Goal: Transaction & Acquisition: Purchase product/service

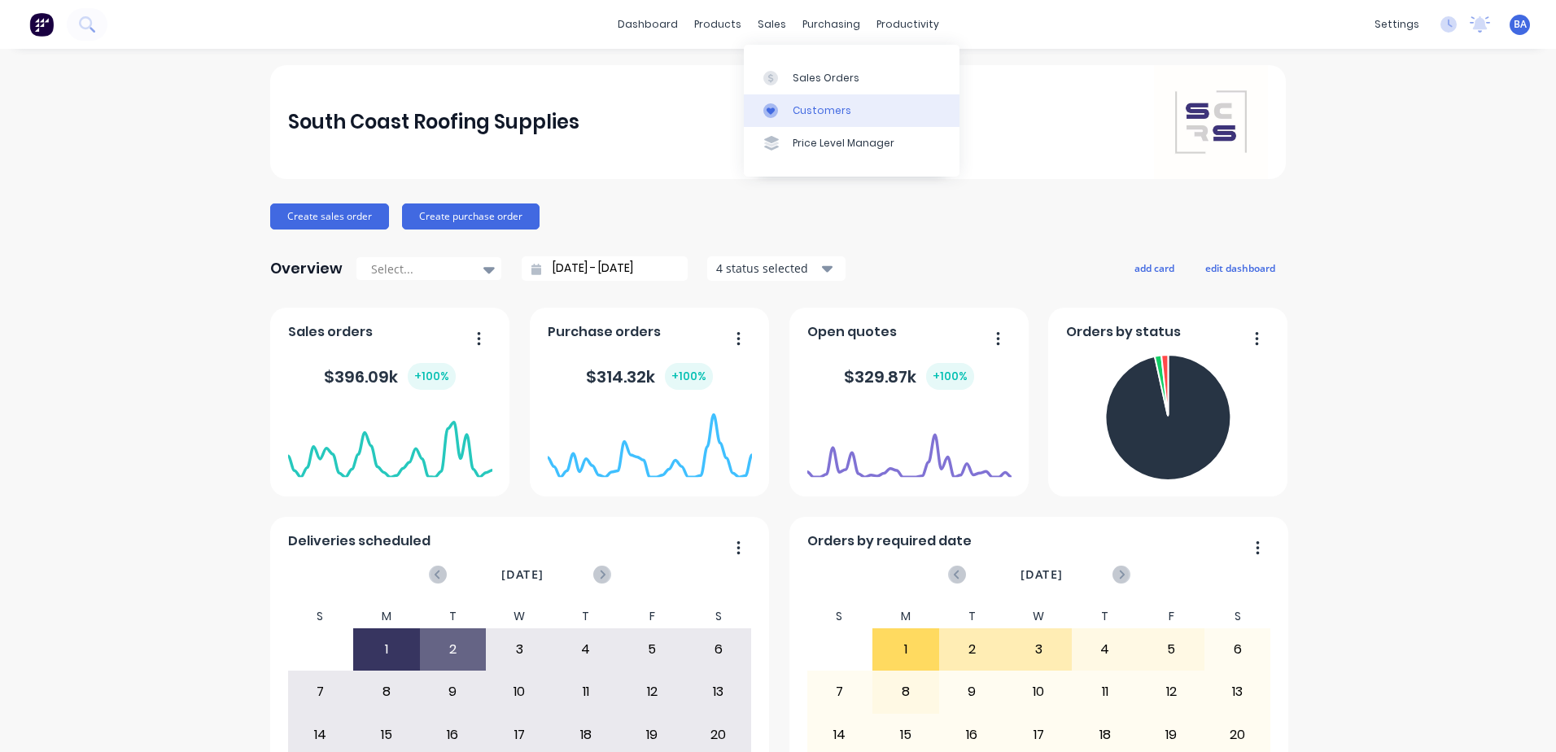
click at [775, 105] on icon at bounding box center [771, 110] width 15 height 15
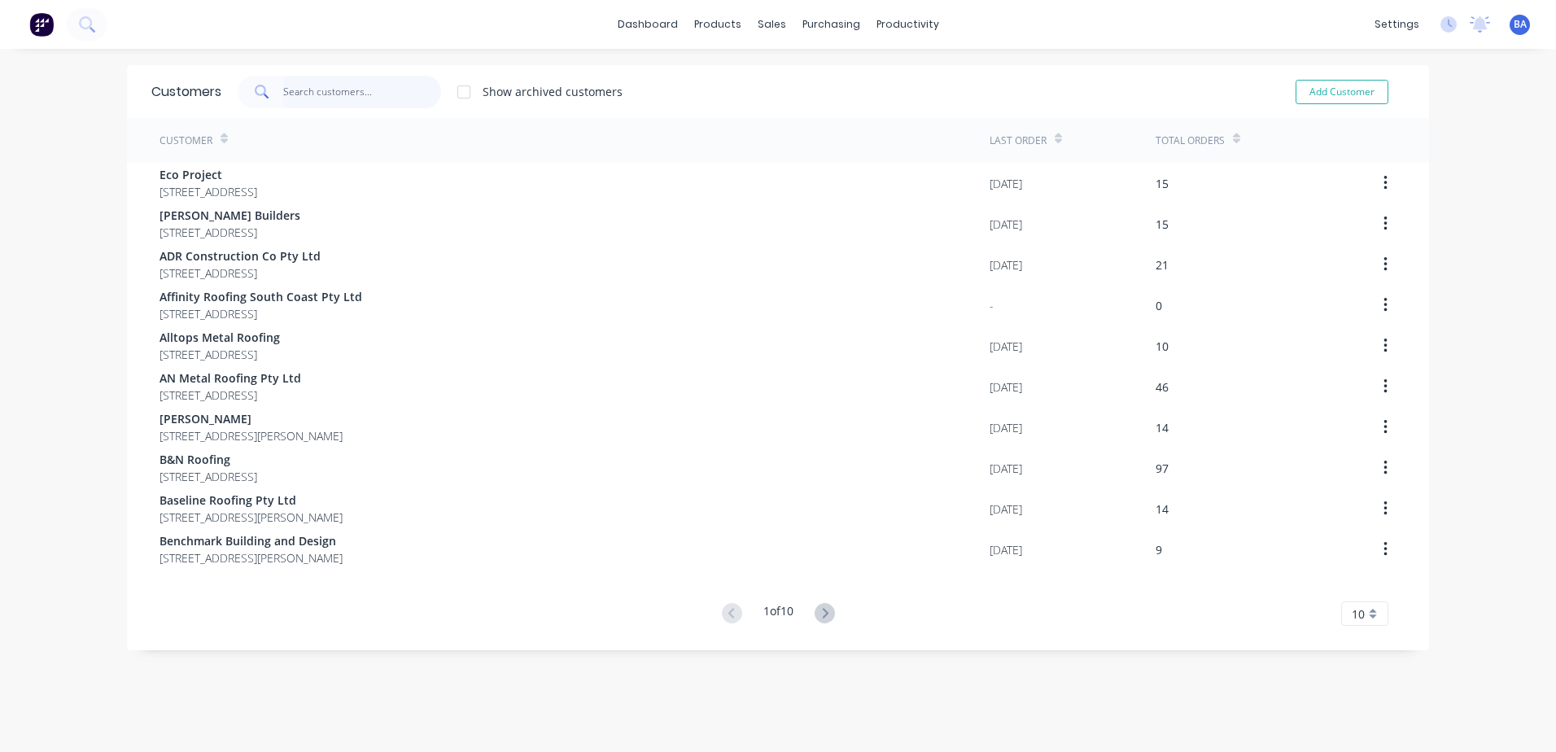
click at [360, 94] on input "text" at bounding box center [362, 92] width 159 height 33
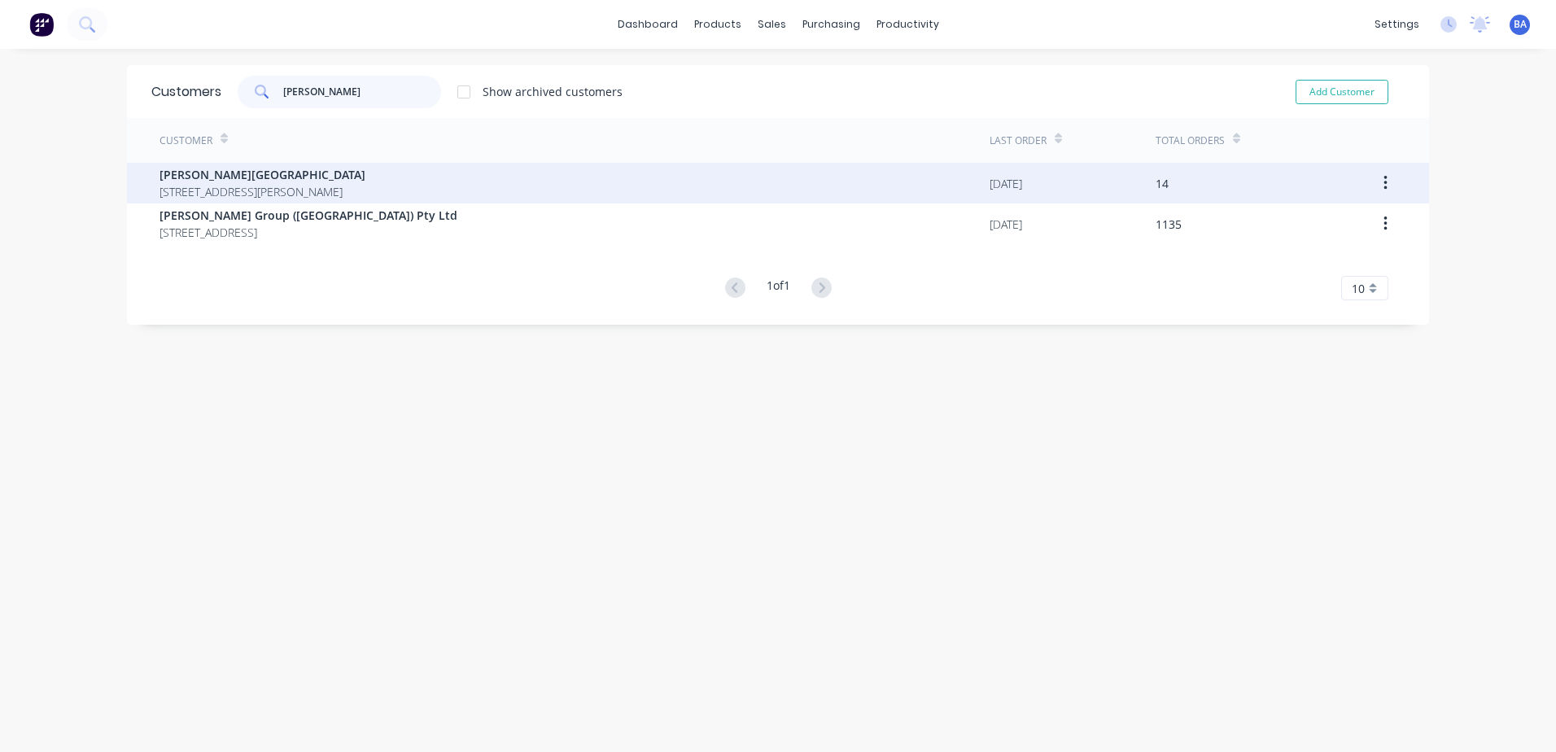
type input "[PERSON_NAME]"
click at [303, 179] on span "[PERSON_NAME][GEOGRAPHIC_DATA]" at bounding box center [263, 174] width 206 height 17
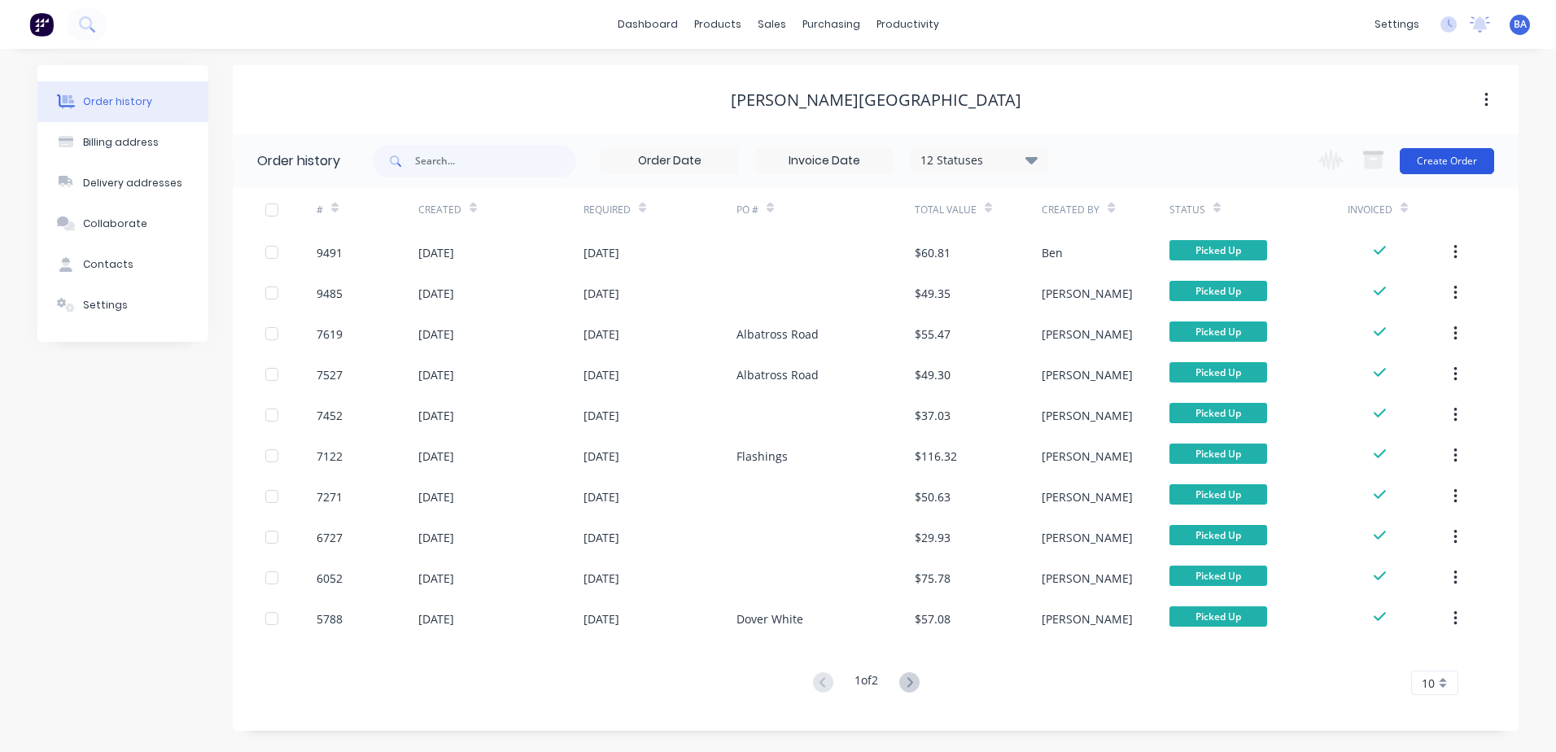
click at [1456, 163] on button "Create Order" at bounding box center [1447, 161] width 94 height 26
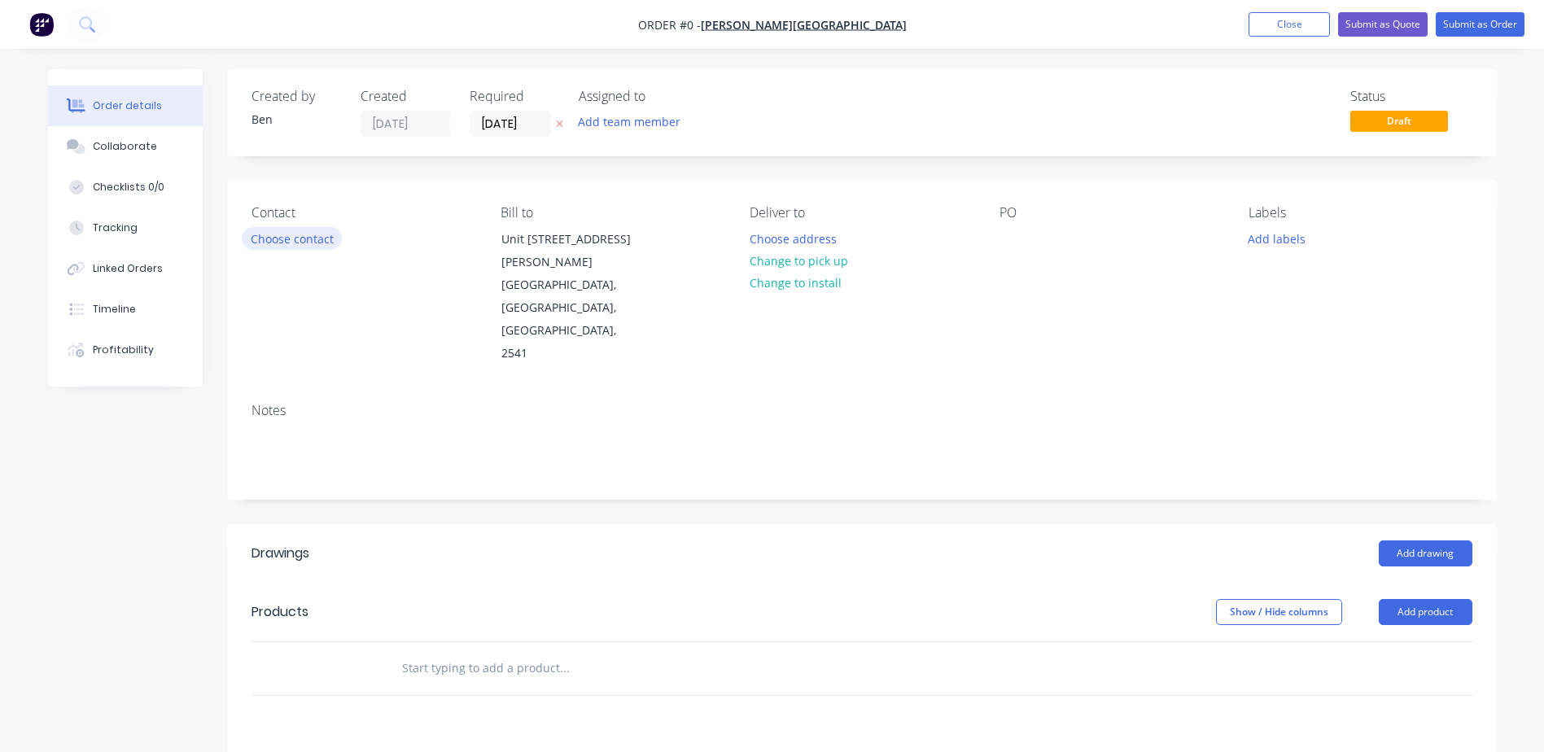
click at [270, 239] on button "Choose contact" at bounding box center [292, 238] width 100 height 22
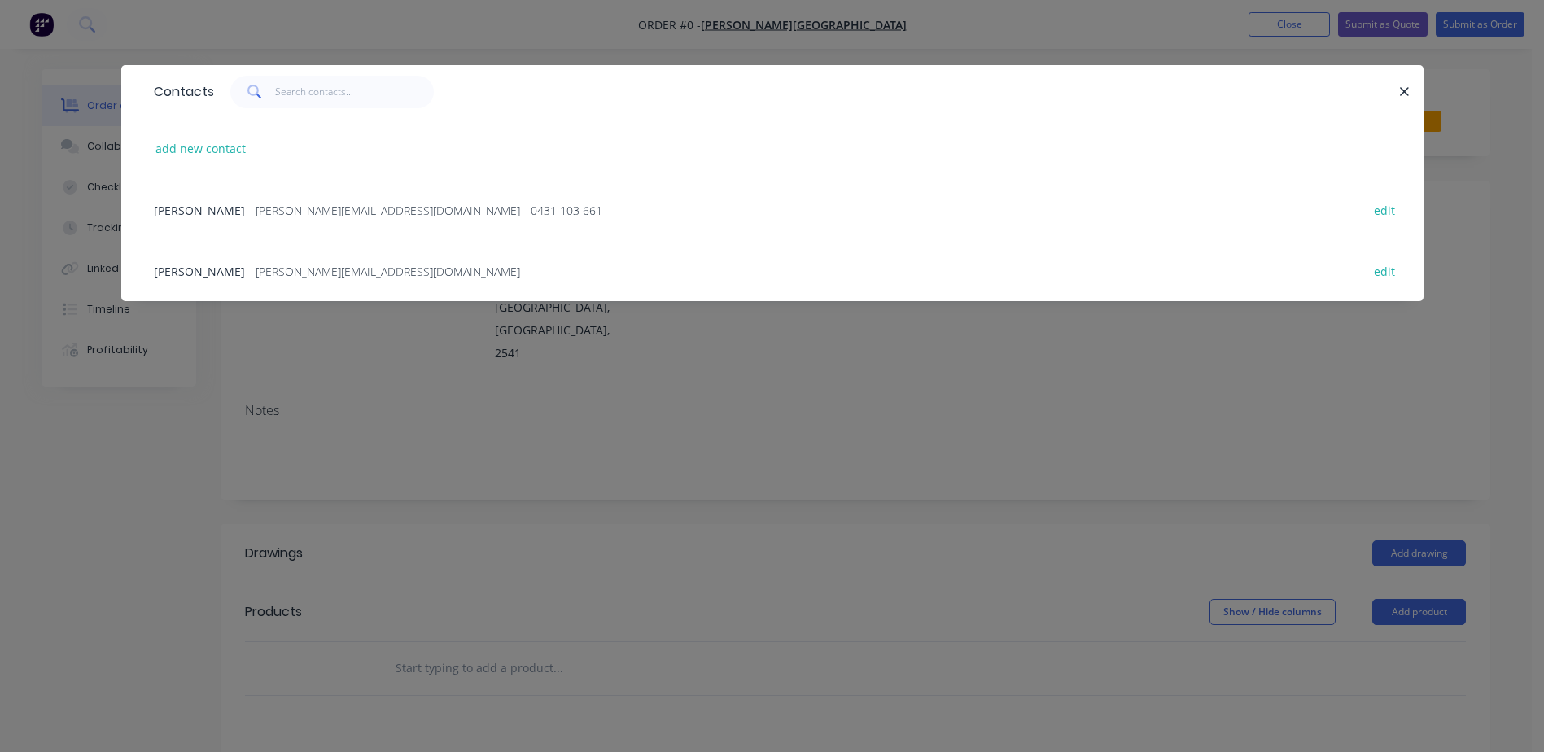
click at [248, 205] on span "- [PERSON_NAME][EMAIL_ADDRESS][DOMAIN_NAME] - 0431 103 661" at bounding box center [425, 210] width 354 height 15
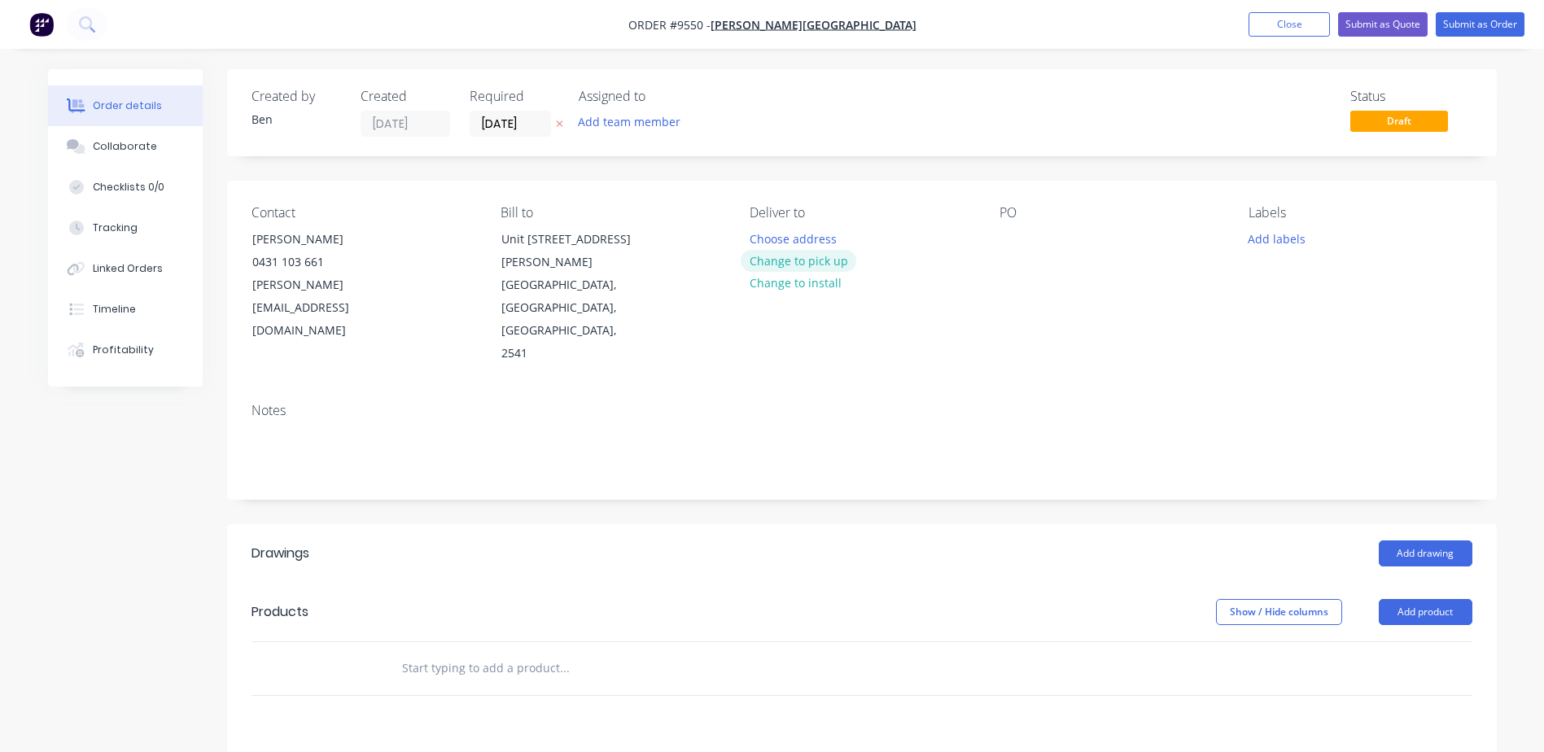
click at [812, 262] on button "Change to pick up" at bounding box center [799, 261] width 116 height 22
click at [1013, 233] on div at bounding box center [1013, 239] width 26 height 24
click at [1018, 237] on div "s/Mist" at bounding box center [1029, 239] width 59 height 24
click at [1417, 541] on button "Add drawing" at bounding box center [1426, 554] width 94 height 26
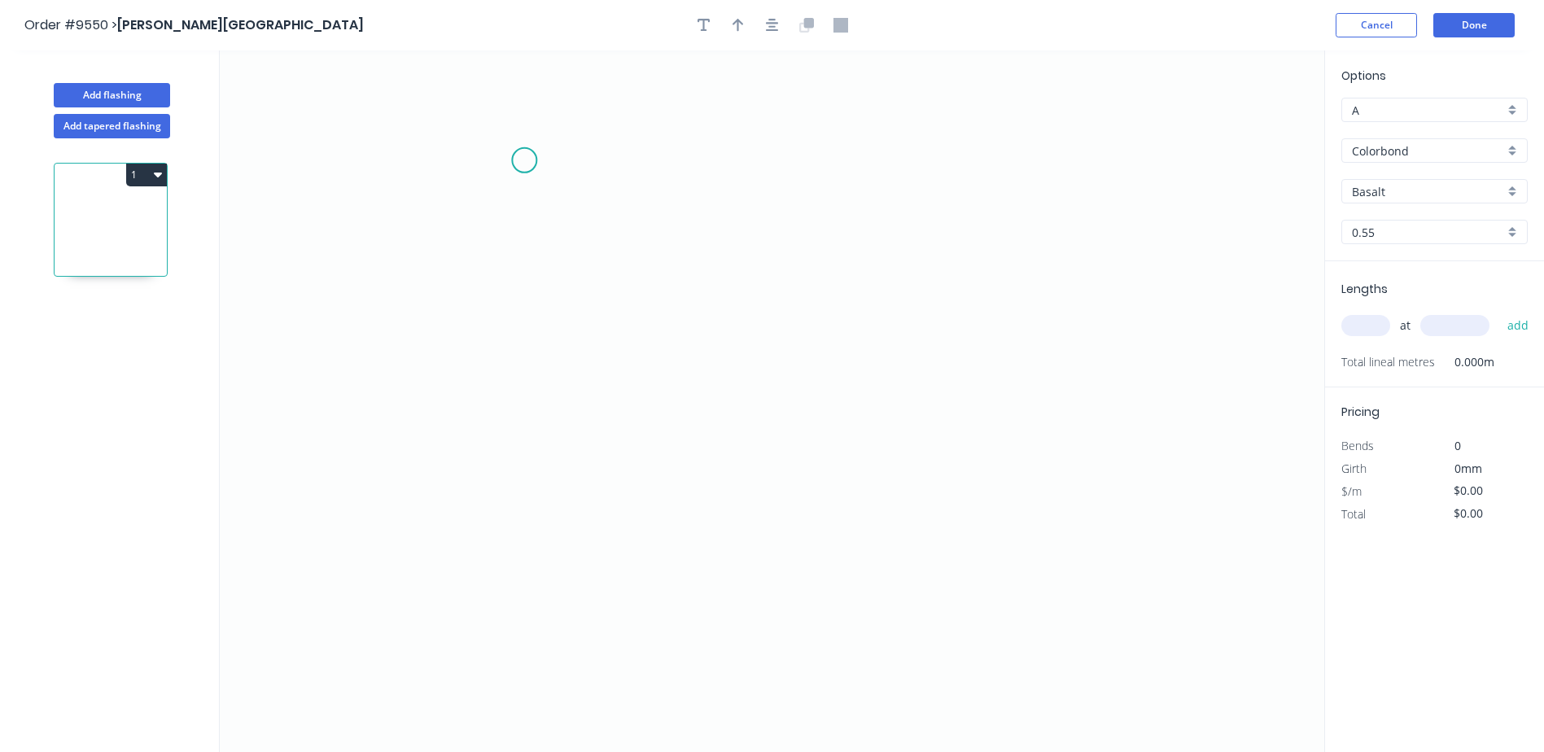
click at [524, 159] on icon "0" at bounding box center [772, 401] width 1105 height 702
click at [519, 343] on icon "0" at bounding box center [772, 401] width 1105 height 702
click at [697, 342] on icon "0 ?" at bounding box center [772, 401] width 1105 height 702
click at [698, 384] on icon "0 ? ?" at bounding box center [772, 401] width 1105 height 702
click at [493, 242] on rect at bounding box center [500, 244] width 33 height 23
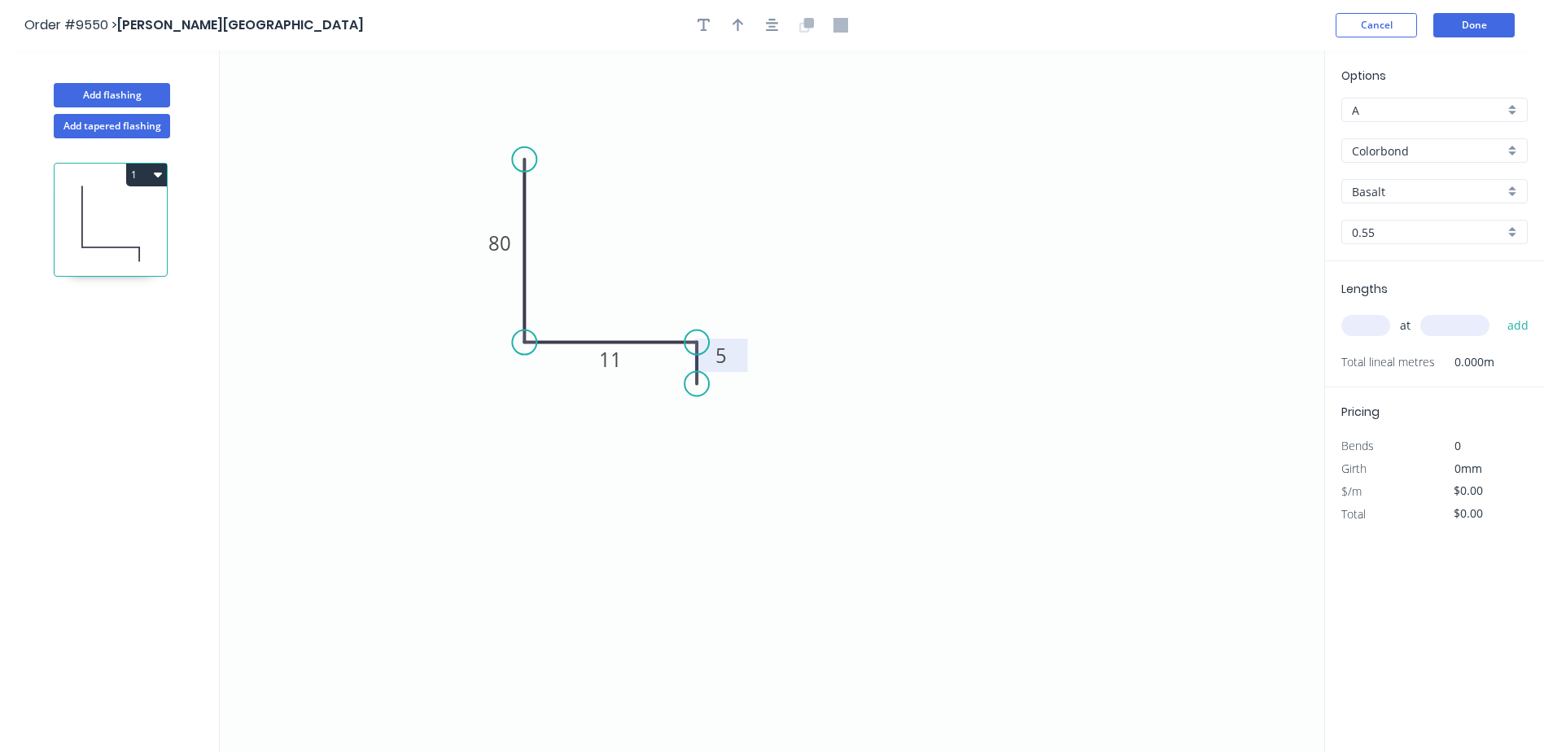
click at [764, 115] on icon "0 80 11 5" at bounding box center [772, 401] width 1105 height 702
type input "$4.46"
click at [736, 28] on icon "button" at bounding box center [738, 25] width 11 height 15
drag, startPoint x: 1243, startPoint y: 125, endPoint x: 619, endPoint y: 265, distance: 639.1
click at [615, 269] on icon at bounding box center [612, 250] width 15 height 52
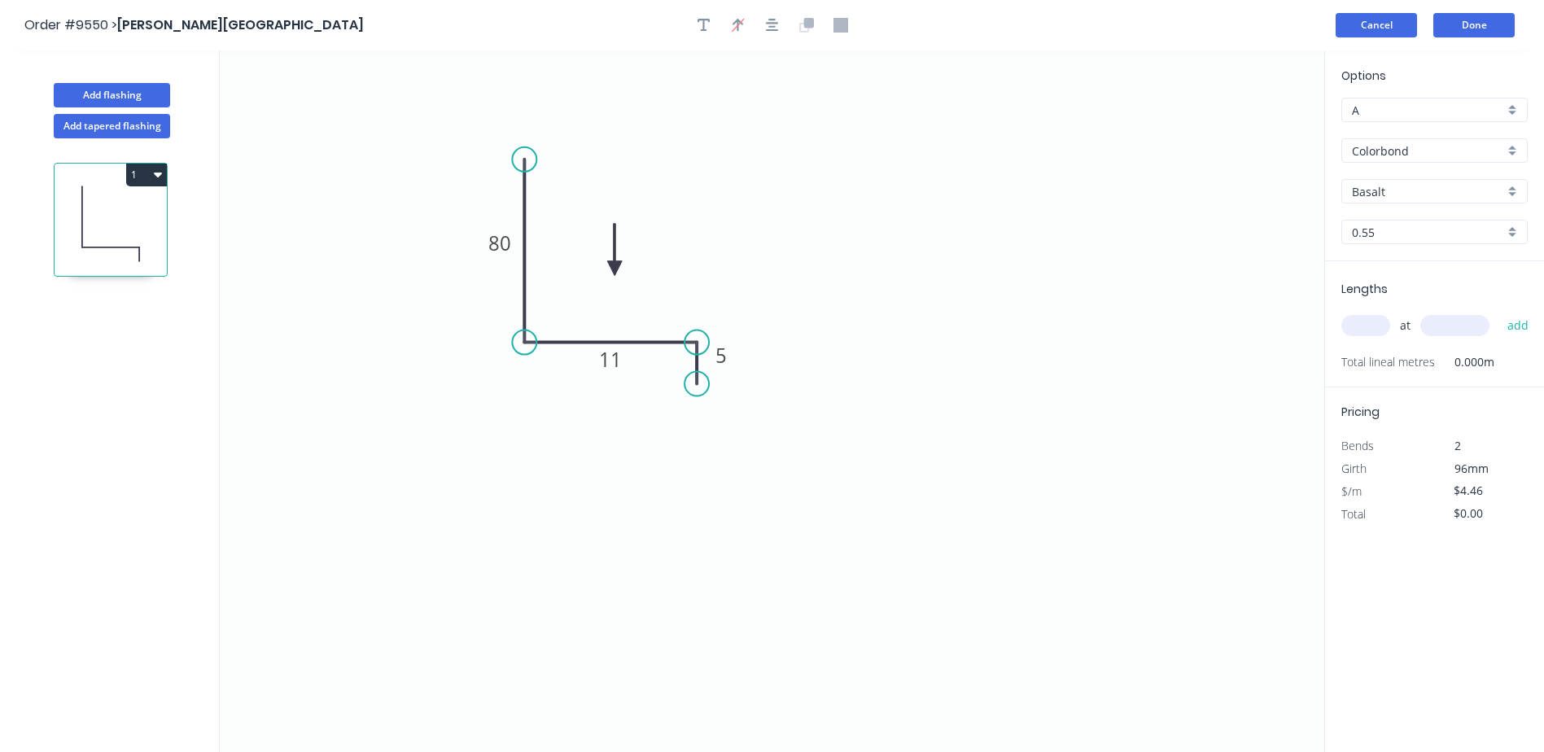
click at [1361, 21] on button "Cancel" at bounding box center [1376, 25] width 81 height 24
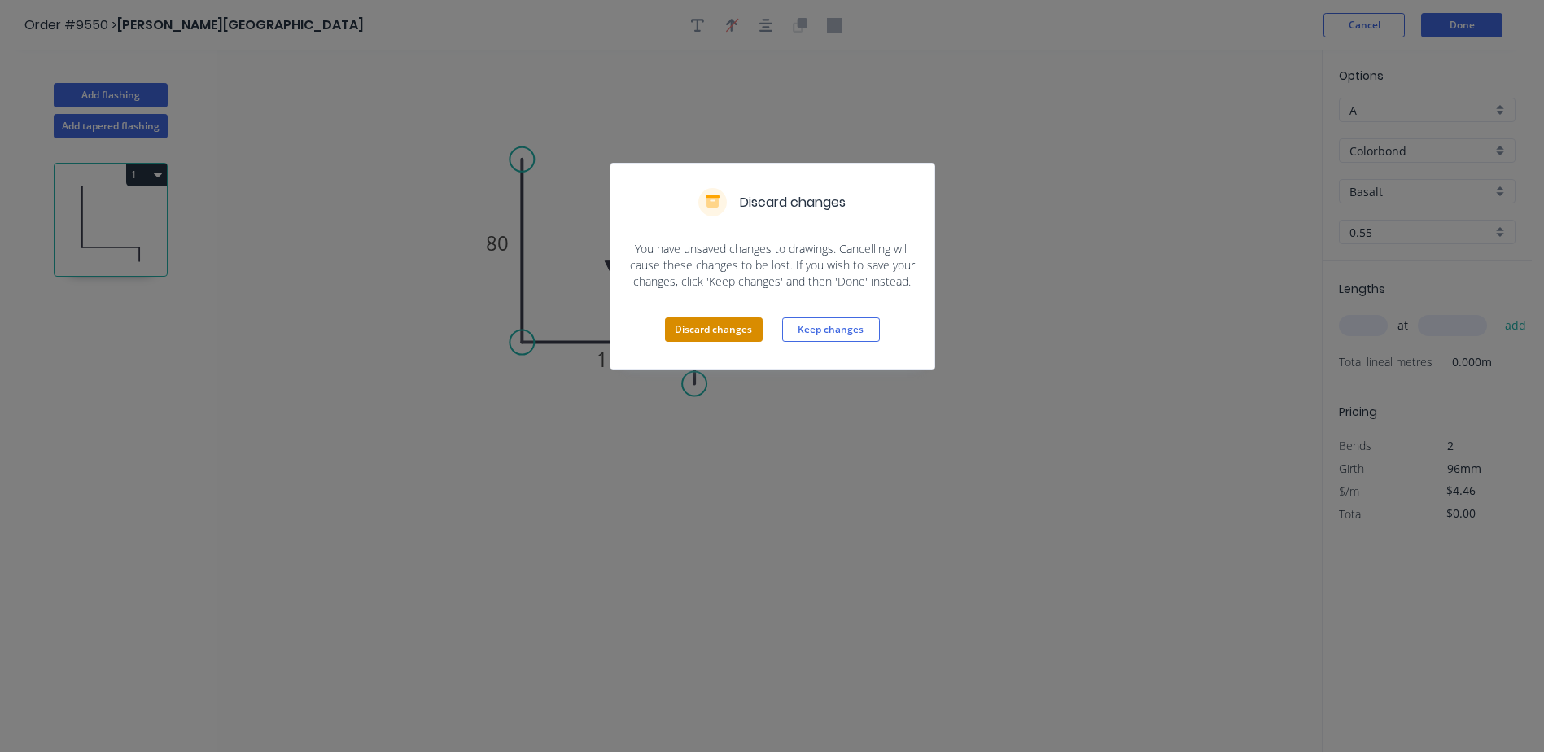
click at [718, 332] on button "Discard changes" at bounding box center [714, 329] width 98 height 24
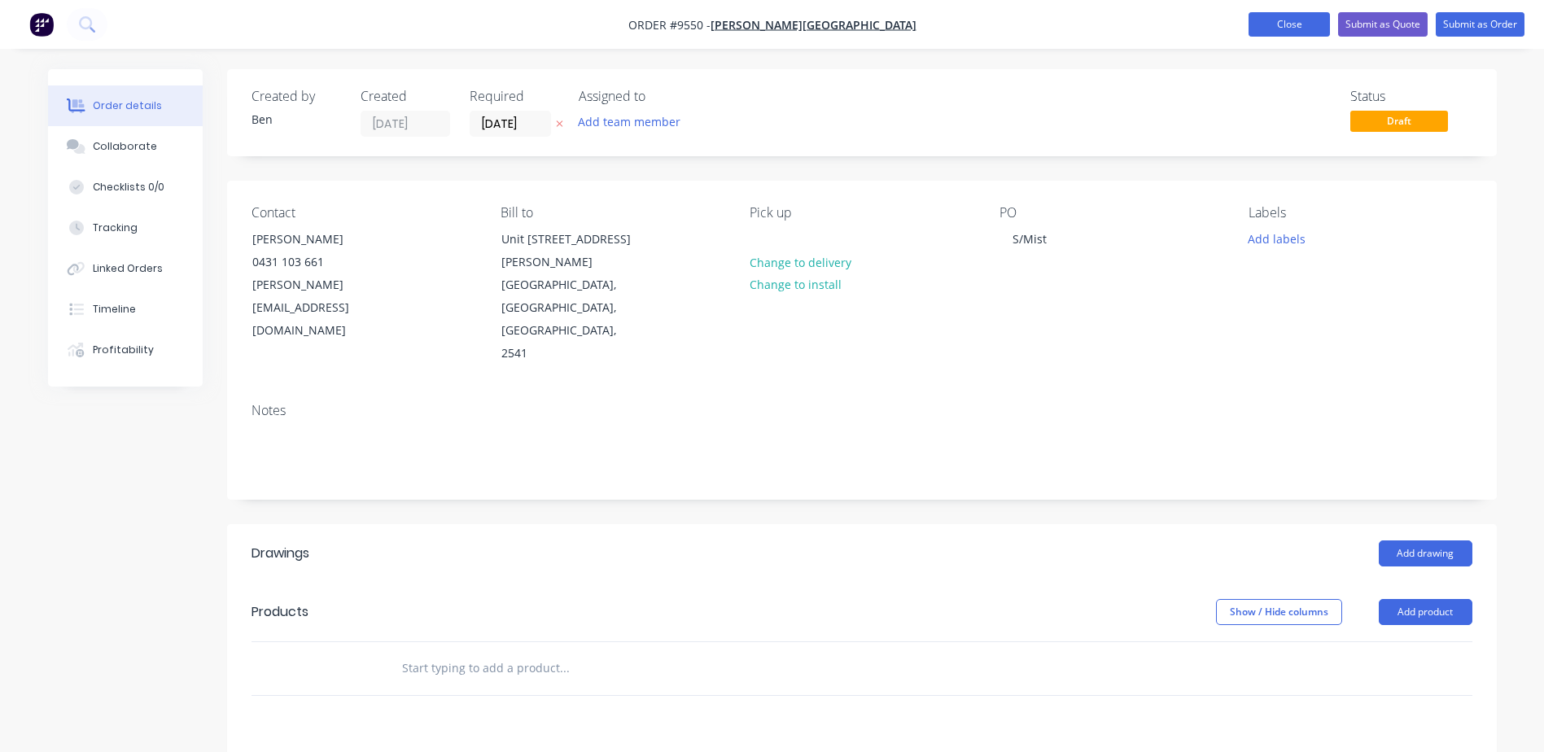
click at [1285, 12] on nav "Order #9550 - [PERSON_NAME] Building Add product Close Submit as Quote Submit a…" at bounding box center [772, 24] width 1544 height 49
click at [1282, 23] on button "Close" at bounding box center [1289, 24] width 81 height 24
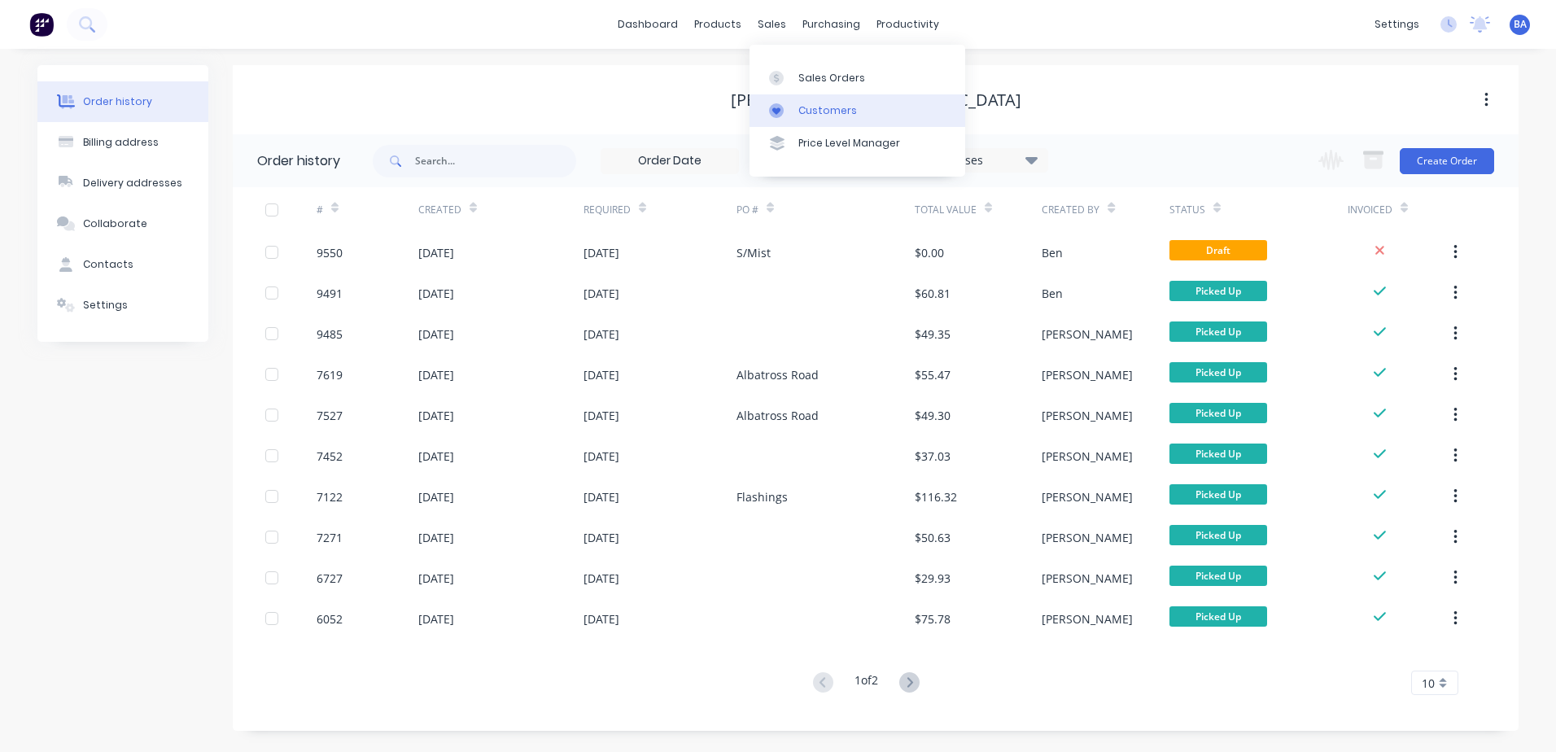
click at [788, 111] on div at bounding box center [781, 110] width 24 height 15
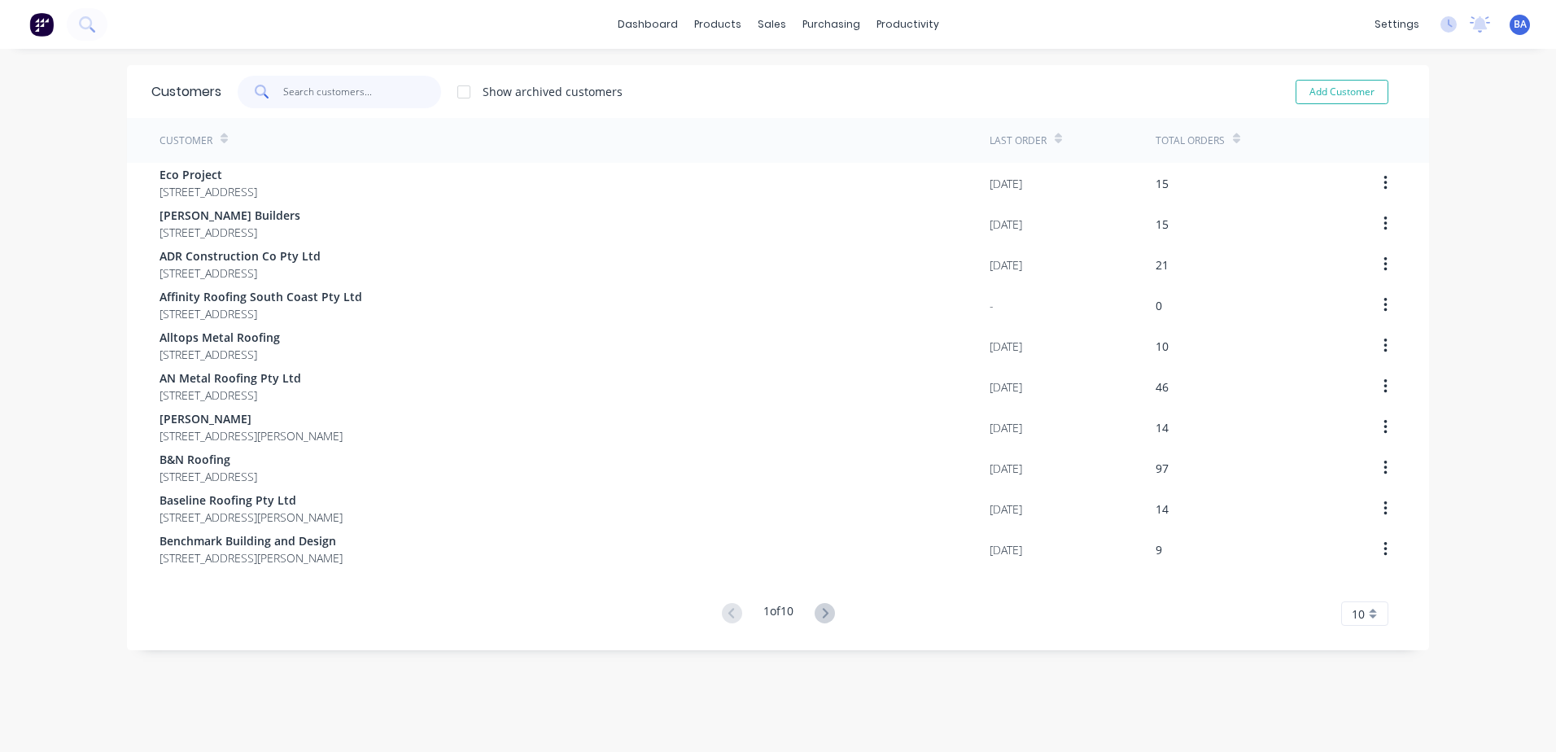
click at [370, 92] on input "text" at bounding box center [362, 92] width 159 height 33
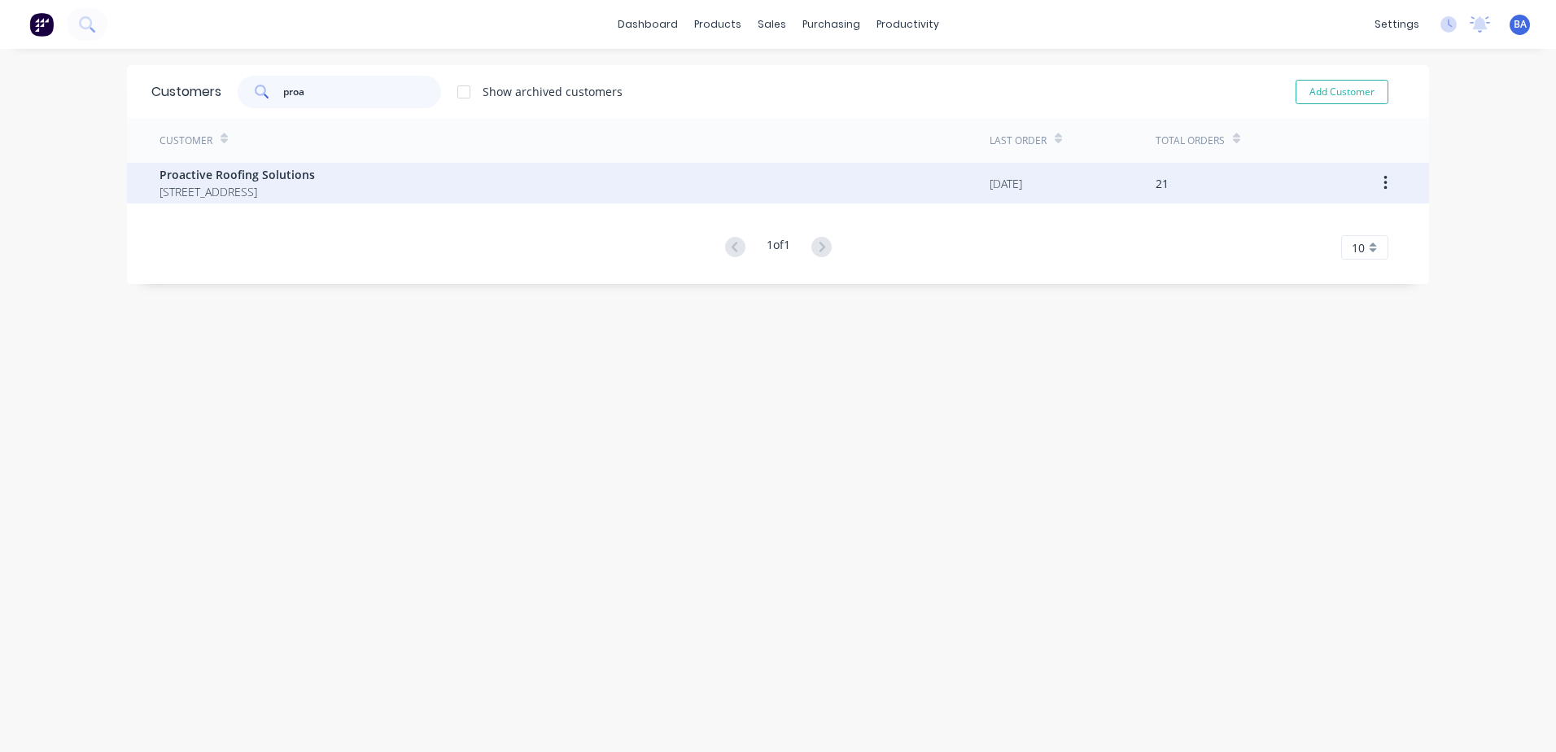
type input "proa"
click at [315, 188] on span "[STREET_ADDRESS]" at bounding box center [237, 191] width 155 height 17
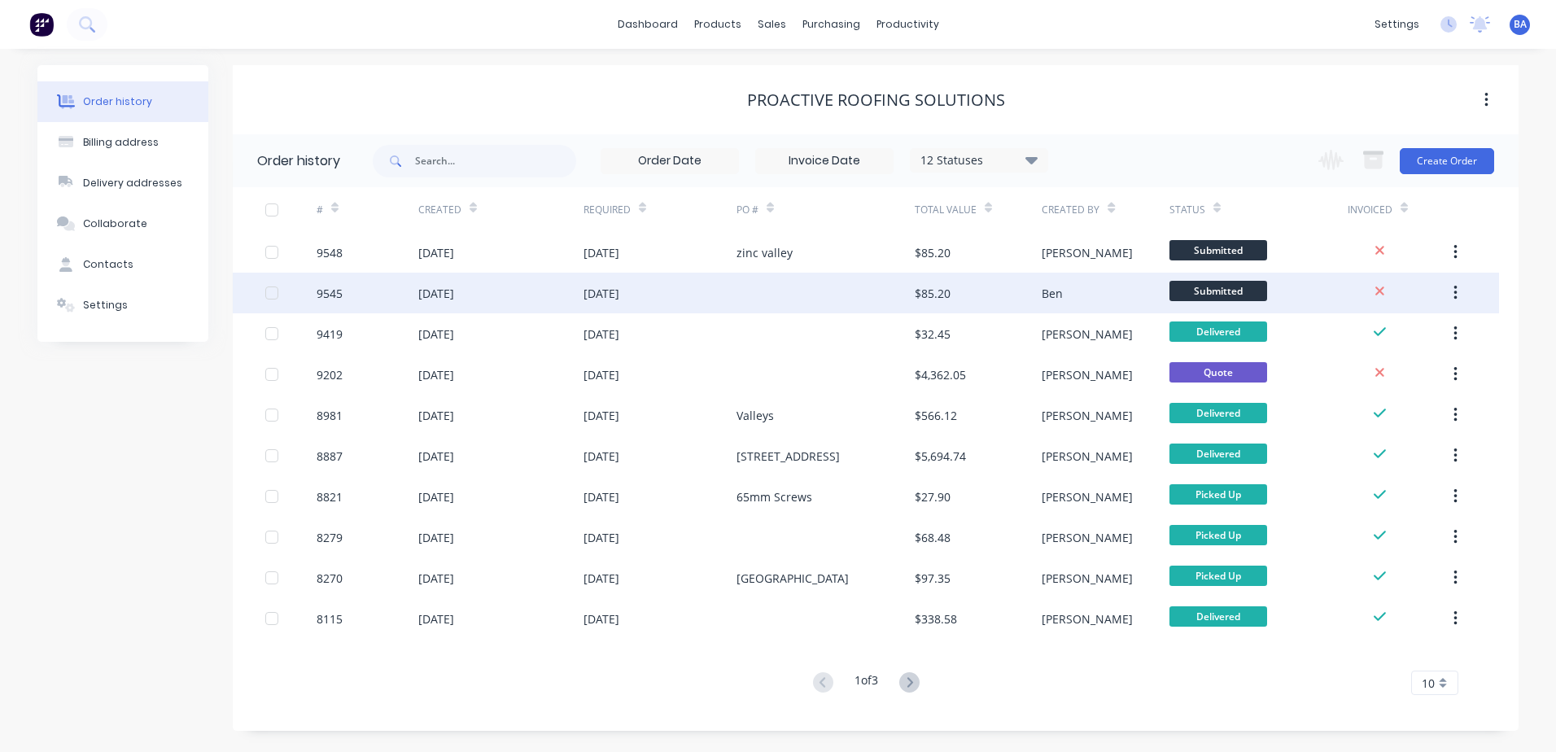
click at [842, 283] on div at bounding box center [826, 293] width 178 height 41
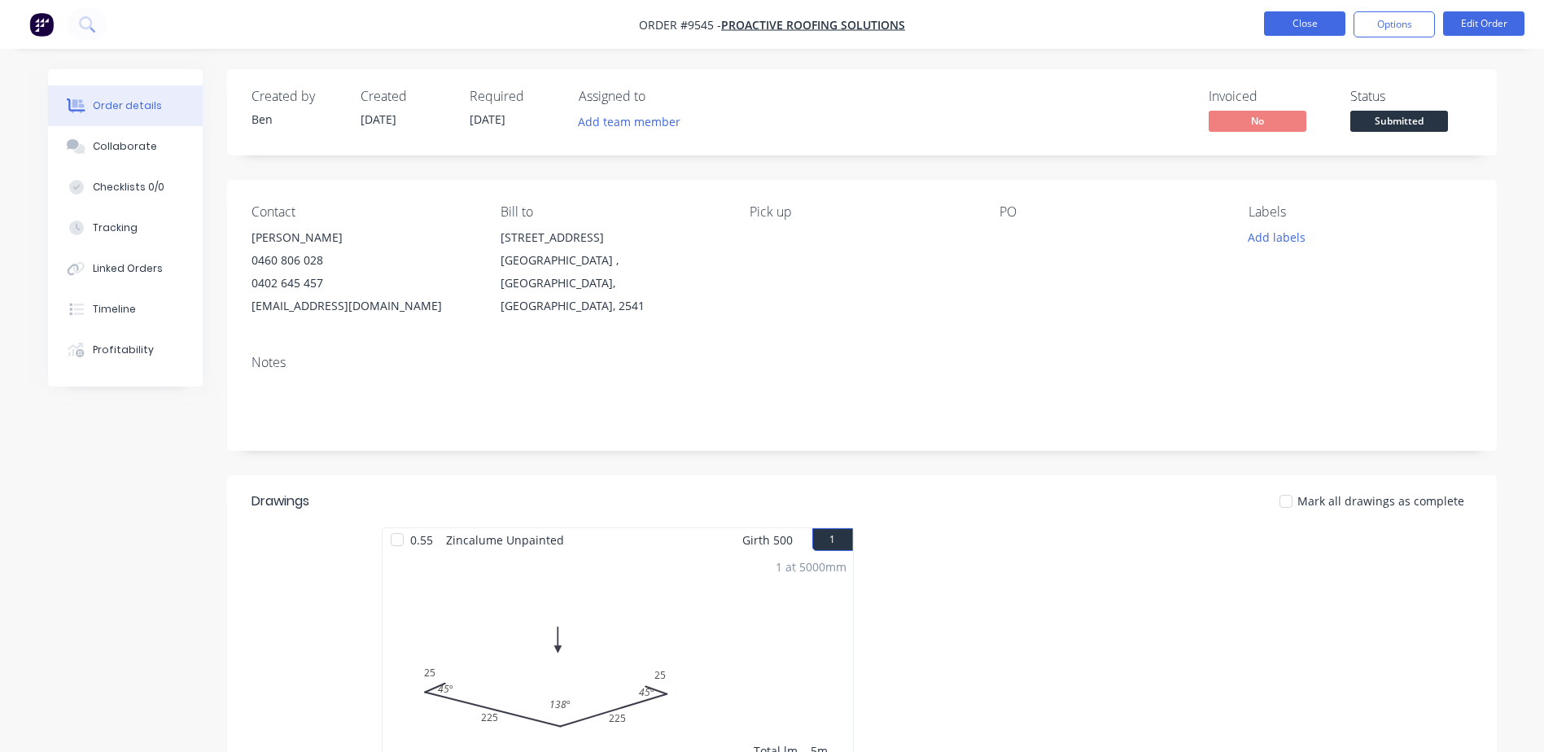
click at [1318, 23] on button "Close" at bounding box center [1304, 23] width 81 height 24
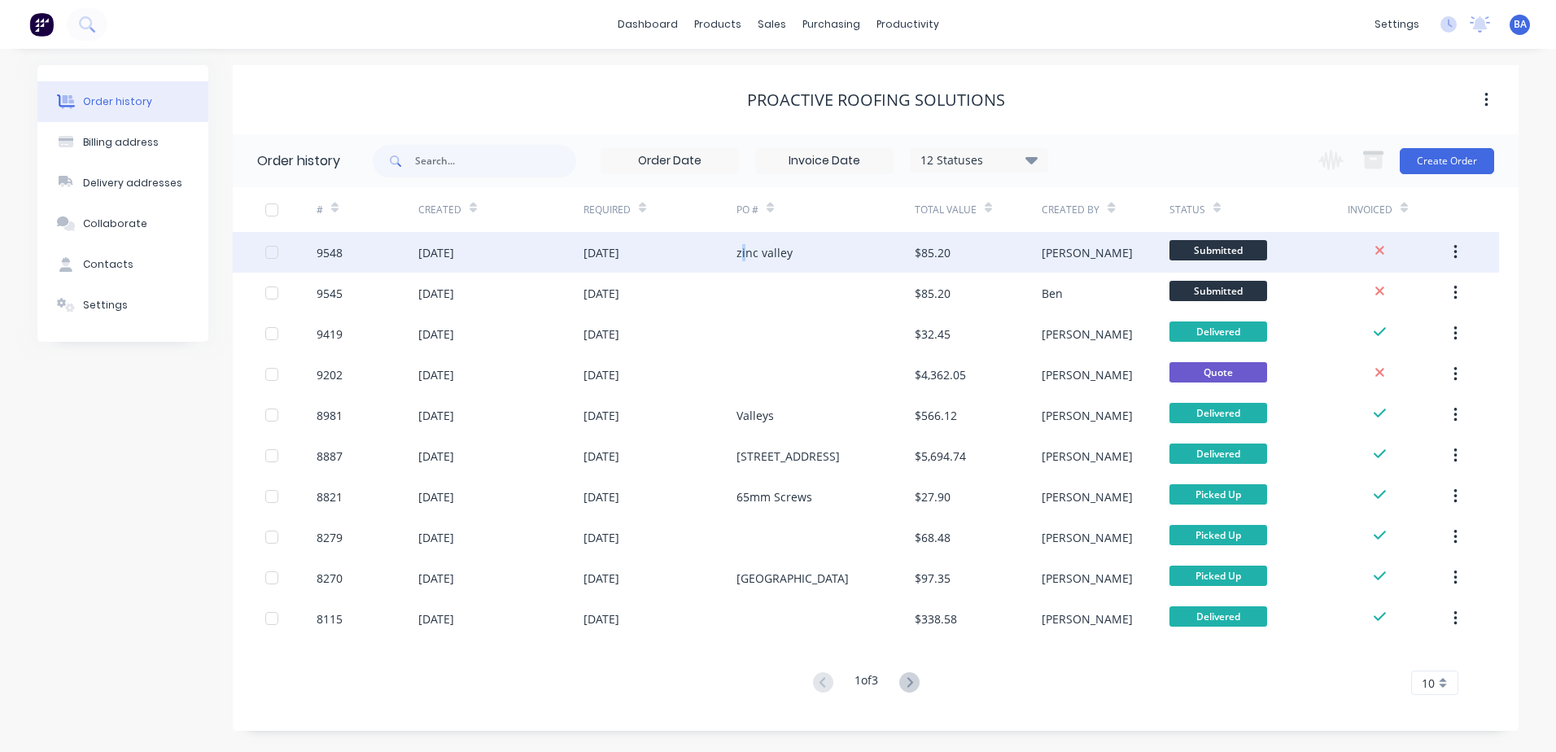
click at [746, 251] on div "zinc valley" at bounding box center [765, 252] width 56 height 17
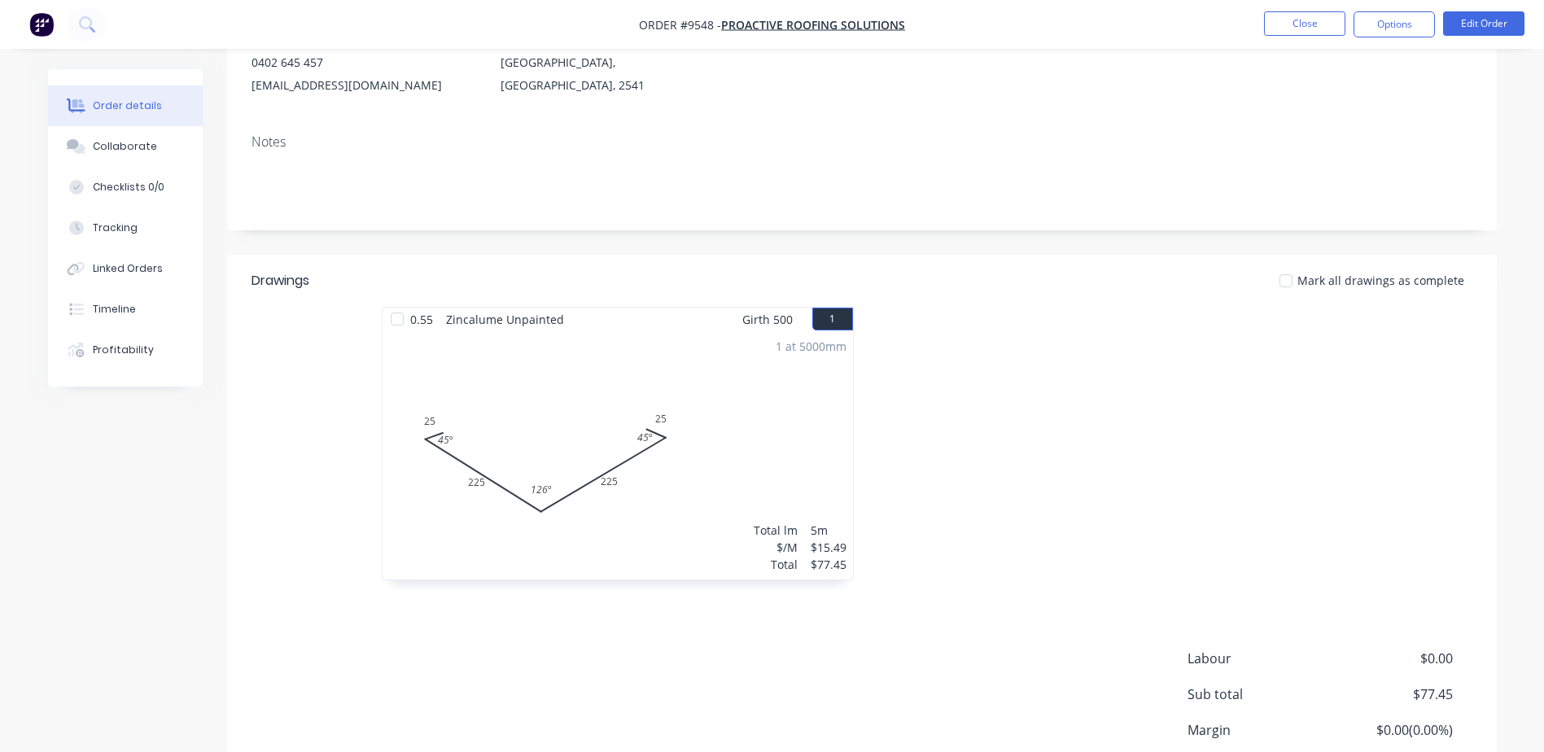
scroll to position [274, 0]
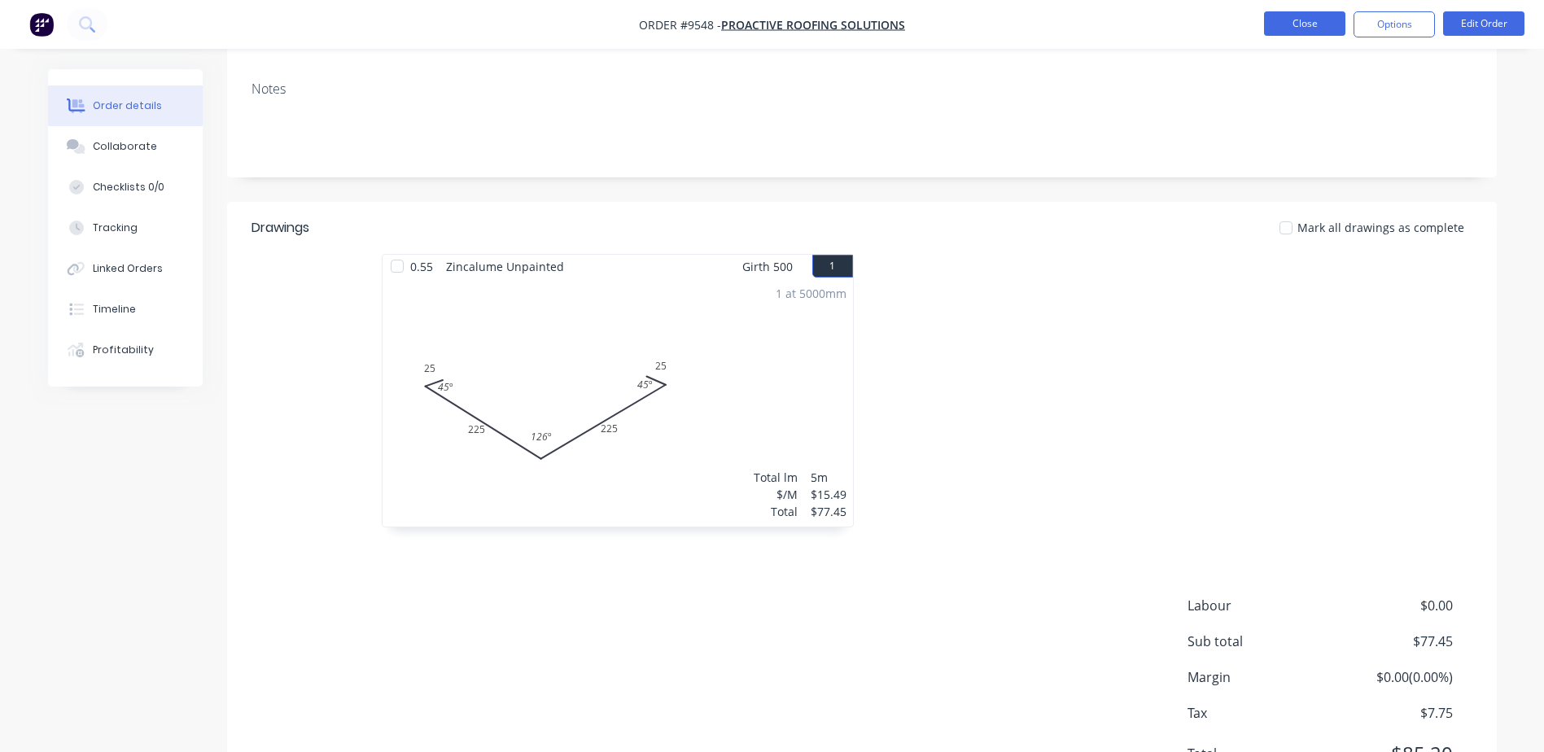
click at [1311, 15] on button "Close" at bounding box center [1304, 23] width 81 height 24
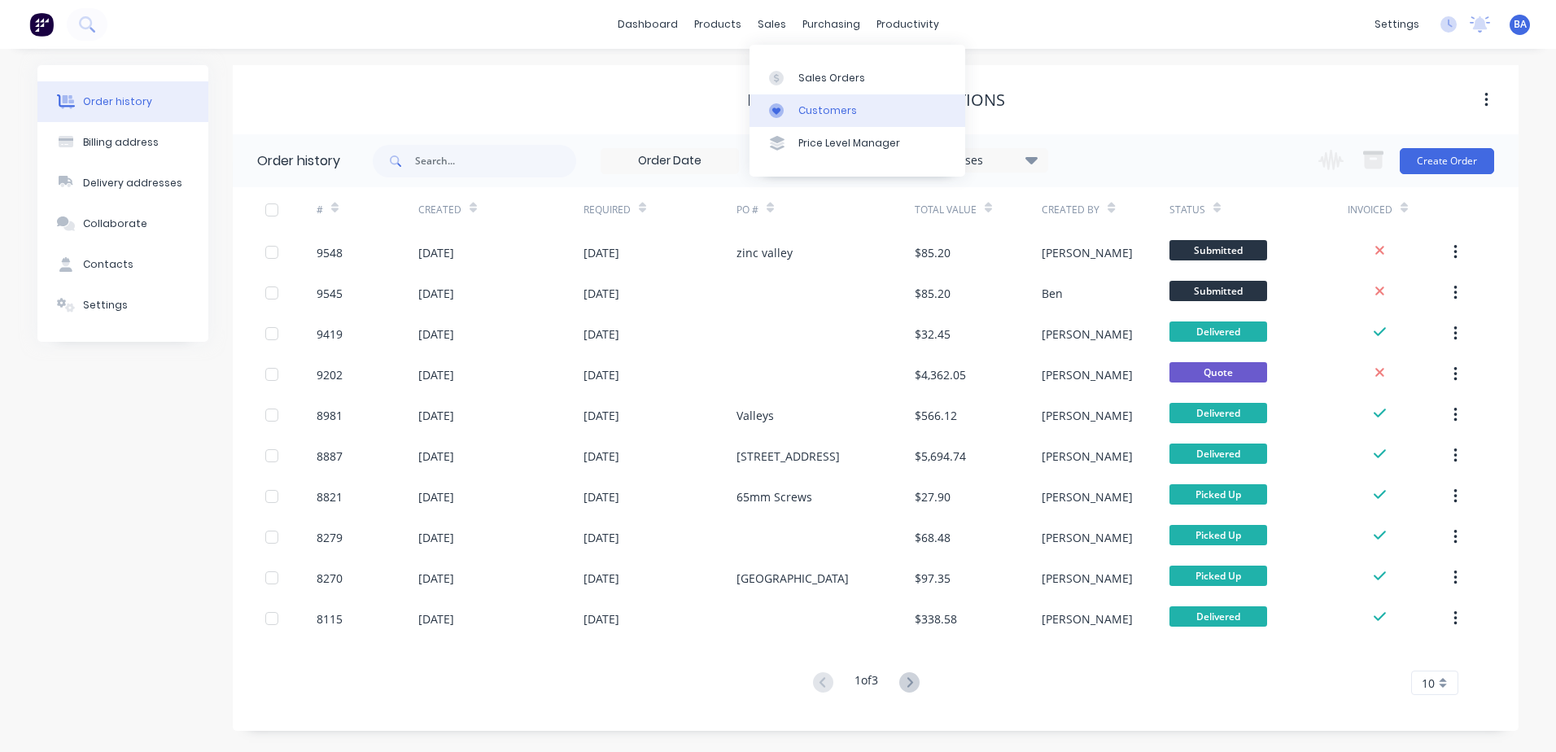
click at [776, 103] on icon at bounding box center [776, 110] width 15 height 15
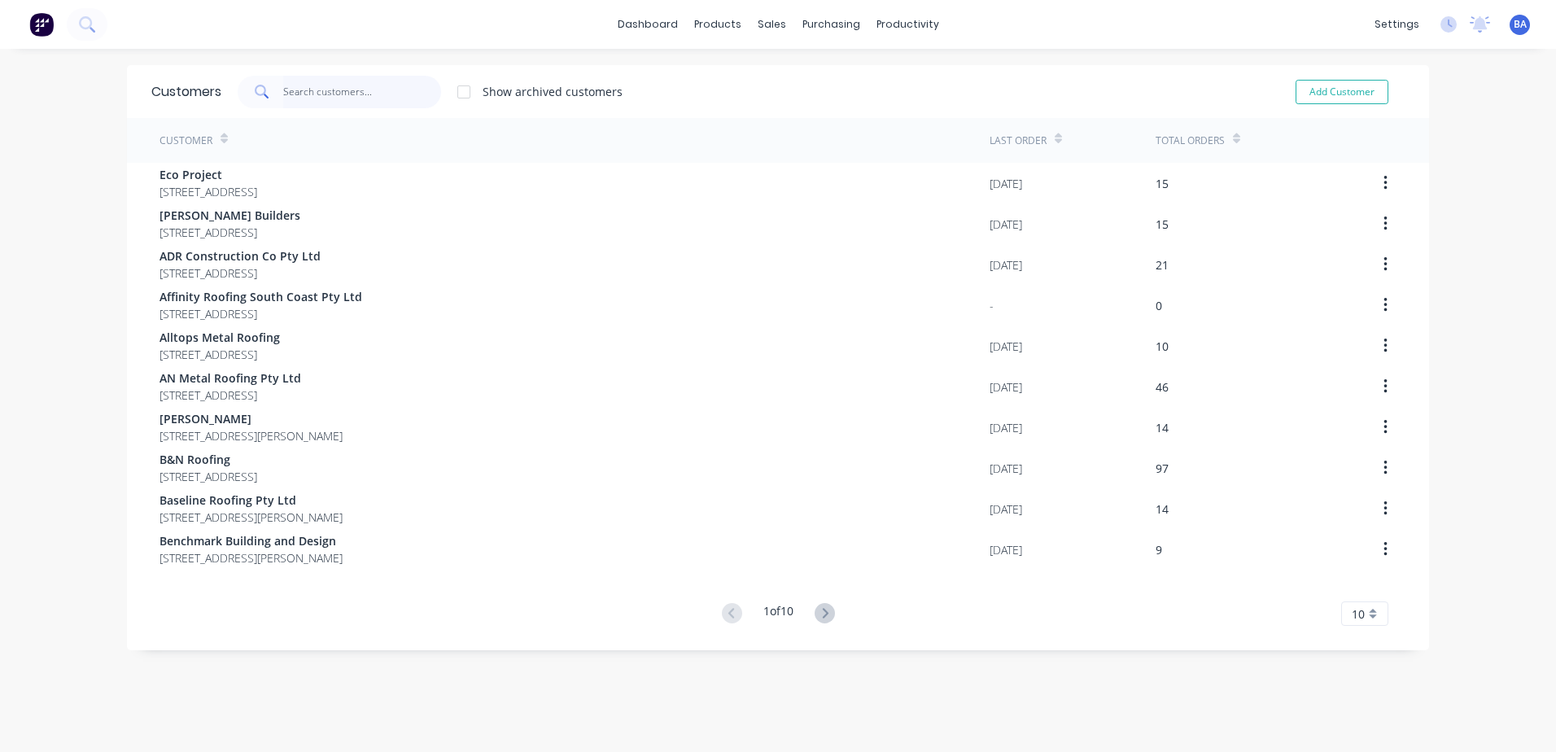
click at [417, 77] on input "text" at bounding box center [362, 92] width 159 height 33
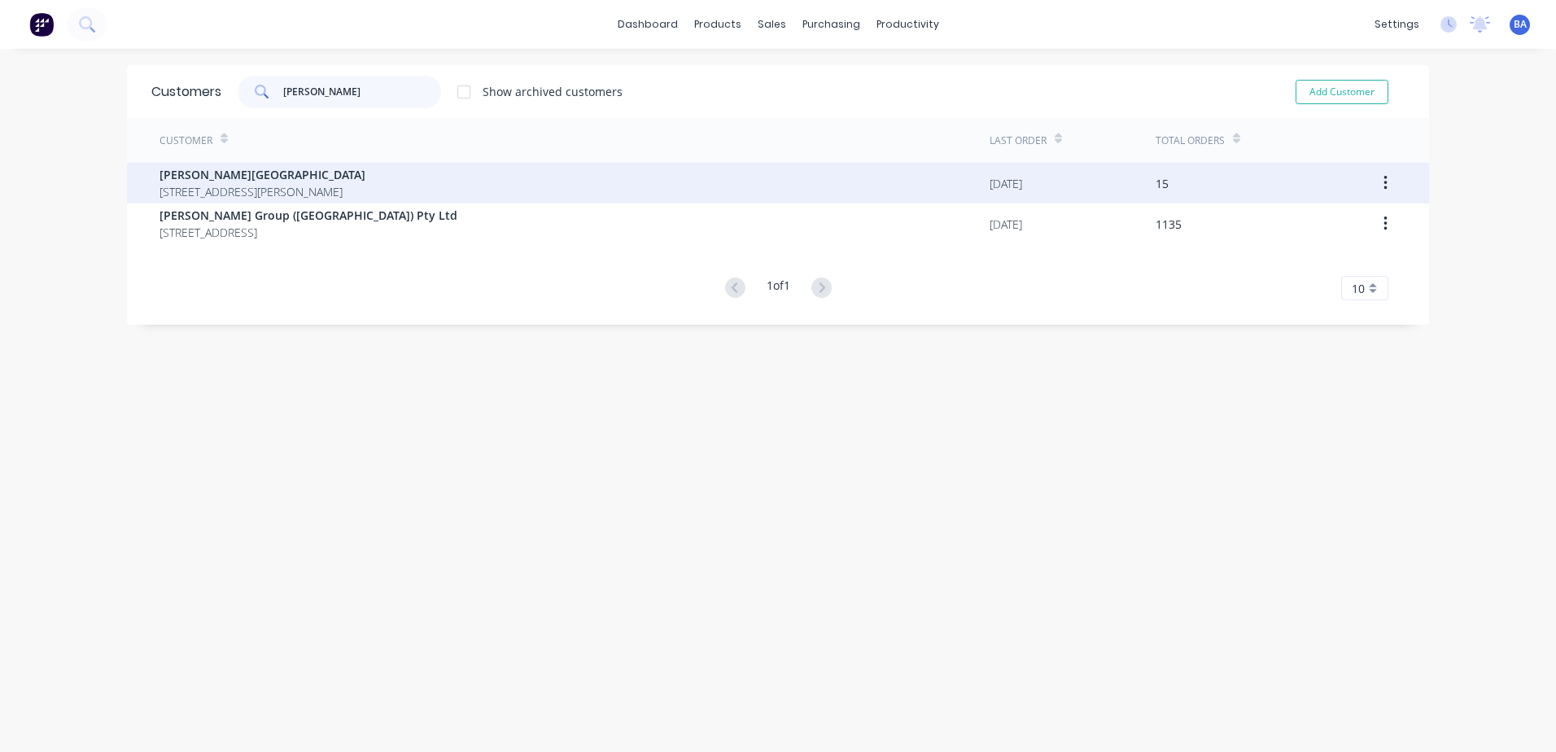
type input "[PERSON_NAME]"
click at [318, 186] on span "[STREET_ADDRESS][PERSON_NAME]" at bounding box center [263, 191] width 206 height 17
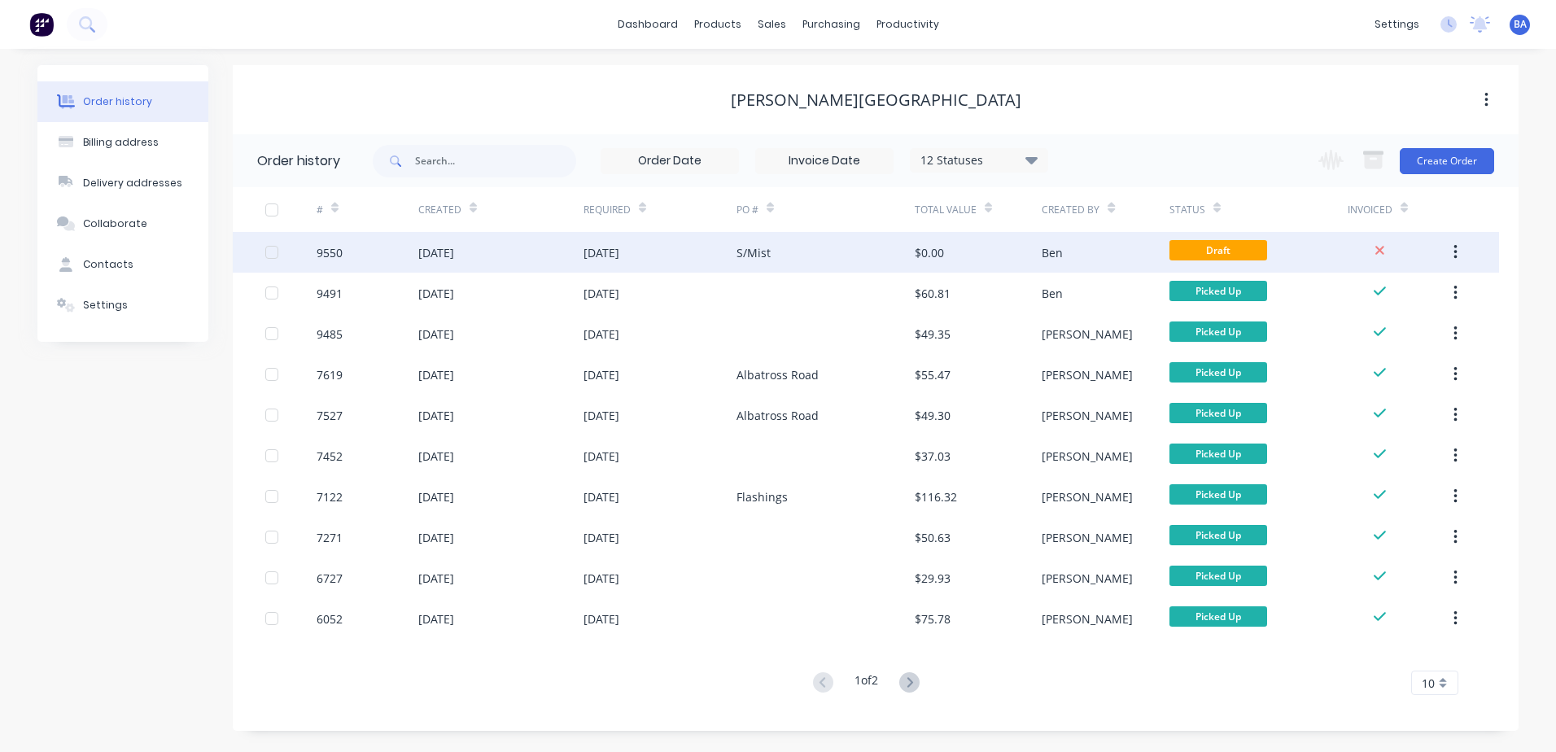
click at [685, 259] on div "[DATE]" at bounding box center [660, 252] width 153 height 41
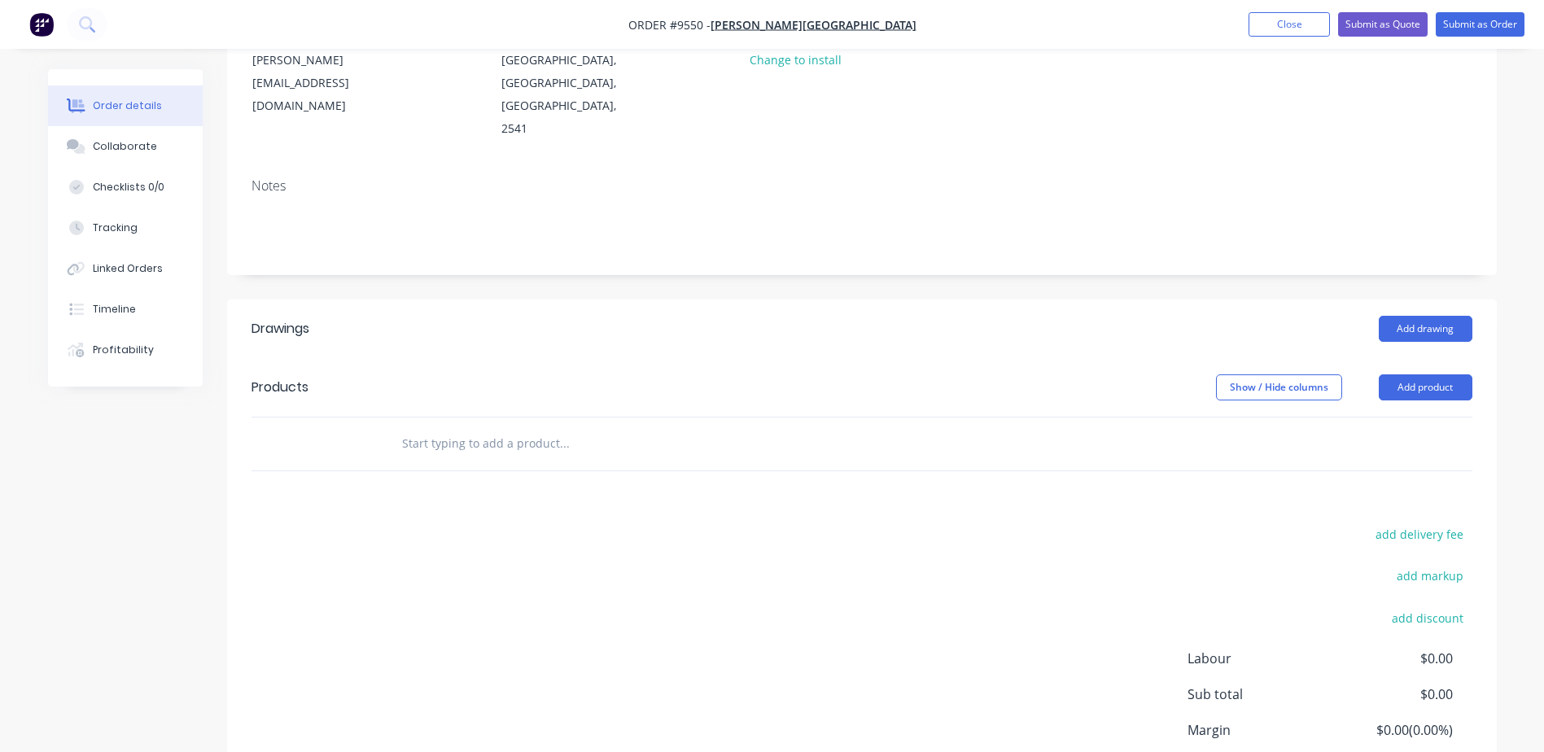
scroll to position [69, 0]
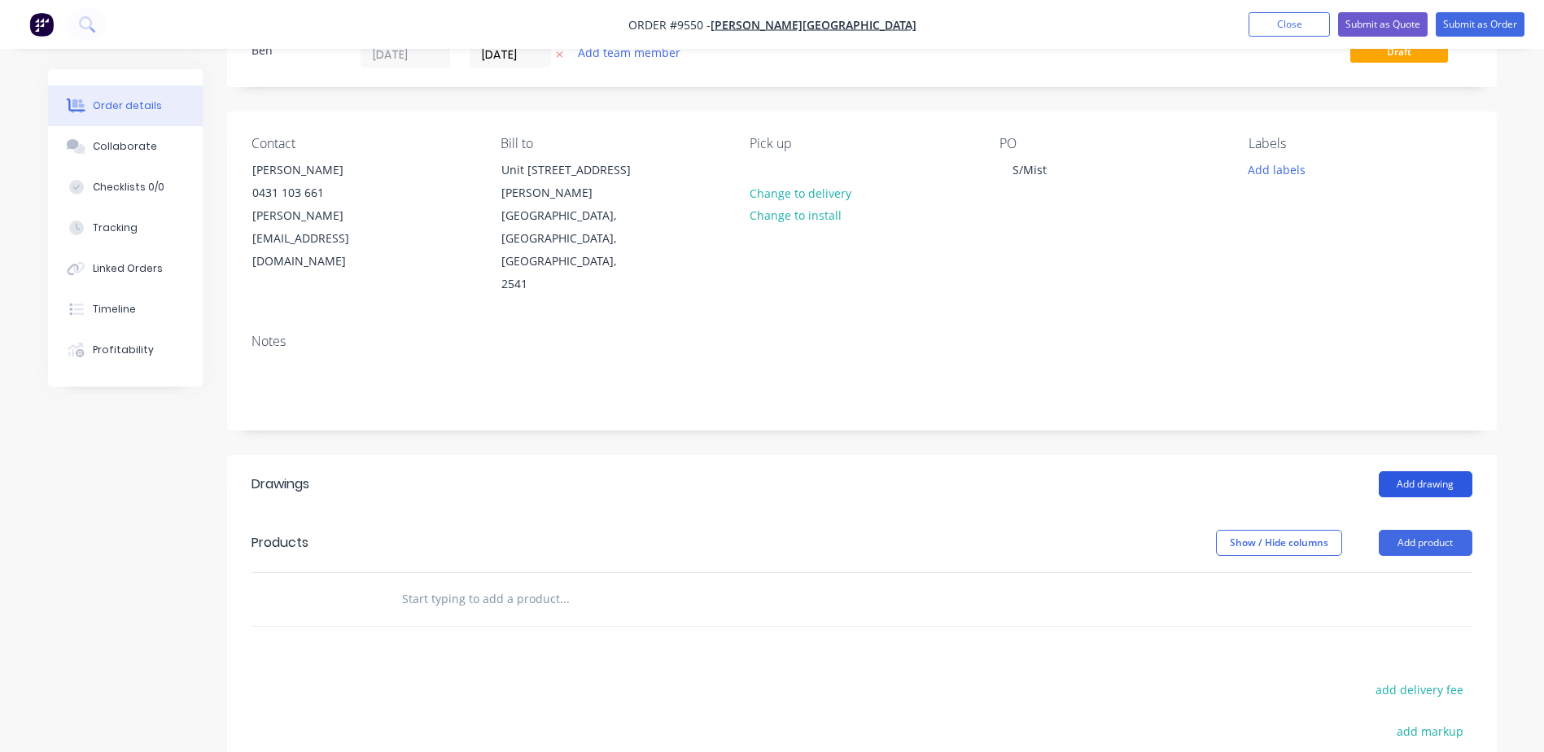
click at [1403, 471] on button "Add drawing" at bounding box center [1426, 484] width 94 height 26
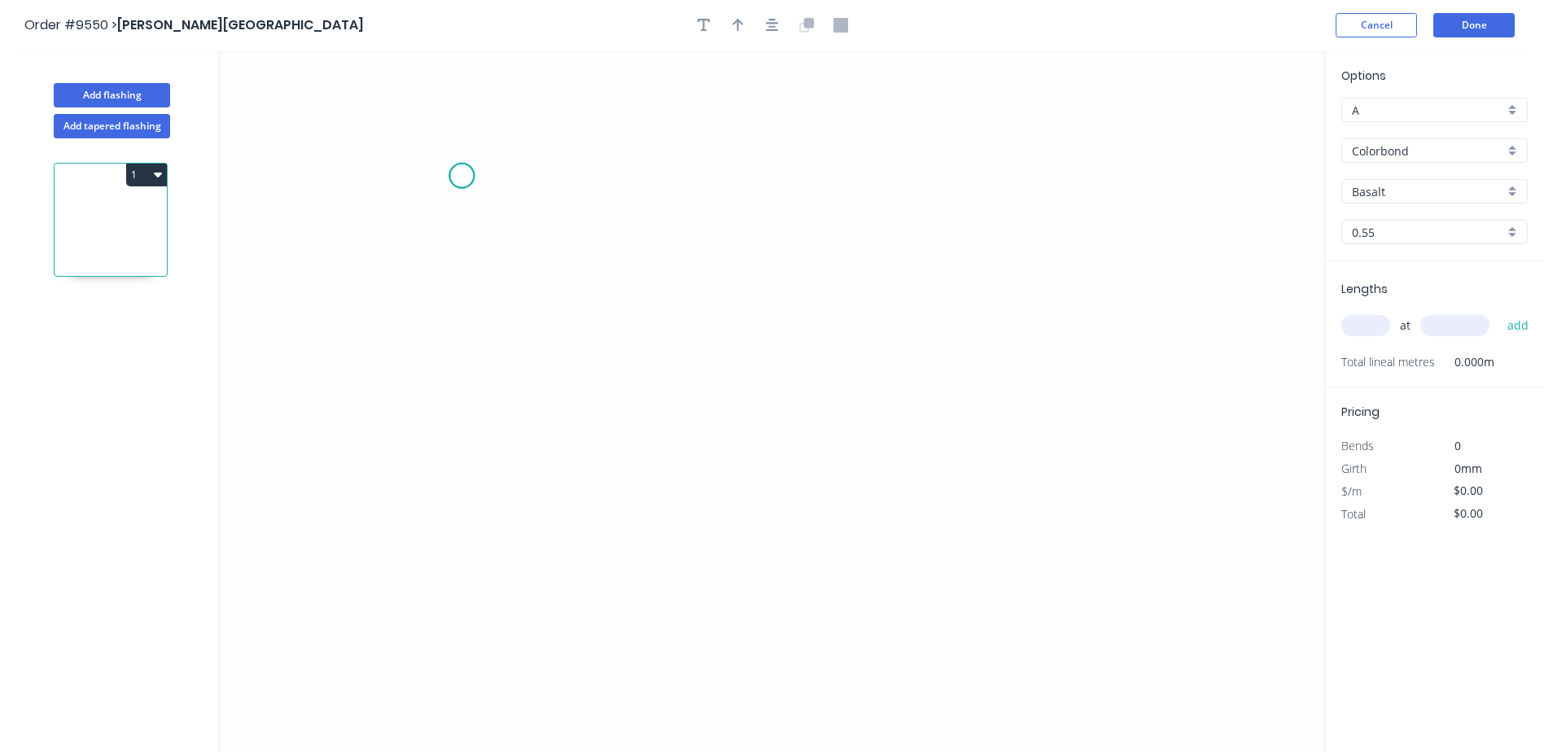
drag, startPoint x: 462, startPoint y: 176, endPoint x: 462, endPoint y: 309, distance: 132.7
click at [465, 182] on icon "0" at bounding box center [772, 401] width 1105 height 702
click at [458, 344] on icon "0" at bounding box center [772, 401] width 1105 height 702
click at [740, 348] on icon "0 ?" at bounding box center [772, 401] width 1105 height 702
click at [747, 414] on icon "0 ? ?" at bounding box center [772, 401] width 1105 height 702
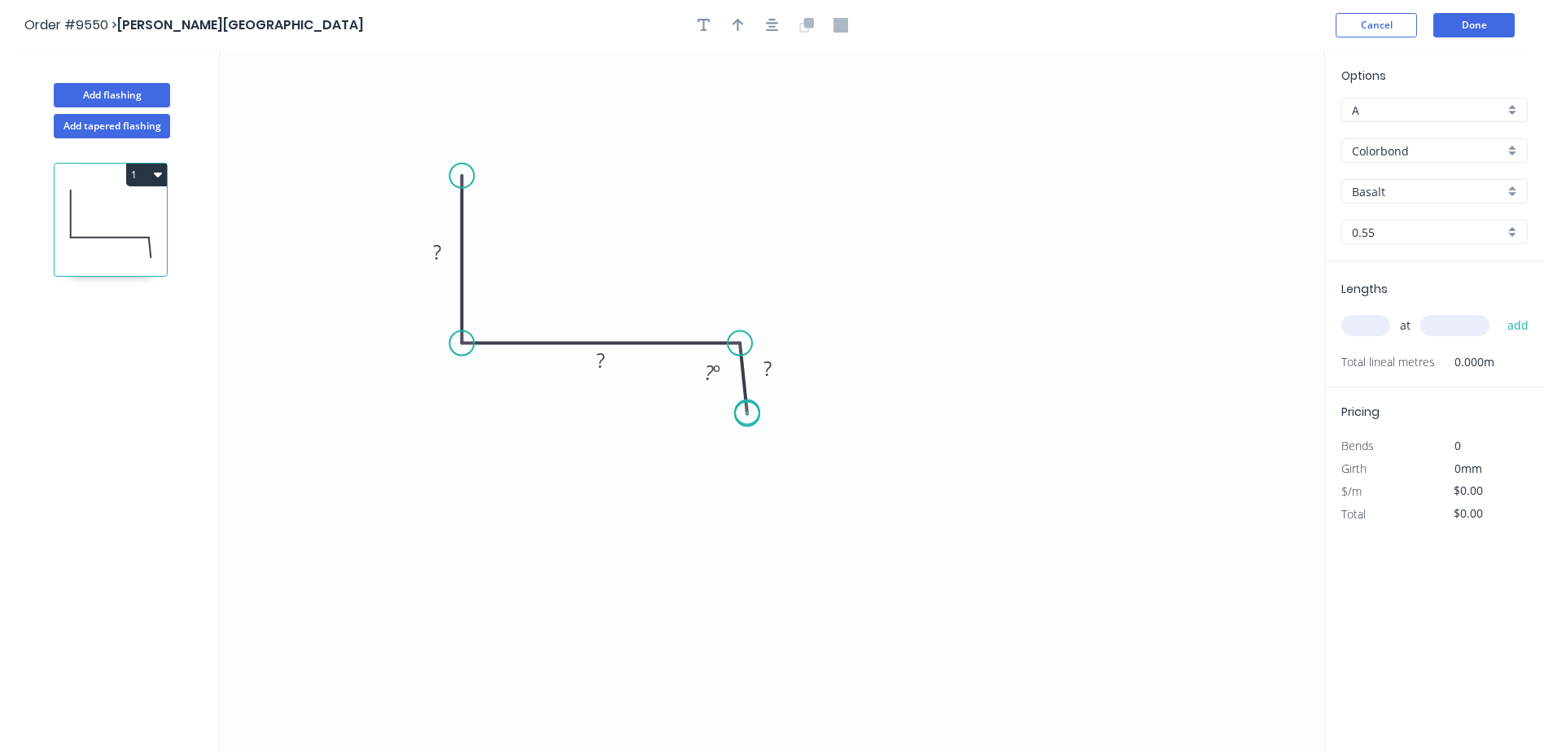
click at [747, 413] on circle at bounding box center [747, 413] width 24 height 24
click at [786, 430] on div "Delete point" at bounding box center [829, 434] width 164 height 33
click at [740, 341] on circle at bounding box center [740, 343] width 24 height 24
click at [742, 389] on icon "0 ? ?" at bounding box center [772, 401] width 1105 height 702
click at [437, 254] on tspan "?" at bounding box center [437, 252] width 8 height 27
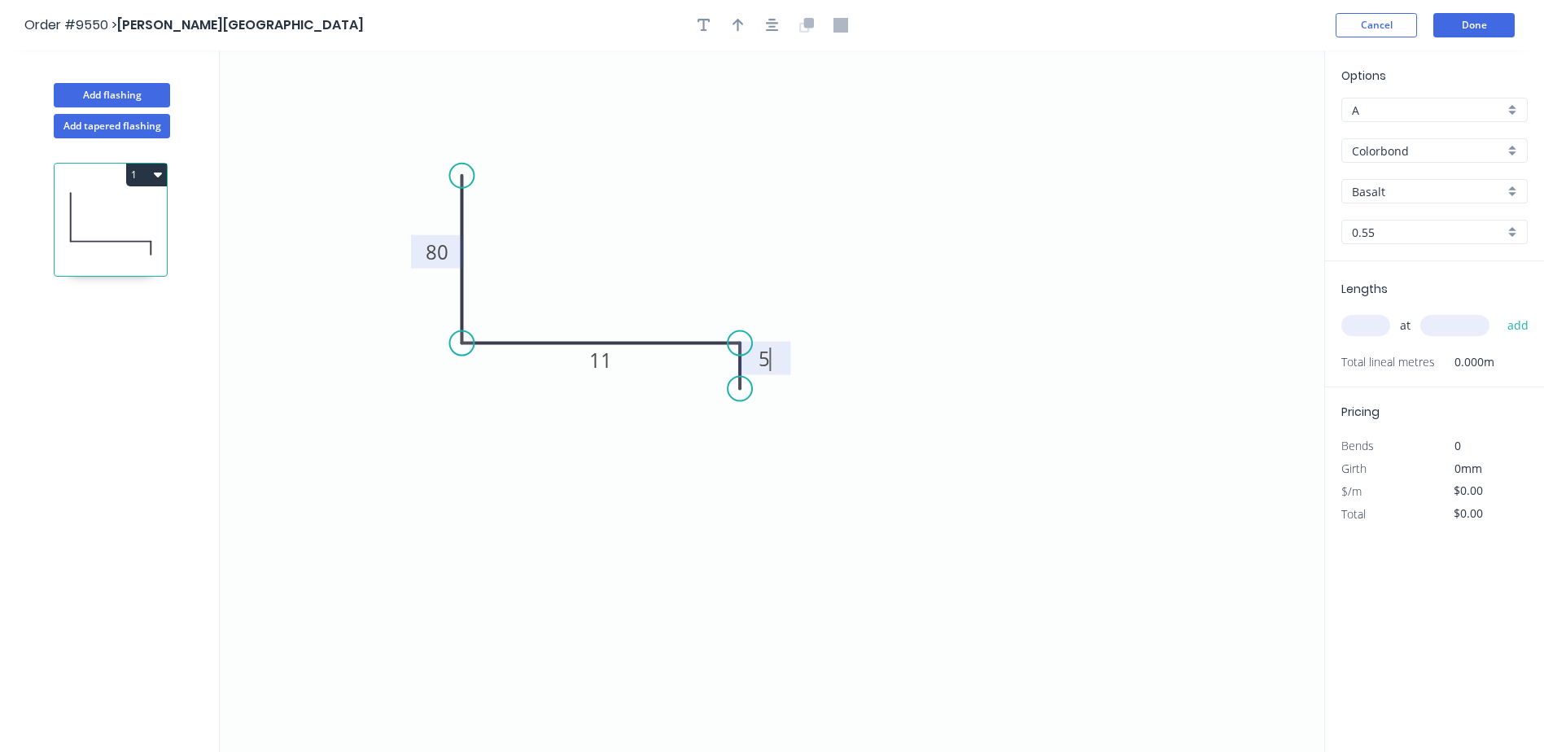
click at [868, 186] on icon "0 80 11 5" at bounding box center [772, 401] width 1105 height 702
type input "$4.46"
click at [737, 19] on icon "button" at bounding box center [738, 25] width 11 height 15
drag, startPoint x: 1243, startPoint y: 125, endPoint x: 606, endPoint y: 239, distance: 646.5
click at [606, 239] on icon at bounding box center [608, 219] width 15 height 52
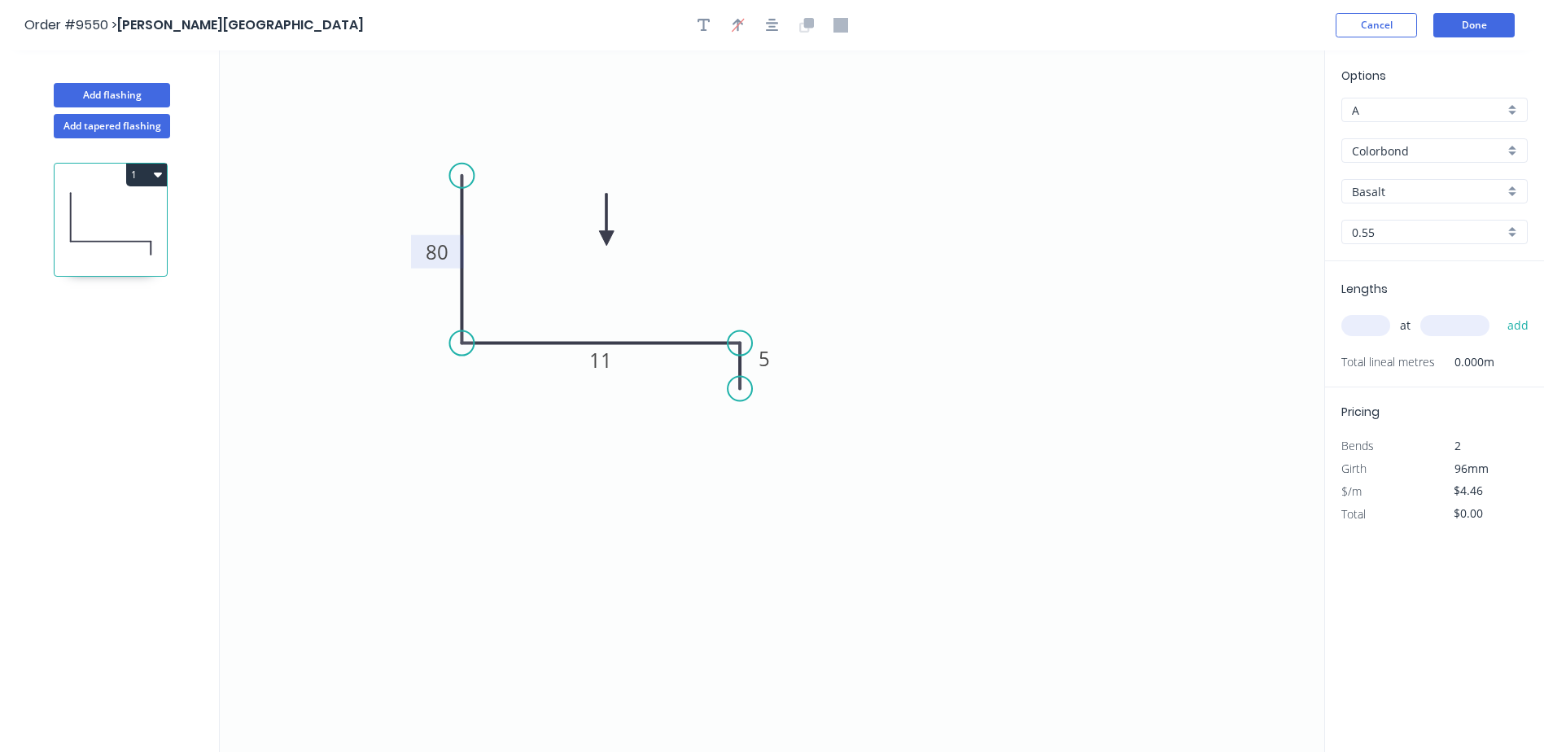
click at [1394, 193] on input "Basalt" at bounding box center [1428, 191] width 152 height 17
click at [1399, 301] on div "Surfmist" at bounding box center [1434, 304] width 185 height 28
type input "Surfmist"
click at [1359, 322] on input "text" at bounding box center [1365, 325] width 49 height 21
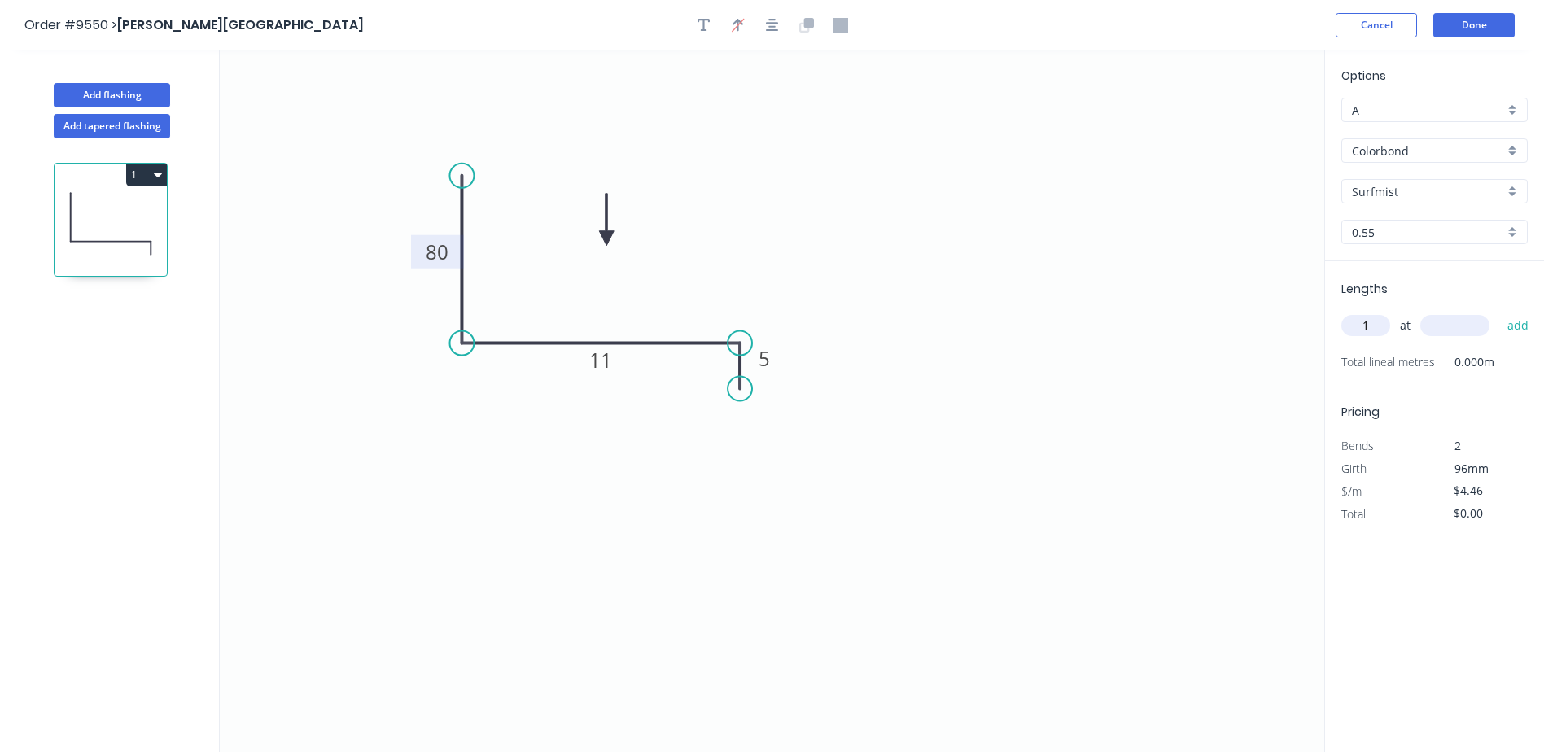
type input "1"
type input "2410"
click at [1499, 312] on button "add" at bounding box center [1518, 326] width 38 height 28
type input "$10.75"
click at [1456, 19] on button "Done" at bounding box center [1473, 25] width 81 height 24
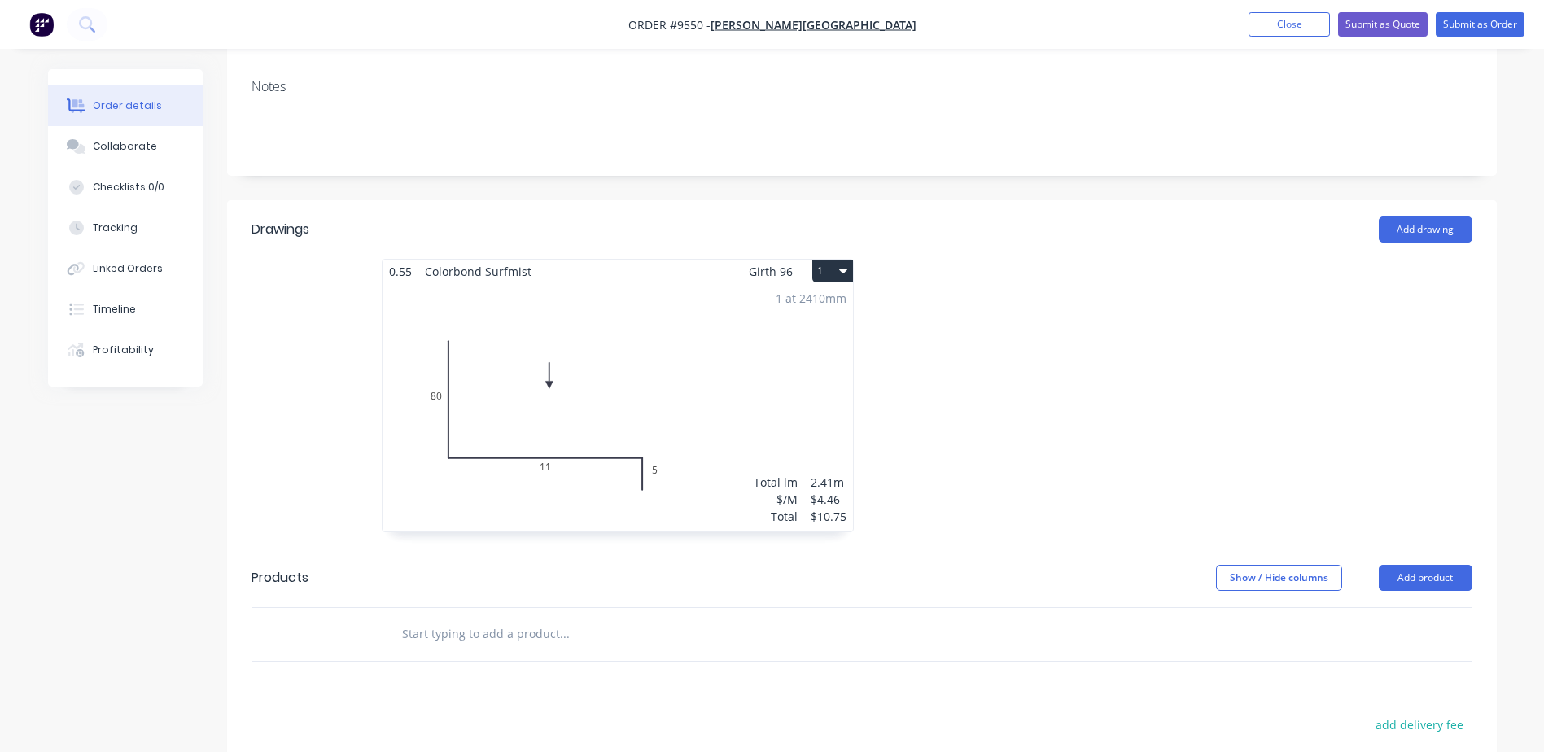
scroll to position [326, 0]
click at [1398, 215] on button "Add drawing" at bounding box center [1426, 228] width 94 height 26
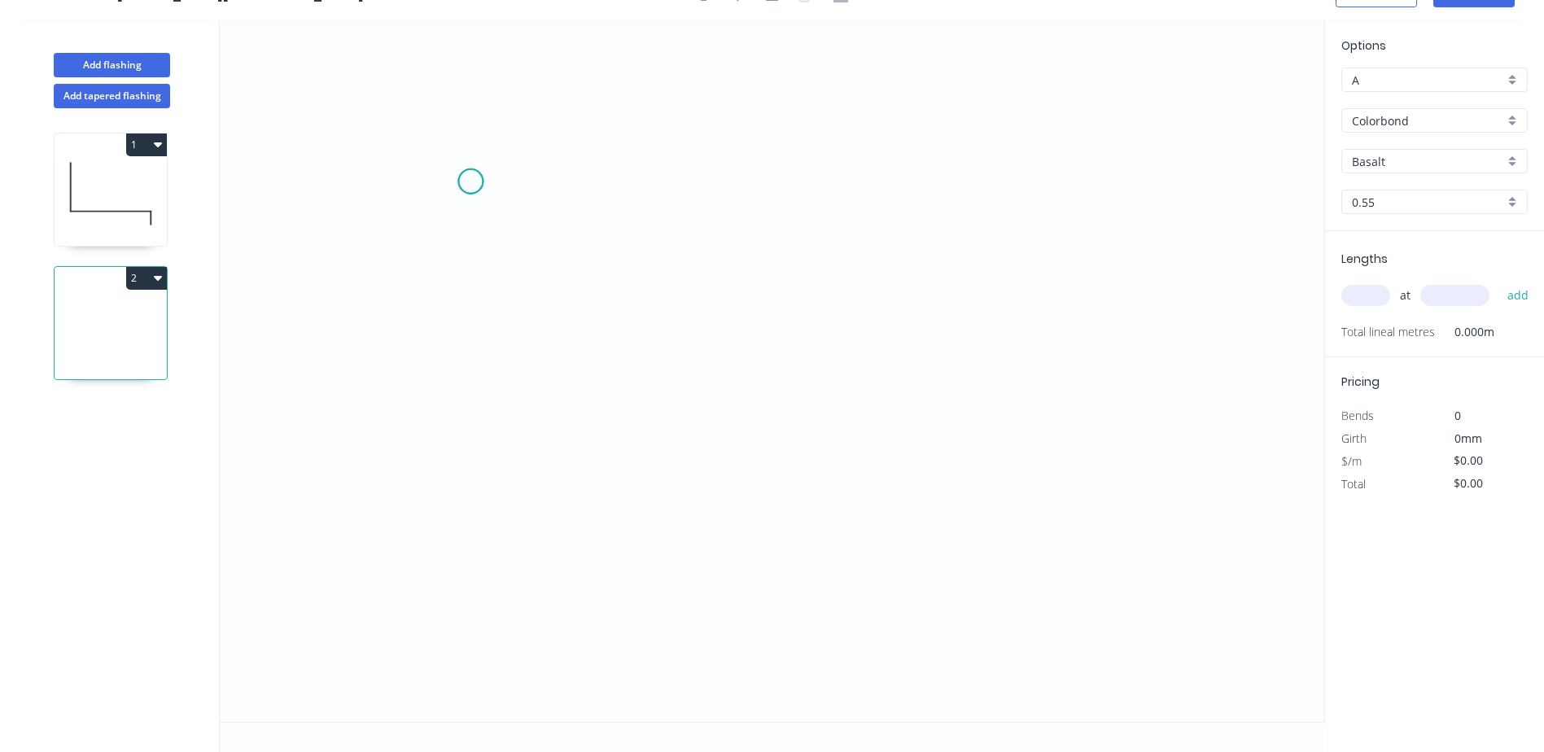
click at [470, 182] on icon "0" at bounding box center [772, 371] width 1105 height 702
click at [470, 350] on icon "0" at bounding box center [772, 371] width 1105 height 702
click at [683, 350] on icon at bounding box center [576, 350] width 212 height 0
click at [684, 387] on icon "0 ? ?" at bounding box center [772, 371] width 1105 height 702
click at [454, 250] on rect at bounding box center [446, 258] width 33 height 23
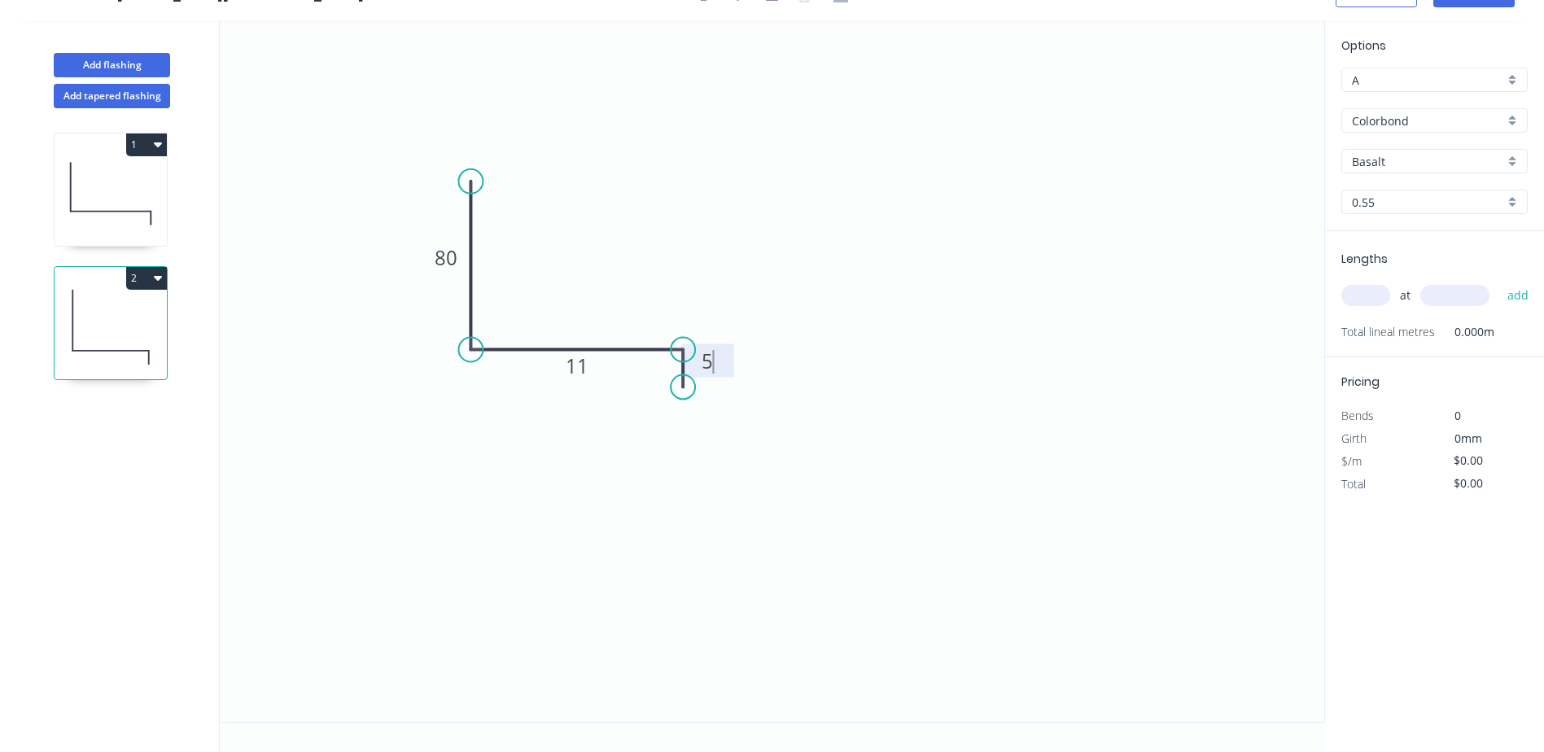
drag, startPoint x: 603, startPoint y: 247, endPoint x: 618, endPoint y: 235, distance: 18.6
click at [606, 247] on icon "0 80 11 5" at bounding box center [772, 371] width 1105 height 702
type input "$4.46"
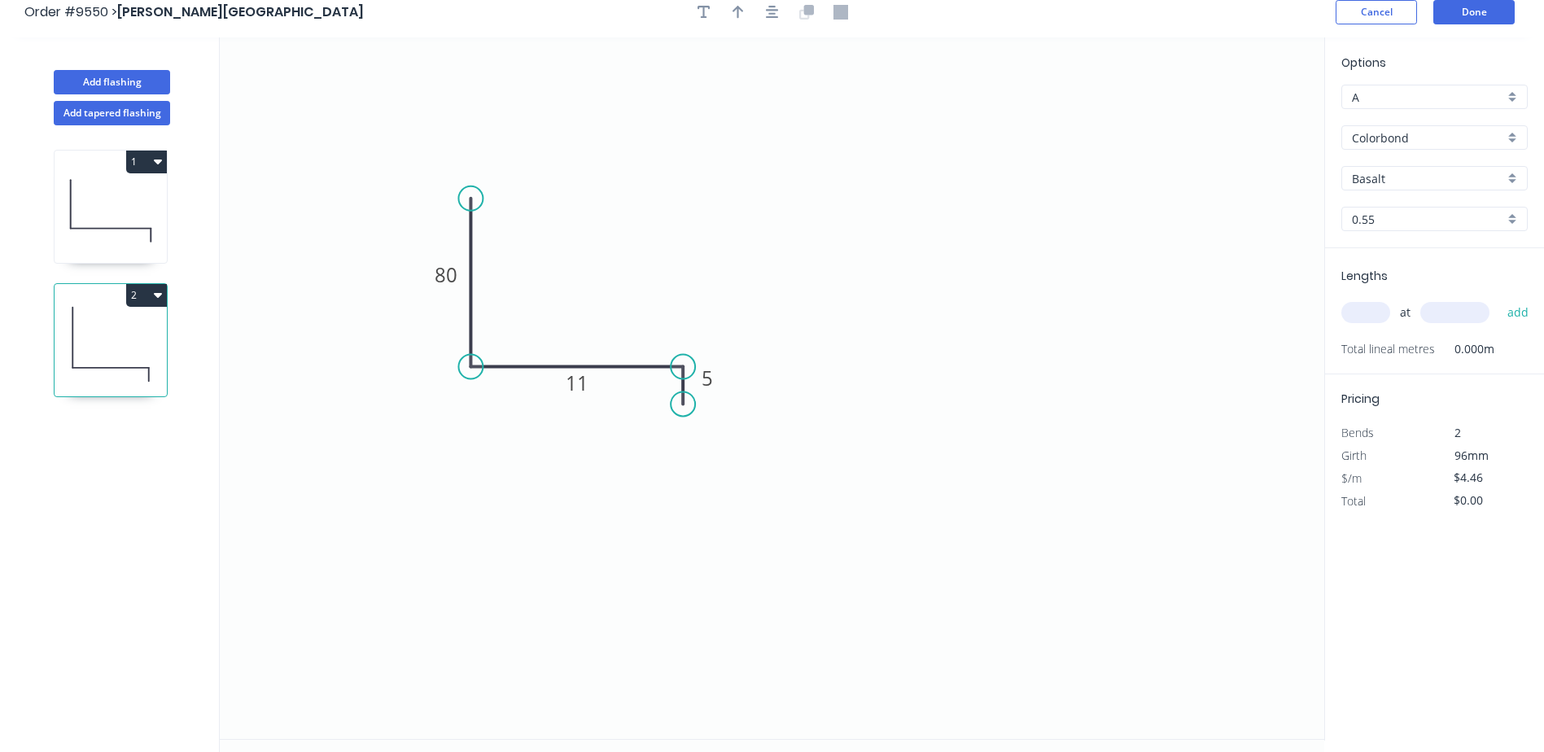
scroll to position [0, 0]
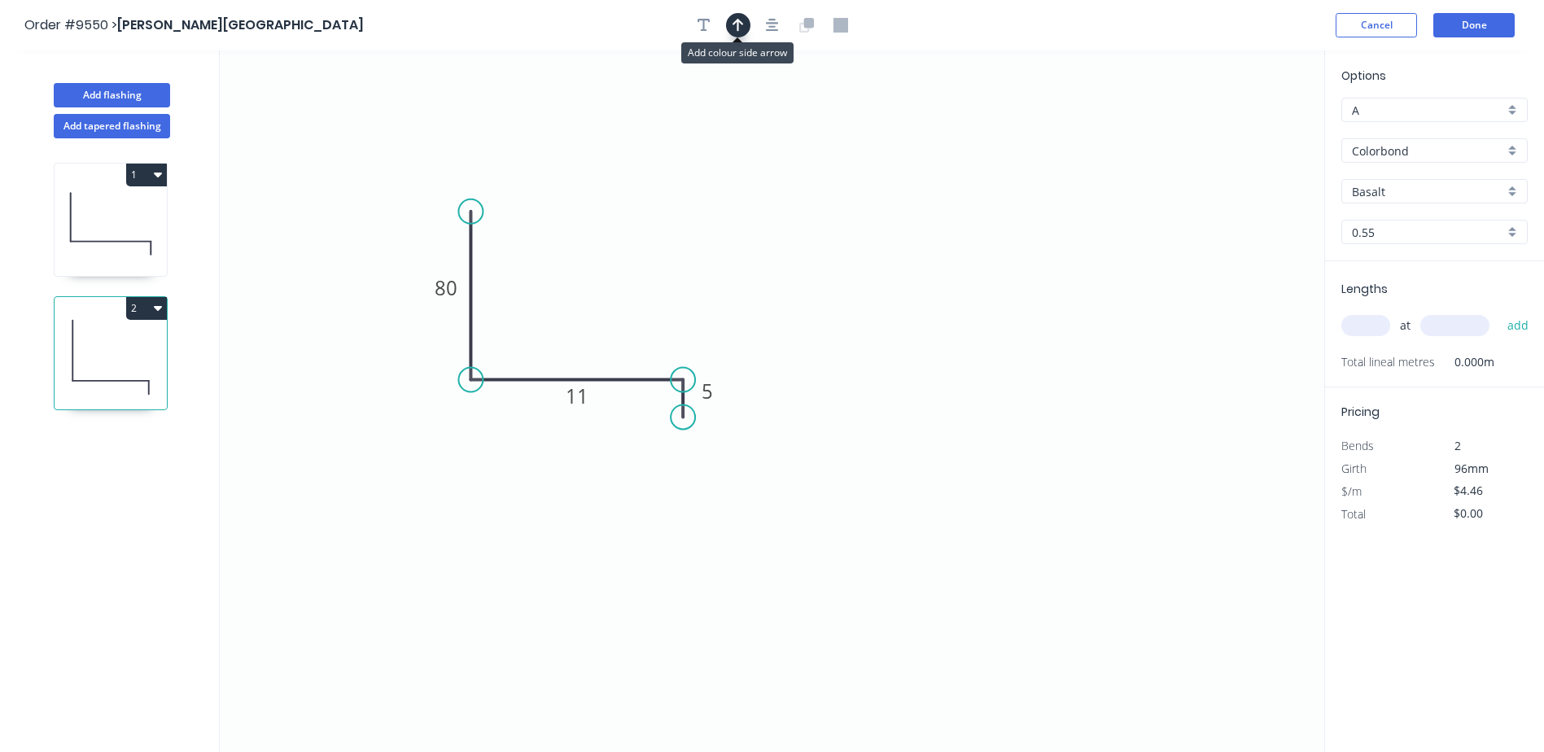
click at [738, 25] on icon "button" at bounding box center [738, 25] width 11 height 13
drag, startPoint x: 1156, startPoint y: 137, endPoint x: 663, endPoint y: 268, distance: 509.6
click at [584, 291] on icon at bounding box center [583, 273] width 15 height 52
click at [1401, 190] on input "Basalt" at bounding box center [1428, 191] width 152 height 17
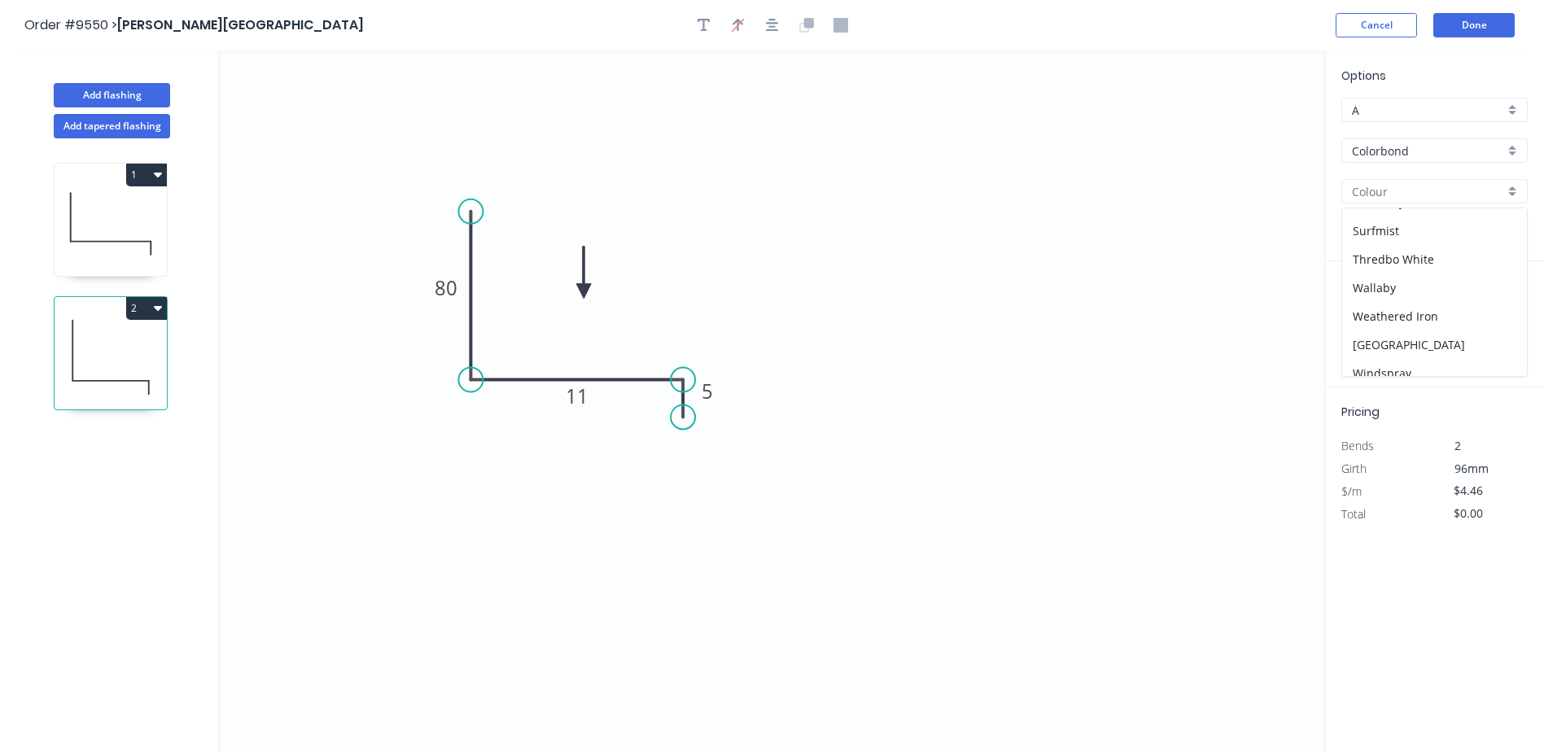
scroll to position [570, 0]
click at [1397, 225] on div "Surfmist" at bounding box center [1434, 222] width 185 height 28
type input "Surfmist"
click at [1370, 326] on input "text" at bounding box center [1365, 325] width 49 height 21
type input "1"
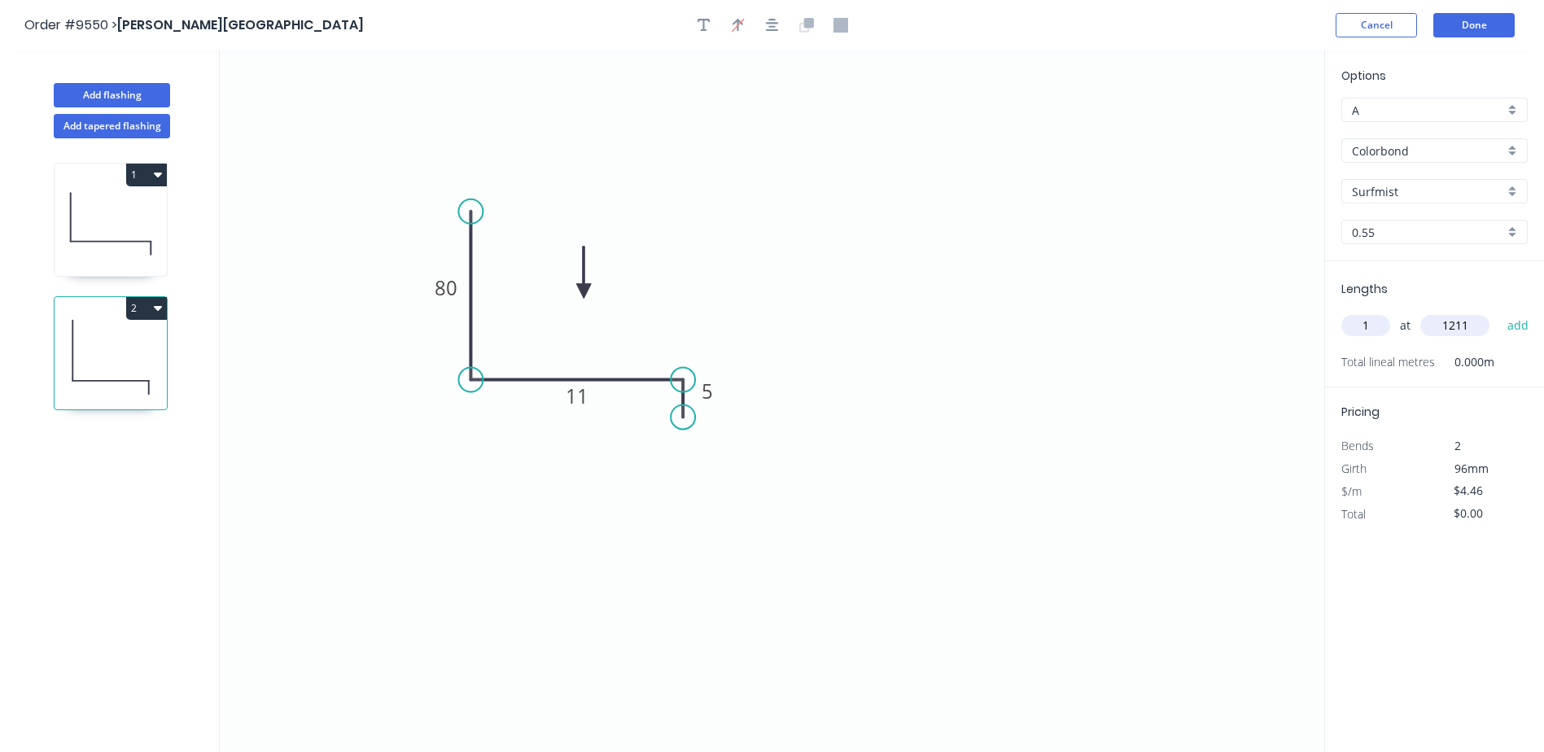
type input "1211"
click at [1499, 312] on button "add" at bounding box center [1518, 326] width 38 height 28
type input "$5.40"
click at [1474, 24] on button "Done" at bounding box center [1473, 25] width 81 height 24
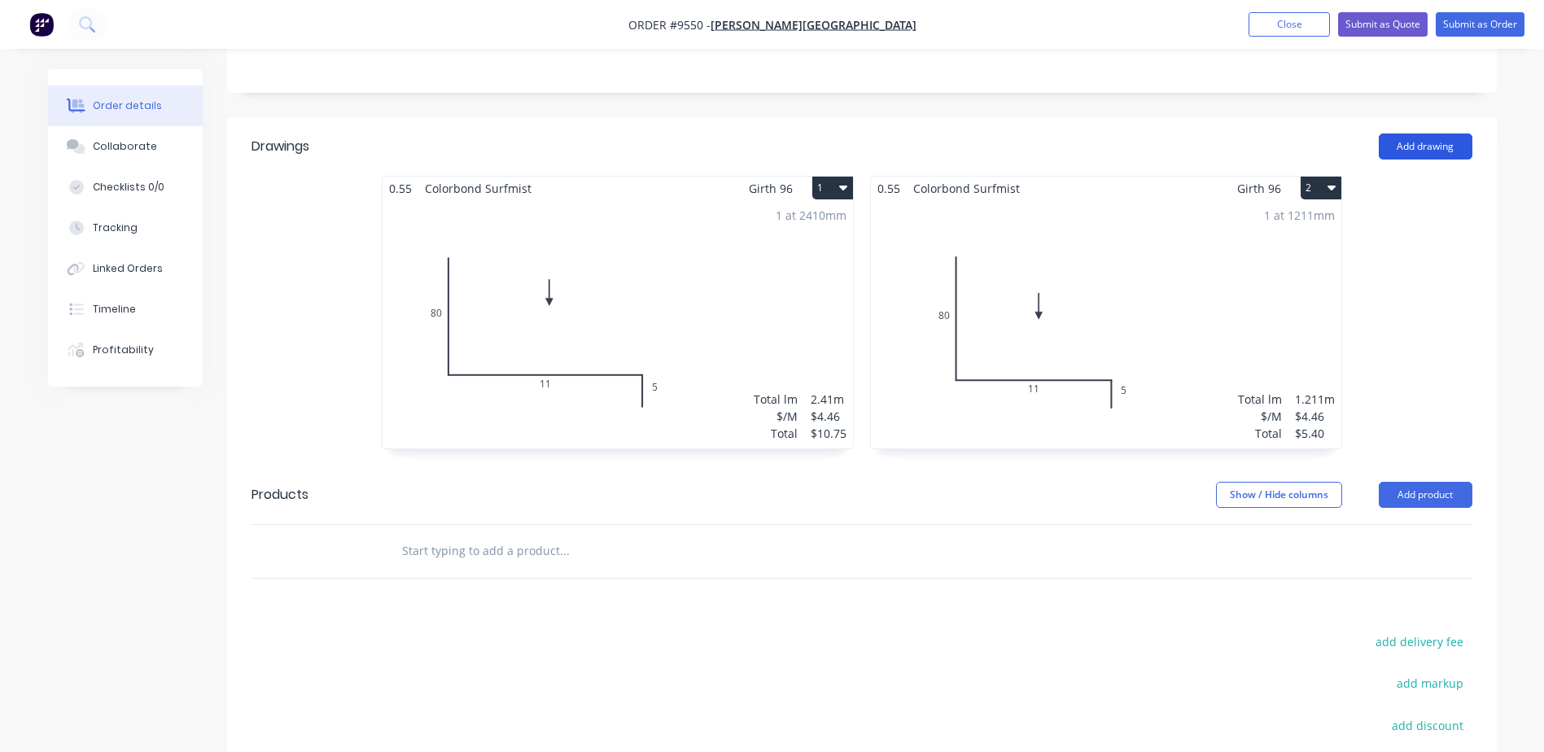
click at [1411, 133] on button "Add drawing" at bounding box center [1426, 146] width 94 height 26
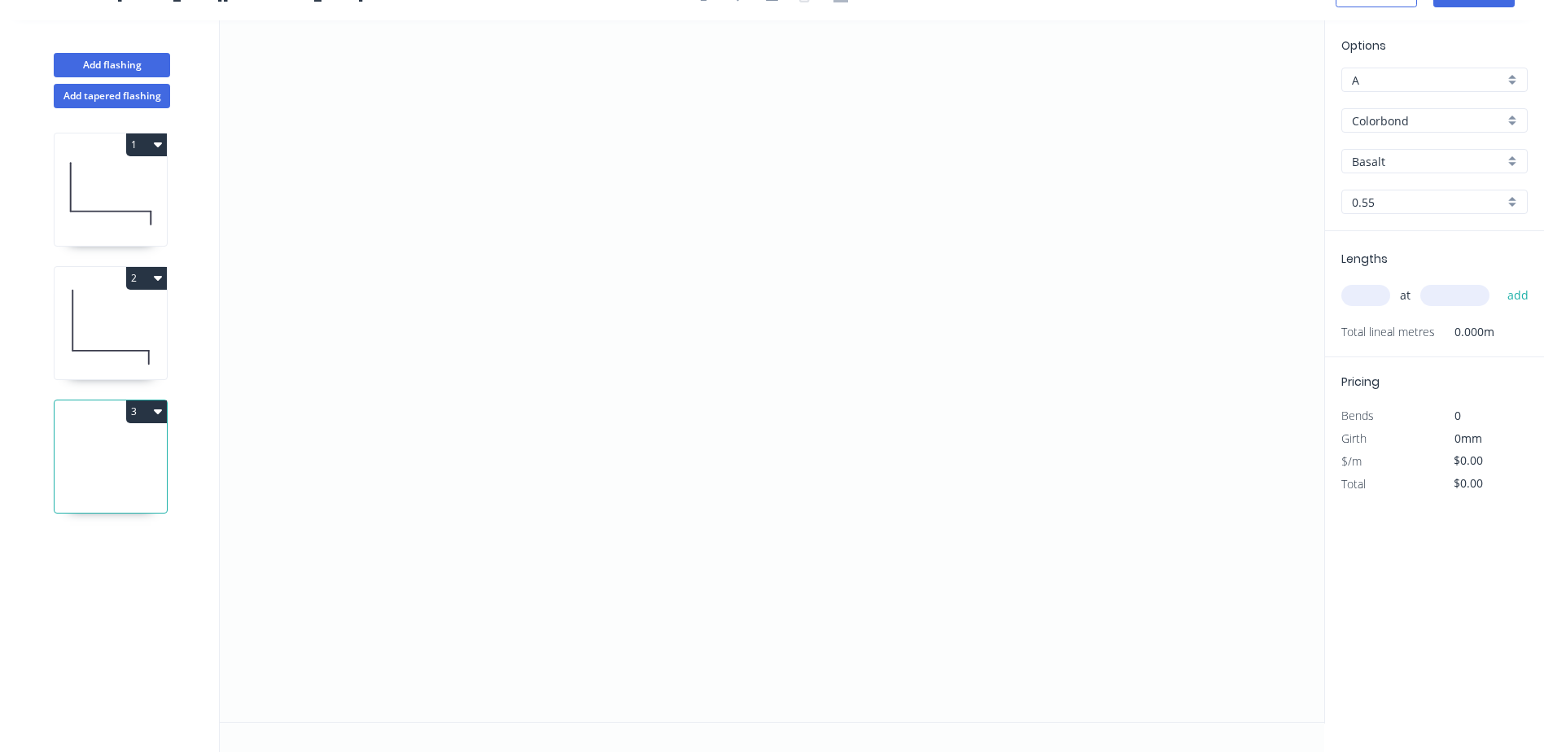
scroll to position [30, 0]
click at [522, 198] on icon "0" at bounding box center [772, 371] width 1105 height 702
click at [523, 421] on icon "0" at bounding box center [772, 371] width 1105 height 702
click at [872, 427] on icon "0 ?" at bounding box center [772, 371] width 1105 height 702
click at [873, 472] on icon "0 ? ?" at bounding box center [772, 371] width 1105 height 702
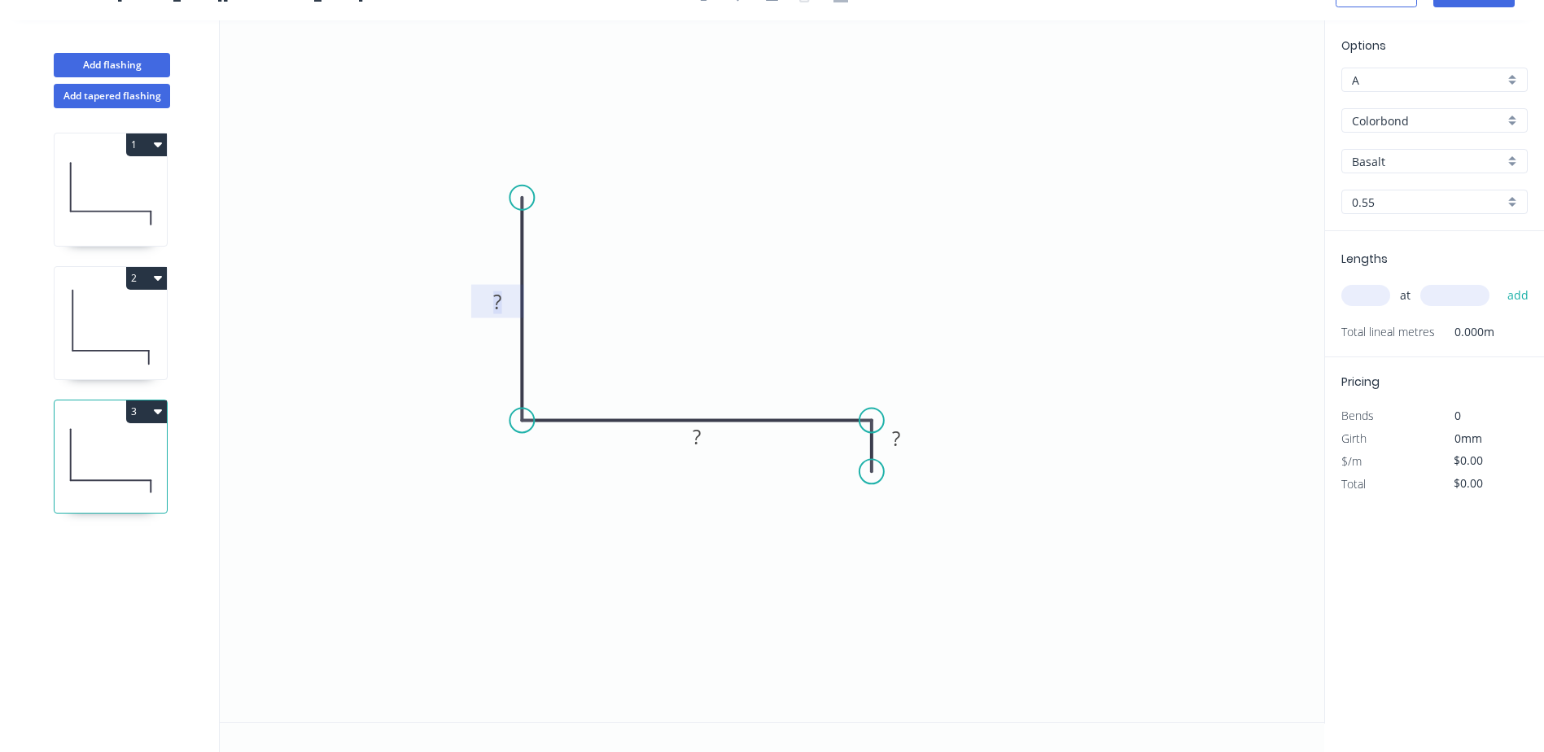
click at [505, 307] on rect at bounding box center [497, 302] width 33 height 23
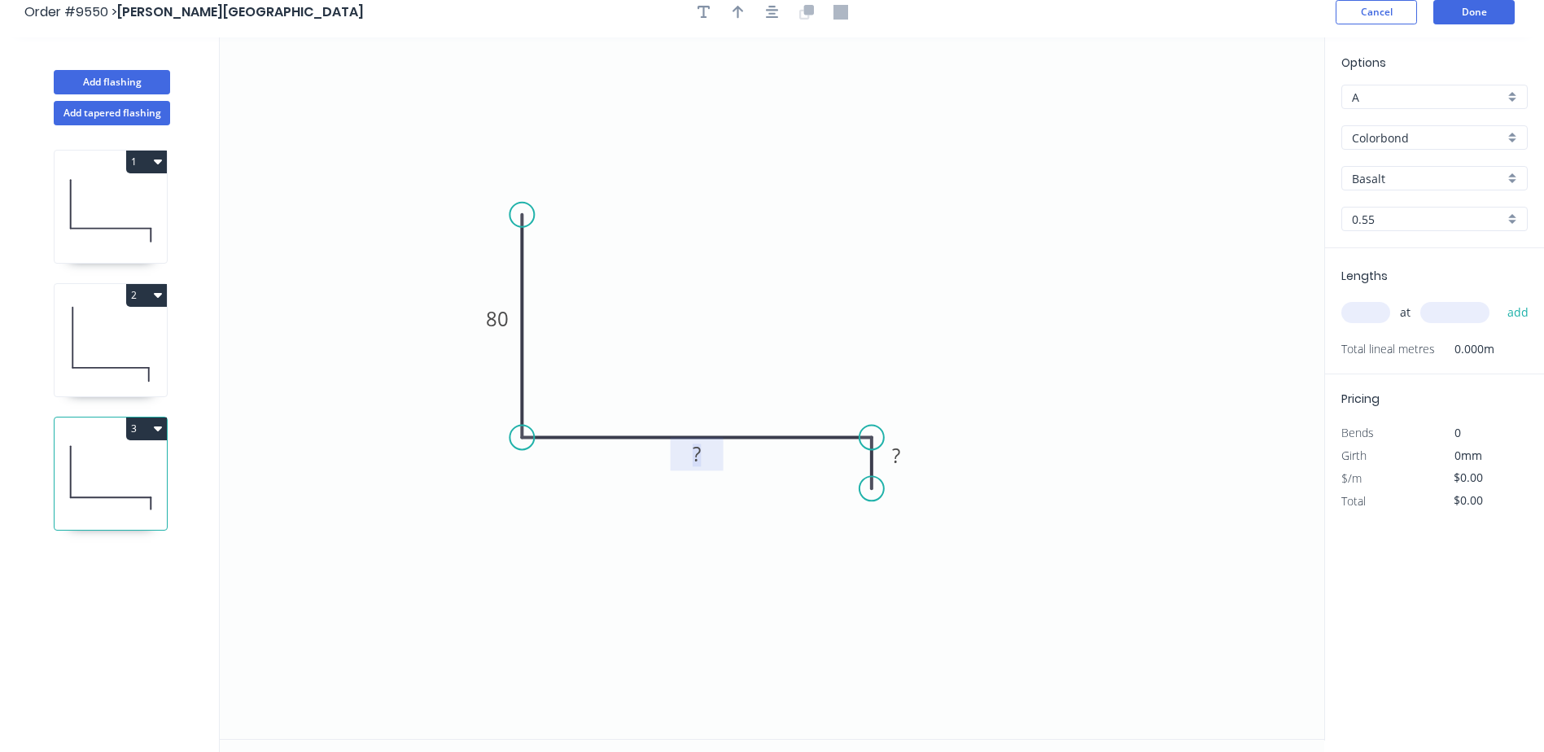
scroll to position [0, 0]
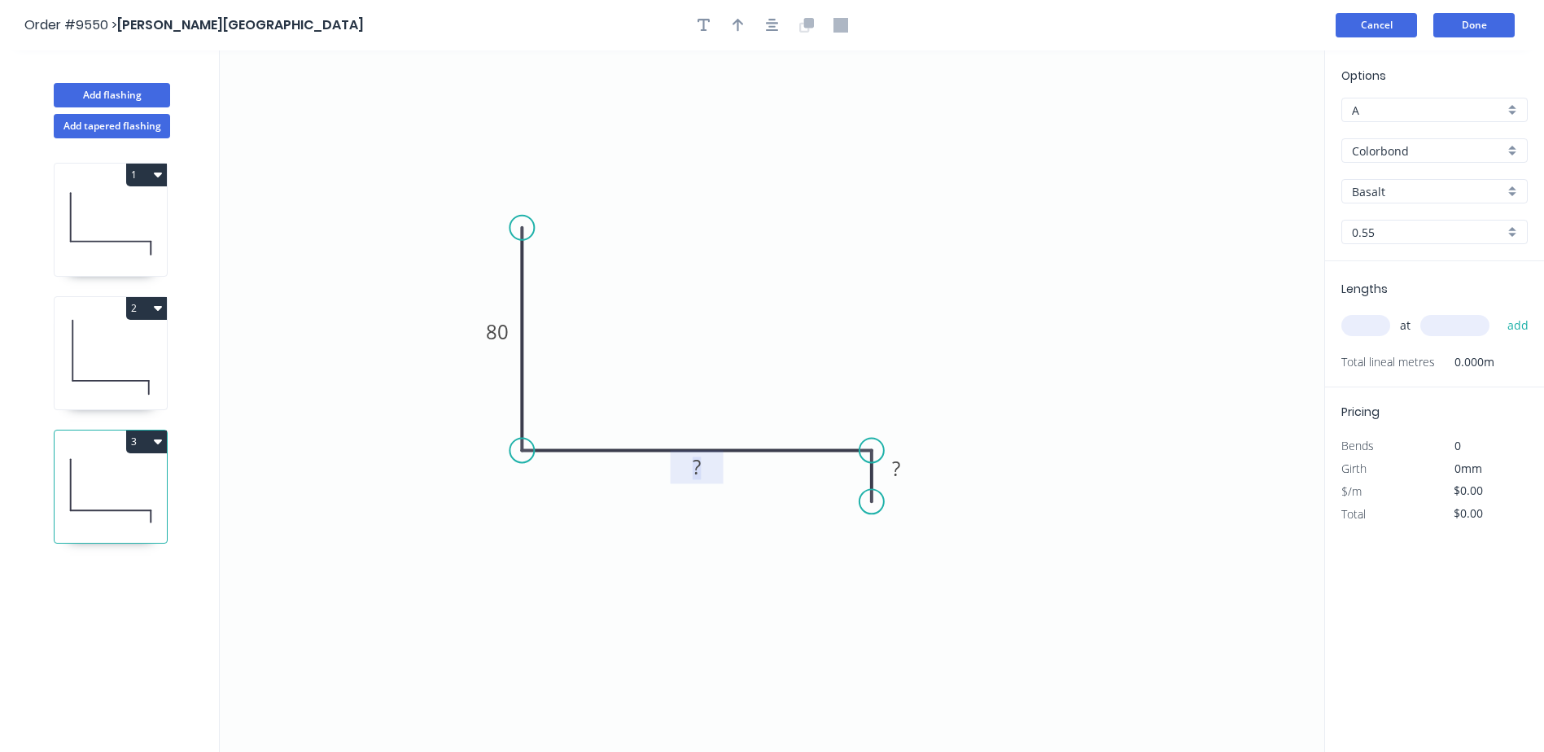
click at [1385, 26] on button "Cancel" at bounding box center [1376, 25] width 81 height 24
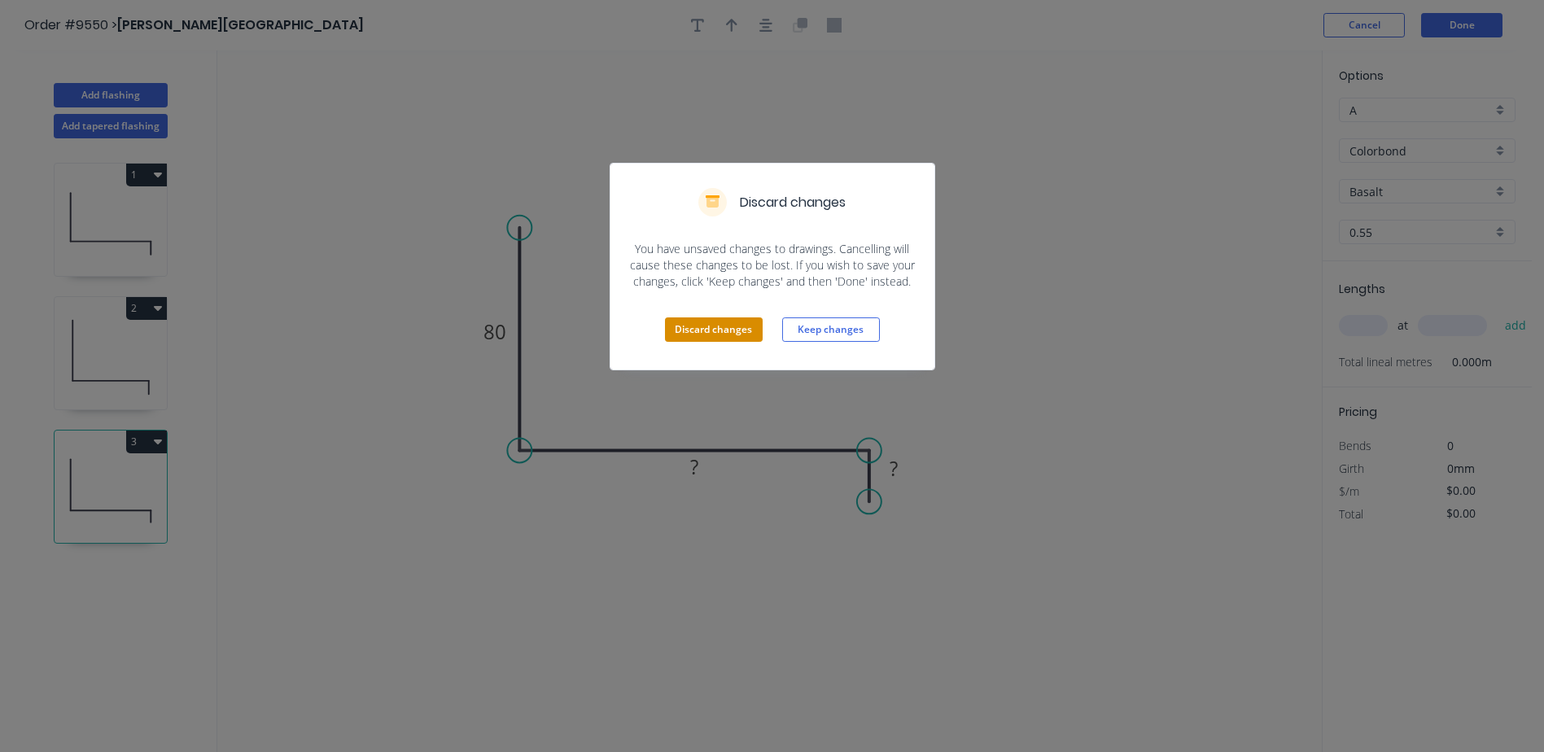
click at [697, 331] on button "Discard changes" at bounding box center [714, 329] width 98 height 24
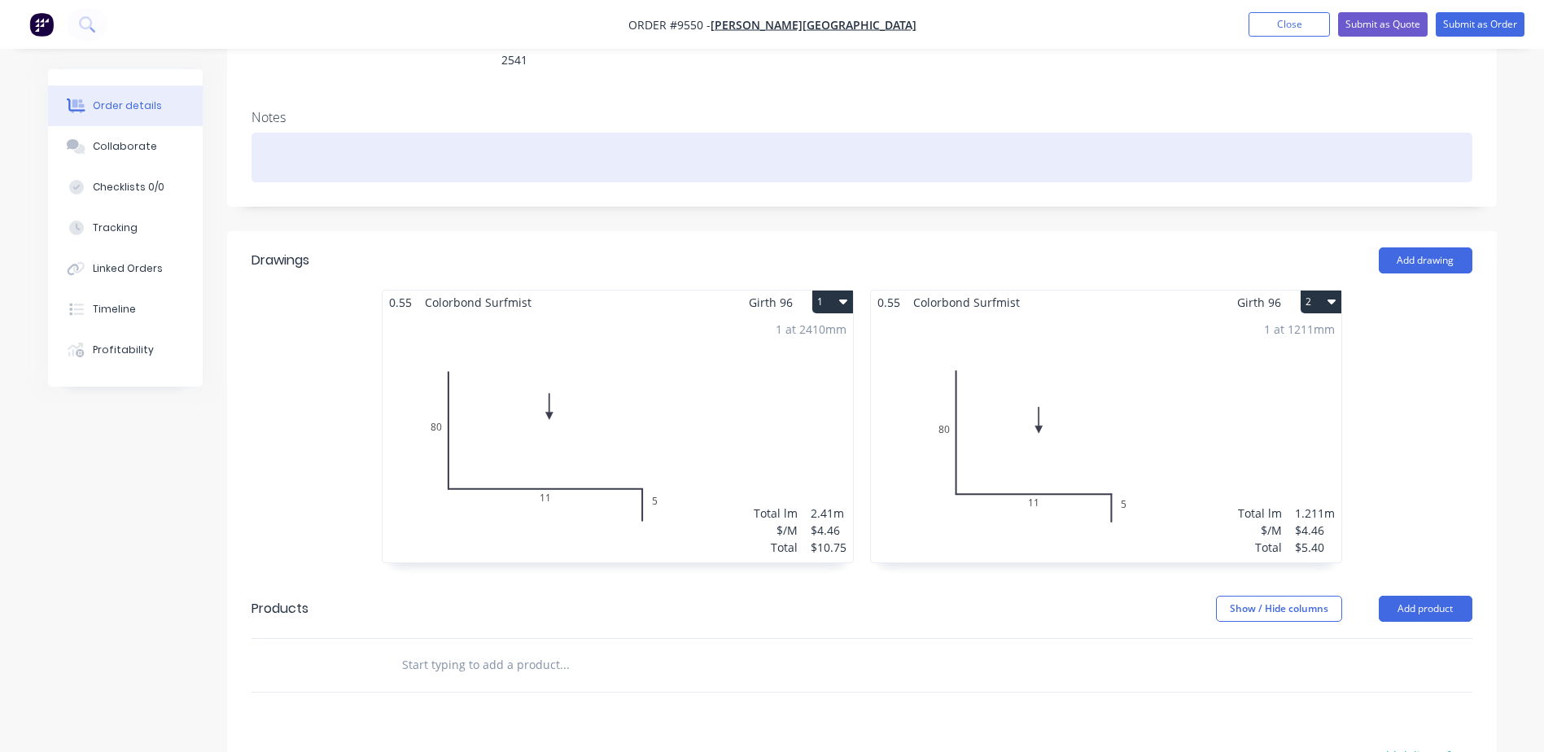
scroll to position [326, 0]
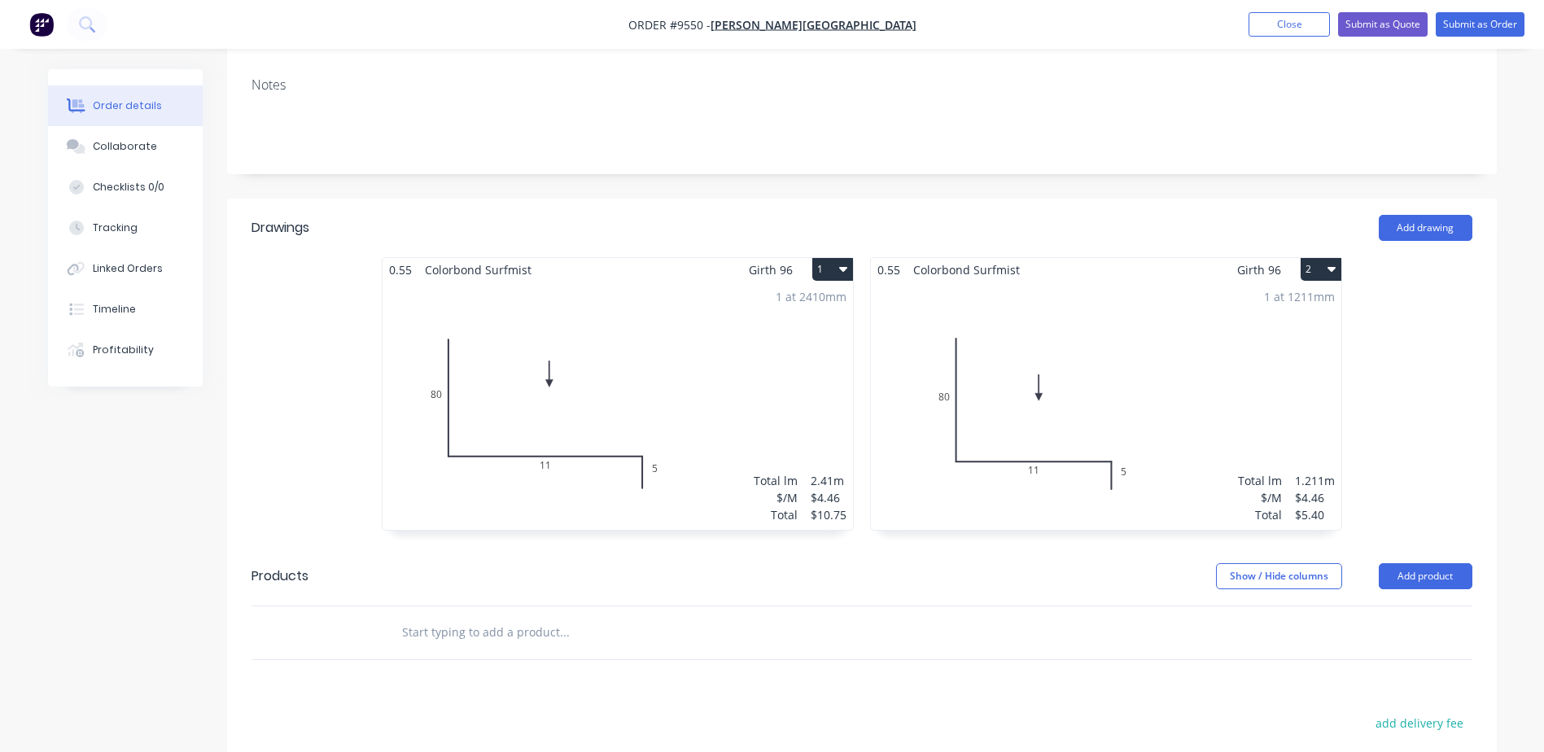
click at [742, 323] on div "1 at 2410mm Total lm $/M Total 2.41m $4.46 $10.75" at bounding box center [618, 406] width 470 height 248
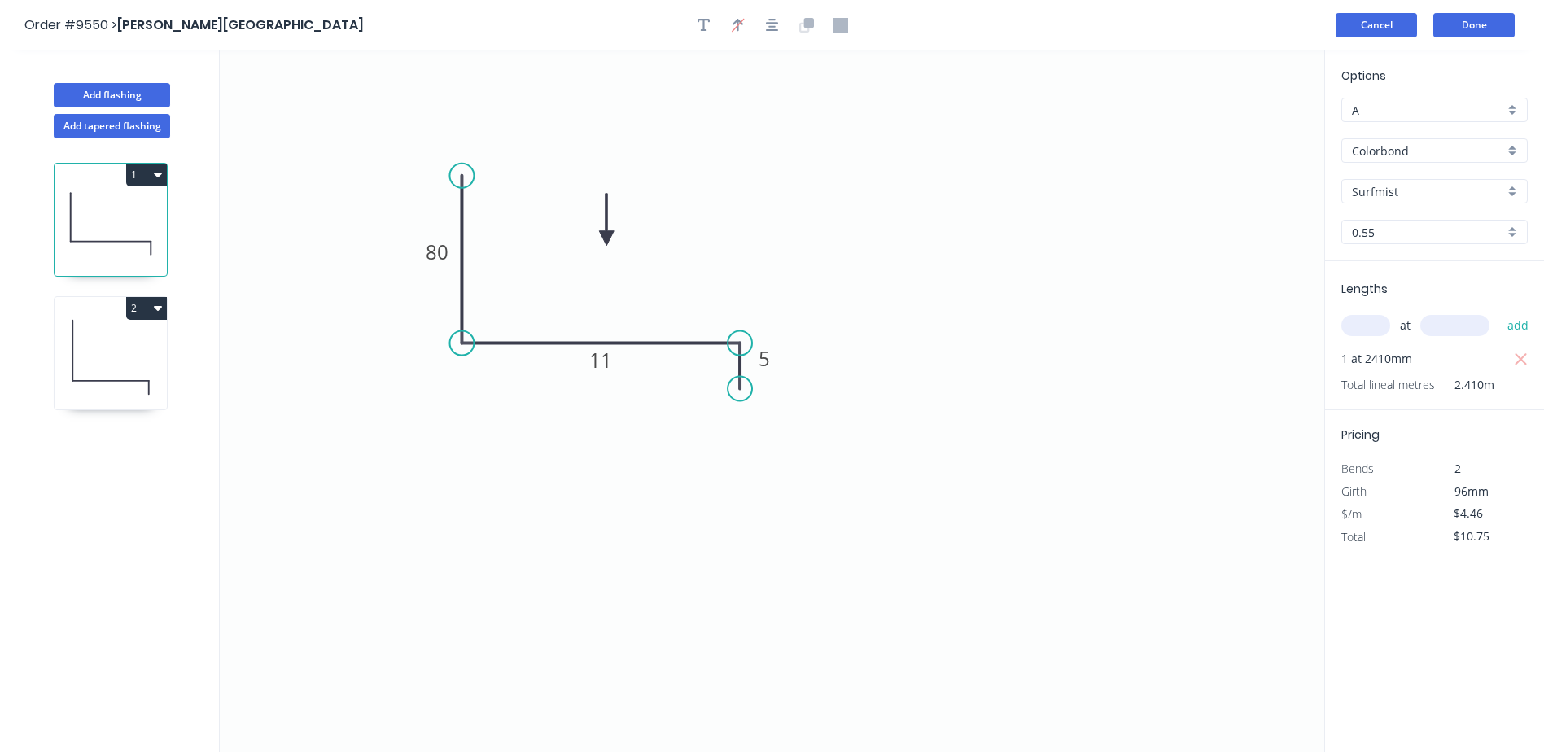
click at [1349, 28] on button "Cancel" at bounding box center [1376, 25] width 81 height 24
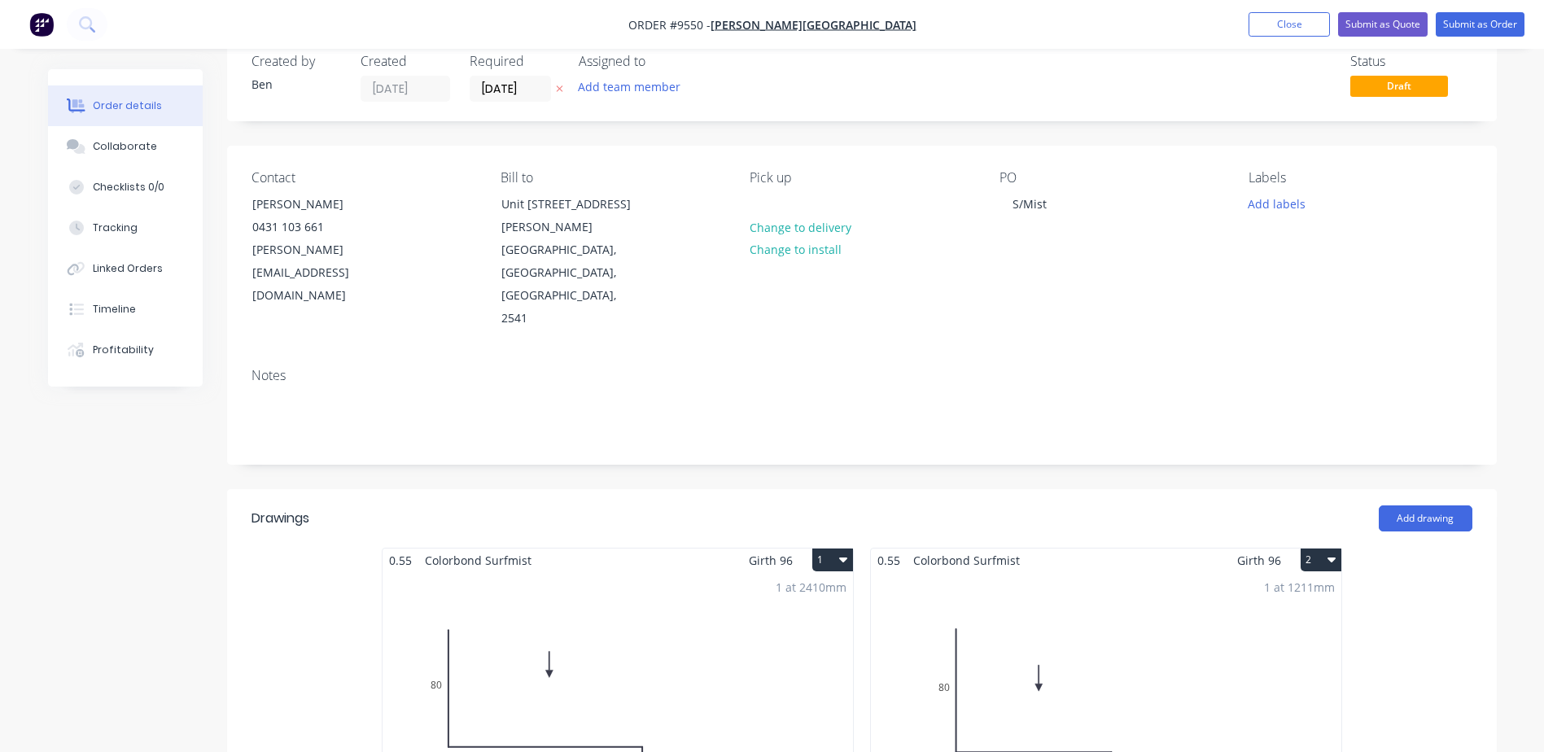
scroll to position [326, 0]
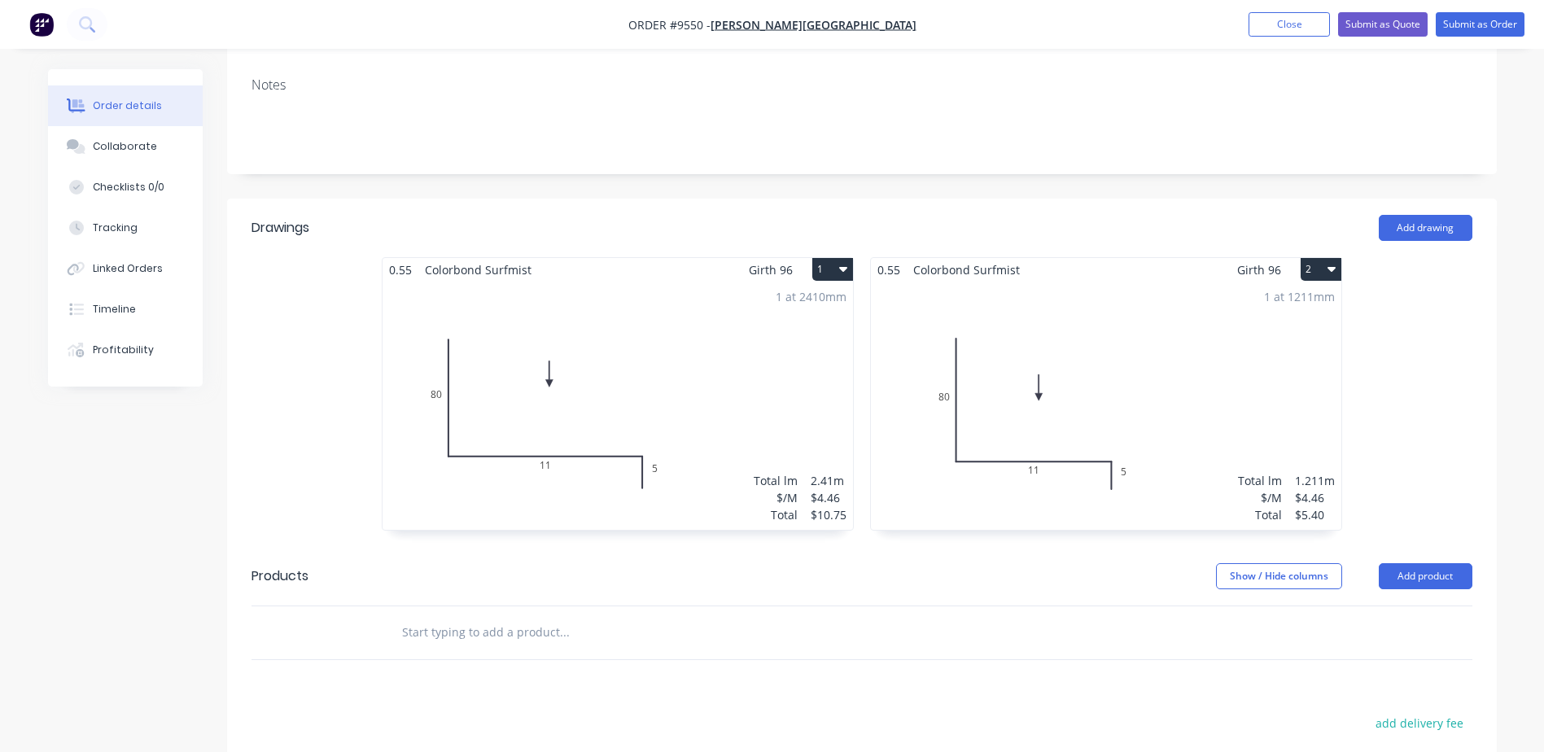
click at [1111, 341] on div "1 at 1211mm Total lm $/M Total 1.211m $4.46 $5.40" at bounding box center [1106, 406] width 470 height 248
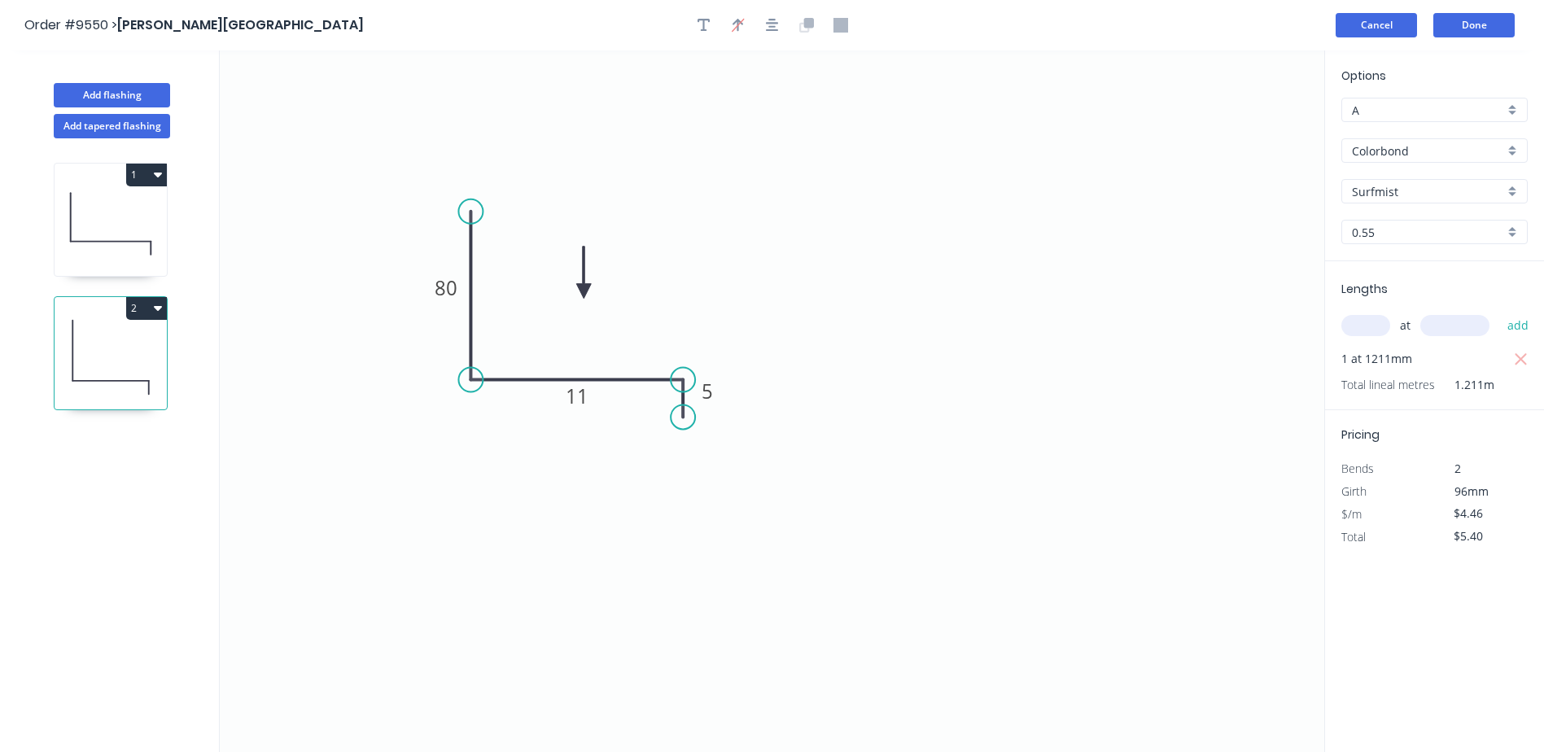
click at [1379, 25] on button "Cancel" at bounding box center [1376, 25] width 81 height 24
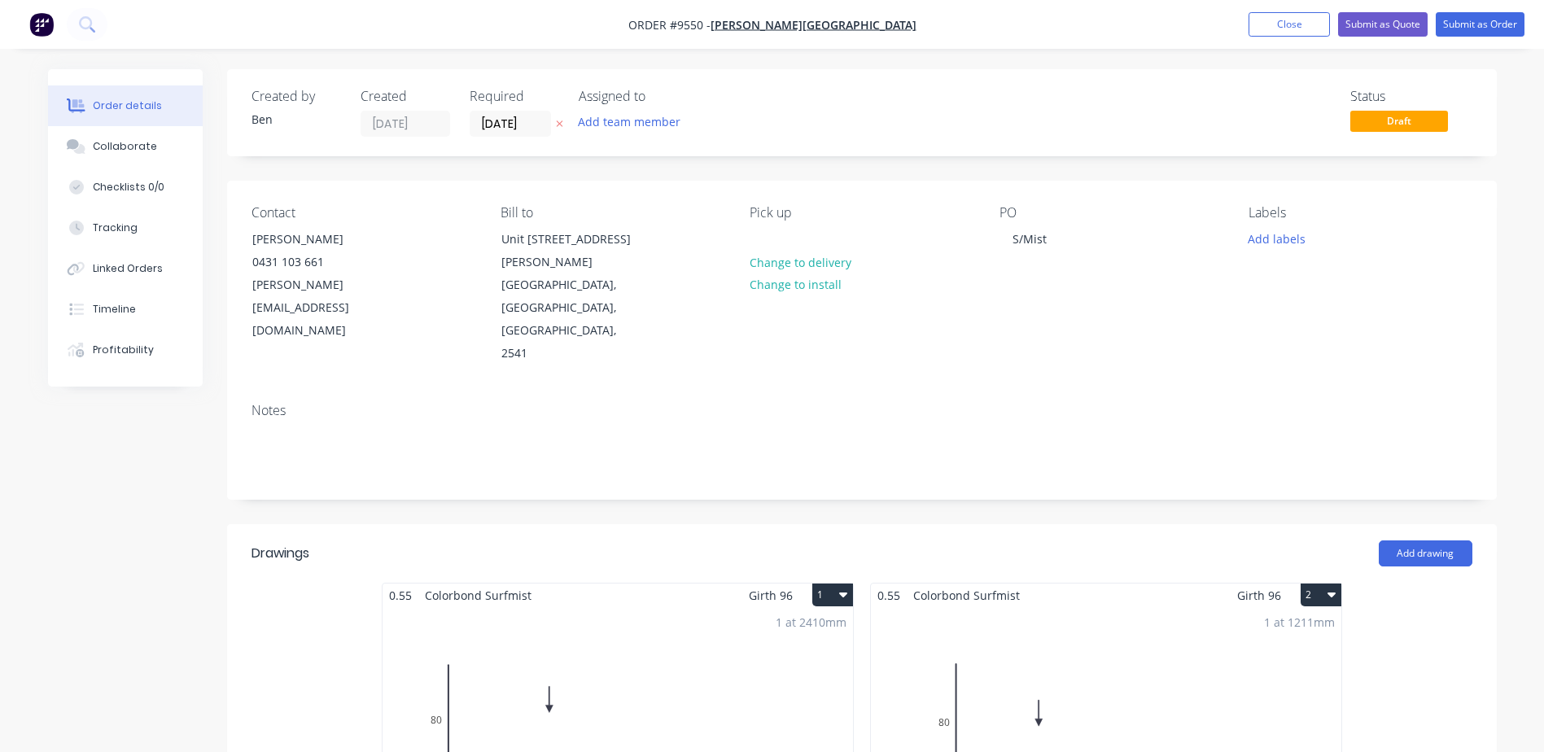
click at [1327, 584] on button "2" at bounding box center [1321, 595] width 41 height 23
click at [1268, 688] on div "Delete" at bounding box center [1263, 700] width 125 height 24
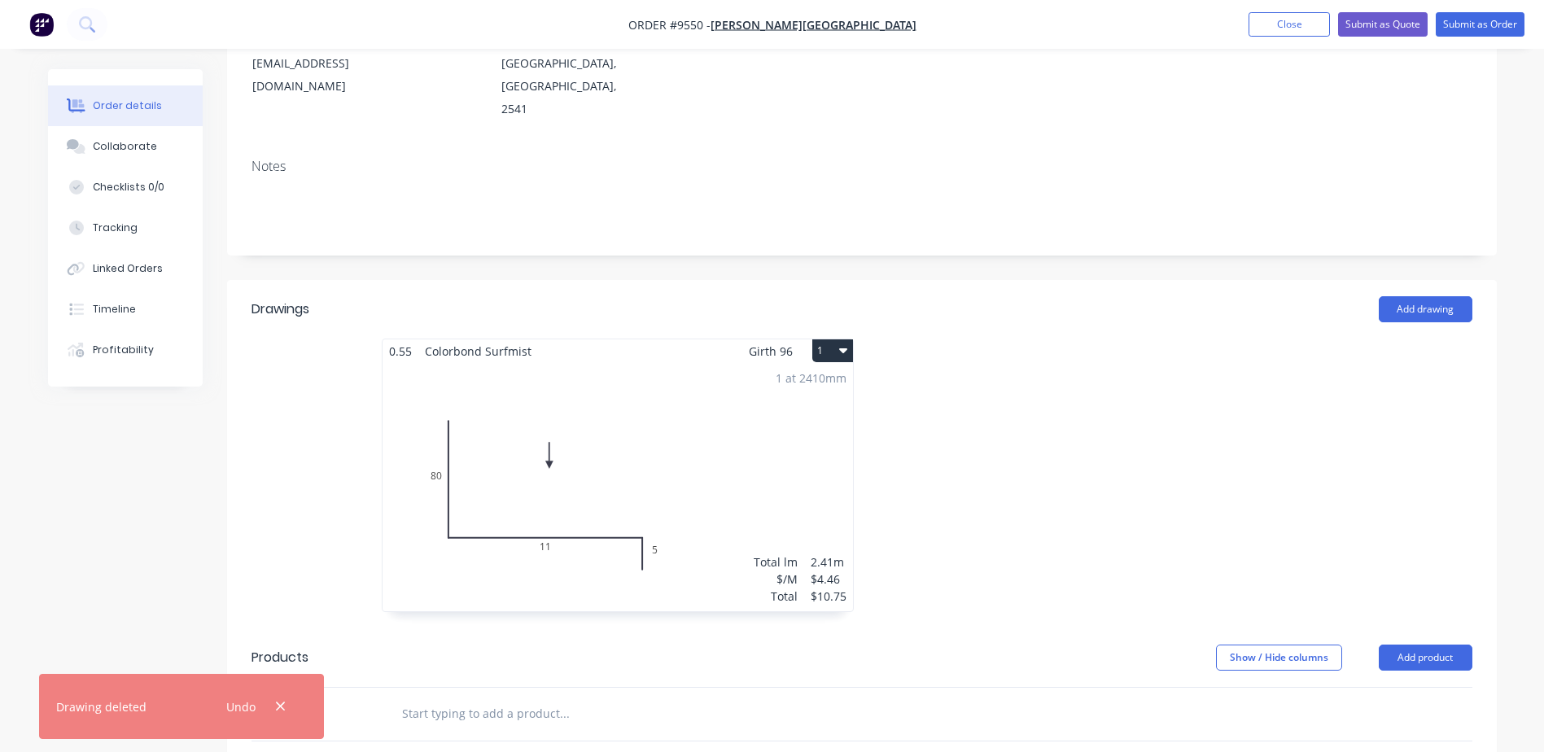
click at [670, 391] on div "1 at 2410mm Total lm $/M Total 2.41m $4.46 $10.75" at bounding box center [618, 487] width 470 height 248
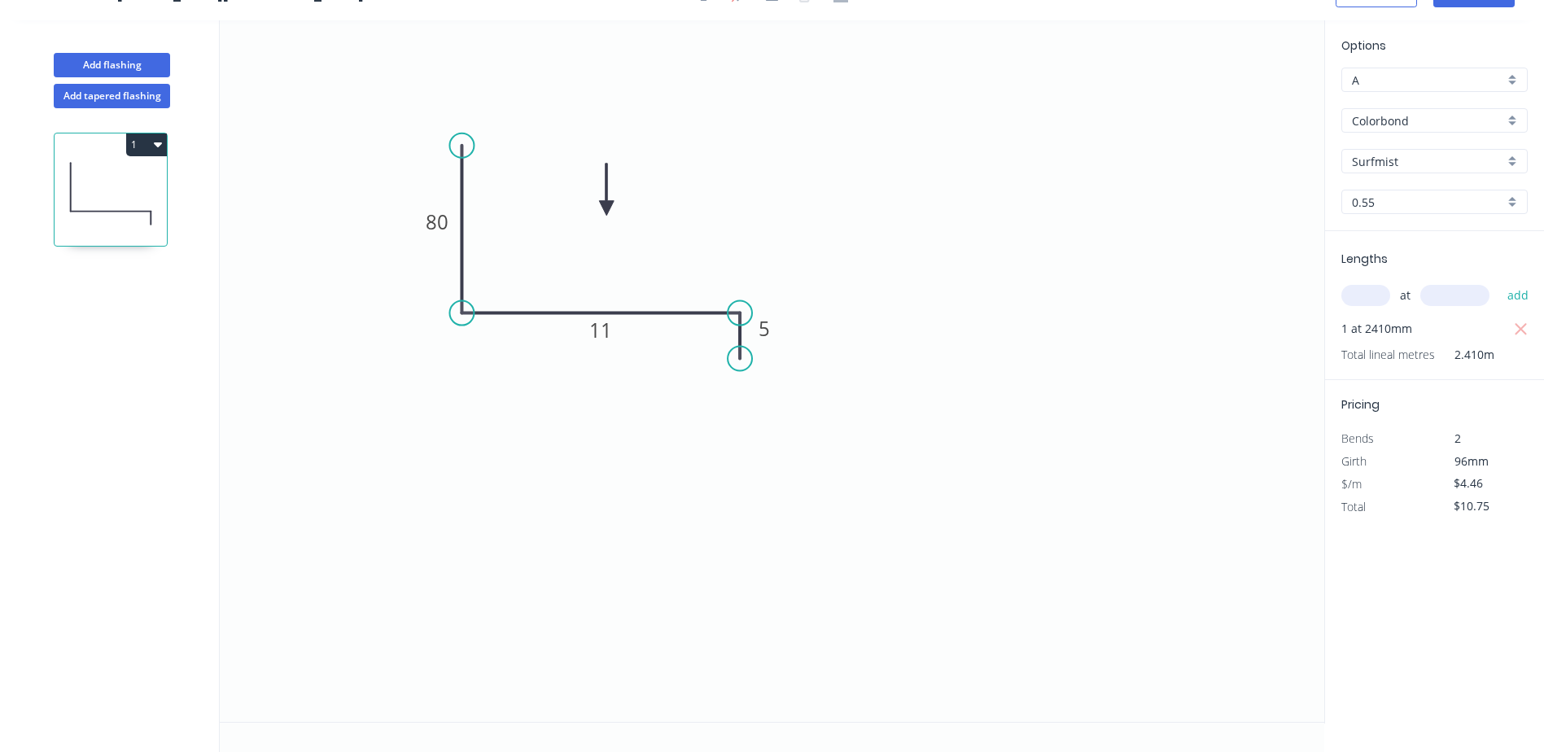
scroll to position [30, 0]
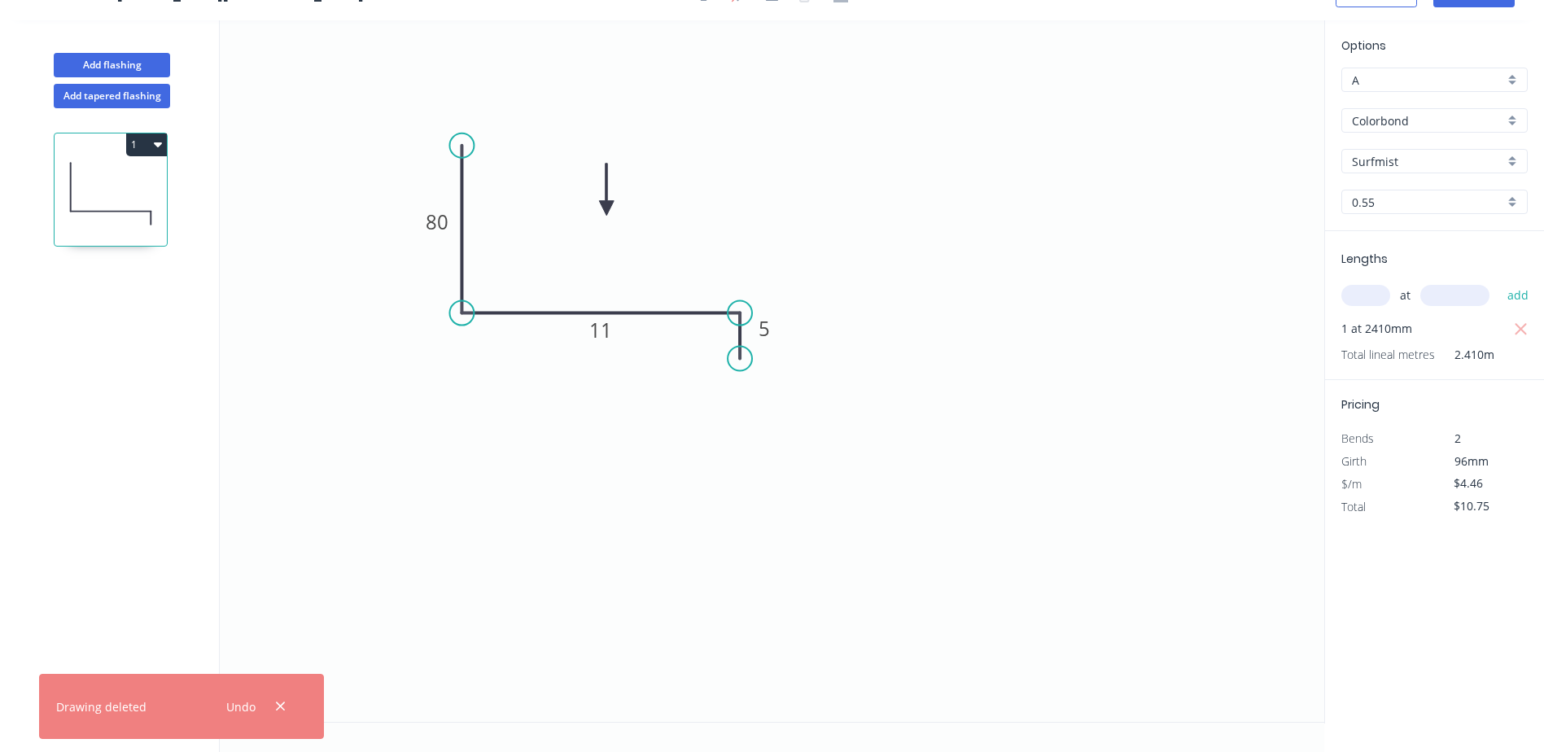
click at [1365, 296] on input "text" at bounding box center [1365, 295] width 49 height 21
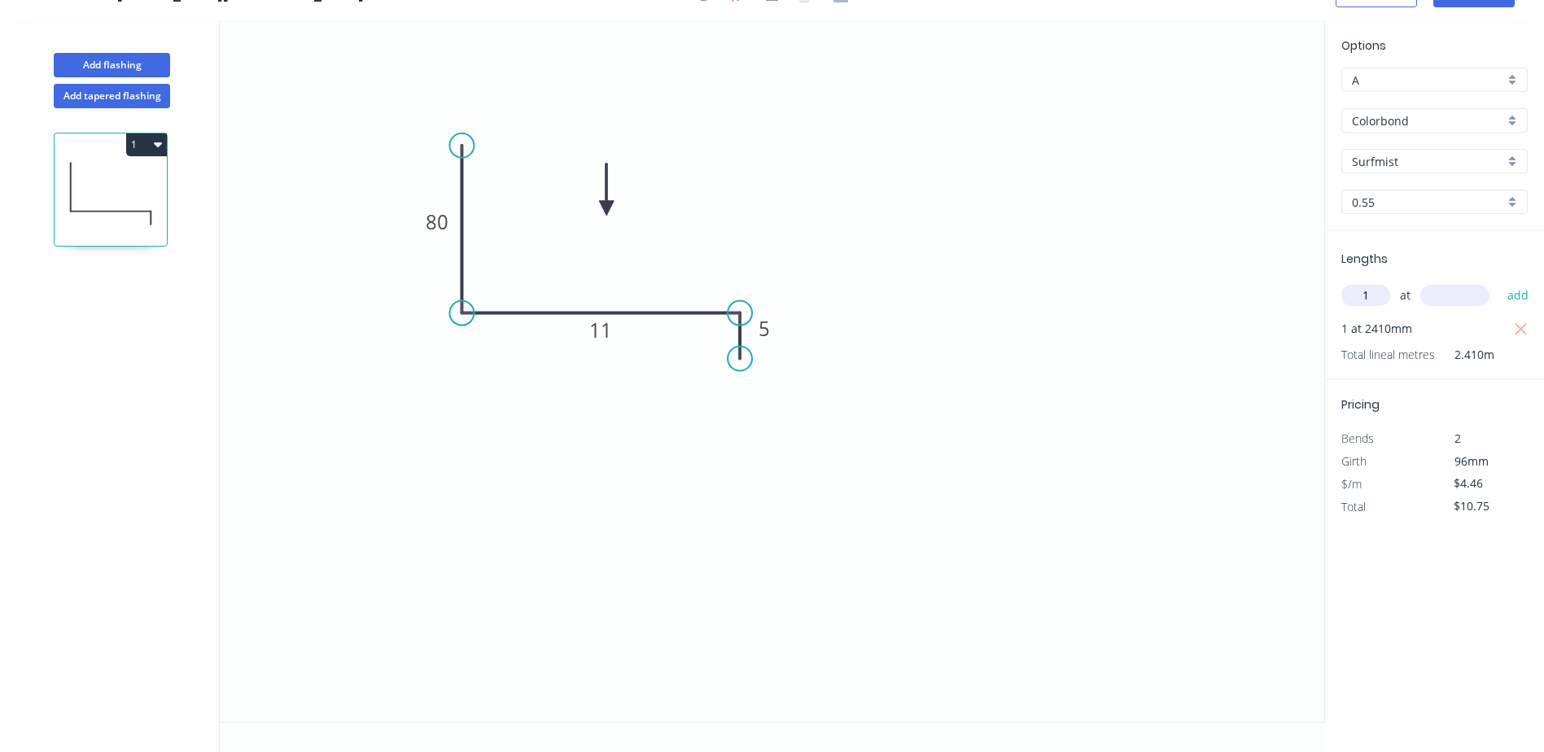
type input "1"
type input "1211"
click at [1499, 282] on button "add" at bounding box center [1518, 296] width 38 height 28
type input "$16.15"
type input "2"
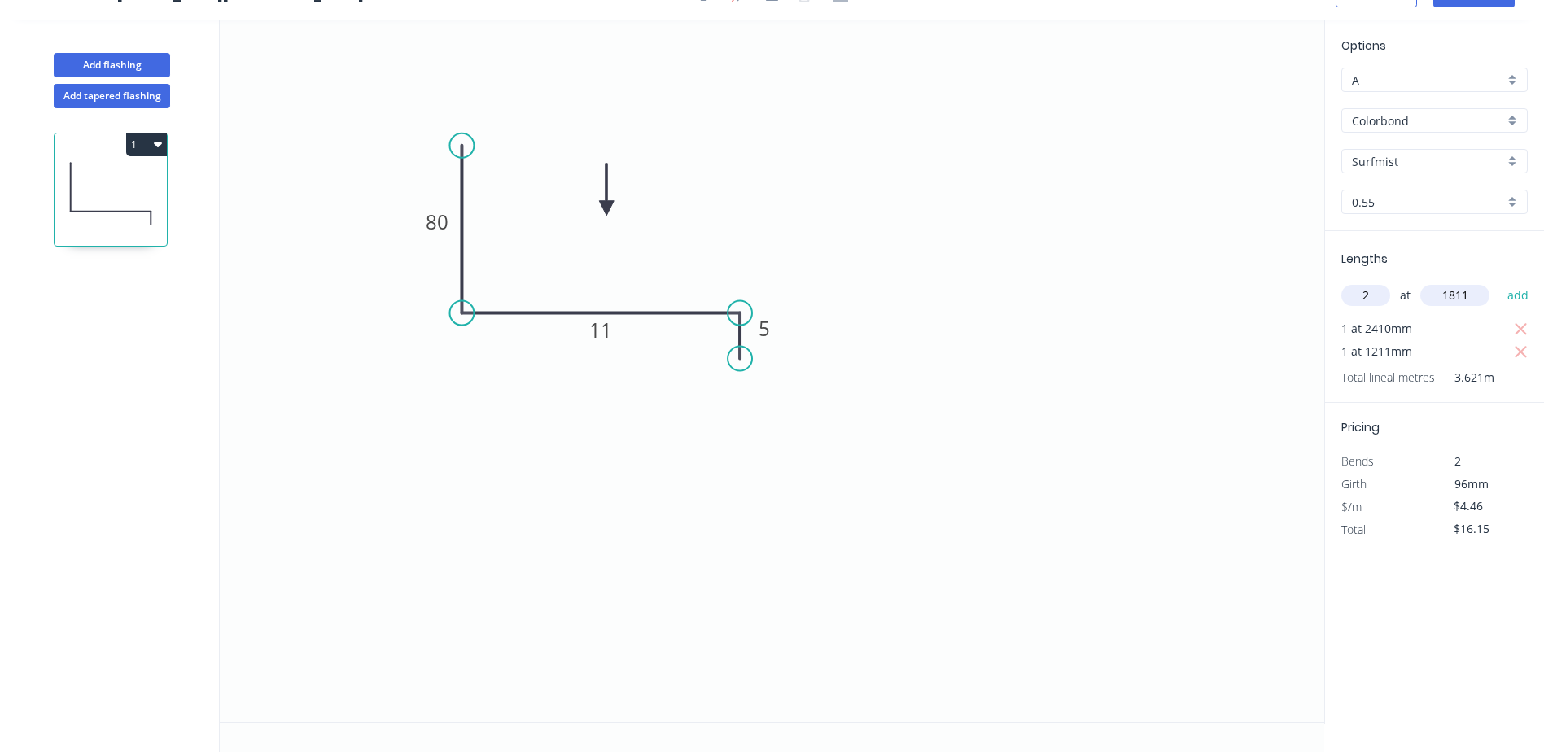
type input "1811"
click at [1499, 282] on button "add" at bounding box center [1518, 296] width 38 height 28
type input "$32.30"
type input "1"
type input "610"
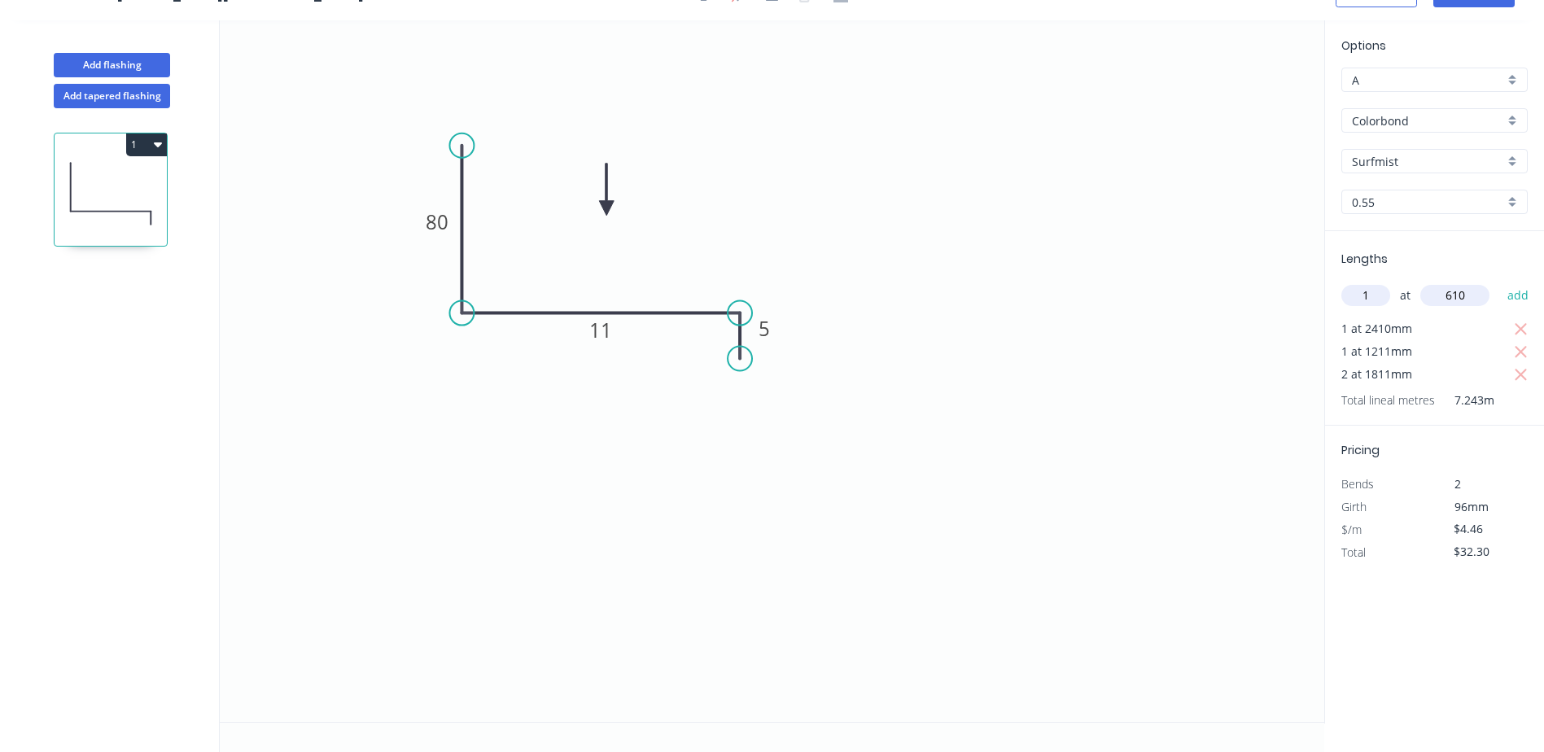
click at [1499, 282] on button "add" at bounding box center [1518, 296] width 38 height 28
type input "$36.76"
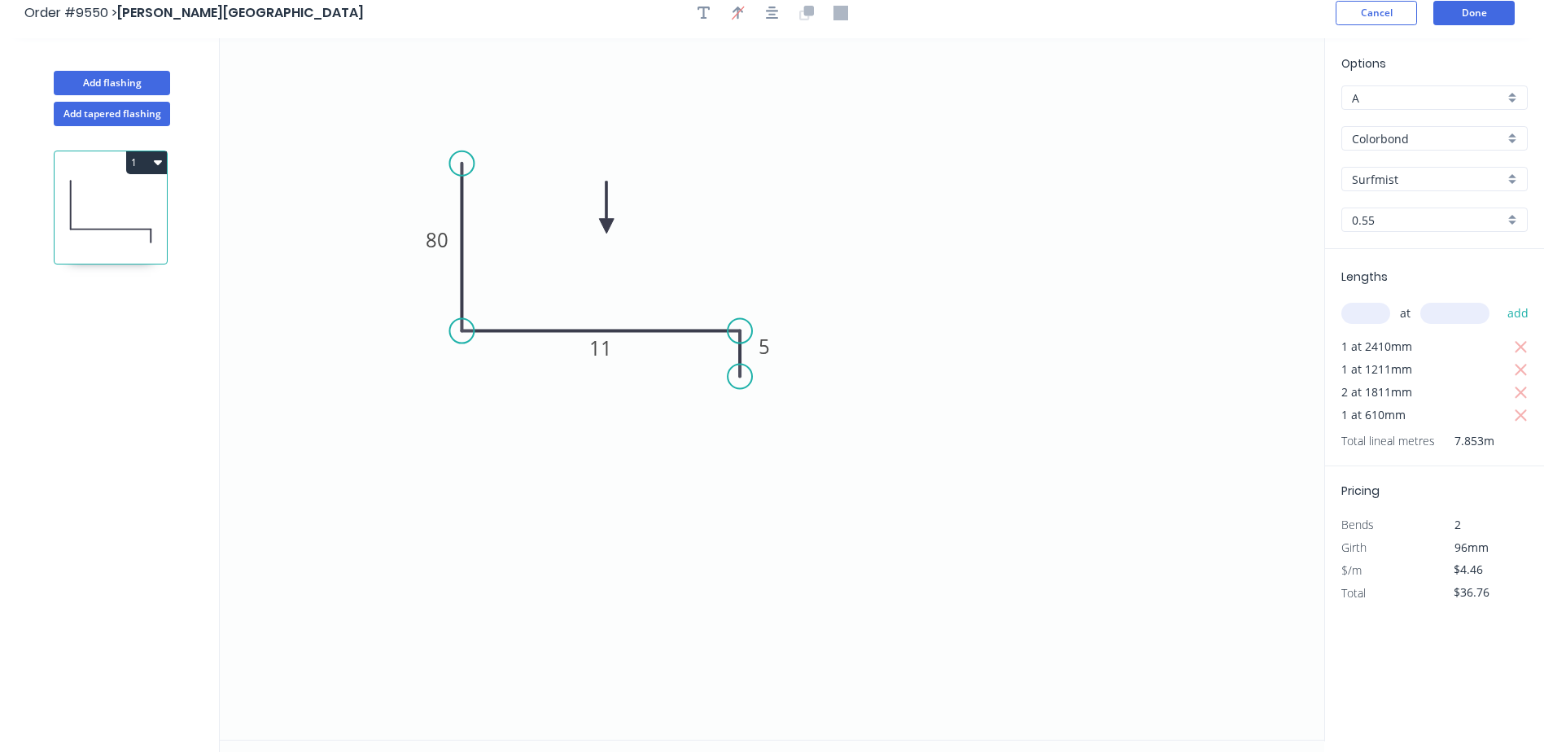
scroll to position [0, 0]
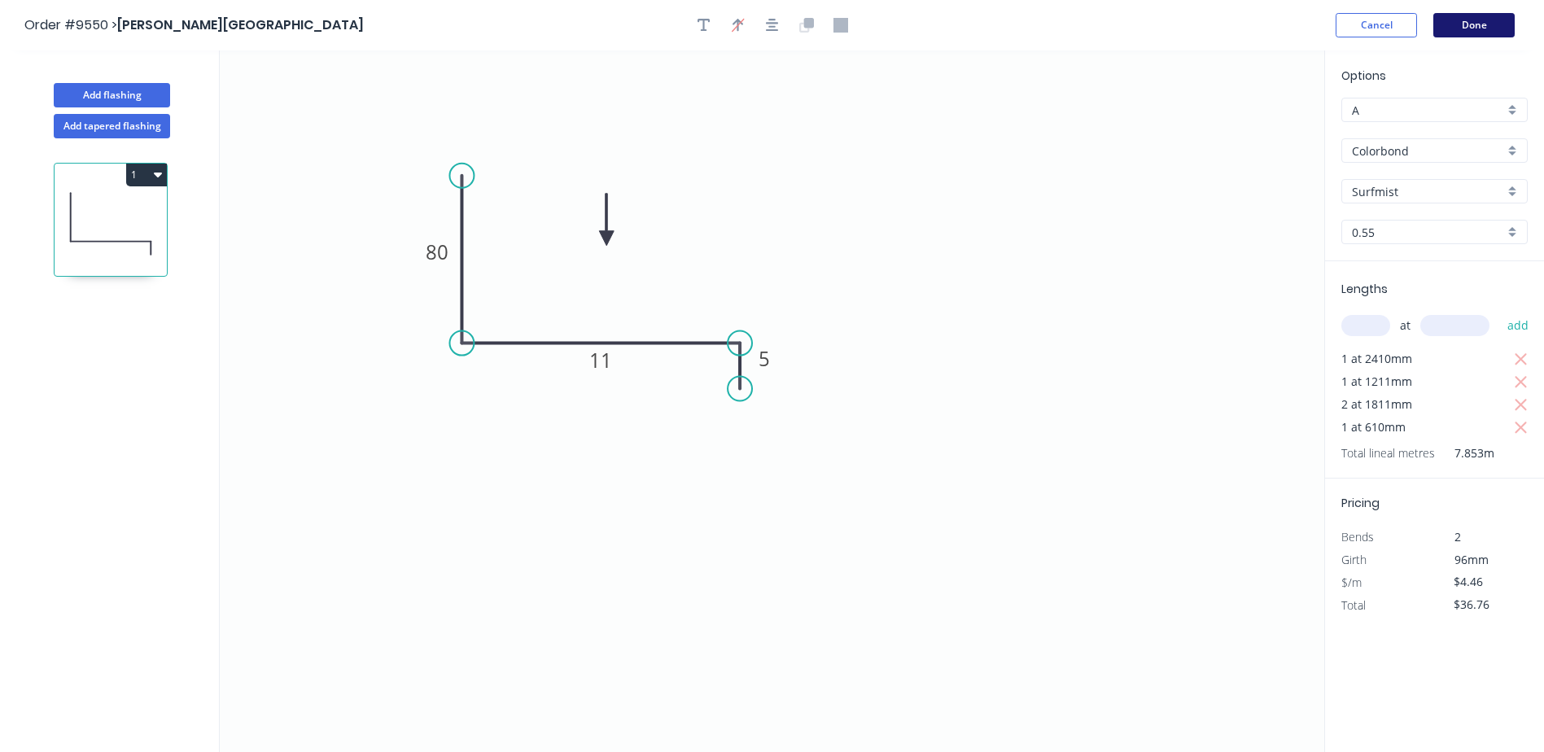
click at [1453, 22] on button "Done" at bounding box center [1473, 25] width 81 height 24
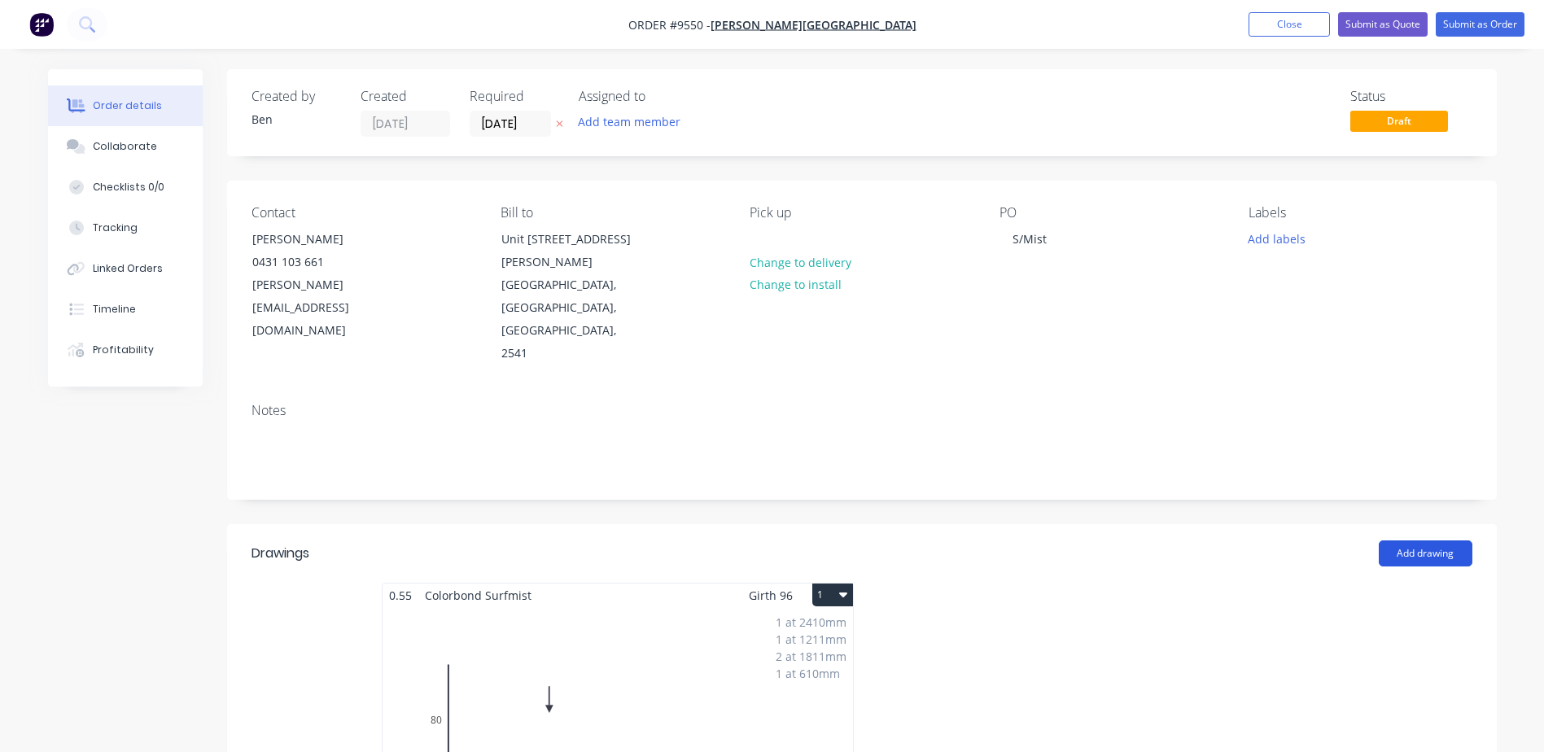
click at [1442, 541] on button "Add drawing" at bounding box center [1426, 554] width 94 height 26
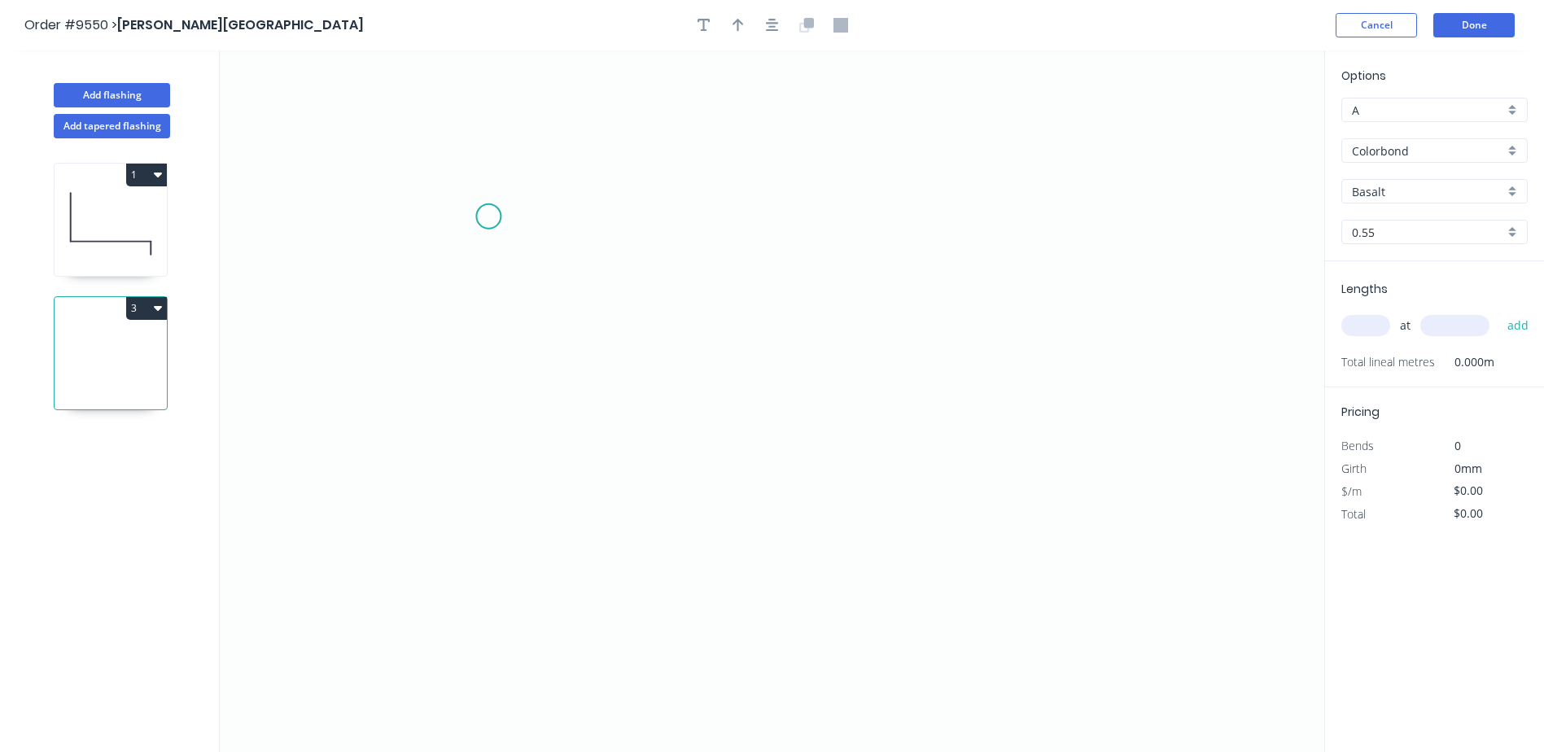
click at [488, 217] on icon "0" at bounding box center [772, 401] width 1105 height 702
click at [488, 423] on icon "0" at bounding box center [772, 401] width 1105 height 702
click at [747, 418] on icon "0 ?" at bounding box center [772, 401] width 1105 height 702
click at [745, 444] on icon "0 ? ?" at bounding box center [772, 401] width 1105 height 702
drag, startPoint x: 744, startPoint y: 444, endPoint x: 747, endPoint y: 455, distance: 11.9
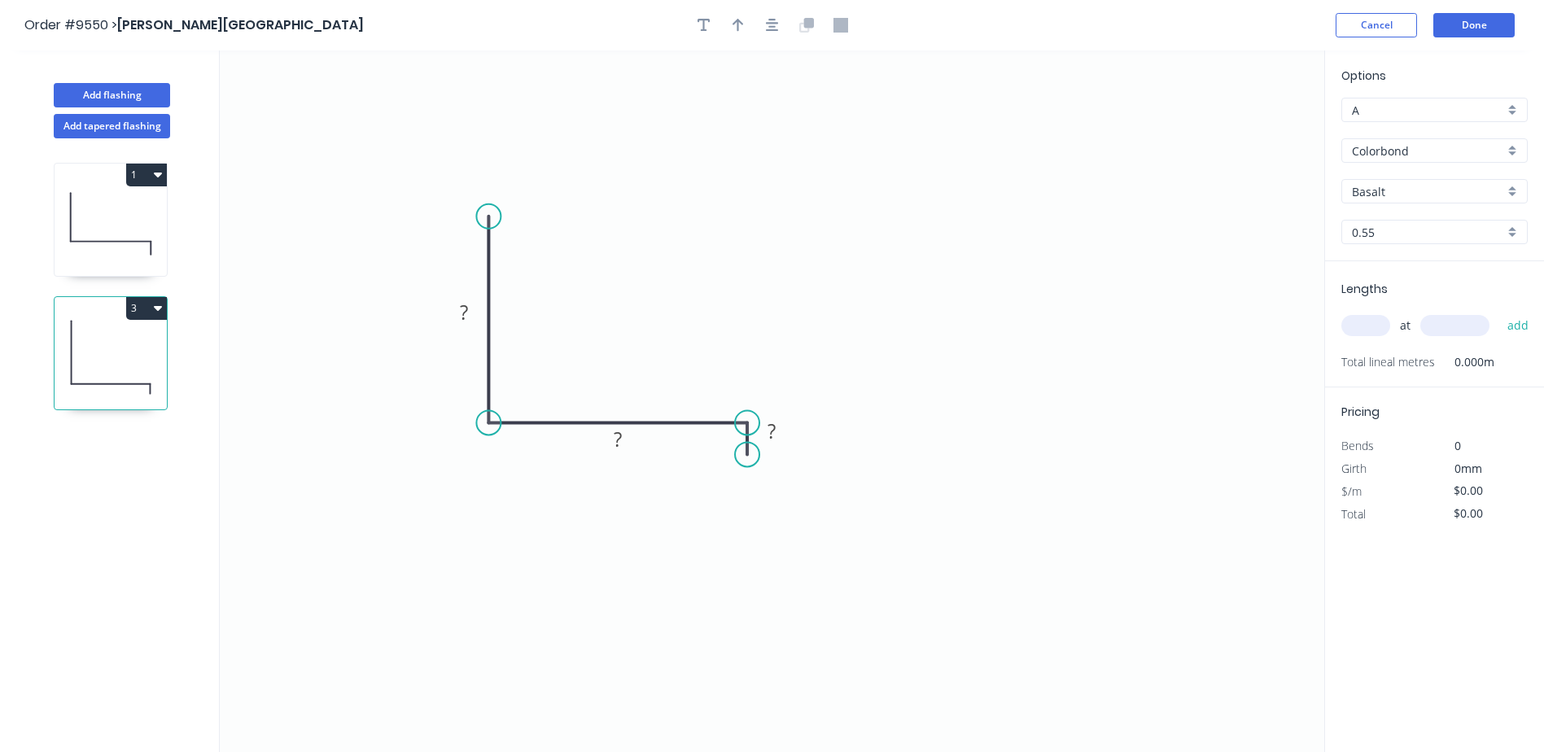
click at [747, 455] on circle at bounding box center [747, 454] width 24 height 24
click at [465, 313] on tspan "?" at bounding box center [464, 312] width 8 height 27
click at [700, 221] on icon "0 80 12 5" at bounding box center [772, 401] width 1105 height 702
type input "$4.46"
click at [737, 24] on icon "button" at bounding box center [738, 25] width 11 height 13
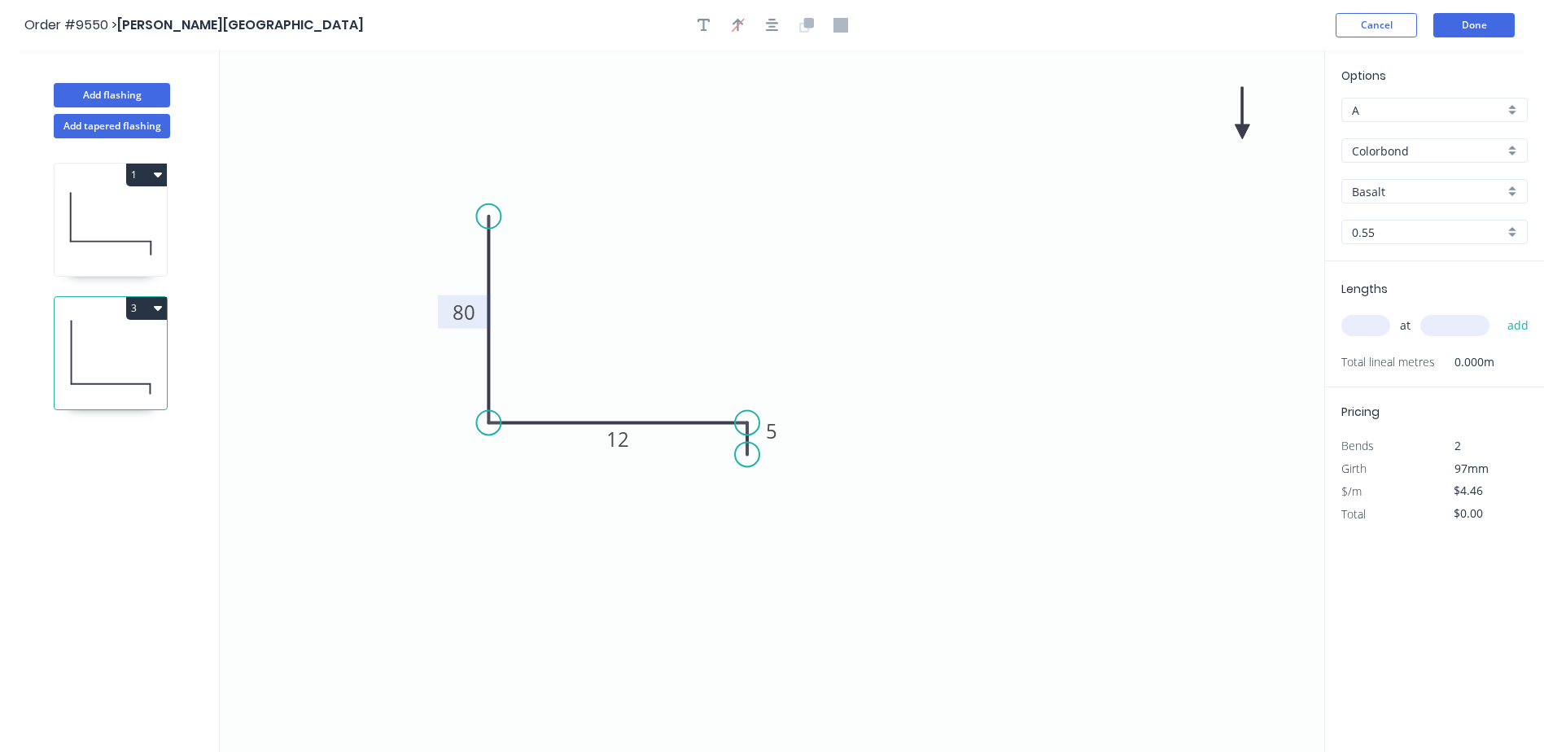
drag, startPoint x: 1240, startPoint y: 122, endPoint x: 1022, endPoint y: 210, distance: 234.4
click at [1006, 224] on icon "0 80 12 5" at bounding box center [772, 401] width 1105 height 702
drag, startPoint x: 1217, startPoint y: 148, endPoint x: 623, endPoint y: 320, distance: 618.5
click at [623, 320] on icon at bounding box center [622, 301] width 15 height 52
click at [1383, 186] on input "Basalt" at bounding box center [1428, 191] width 152 height 17
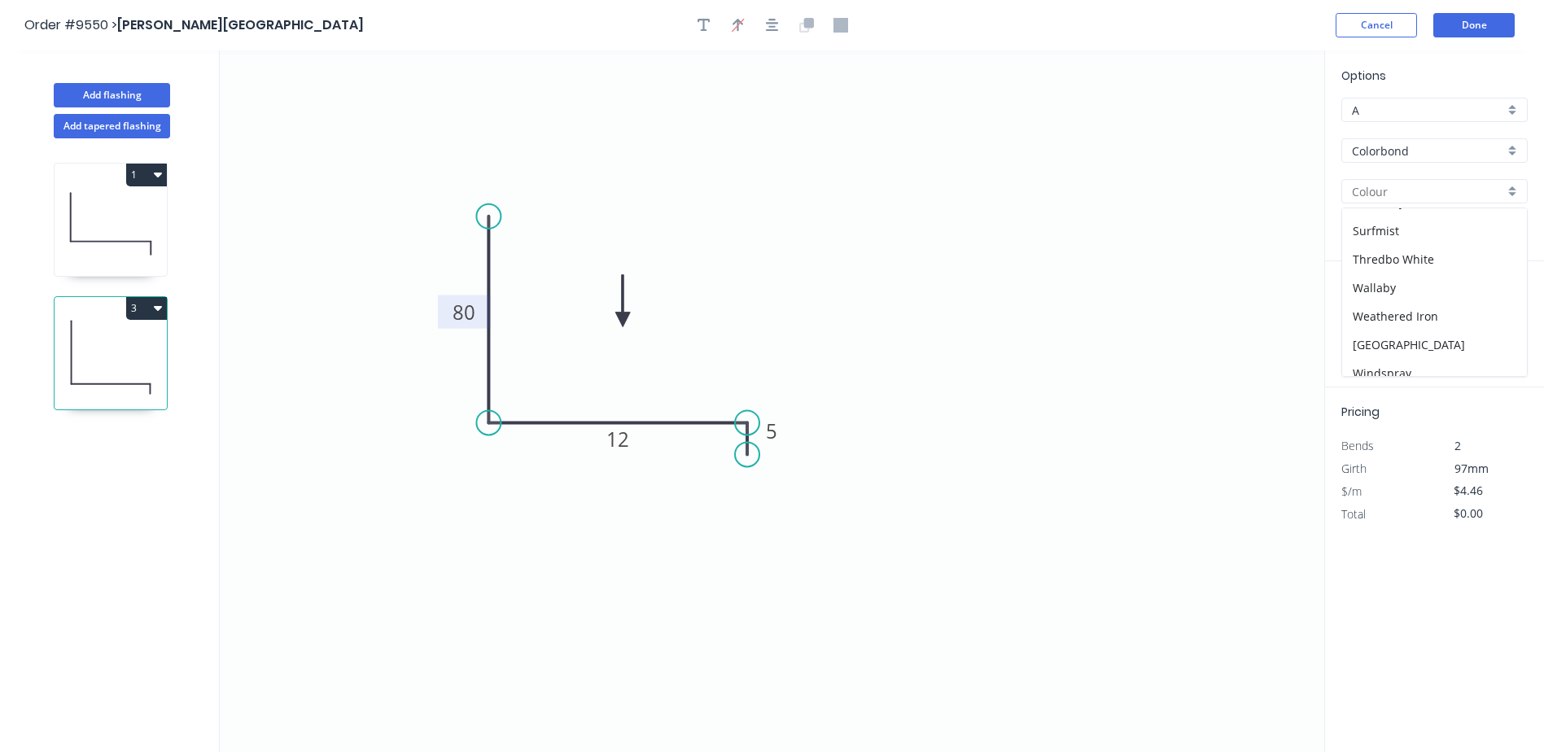
scroll to position [570, 0]
click at [1387, 221] on div "Surfmist" at bounding box center [1434, 222] width 185 height 28
type input "Surfmist"
click at [1361, 326] on input "text" at bounding box center [1365, 325] width 49 height 21
type input "1"
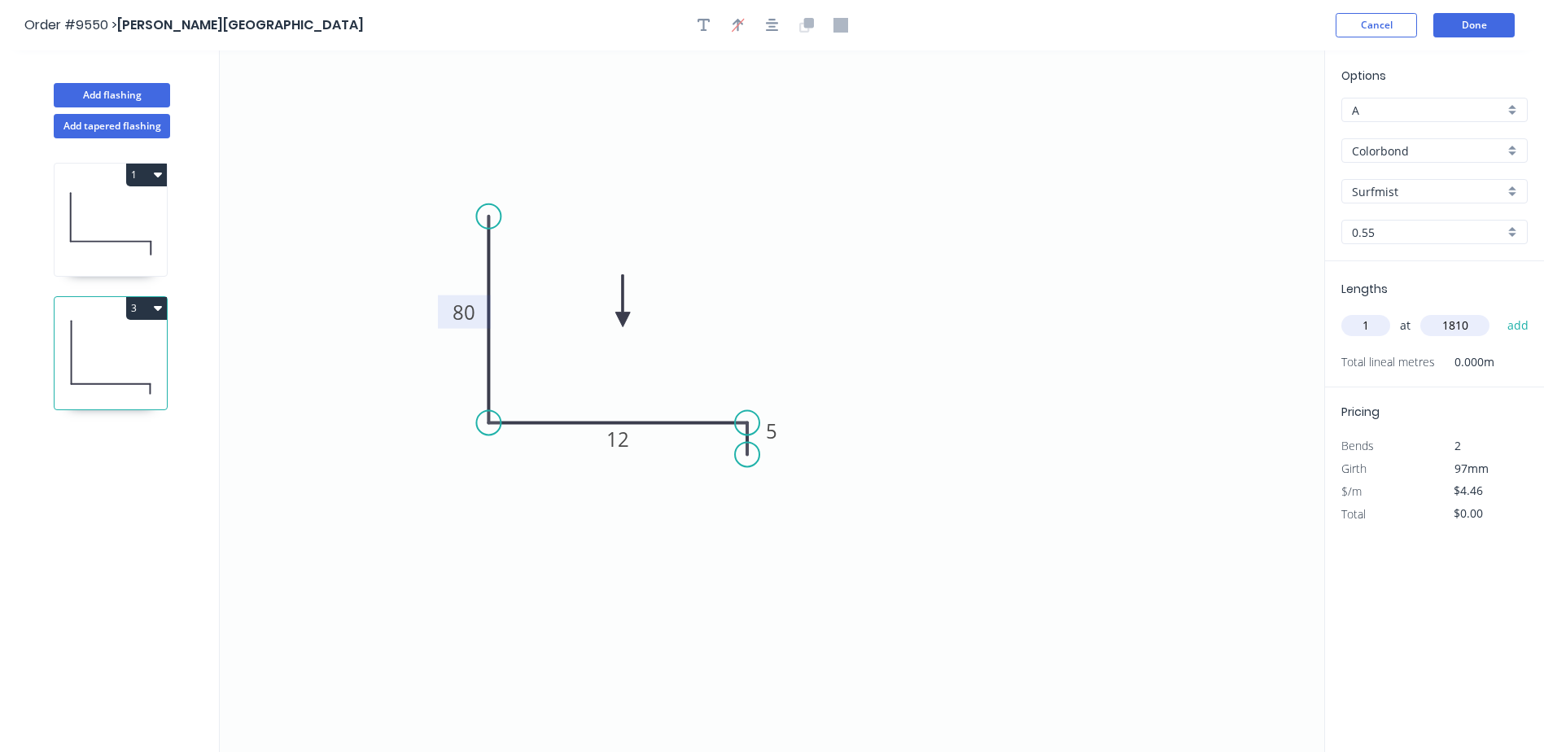
type input "1810"
click at [1499, 312] on button "add" at bounding box center [1518, 326] width 38 height 28
type input "$8.07"
click at [1464, 20] on button "Done" at bounding box center [1473, 25] width 81 height 24
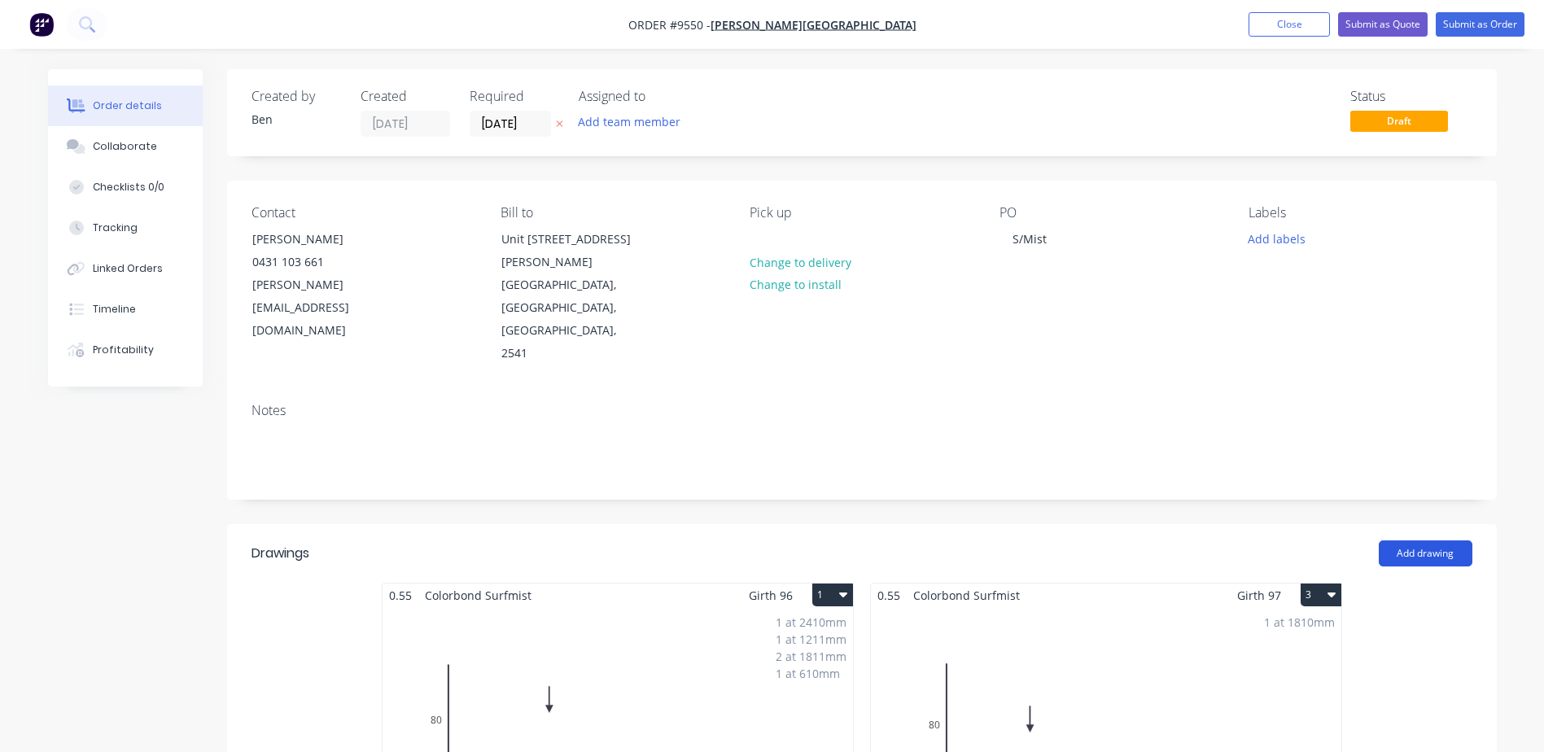
click at [1412, 541] on button "Add drawing" at bounding box center [1426, 554] width 94 height 26
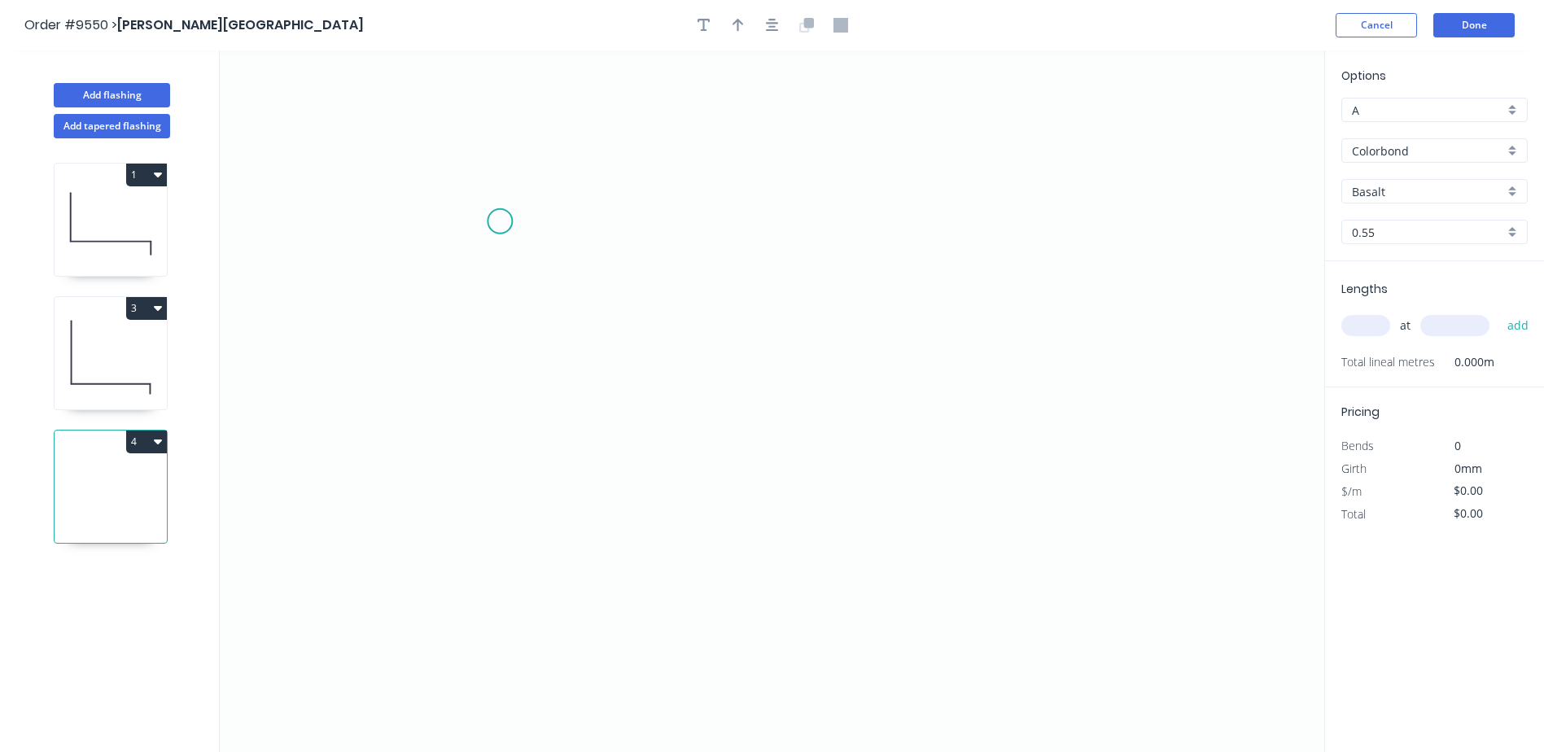
click at [500, 219] on icon "0" at bounding box center [772, 401] width 1105 height 702
click at [501, 440] on icon "0" at bounding box center [772, 401] width 1105 height 702
click at [806, 446] on icon "0 ?" at bounding box center [772, 401] width 1105 height 702
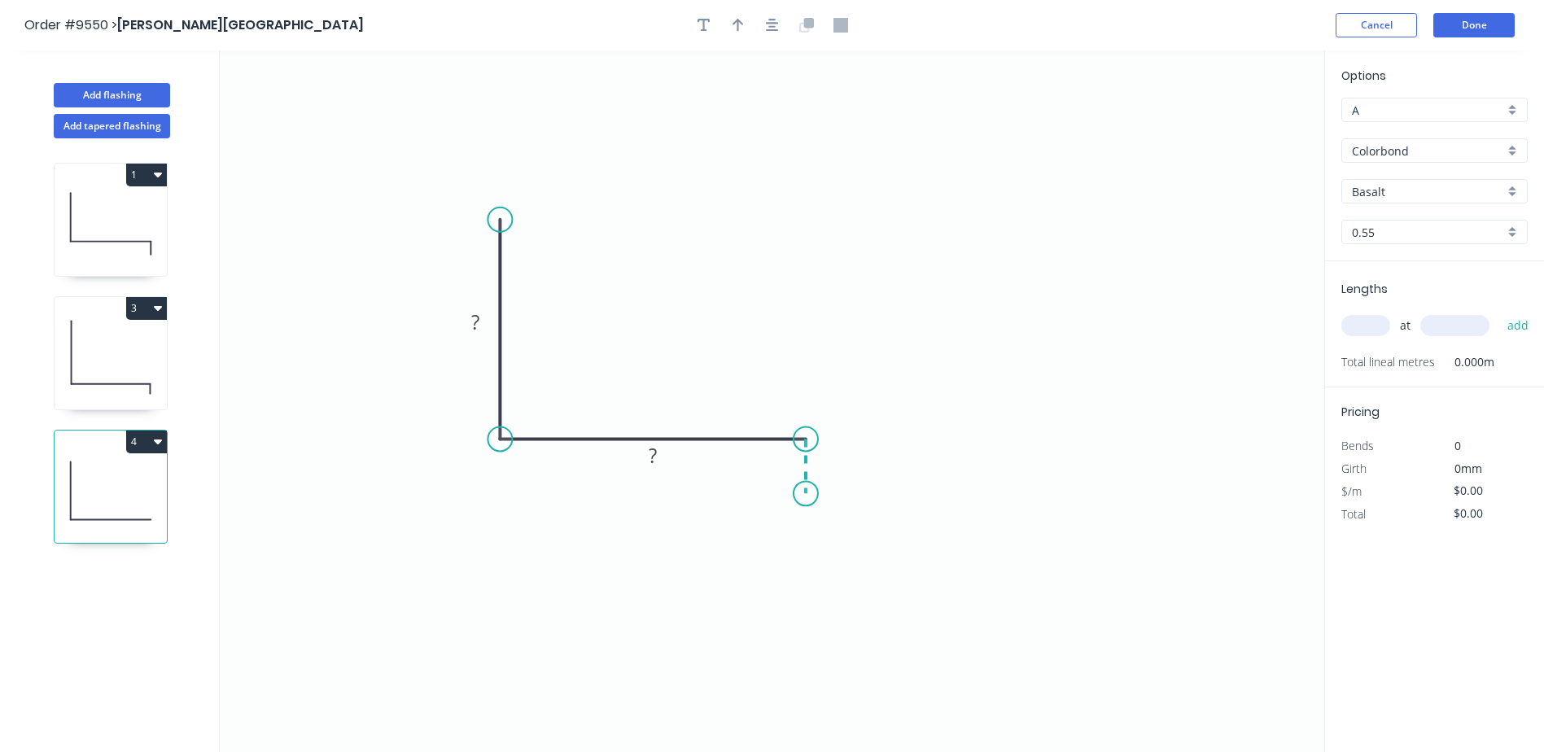
click at [802, 494] on icon "0 ? ?" at bounding box center [772, 401] width 1105 height 702
click at [466, 326] on rect at bounding box center [475, 323] width 33 height 23
click at [466, 328] on rect at bounding box center [475, 323] width 33 height 23
click at [486, 318] on rect at bounding box center [475, 323] width 33 height 23
click at [874, 346] on icon "0 ? ?" at bounding box center [772, 401] width 1105 height 702
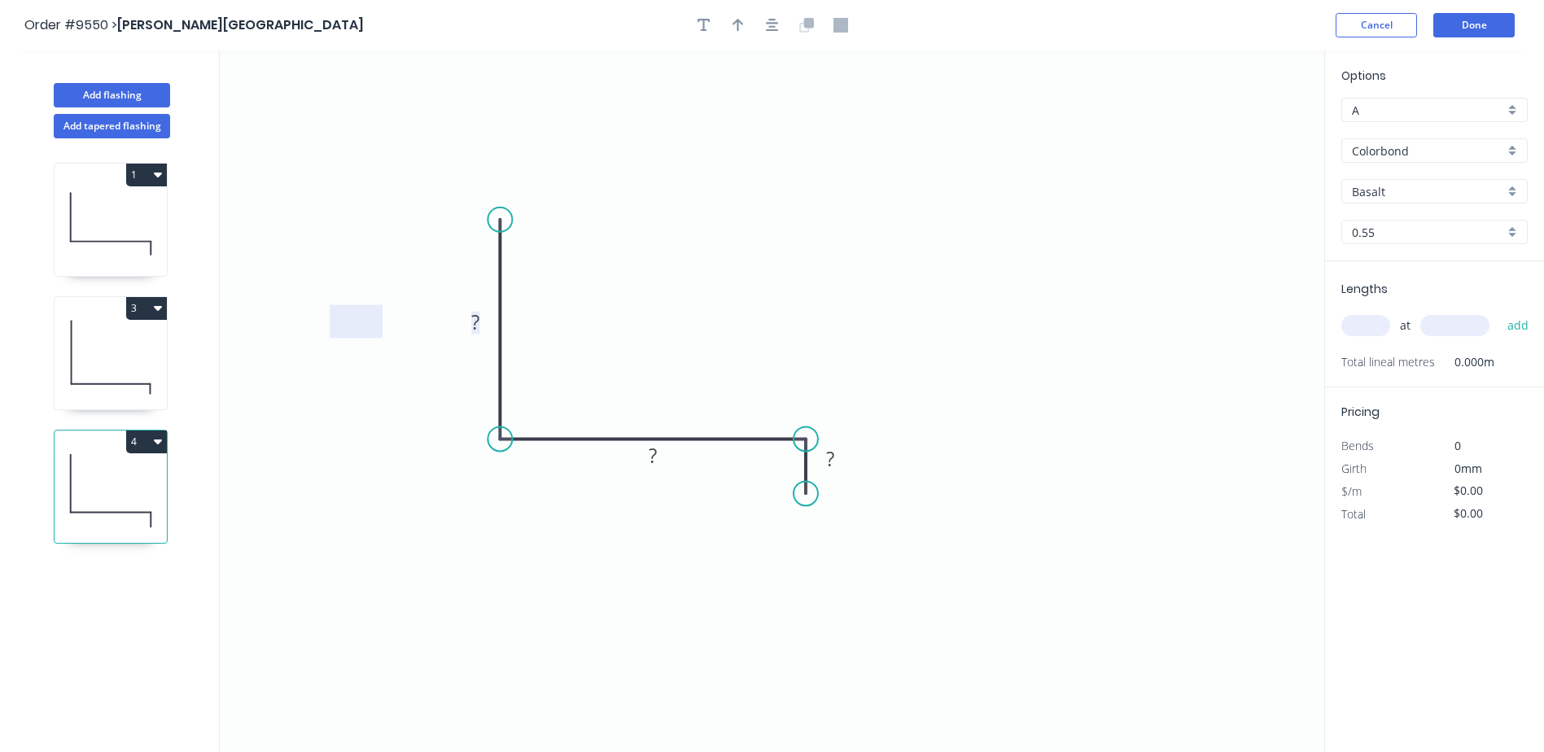
click at [479, 317] on tspan "?" at bounding box center [475, 322] width 8 height 27
click at [735, 209] on icon "0 80 15 5" at bounding box center [772, 401] width 1105 height 702
type input "$4.46"
click at [734, 22] on icon "button" at bounding box center [738, 25] width 11 height 13
drag, startPoint x: 1243, startPoint y: 126, endPoint x: 667, endPoint y: 327, distance: 610.4
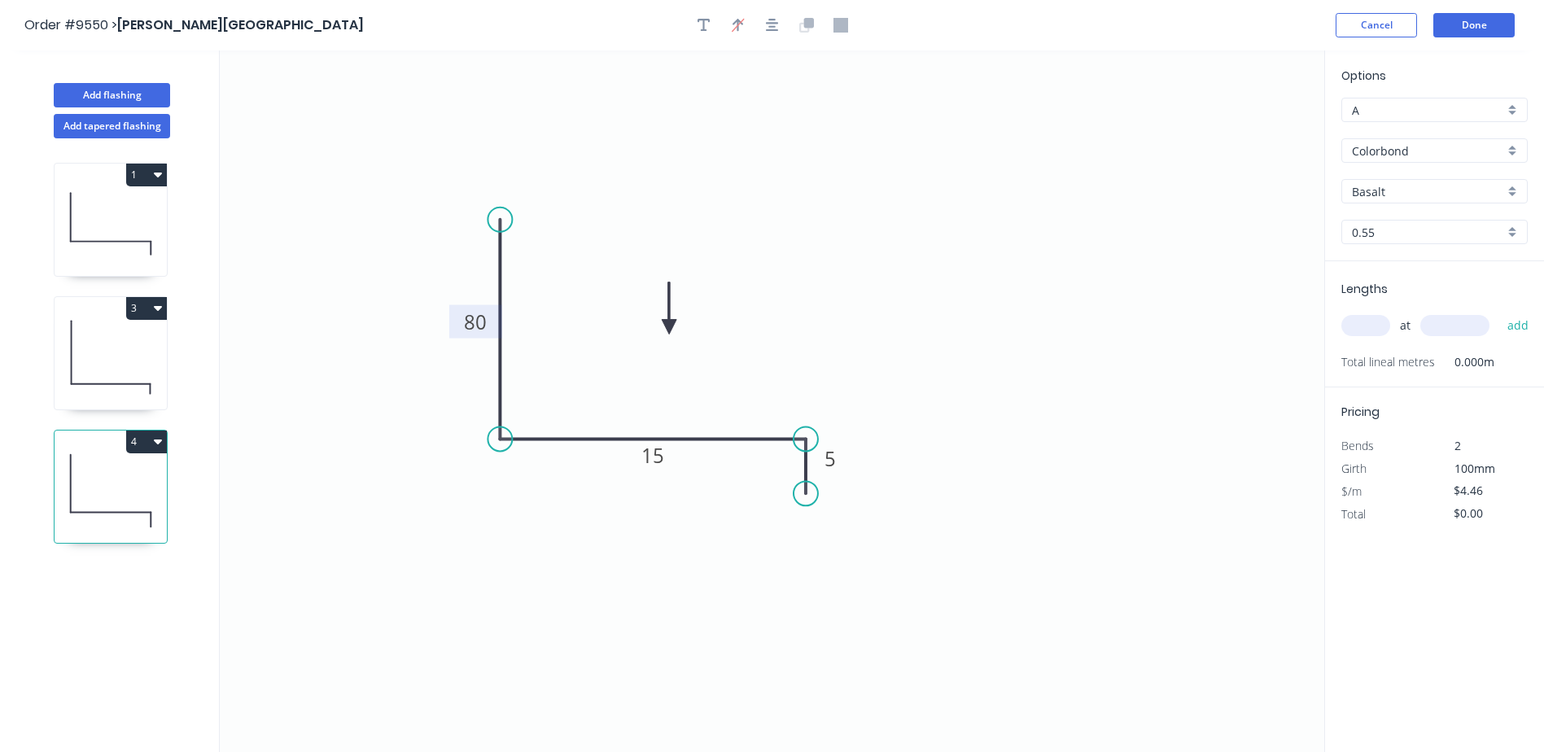
click at [667, 327] on icon at bounding box center [669, 308] width 15 height 52
click at [1394, 188] on input "Basalt" at bounding box center [1428, 191] width 152 height 17
click at [1394, 296] on div "Surfmist" at bounding box center [1434, 304] width 185 height 28
type input "Surfmist"
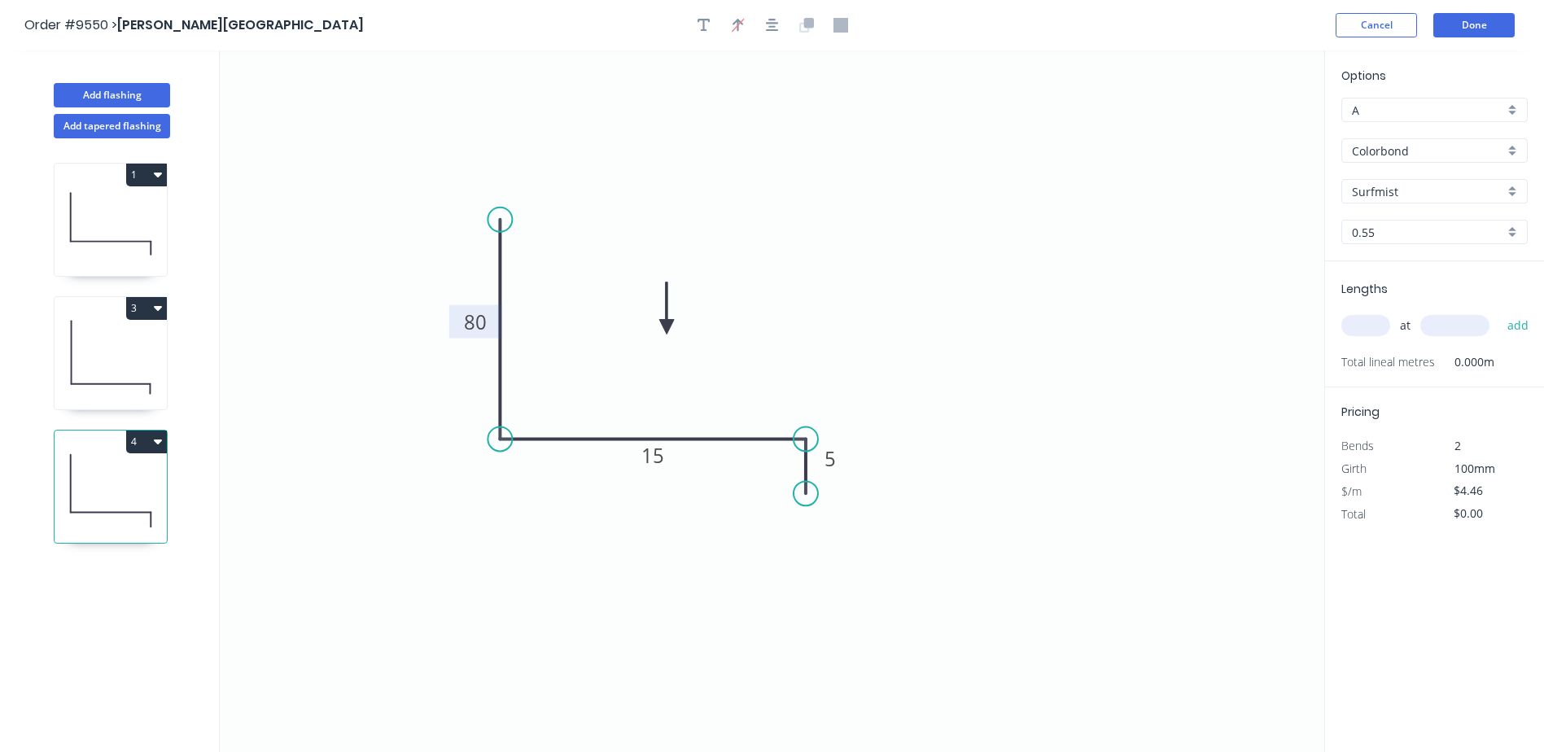
click at [1366, 323] on input "text" at bounding box center [1365, 325] width 49 height 21
type input "1"
type input "1811"
click at [1499, 312] on button "add" at bounding box center [1518, 326] width 38 height 28
type input "$8.08"
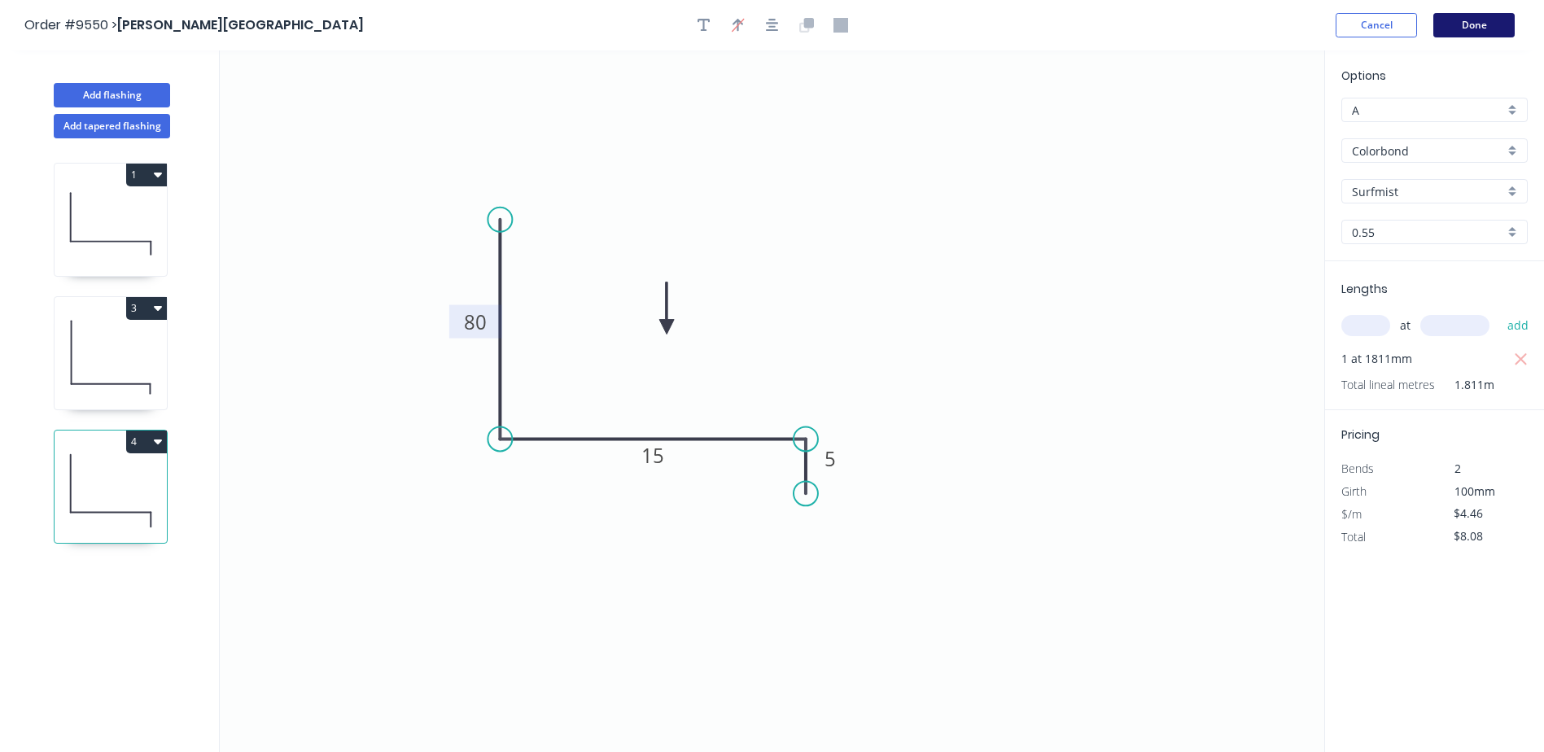
click at [1489, 24] on button "Done" at bounding box center [1473, 25] width 81 height 24
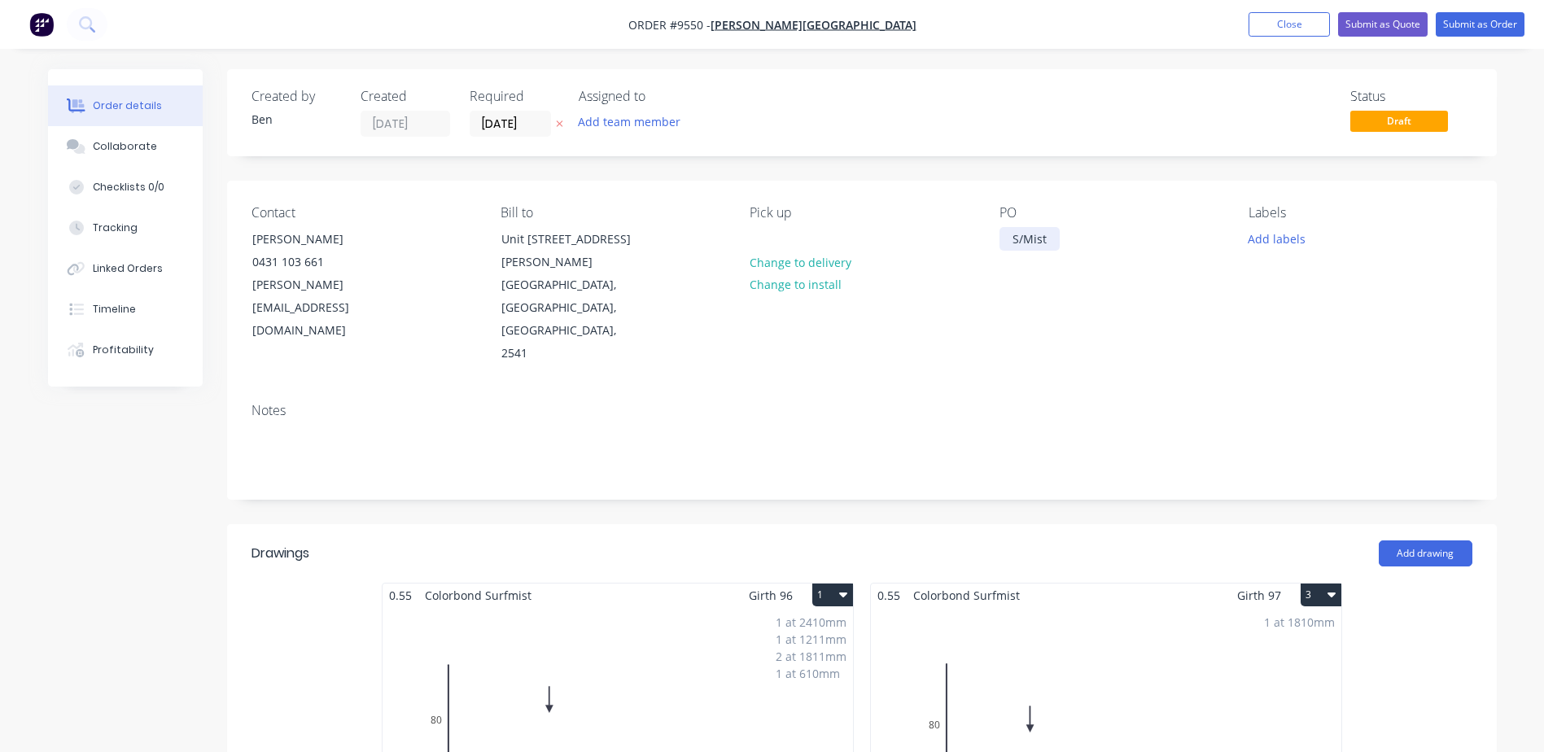
click at [1054, 238] on div "S/Mist" at bounding box center [1030, 239] width 60 height 24
click at [1068, 403] on div "Notes" at bounding box center [862, 410] width 1221 height 15
click at [527, 119] on input "[DATE]" at bounding box center [510, 124] width 80 height 24
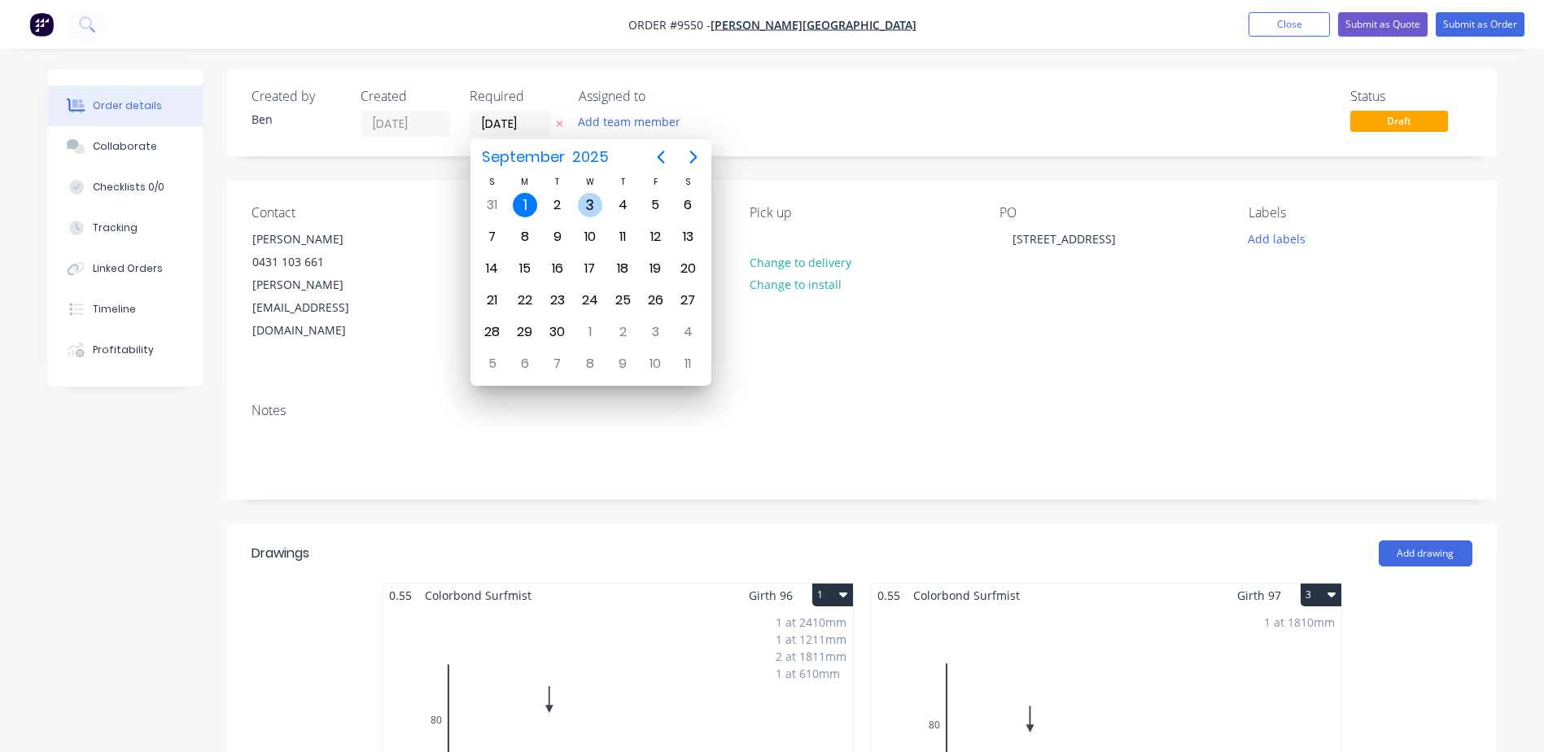
click at [586, 203] on div "3" at bounding box center [590, 205] width 24 height 24
type input "[DATE]"
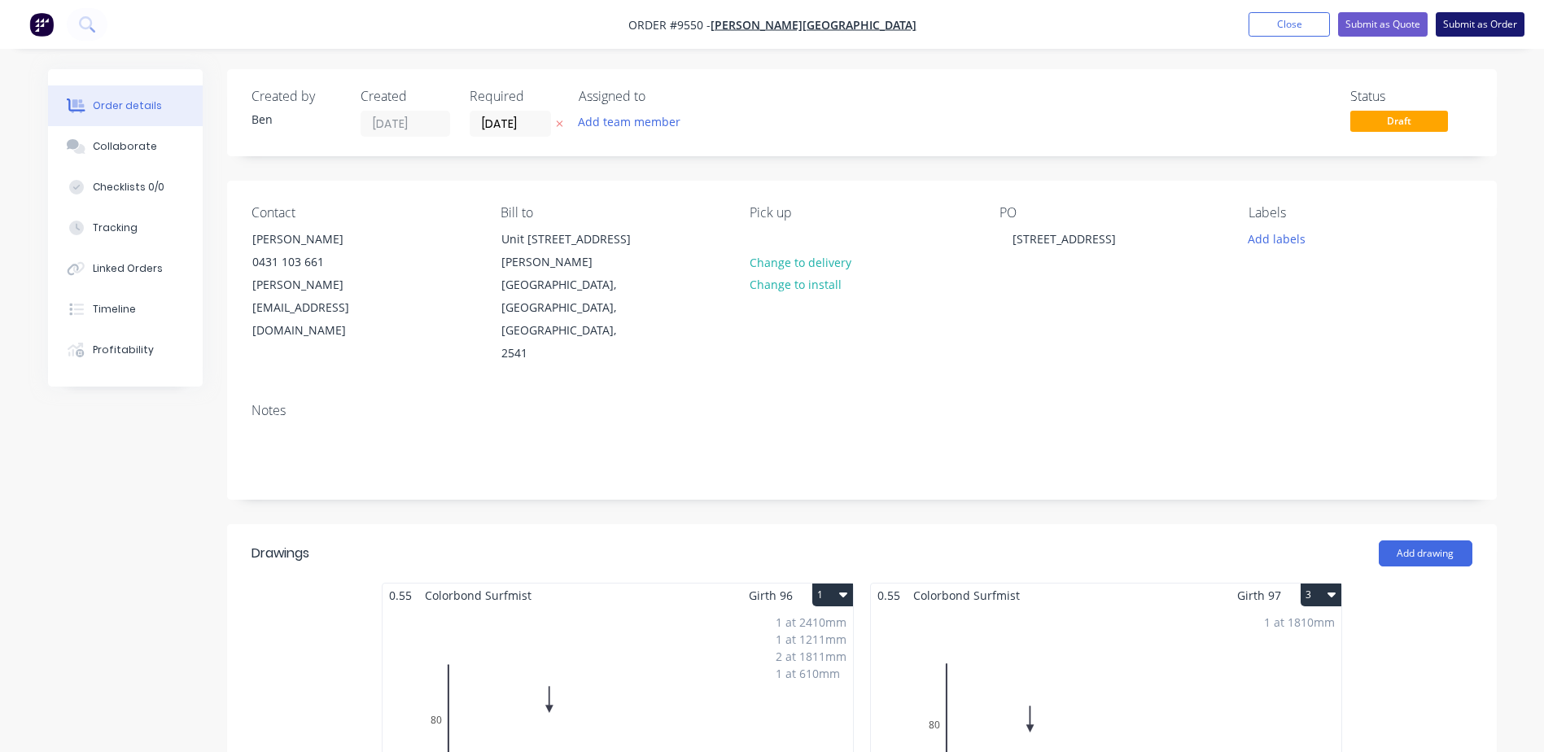
click at [1461, 24] on button "Submit as Order" at bounding box center [1480, 24] width 89 height 24
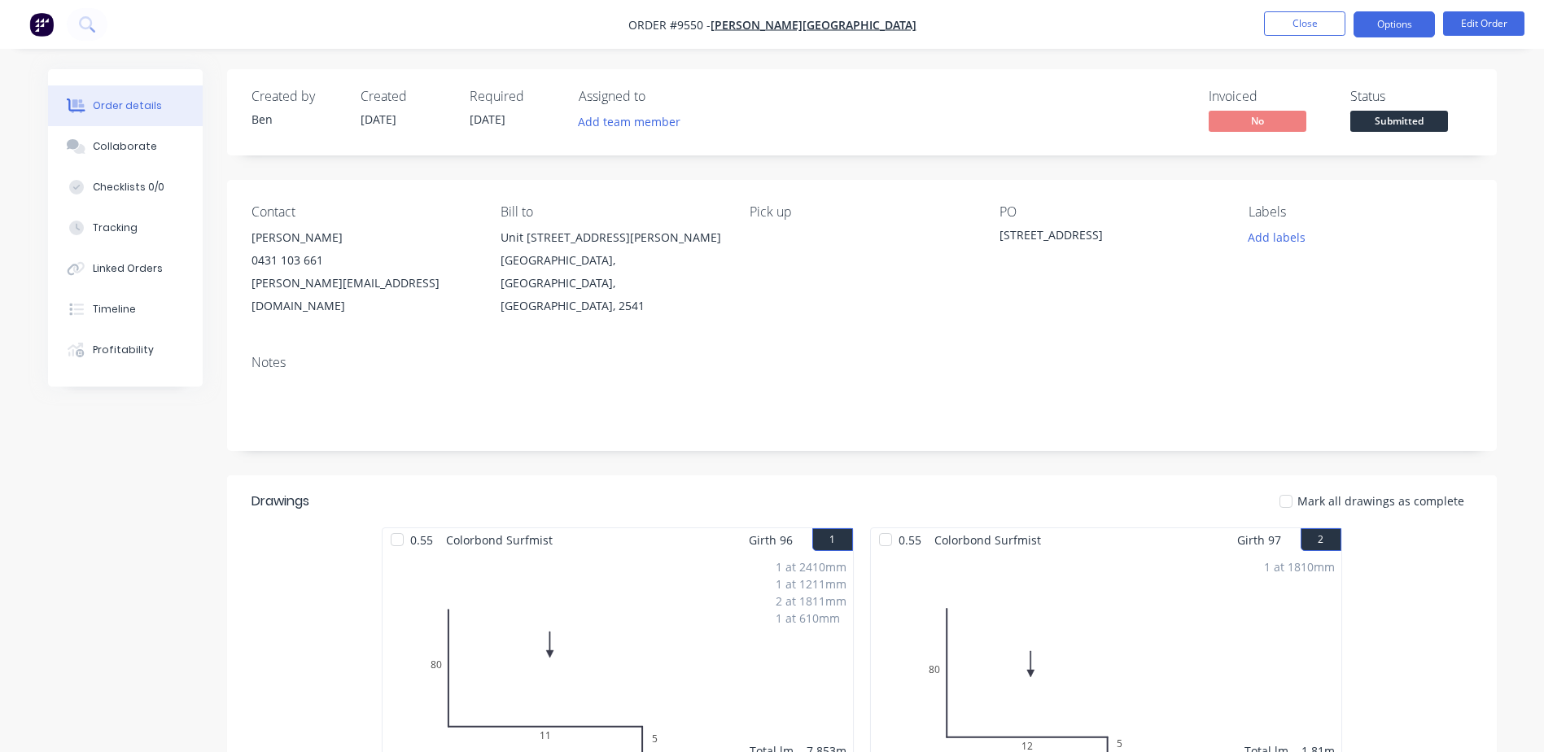
click at [1376, 26] on button "Options" at bounding box center [1394, 24] width 81 height 26
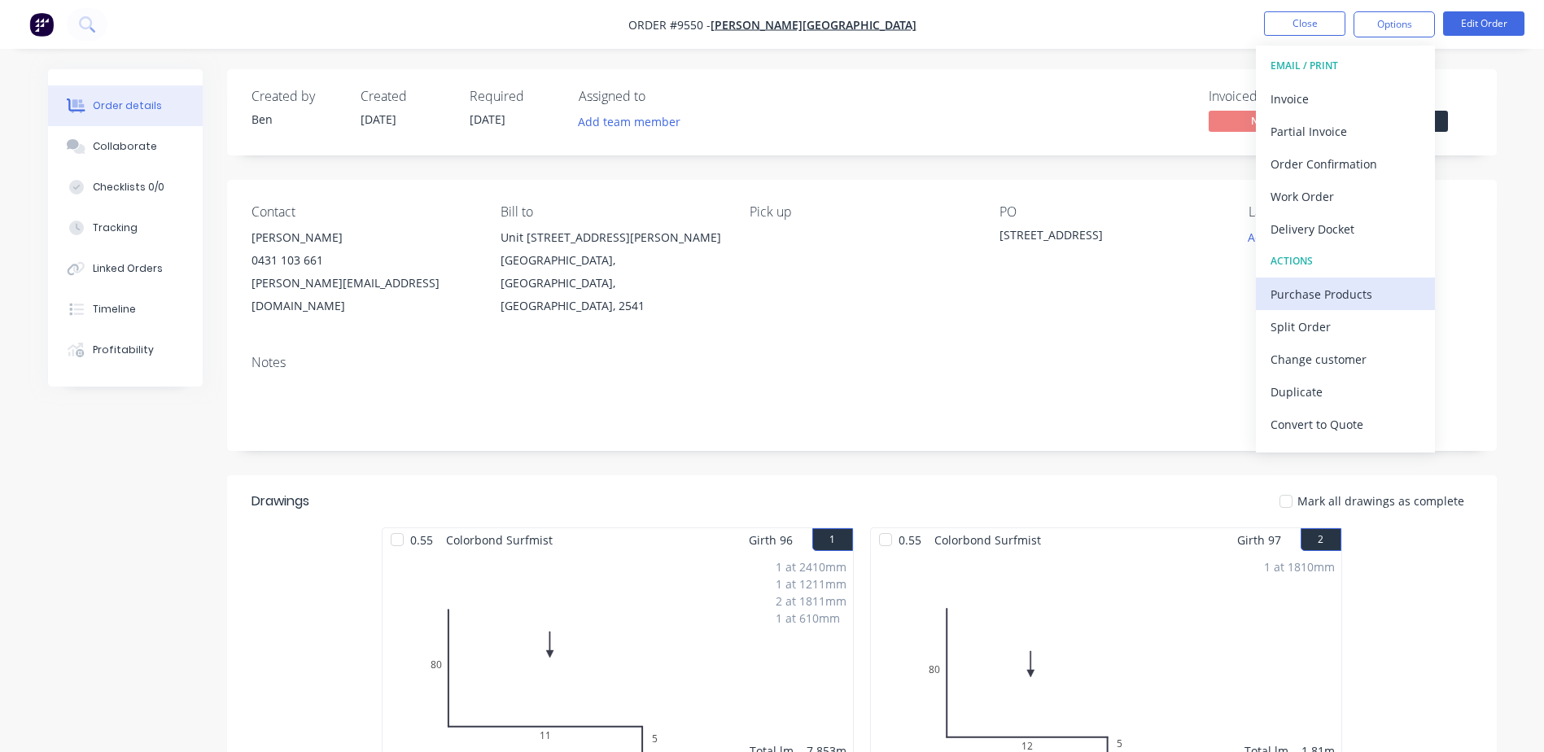
click at [1353, 295] on div "Purchase Products" at bounding box center [1346, 294] width 150 height 24
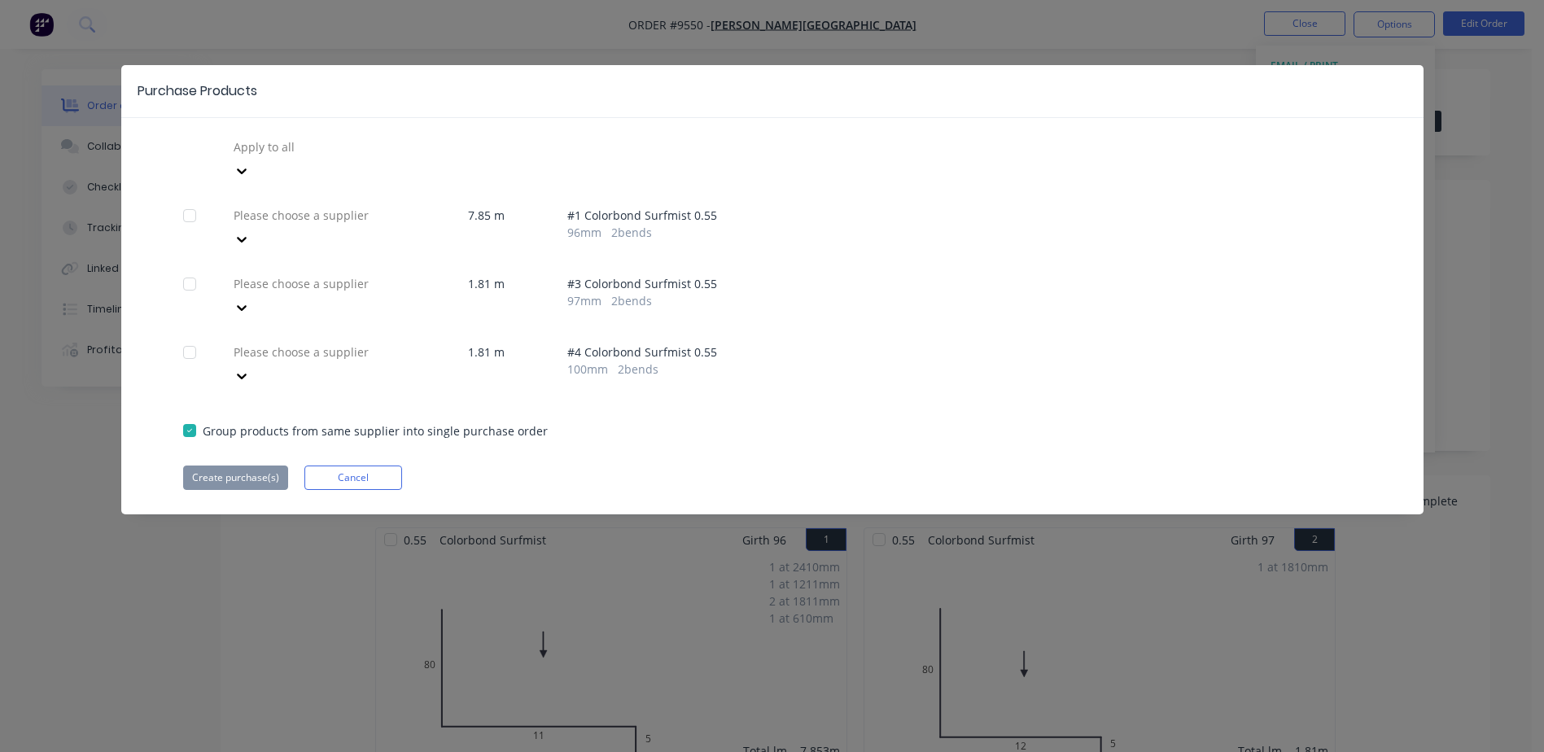
click at [348, 157] on div at bounding box center [349, 147] width 234 height 20
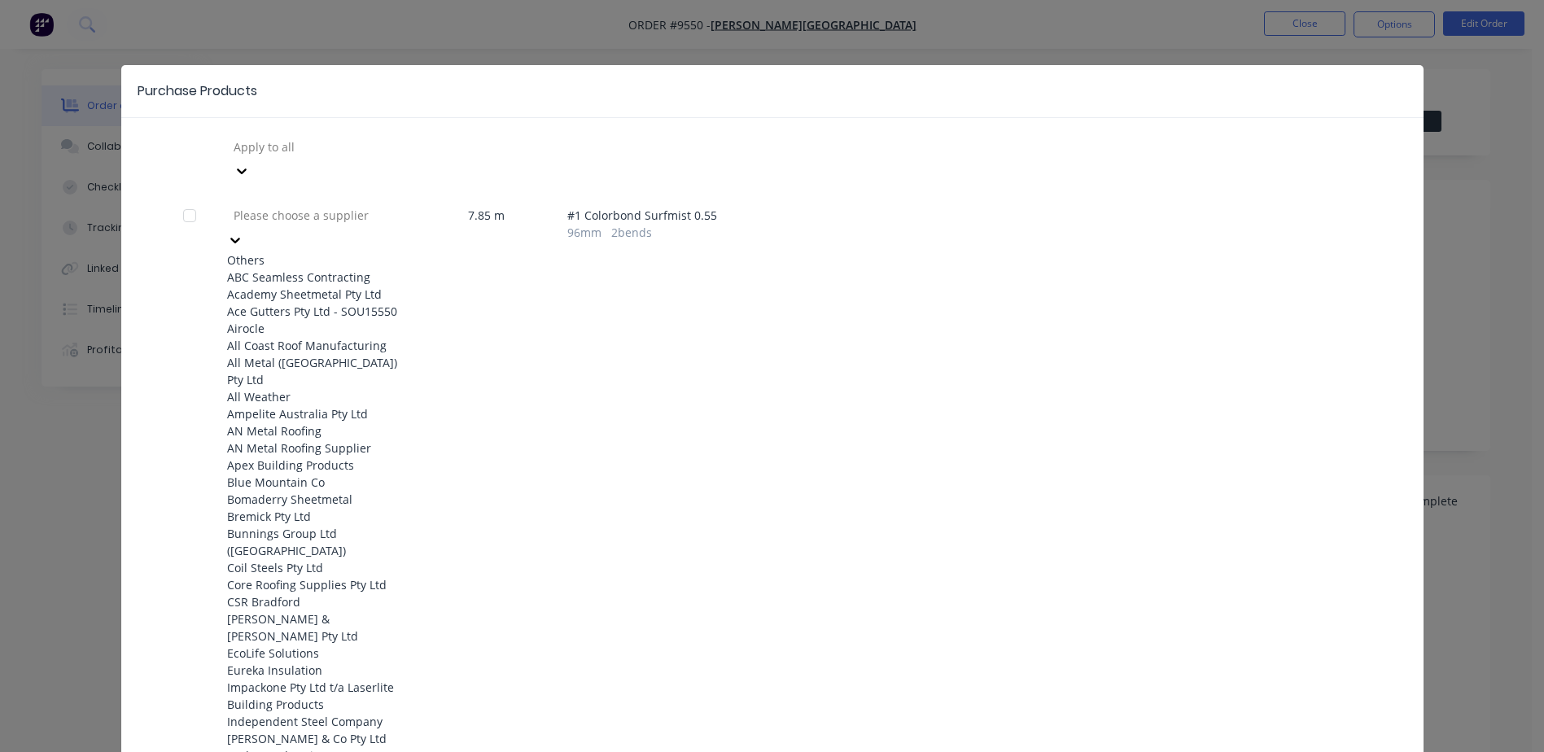
scroll to position [244, 0]
click at [326, 457] on div "Apex Building Products" at bounding box center [316, 465] width 179 height 17
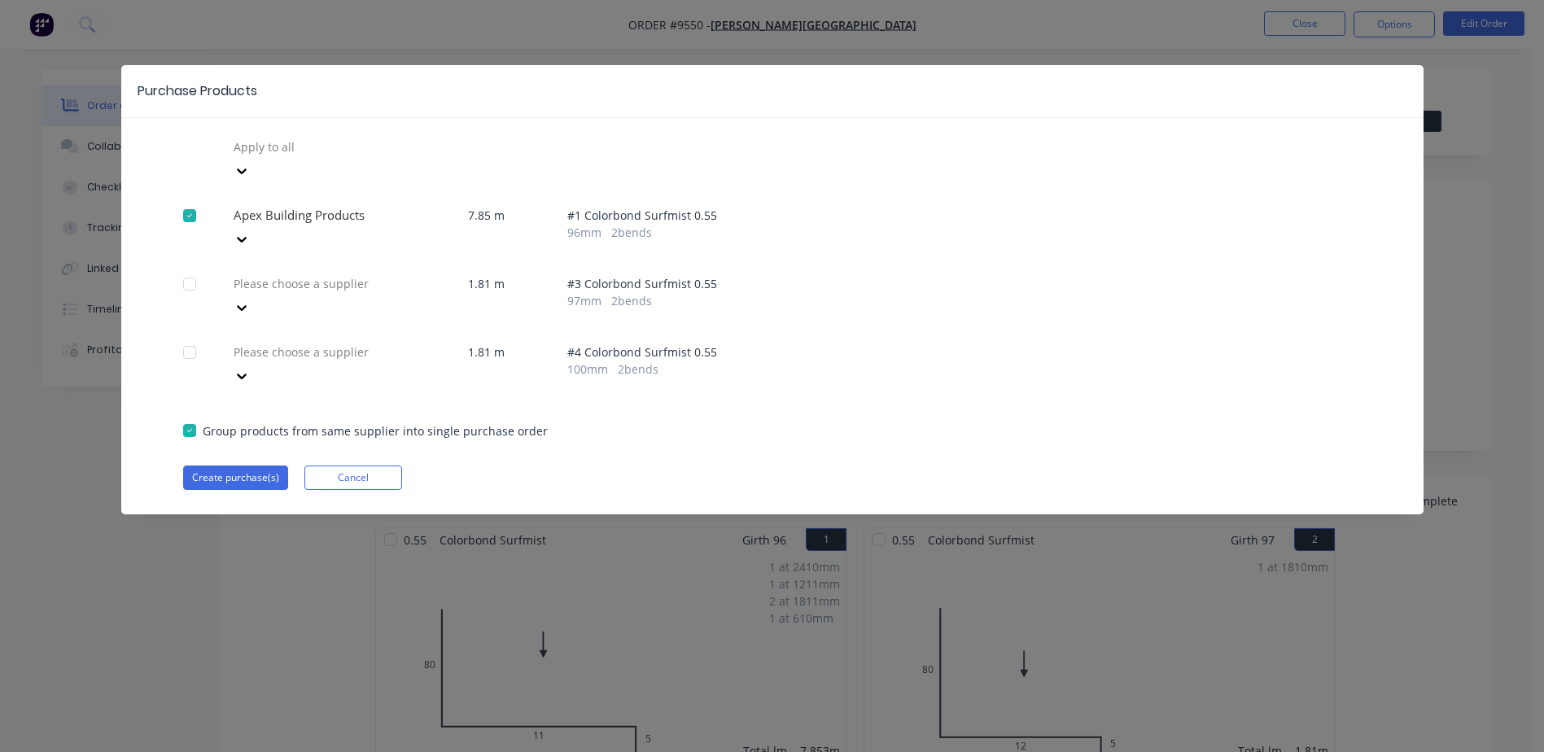
click at [342, 157] on div at bounding box center [349, 147] width 234 height 20
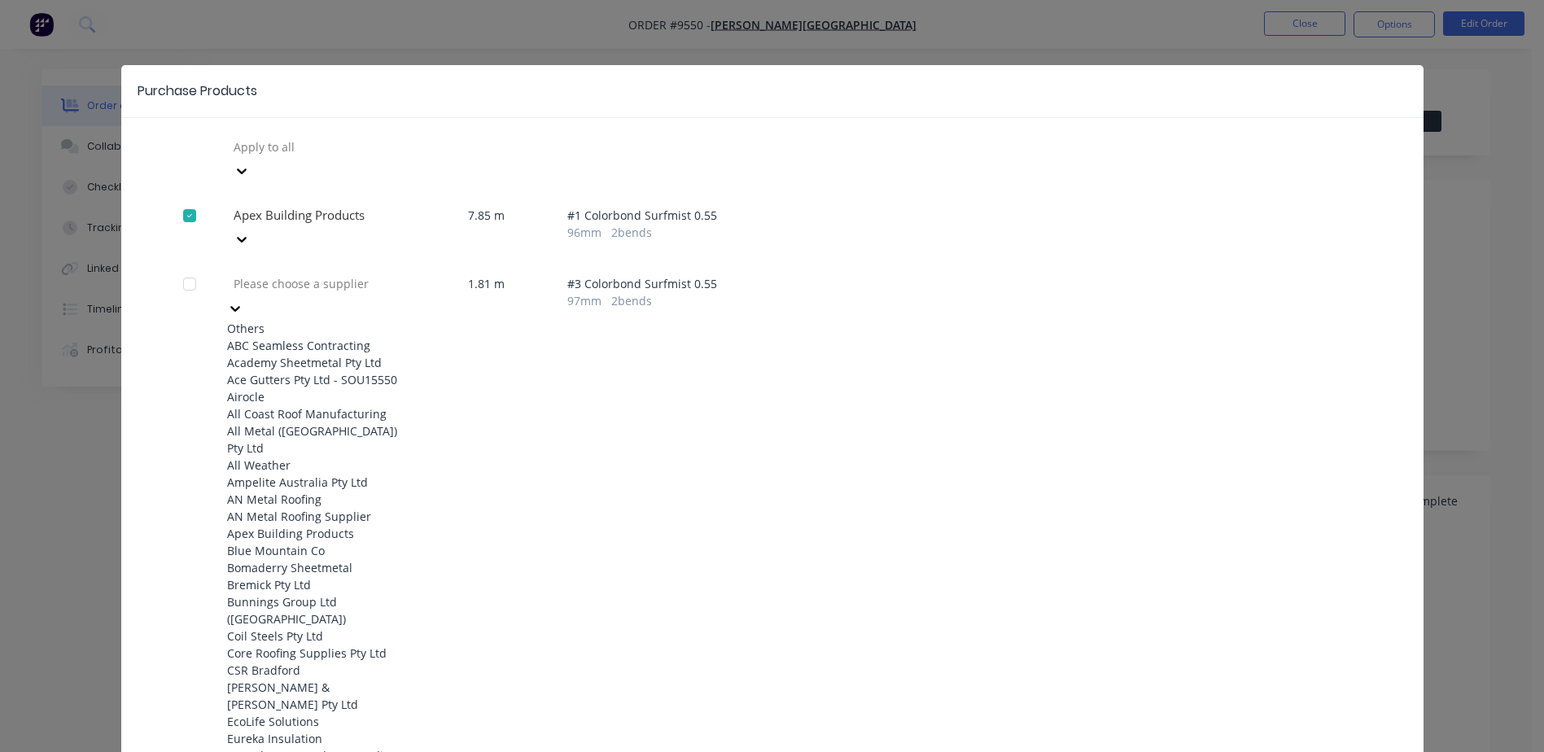
click at [317, 525] on div "Apex Building Products" at bounding box center [316, 533] width 179 height 17
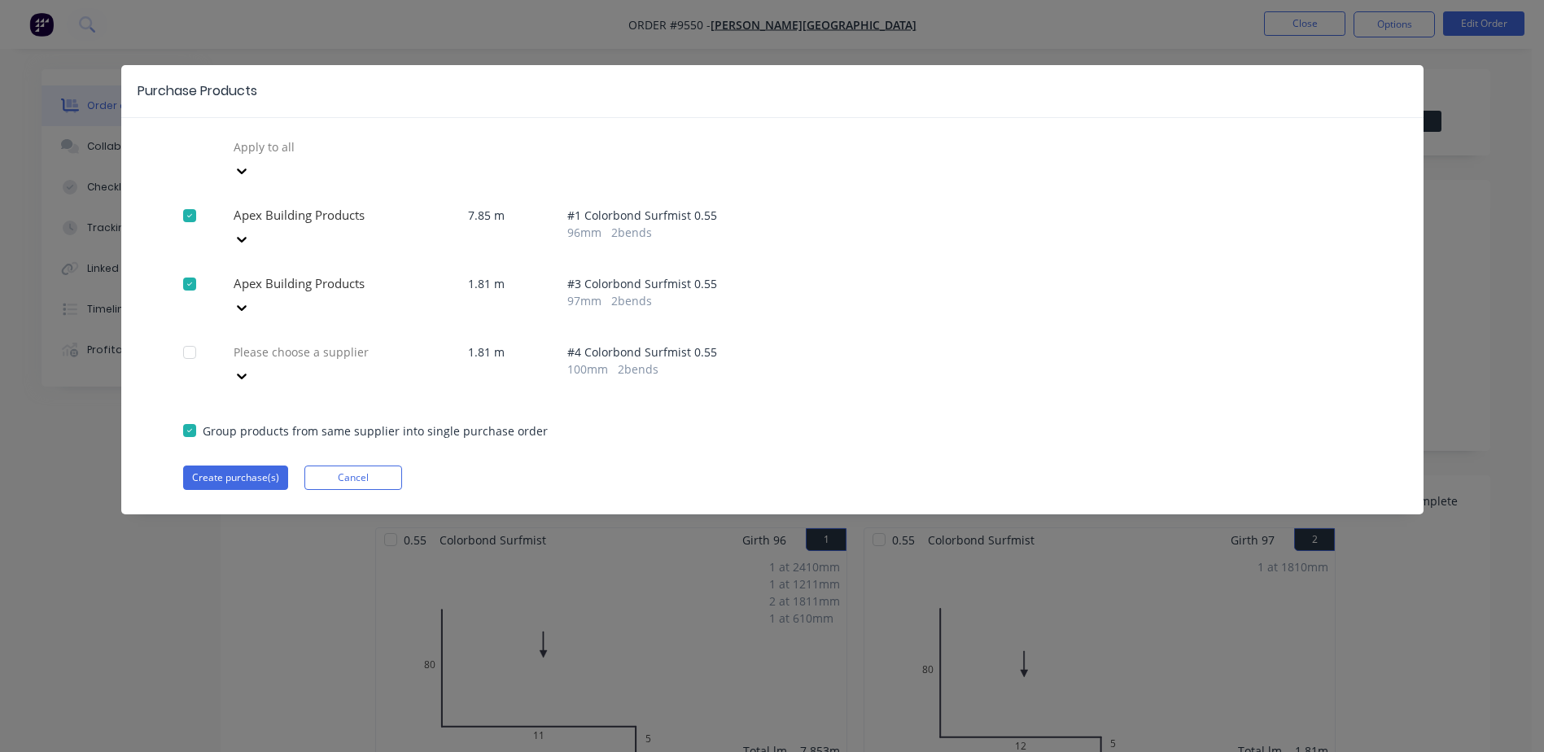
click at [324, 157] on div at bounding box center [349, 147] width 234 height 20
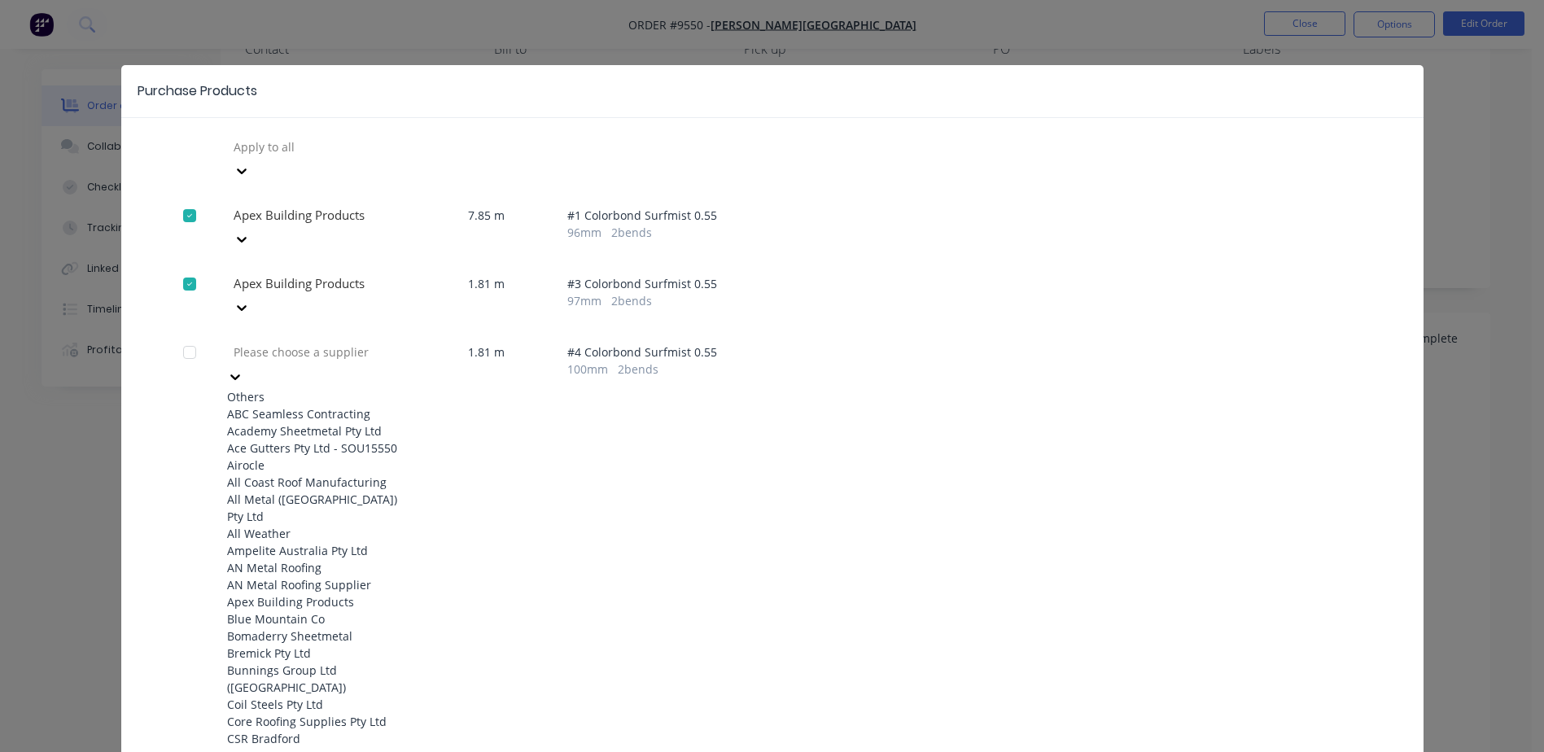
click at [308, 593] on div "Apex Building Products" at bounding box center [316, 601] width 179 height 17
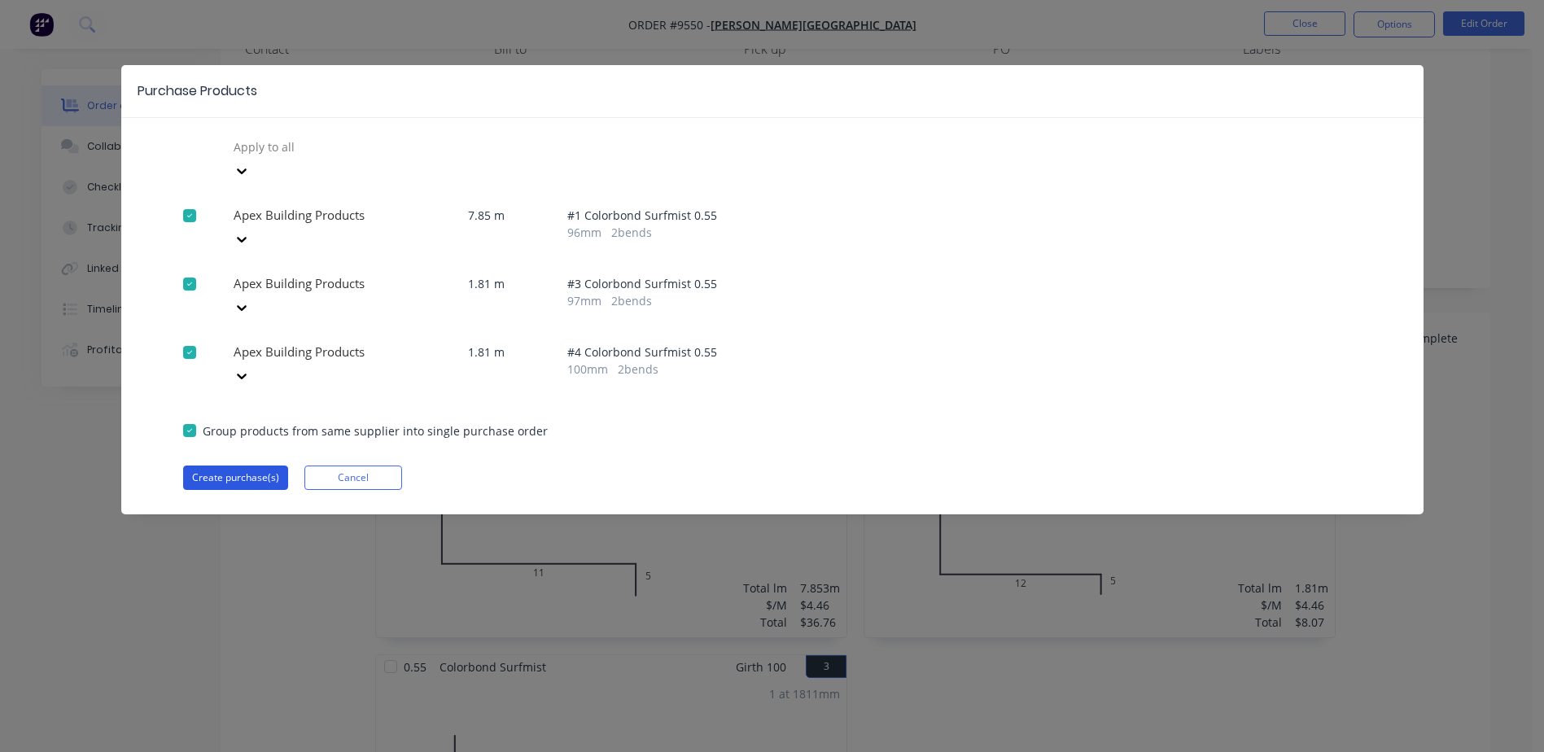
click at [256, 466] on button "Create purchase(s)" at bounding box center [235, 478] width 105 height 24
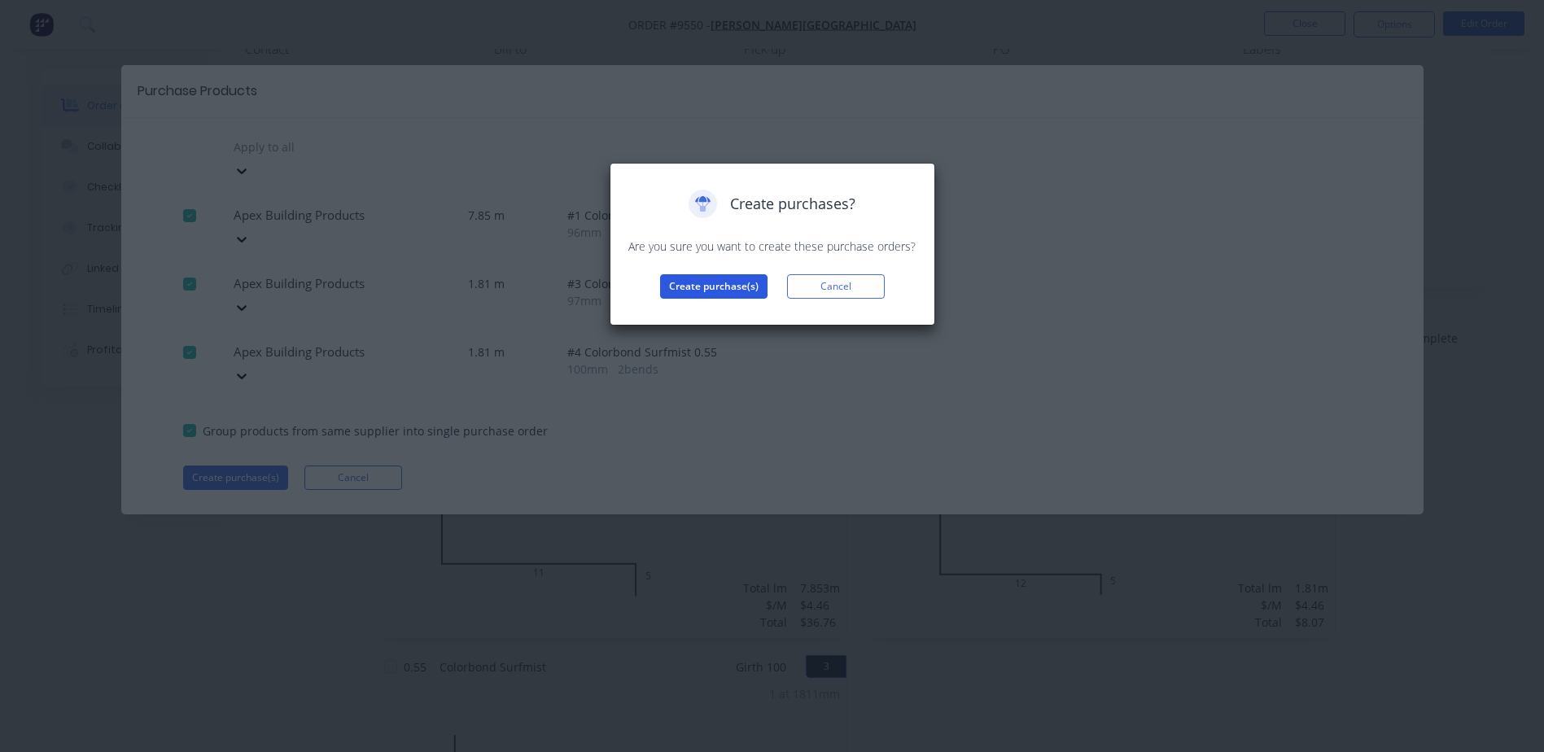
click at [736, 286] on button "Create purchase(s)" at bounding box center [713, 286] width 107 height 24
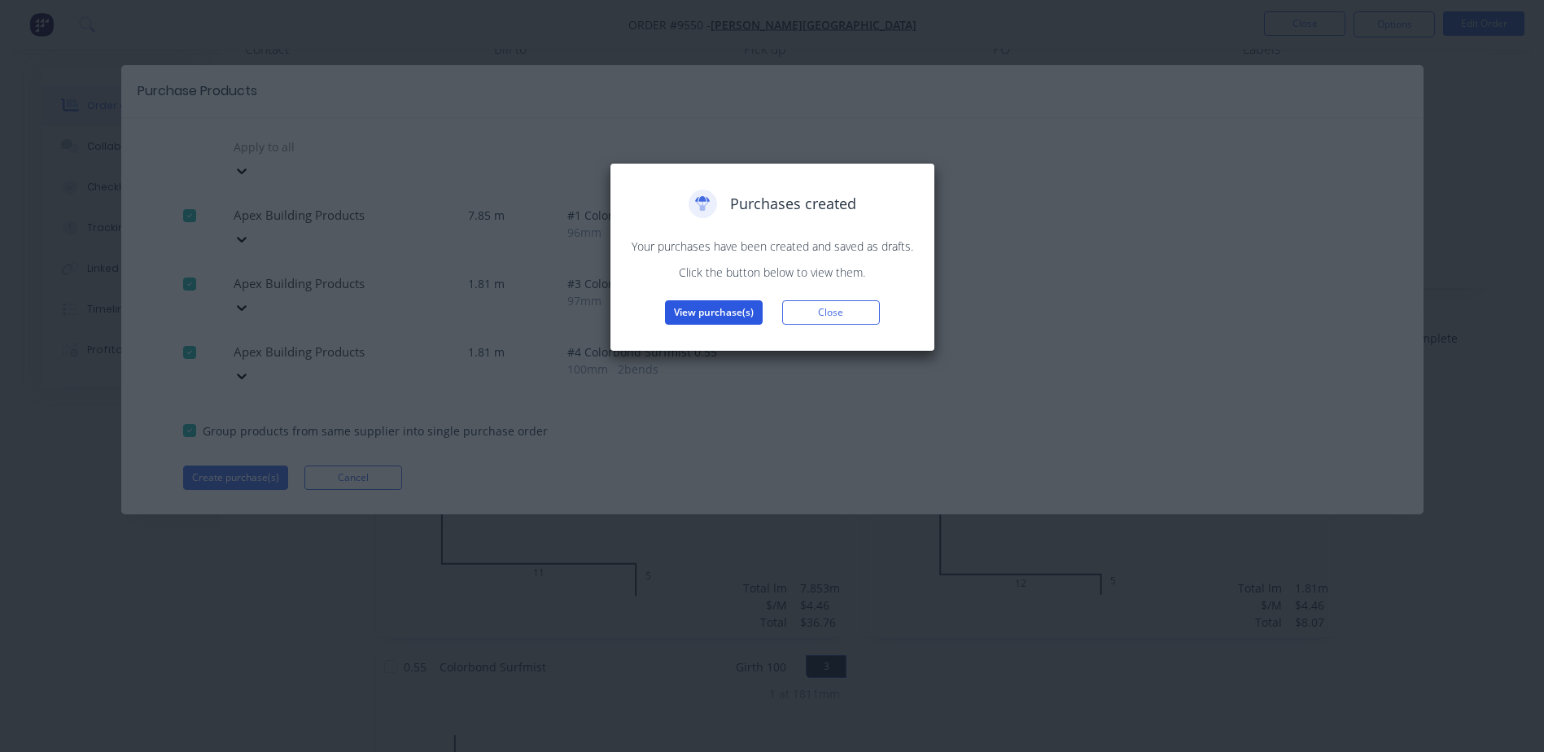
click at [733, 311] on button "View purchase(s)" at bounding box center [714, 312] width 98 height 24
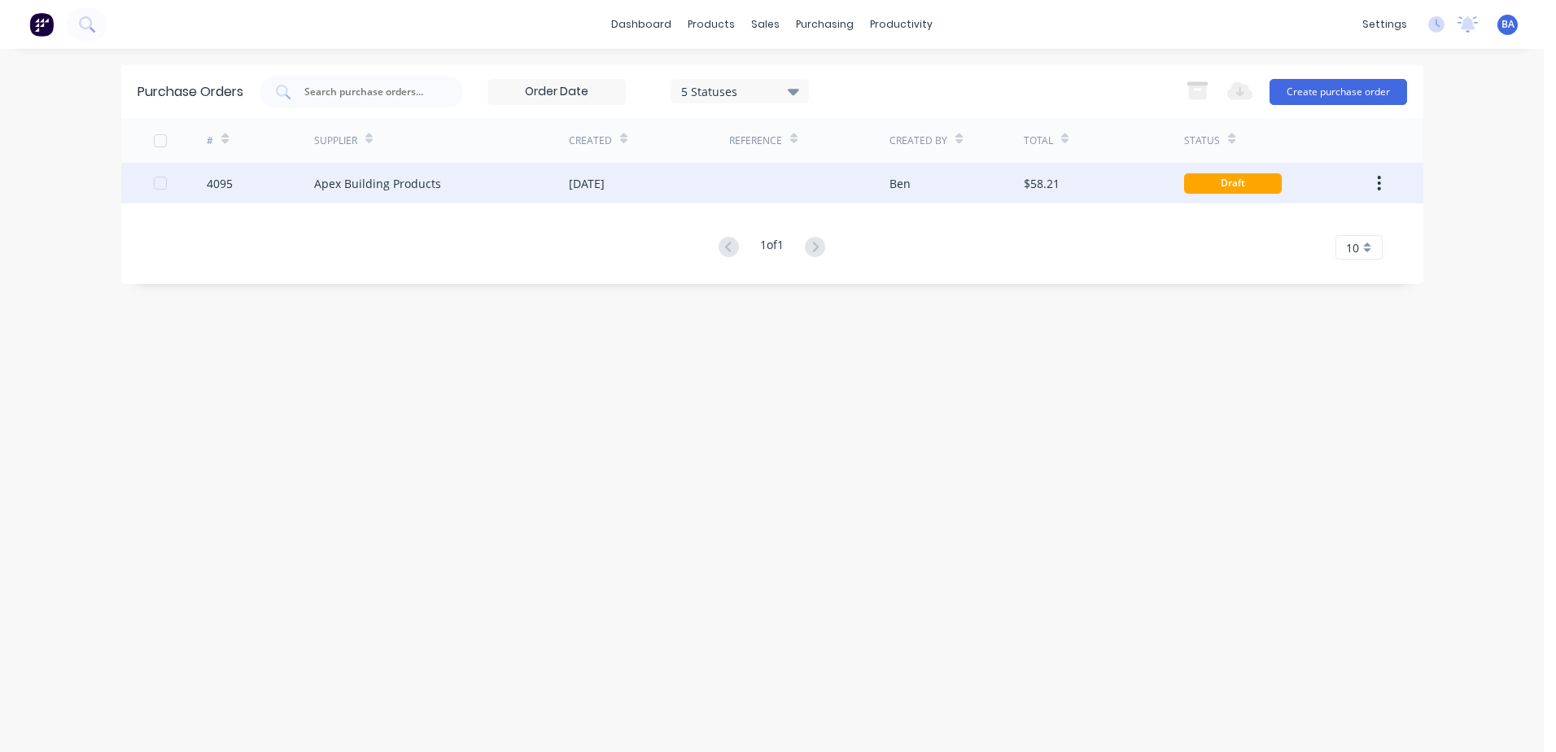
click at [703, 174] on div "[DATE]" at bounding box center [649, 183] width 160 height 41
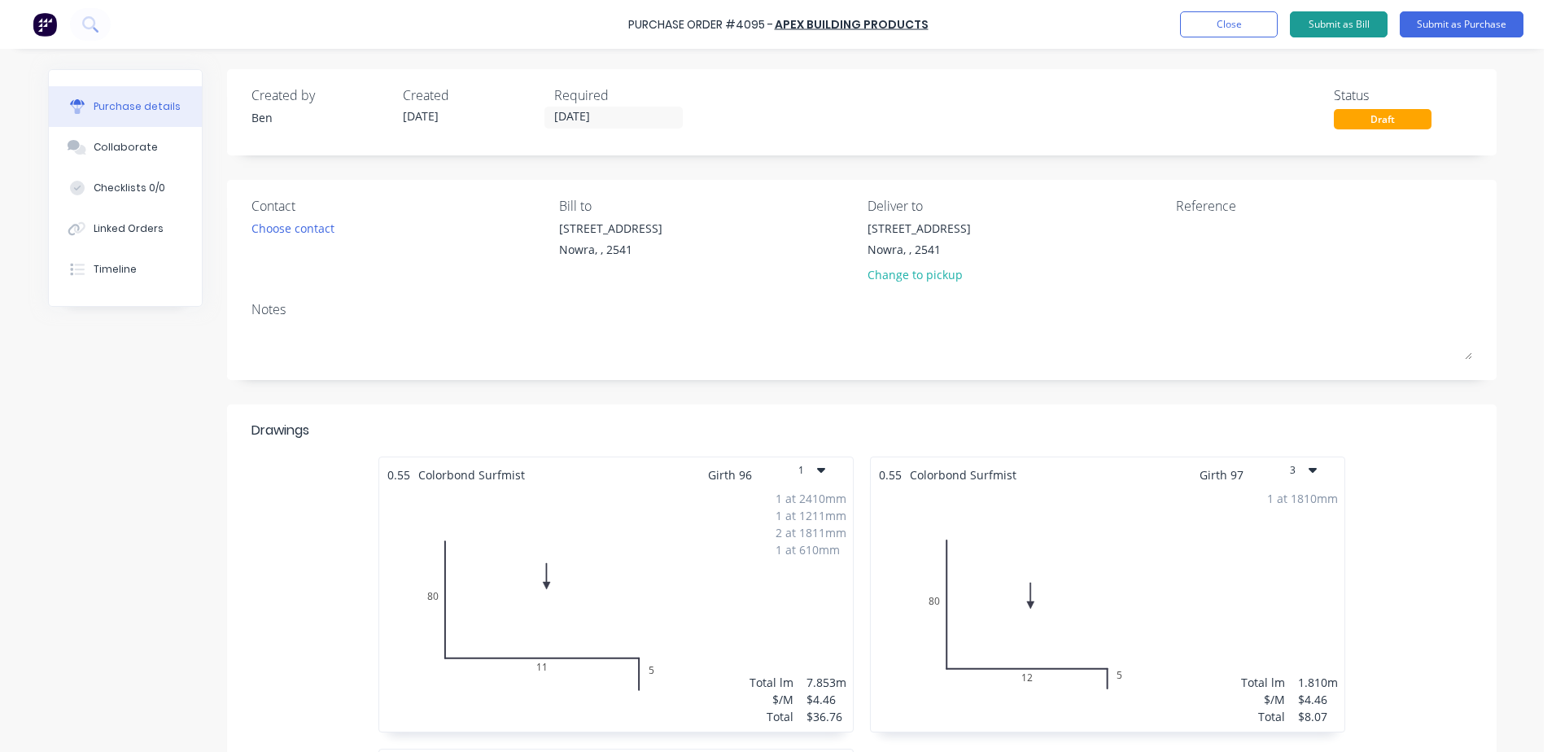
click at [1352, 22] on button "Submit as Bill" at bounding box center [1339, 24] width 98 height 26
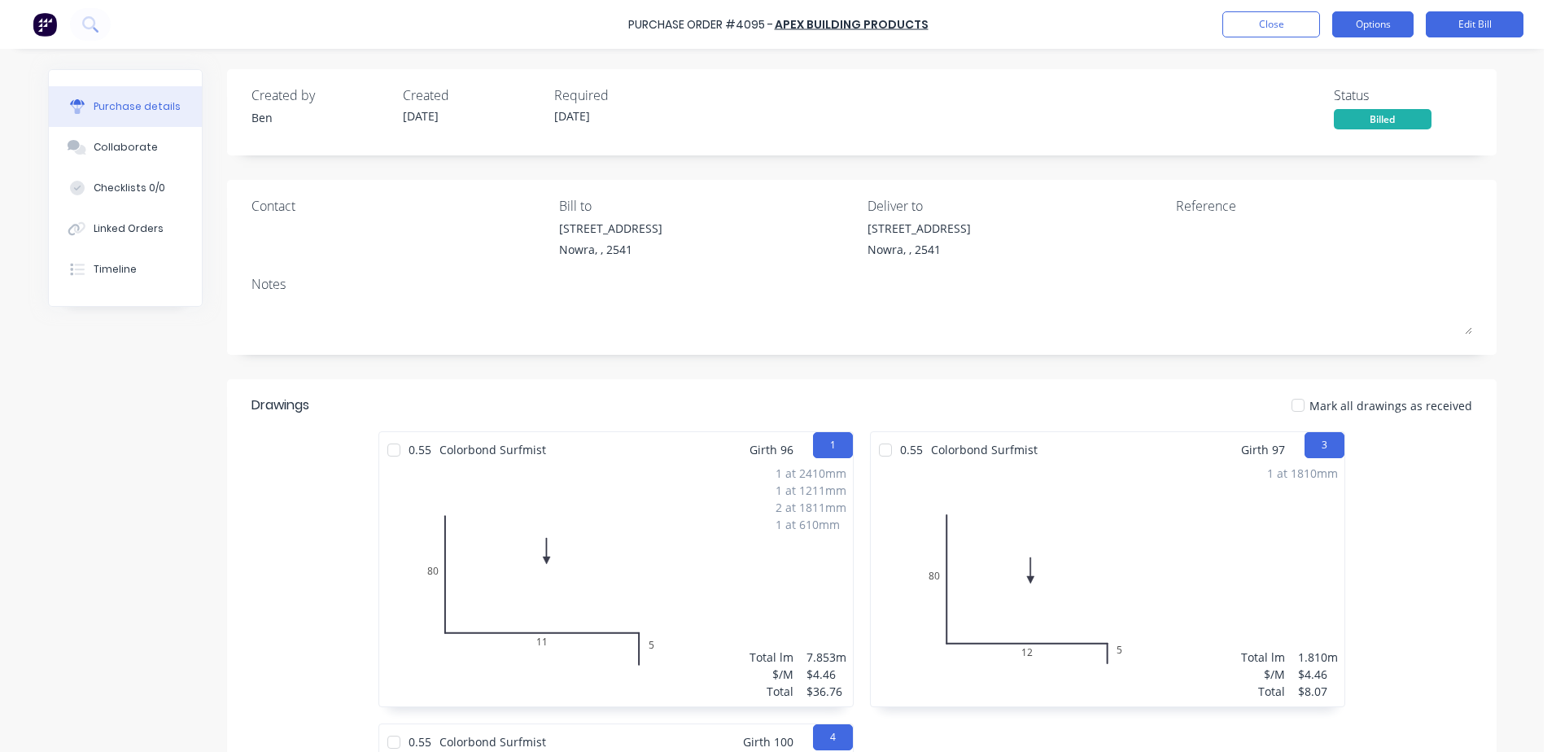
click at [1363, 21] on button "Options" at bounding box center [1373, 24] width 81 height 26
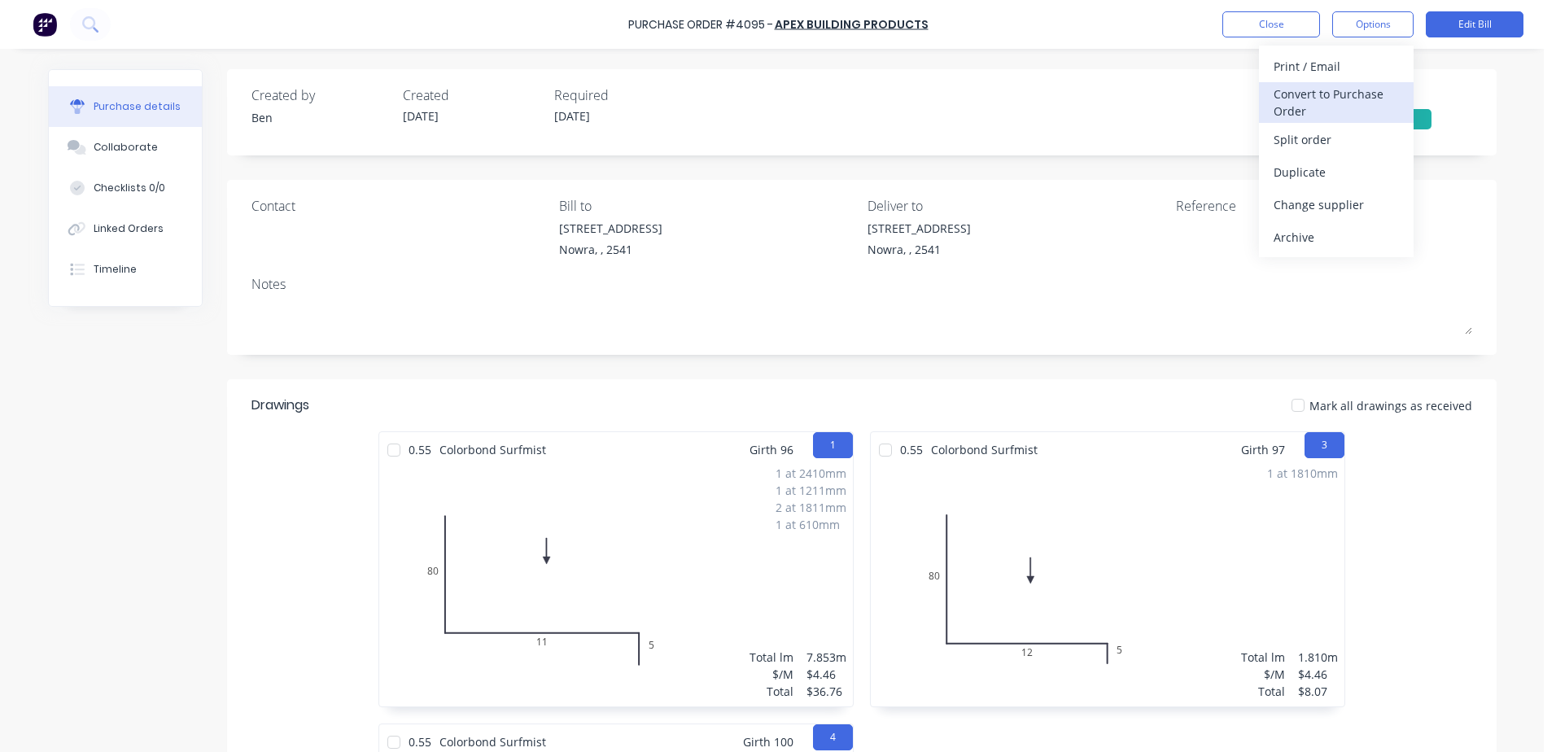
click at [1347, 109] on div "Convert to Purchase Order" at bounding box center [1336, 102] width 125 height 41
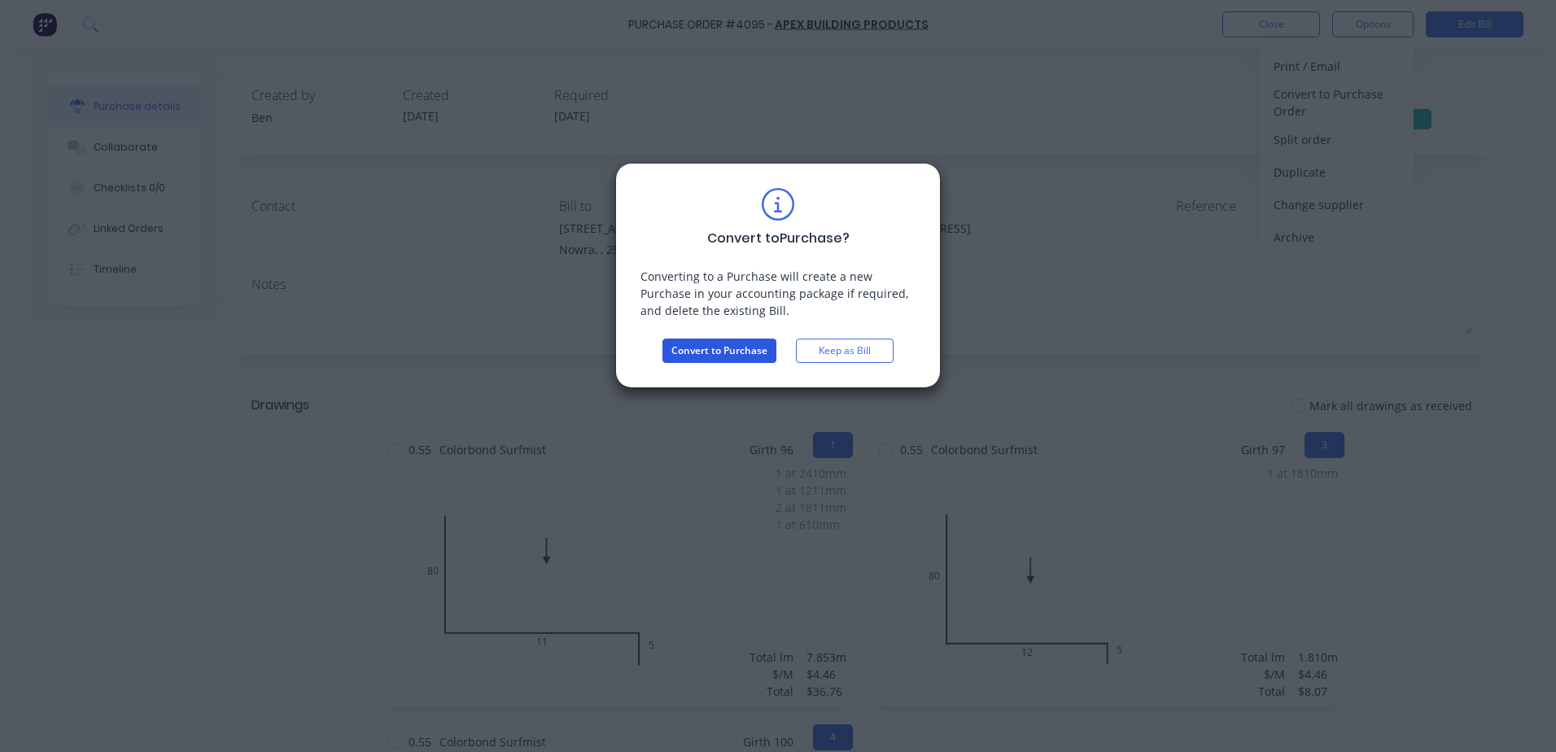
click at [723, 348] on button "Convert to Purchase" at bounding box center [720, 351] width 114 height 24
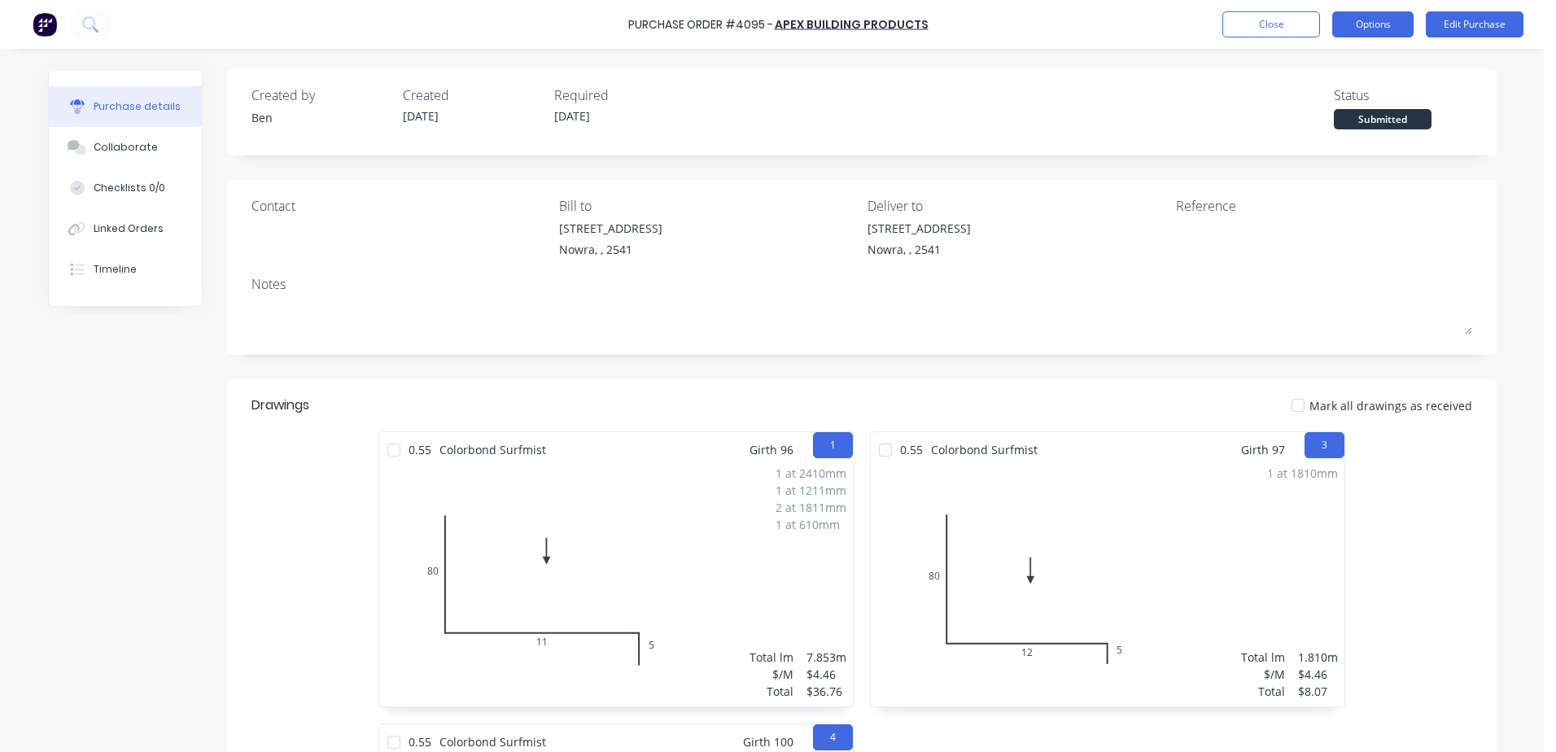
click at [1378, 22] on button "Options" at bounding box center [1373, 24] width 81 height 26
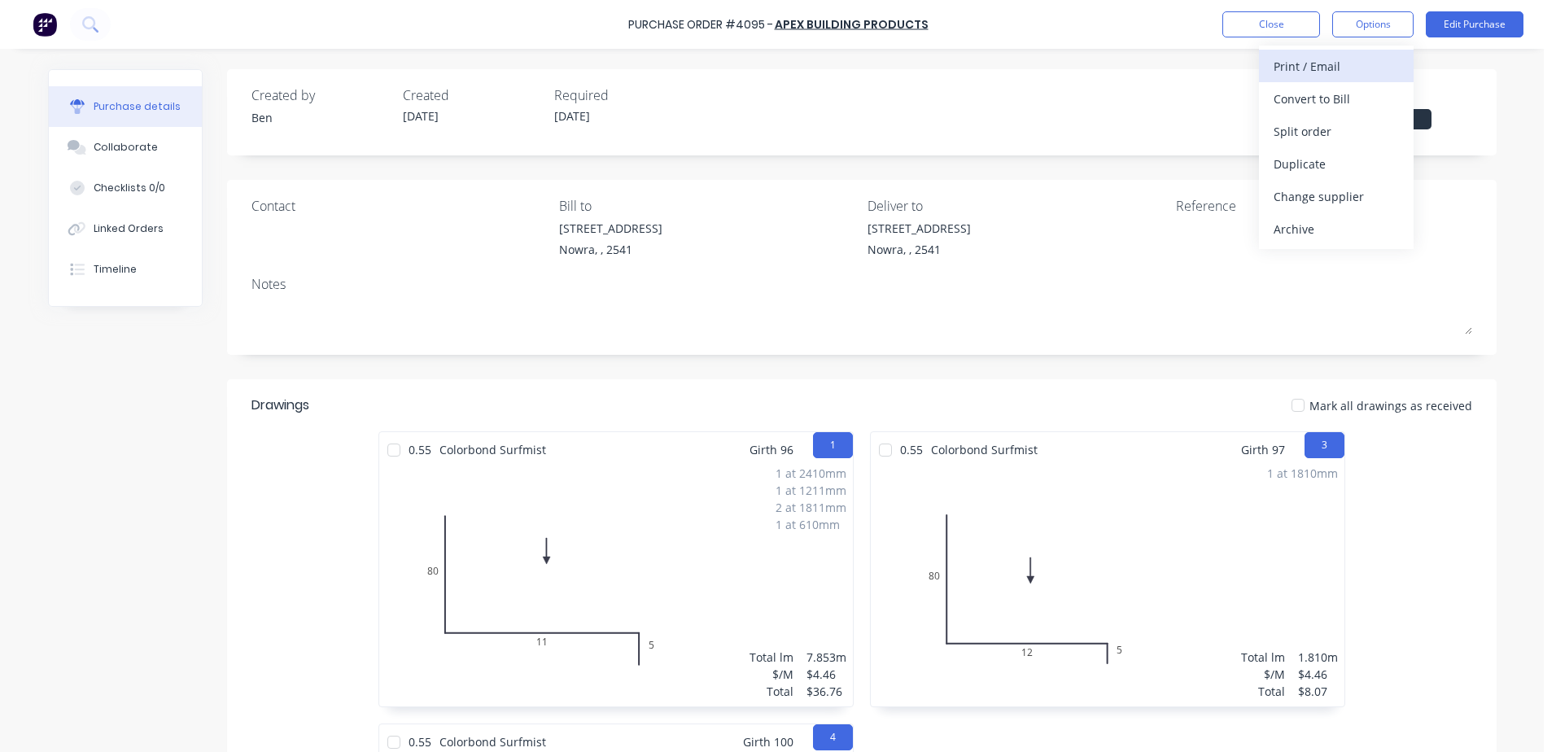
click at [1342, 68] on div "Print / Email" at bounding box center [1336, 67] width 125 height 24
click at [1340, 100] on div "With pricing" at bounding box center [1336, 99] width 125 height 24
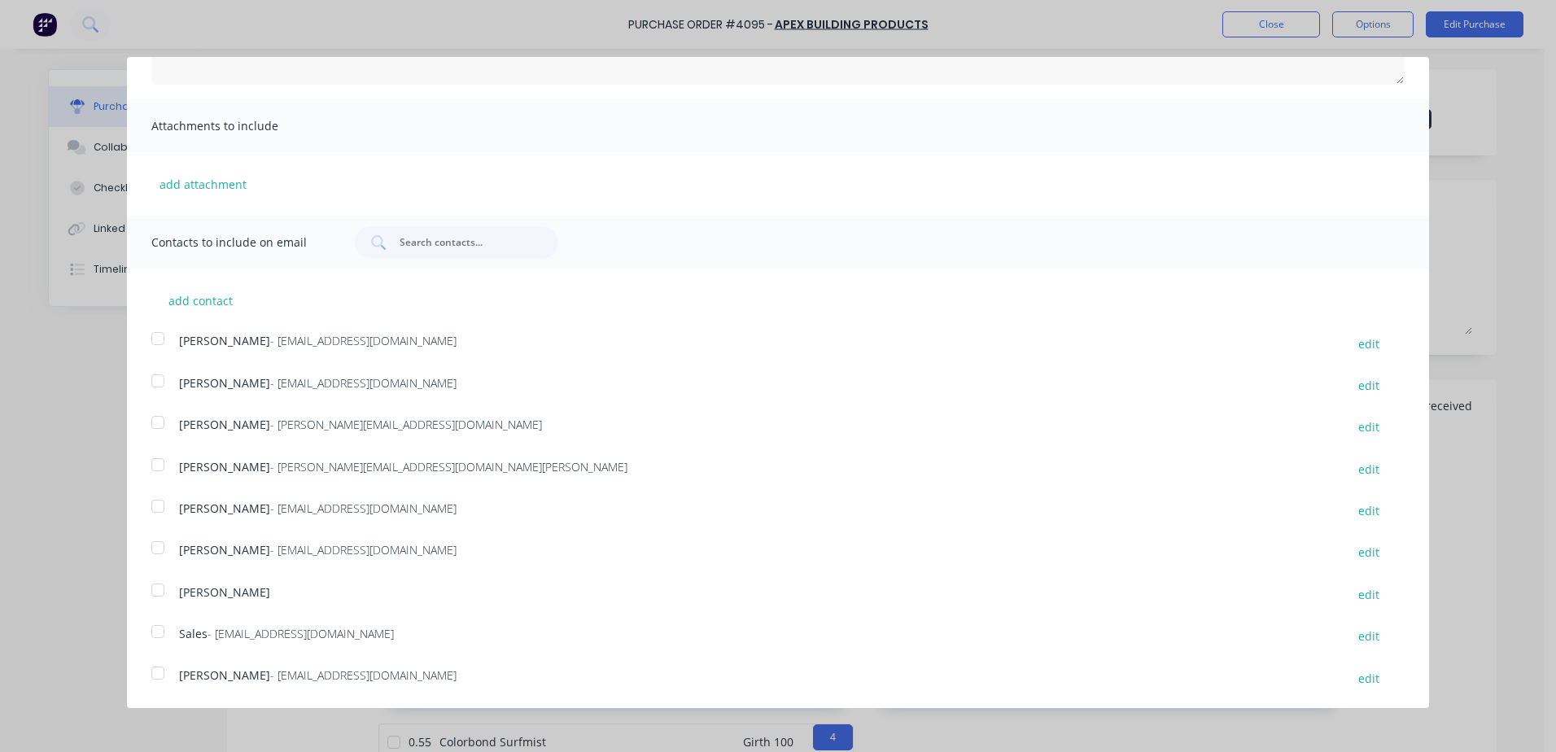
scroll to position [298, 0]
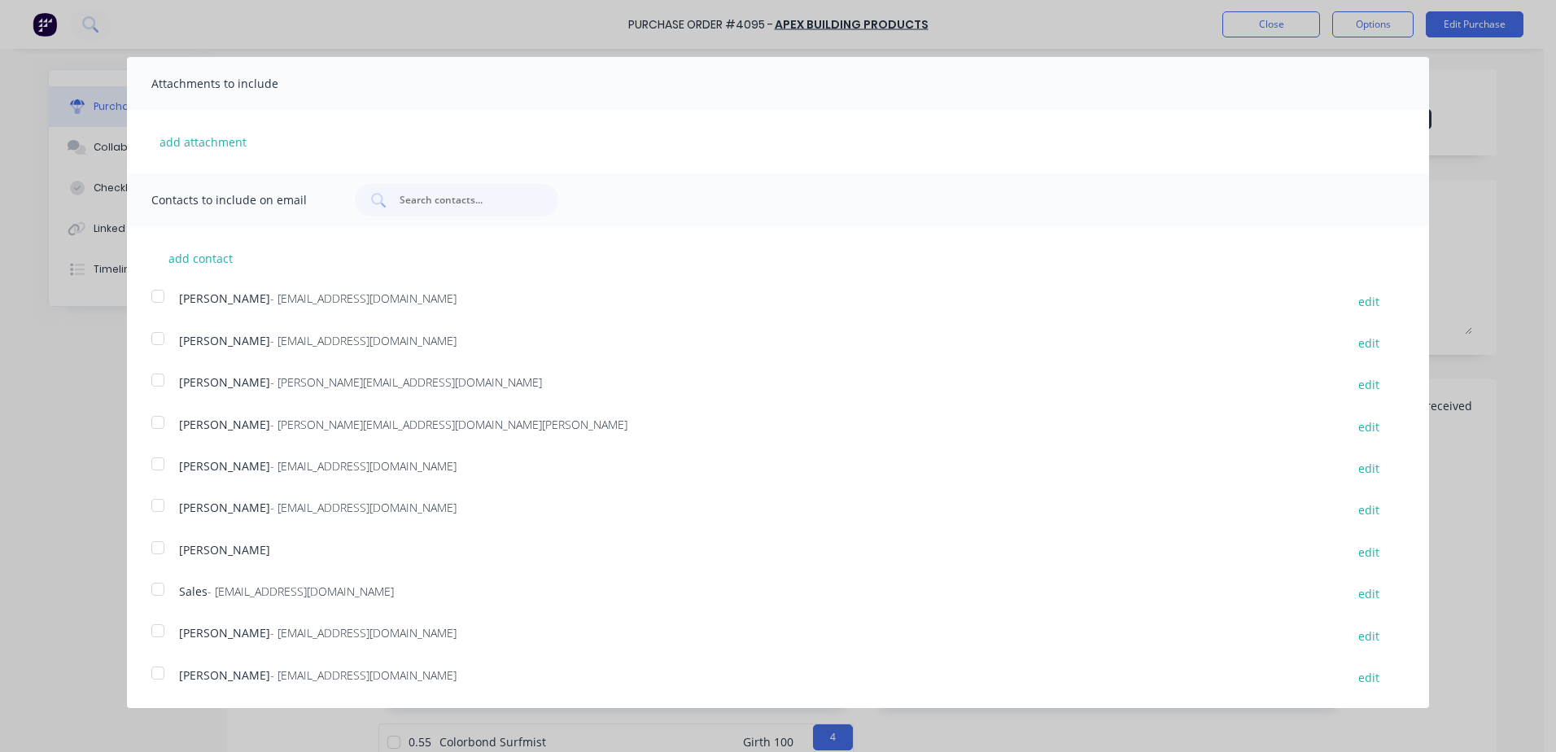
click at [157, 584] on div at bounding box center [158, 589] width 33 height 33
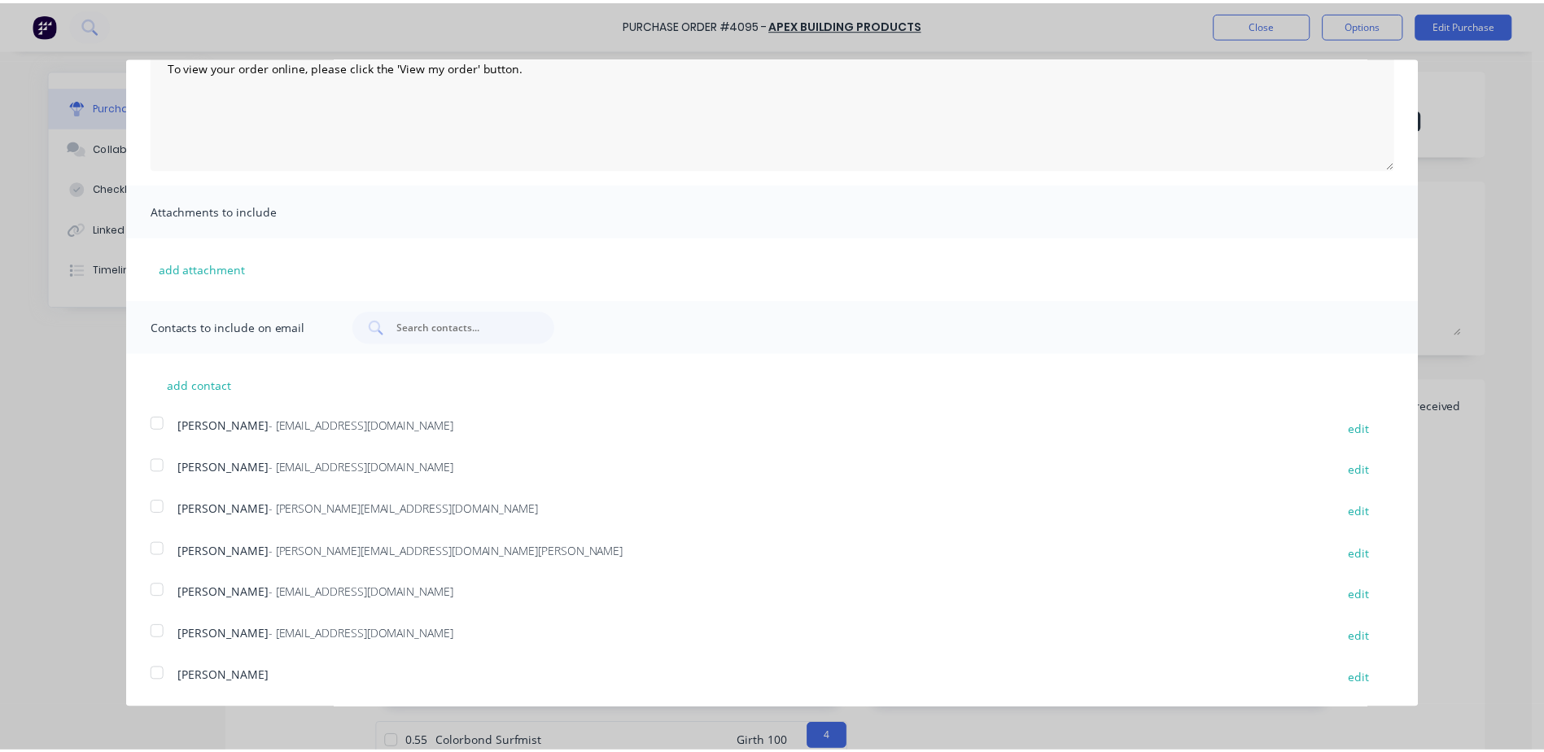
scroll to position [0, 0]
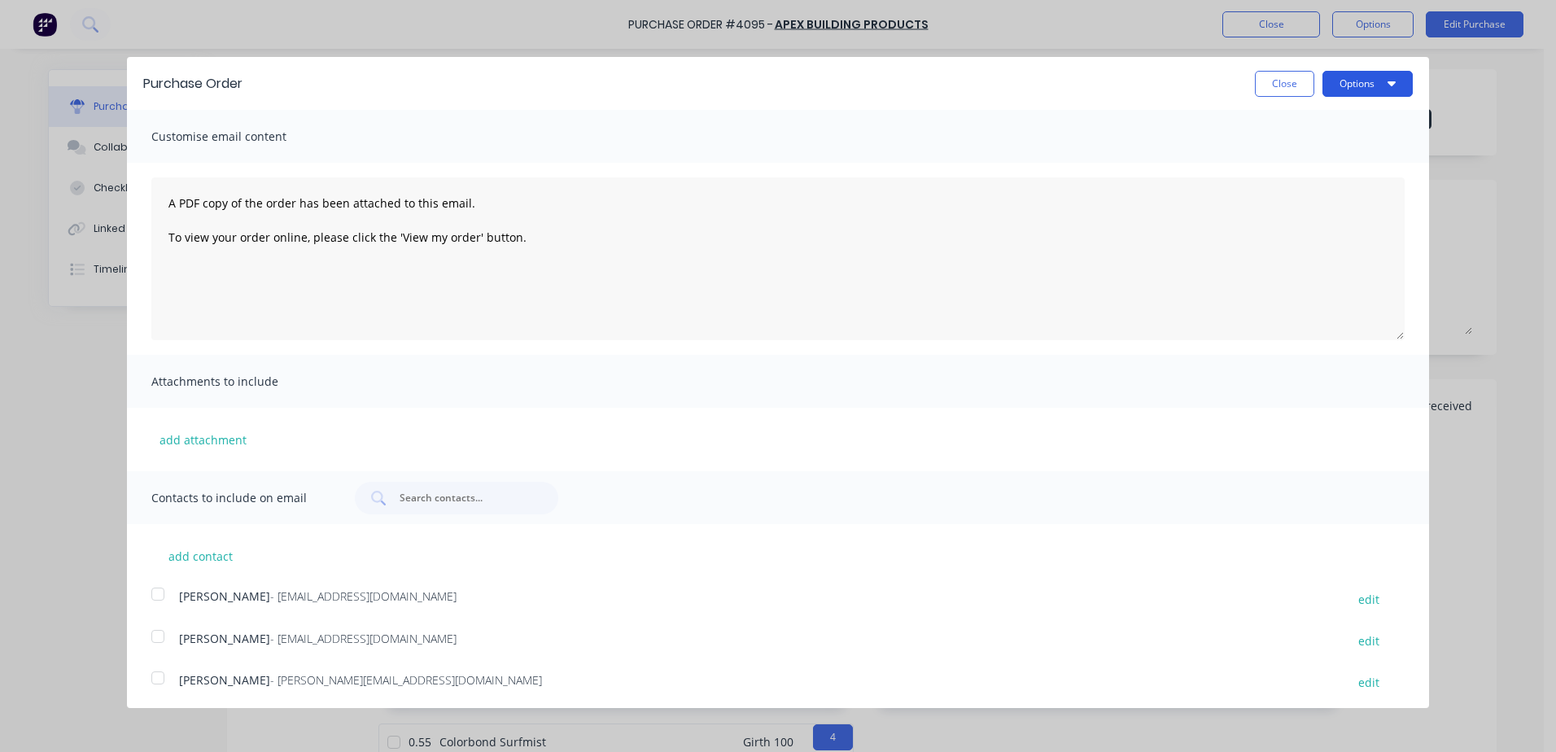
click at [1334, 81] on button "Options" at bounding box center [1368, 84] width 90 height 26
click at [1307, 152] on div "Email" at bounding box center [1335, 158] width 125 height 24
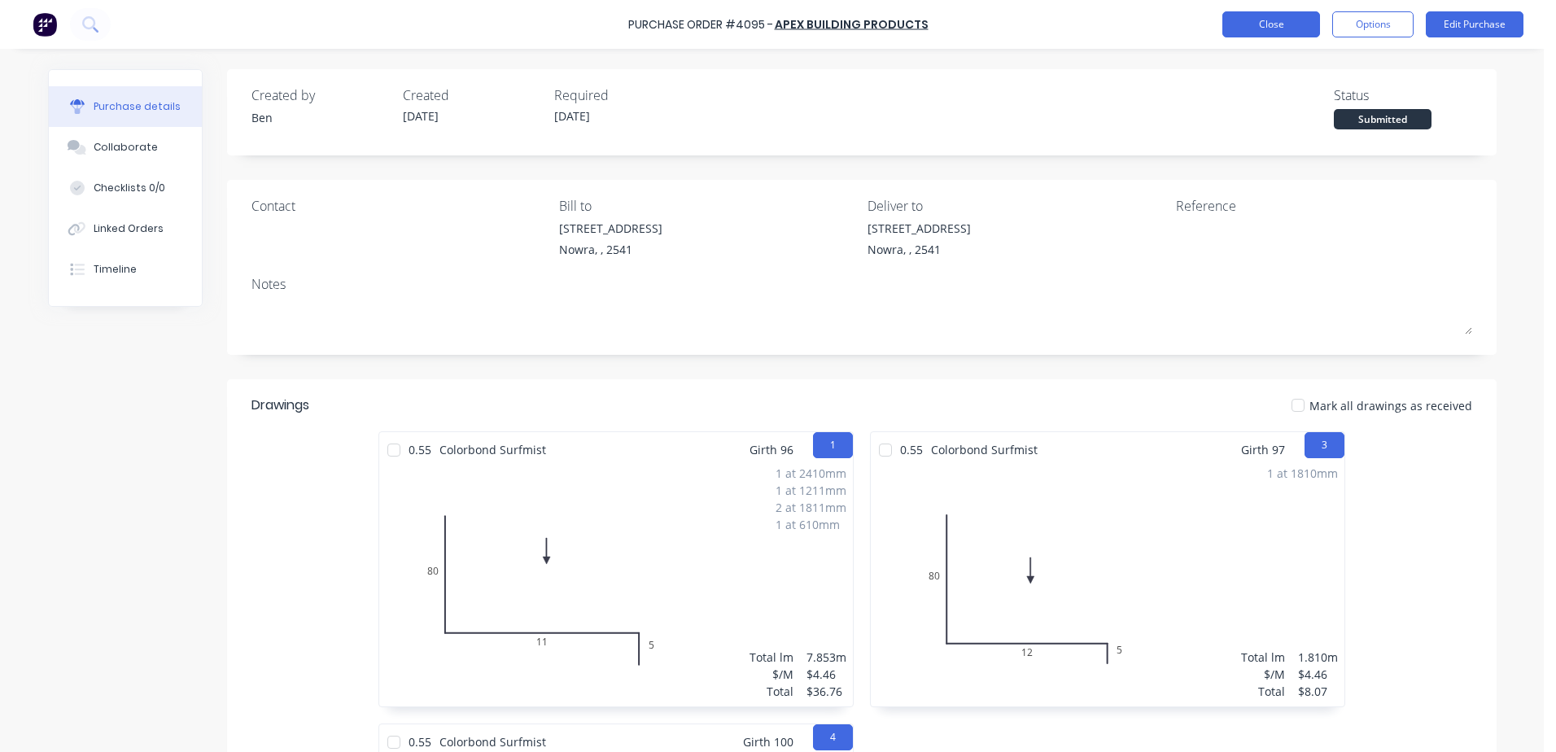
click at [1289, 24] on button "Close" at bounding box center [1272, 24] width 98 height 26
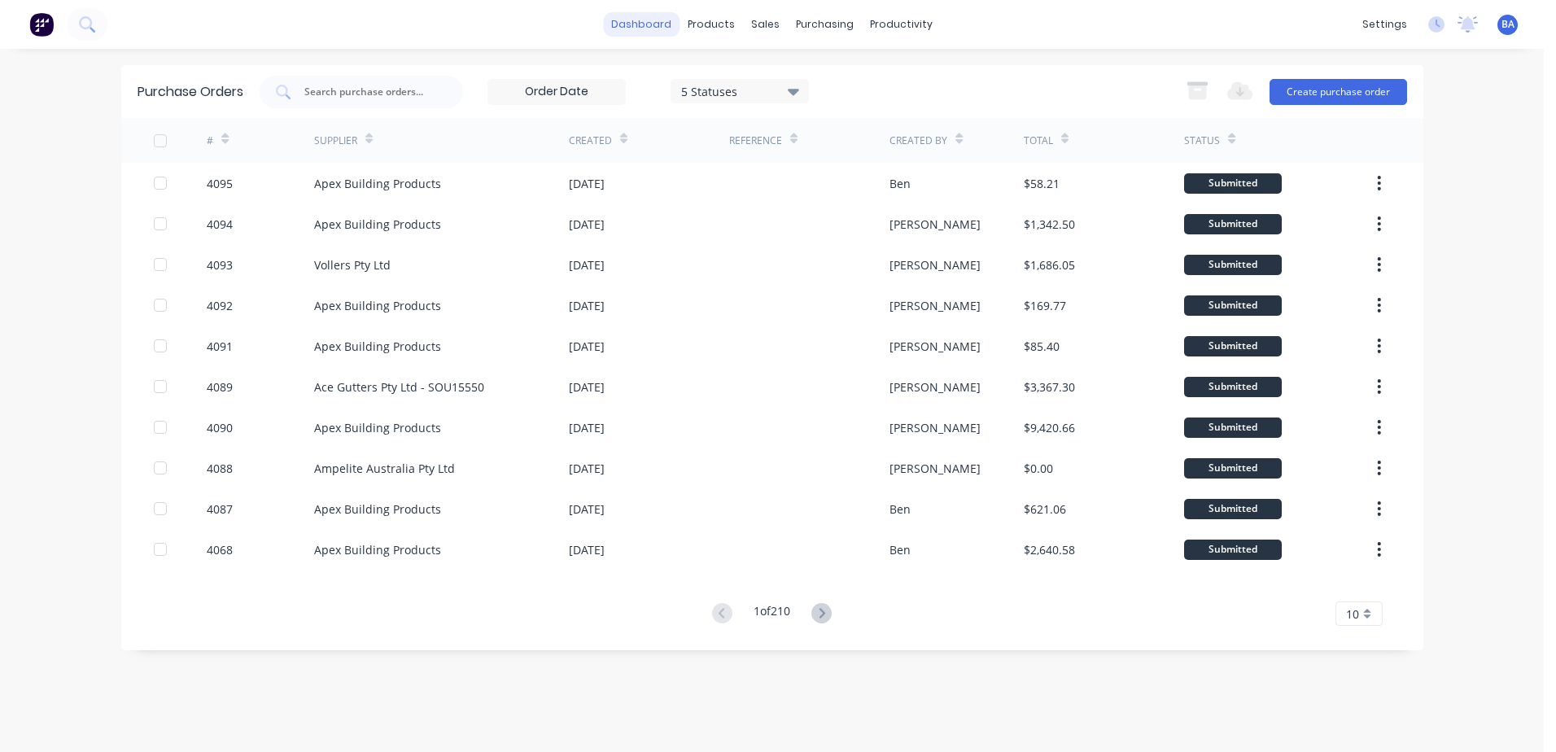
click at [646, 18] on link "dashboard" at bounding box center [641, 24] width 77 height 24
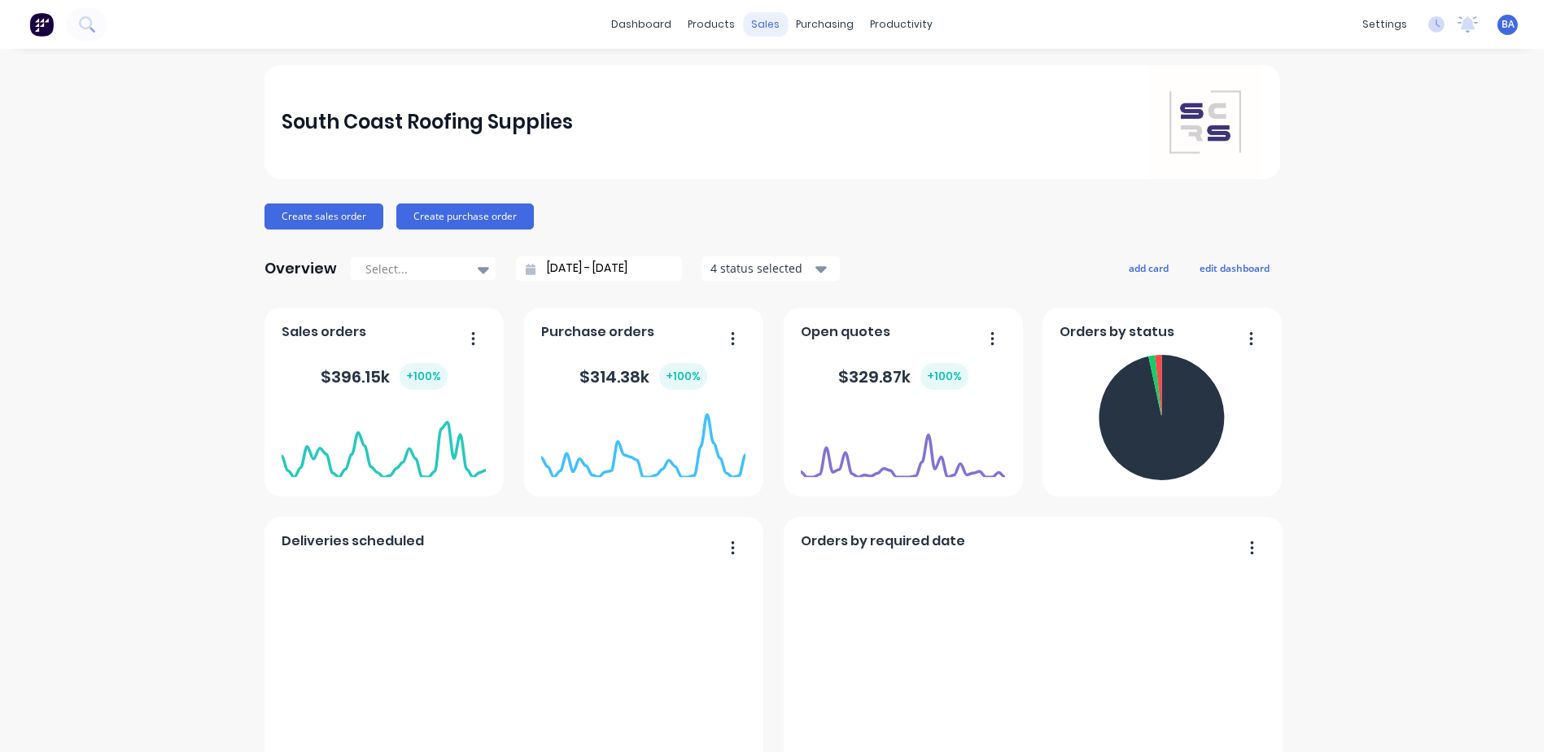
click at [772, 25] on div "sales" at bounding box center [765, 24] width 45 height 24
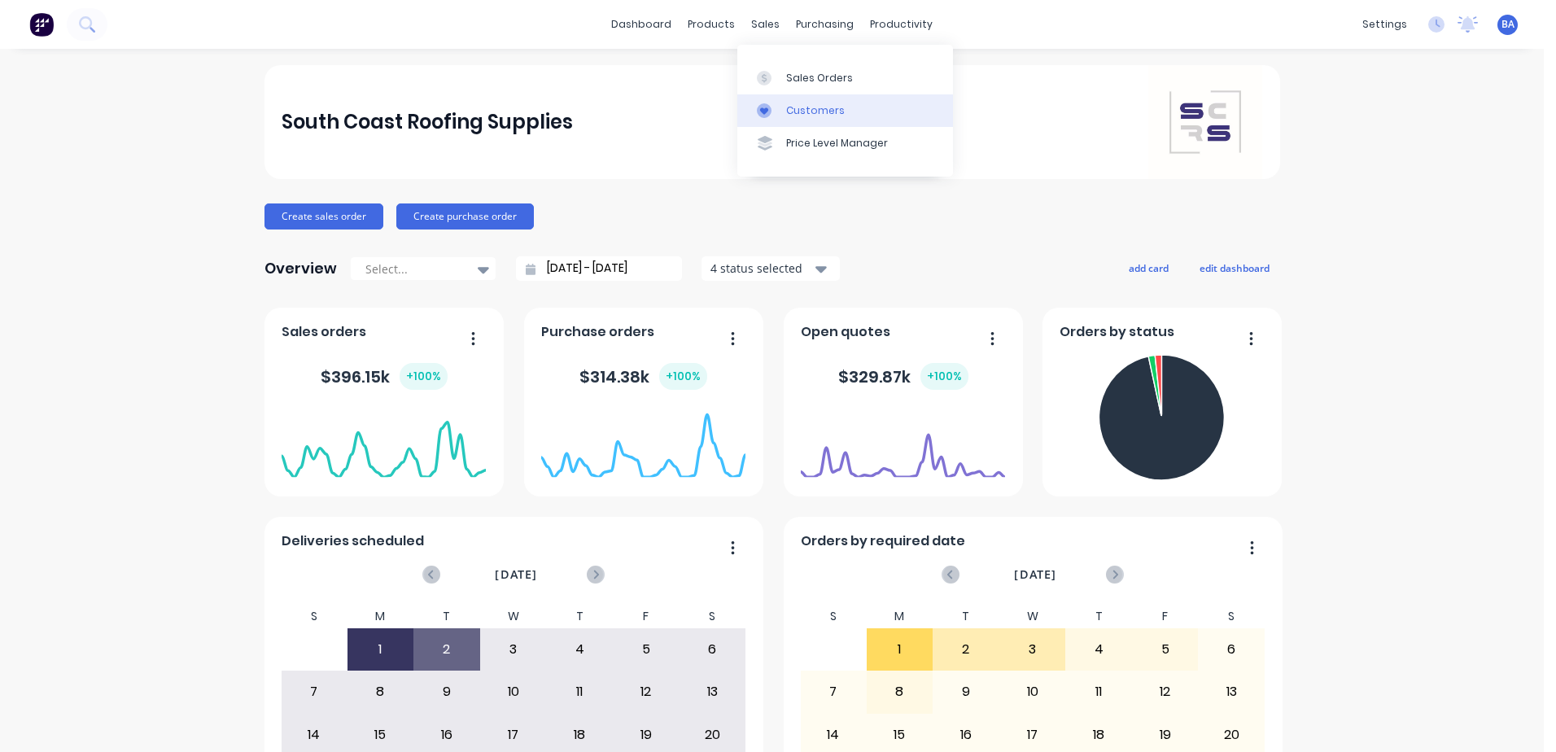
click at [791, 101] on link "Customers" at bounding box center [845, 110] width 216 height 33
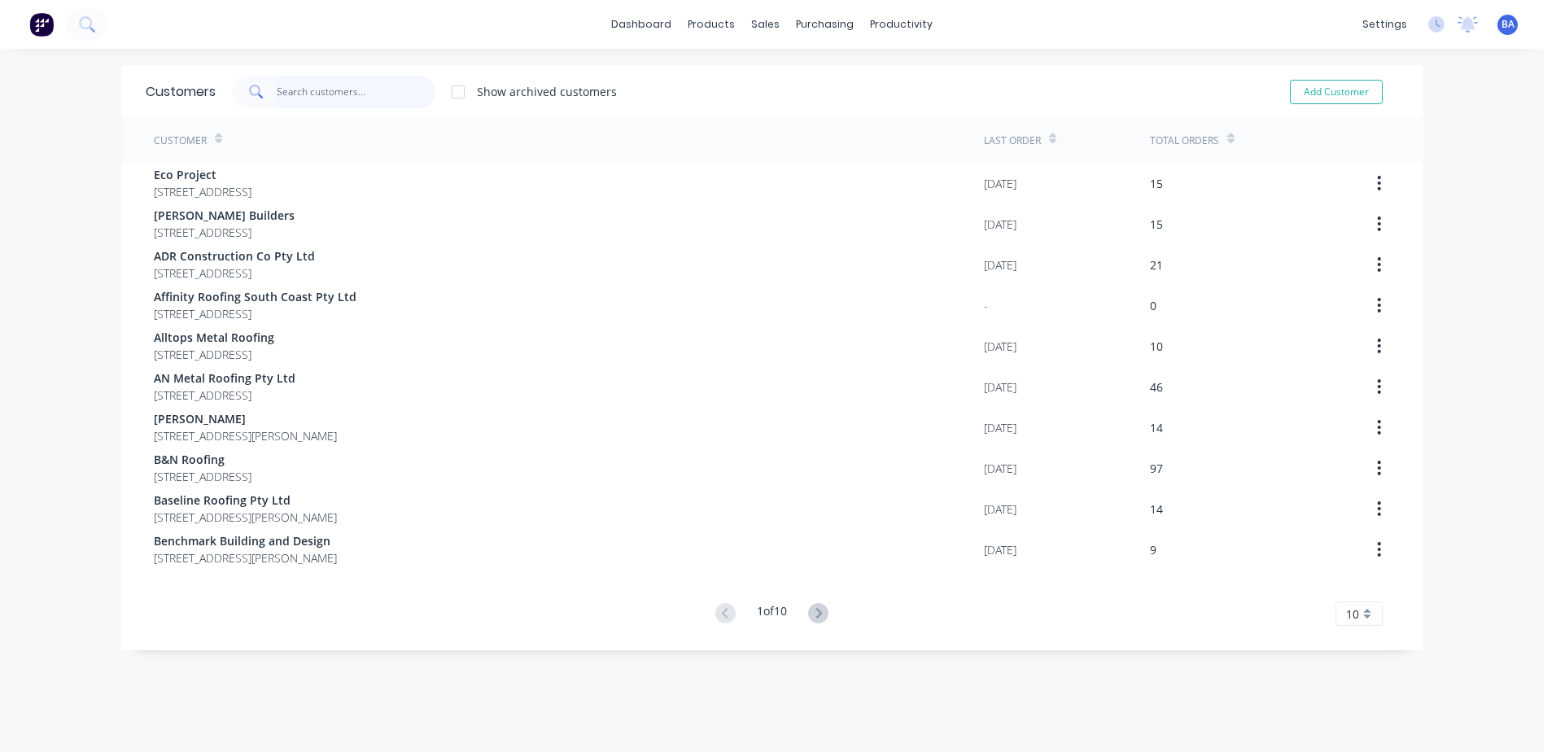
click at [400, 85] on input "text" at bounding box center [356, 92] width 159 height 33
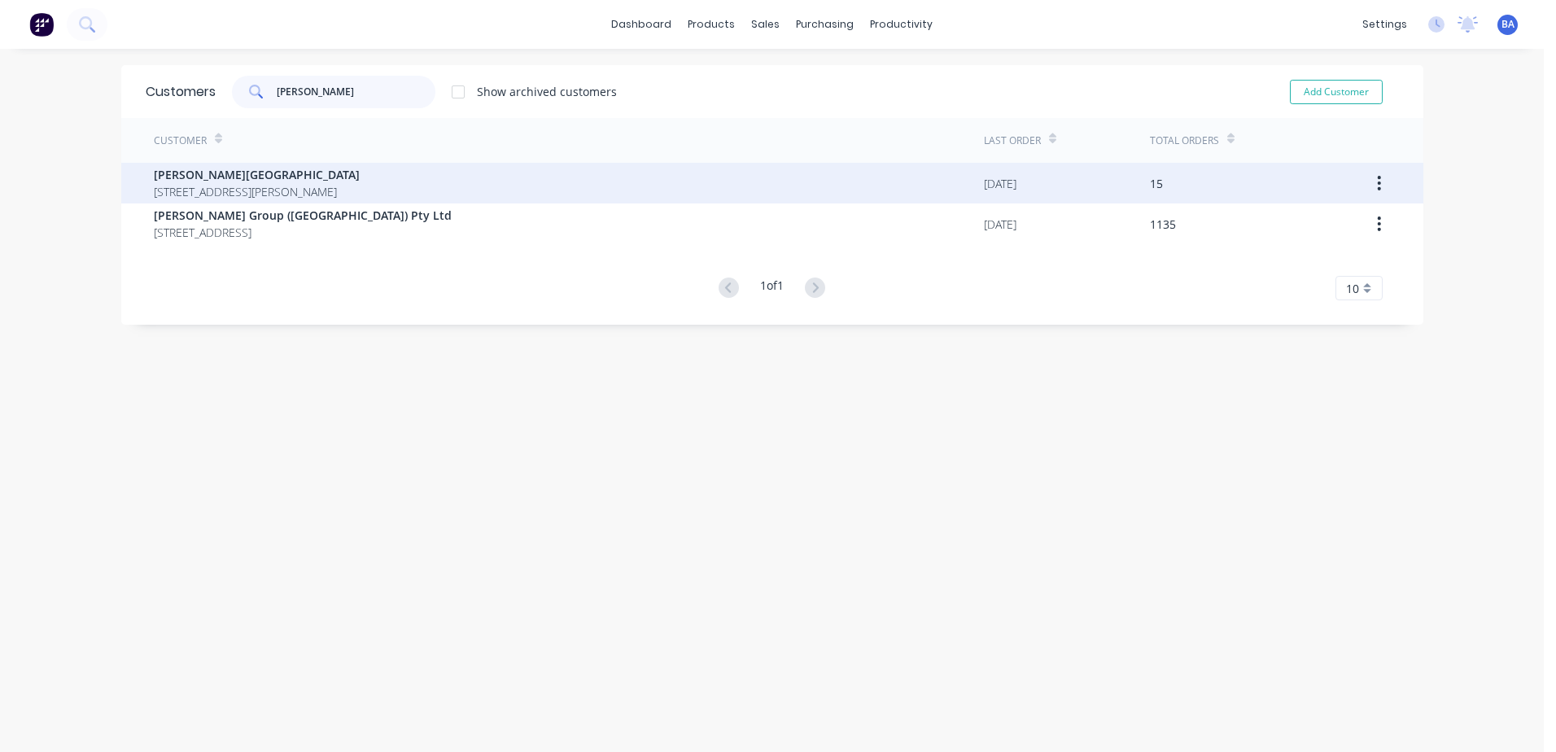
type input "[PERSON_NAME]"
click at [200, 184] on span "[STREET_ADDRESS][PERSON_NAME]" at bounding box center [257, 191] width 206 height 17
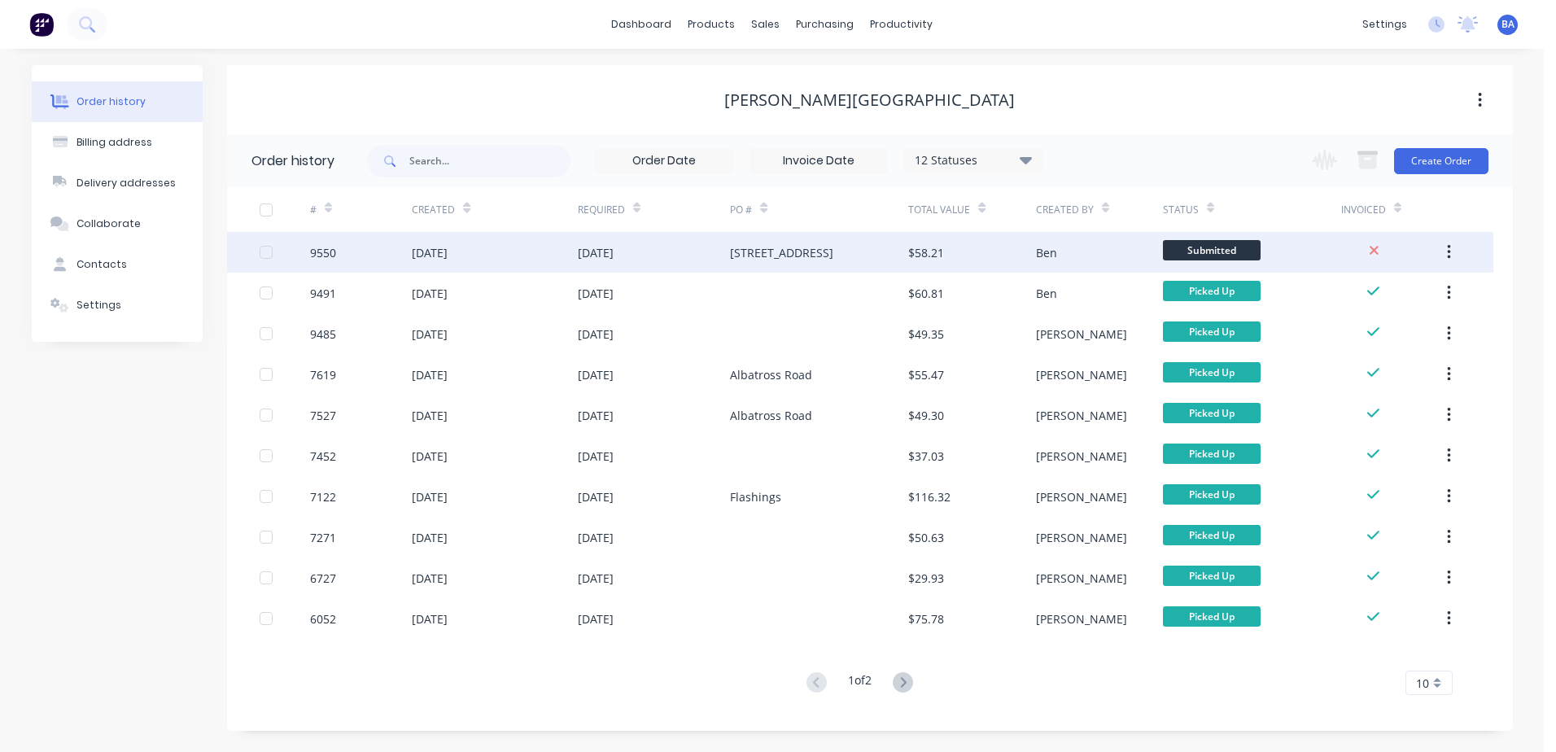
click at [734, 244] on div "[STREET_ADDRESS]" at bounding box center [781, 252] width 103 height 17
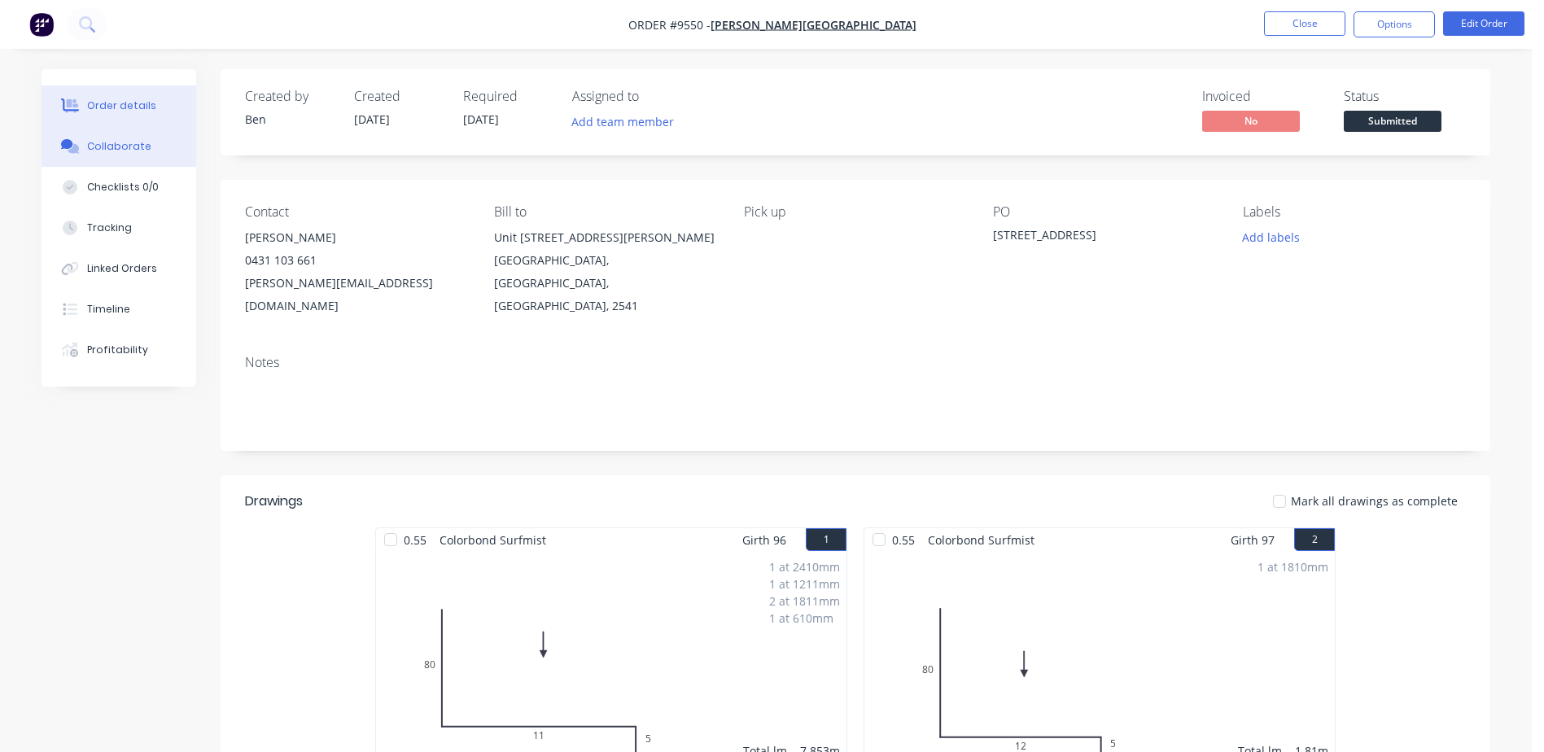
click at [139, 146] on div "Collaborate" at bounding box center [119, 146] width 64 height 15
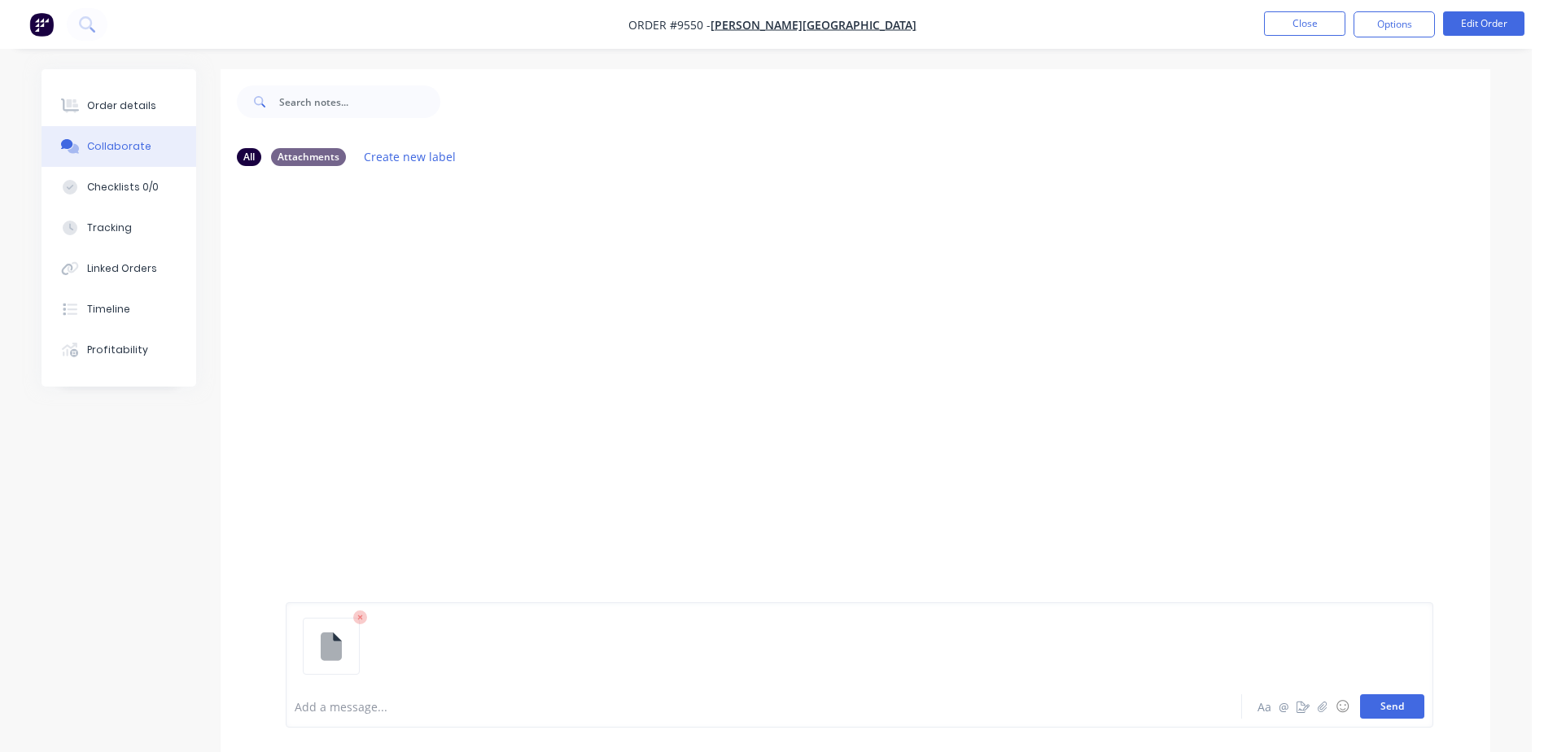
click at [1394, 702] on button "Send" at bounding box center [1392, 706] width 64 height 24
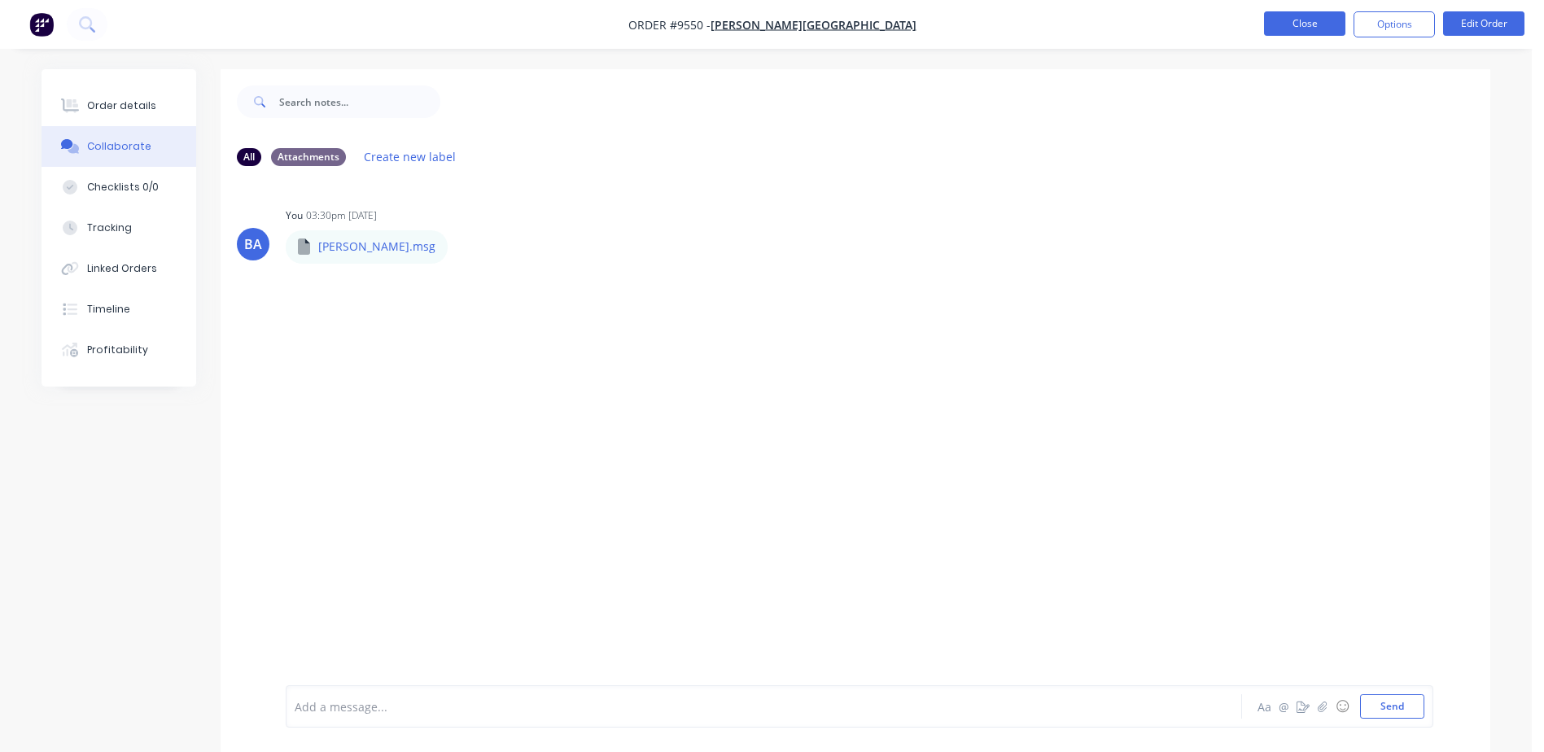
click at [1320, 20] on button "Close" at bounding box center [1304, 23] width 81 height 24
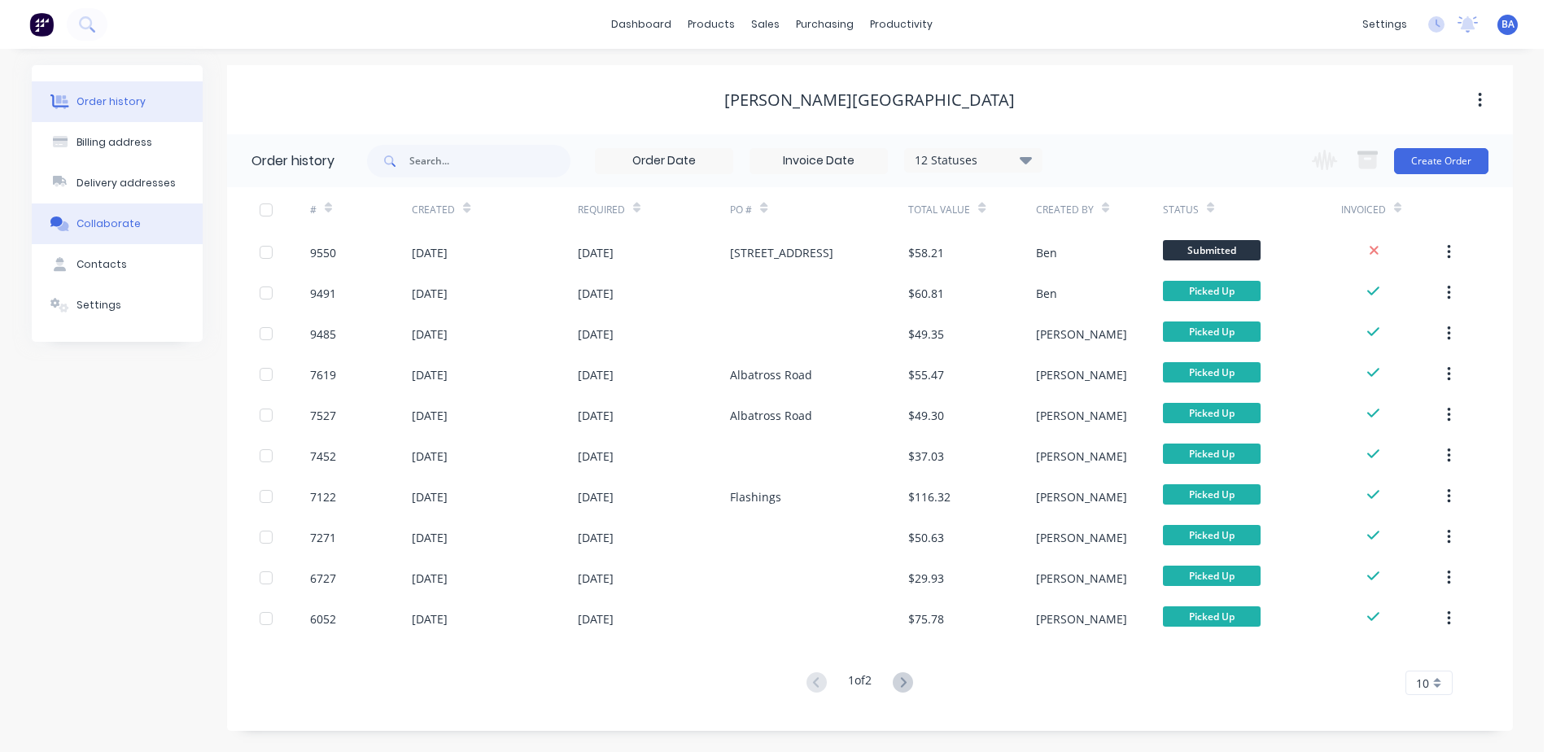
click at [117, 219] on div "Collaborate" at bounding box center [109, 224] width 64 height 15
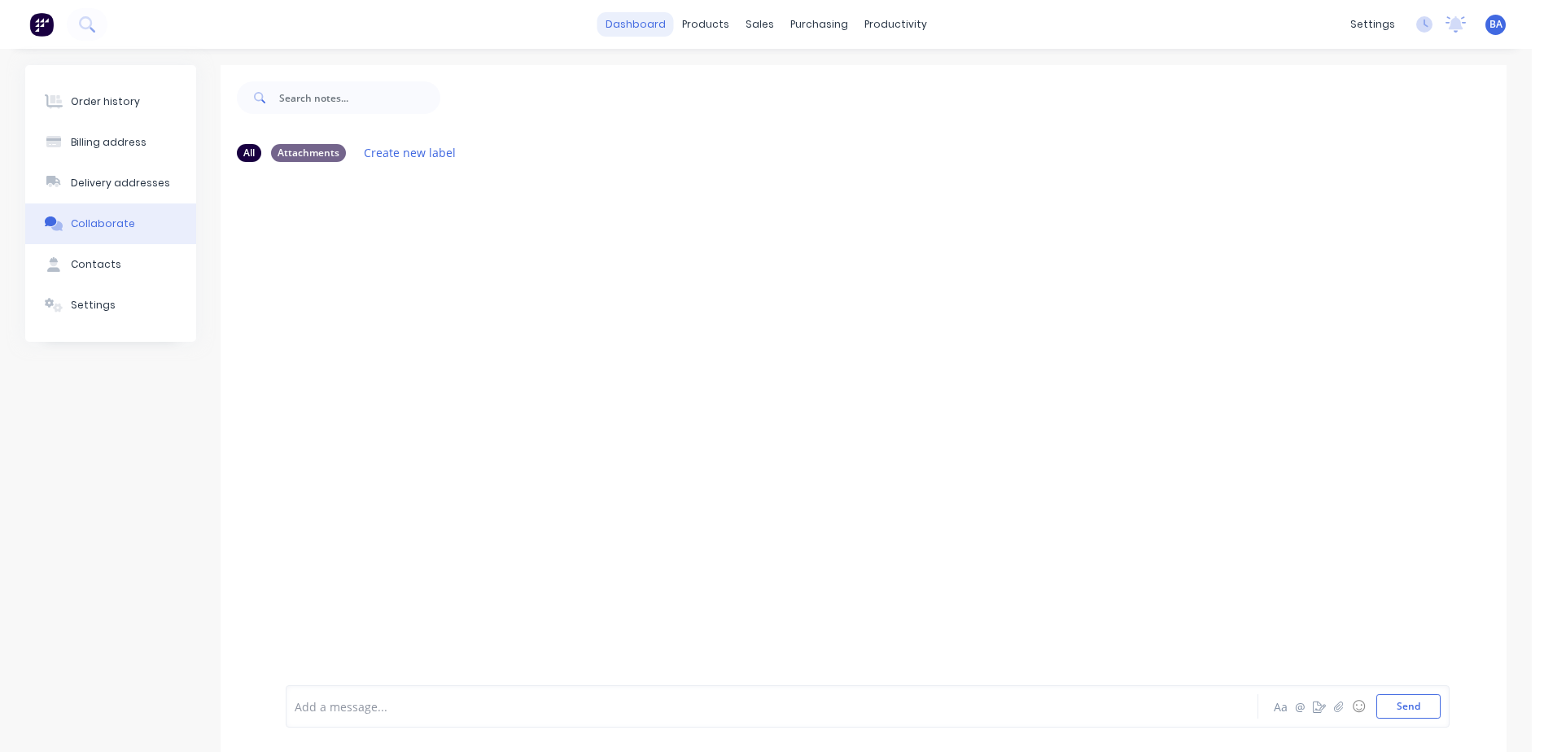
click at [638, 19] on link "dashboard" at bounding box center [635, 24] width 77 height 24
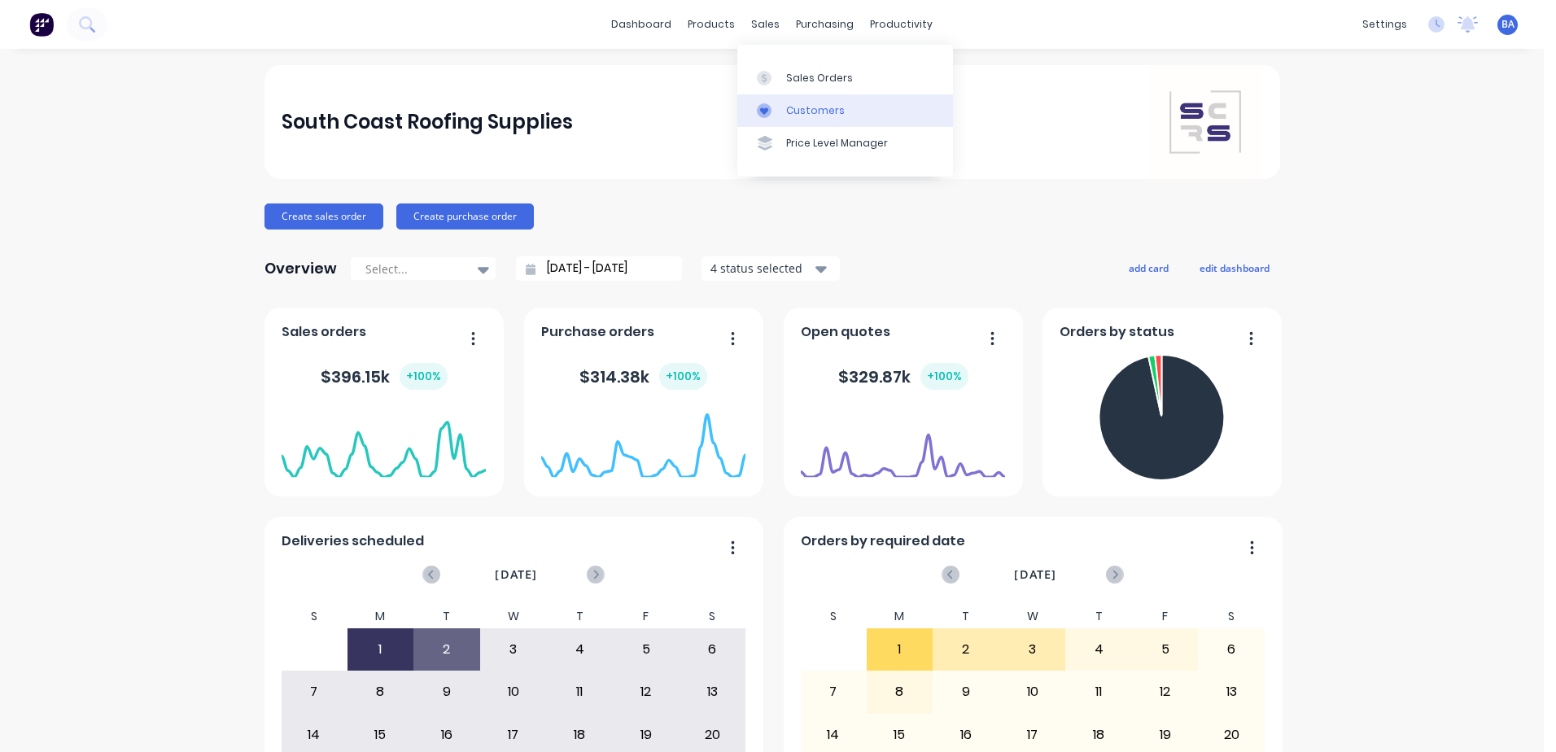
click at [766, 105] on icon at bounding box center [764, 110] width 15 height 15
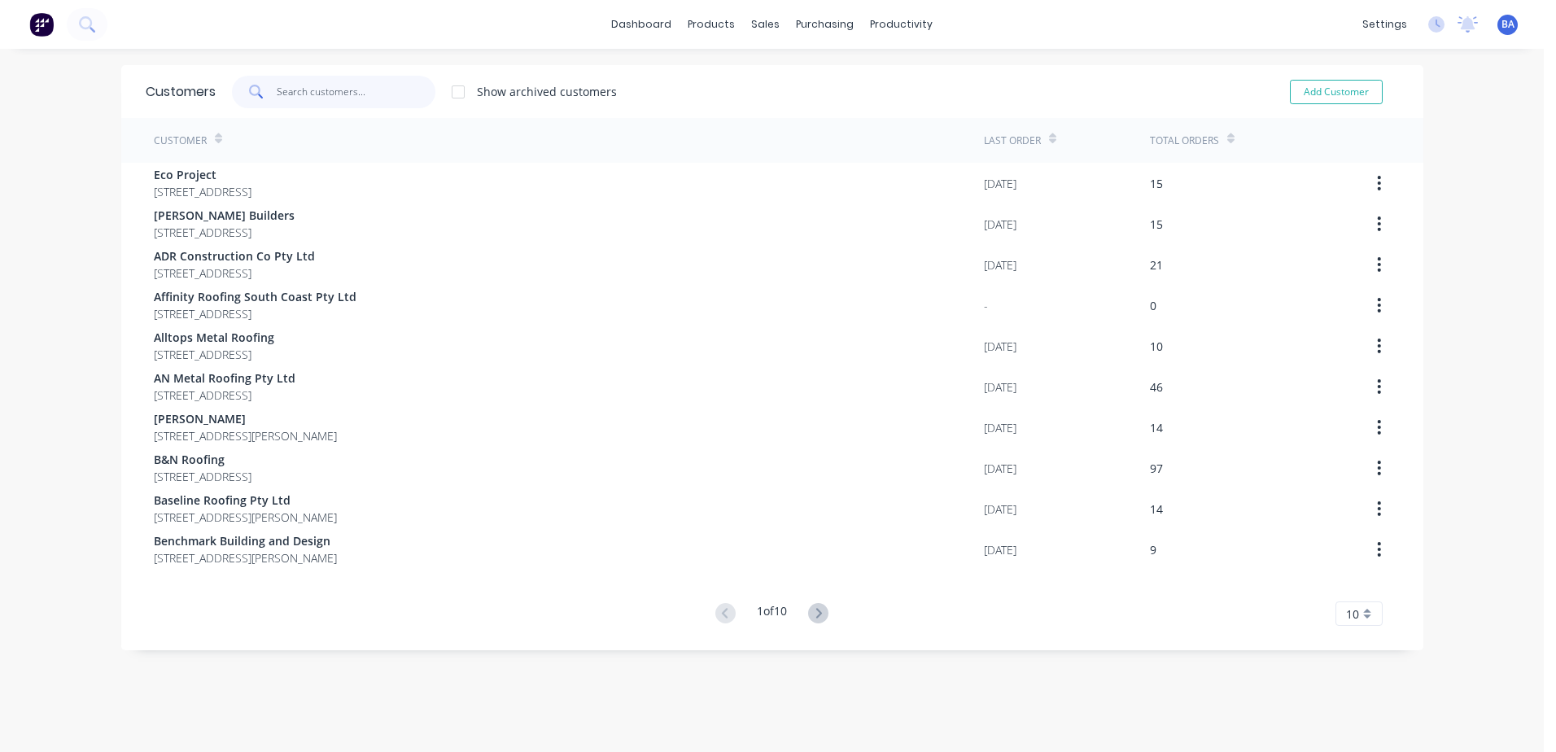
click at [356, 85] on input "text" at bounding box center [356, 92] width 159 height 33
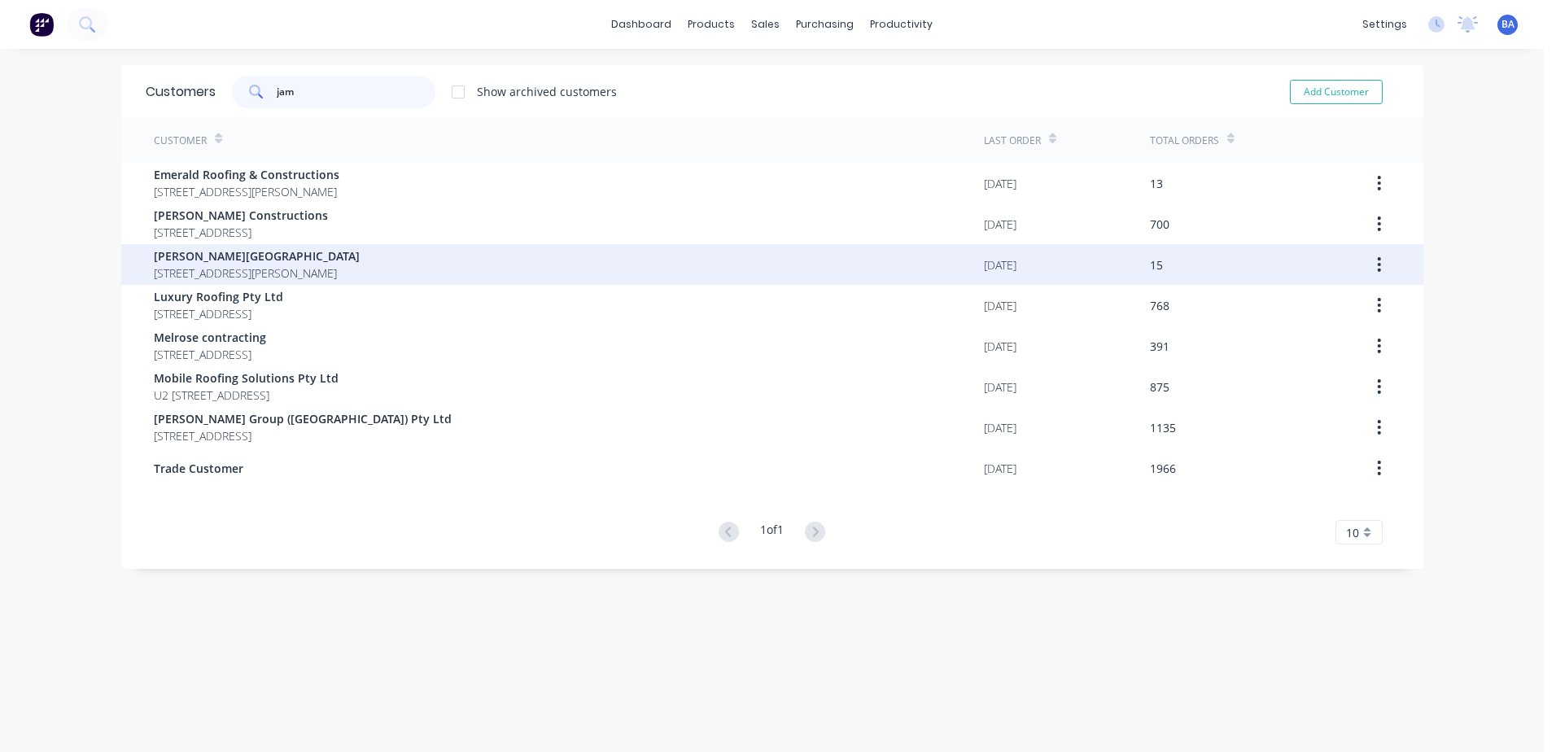
type input "jam"
click at [265, 253] on span "[PERSON_NAME][GEOGRAPHIC_DATA]" at bounding box center [257, 255] width 206 height 17
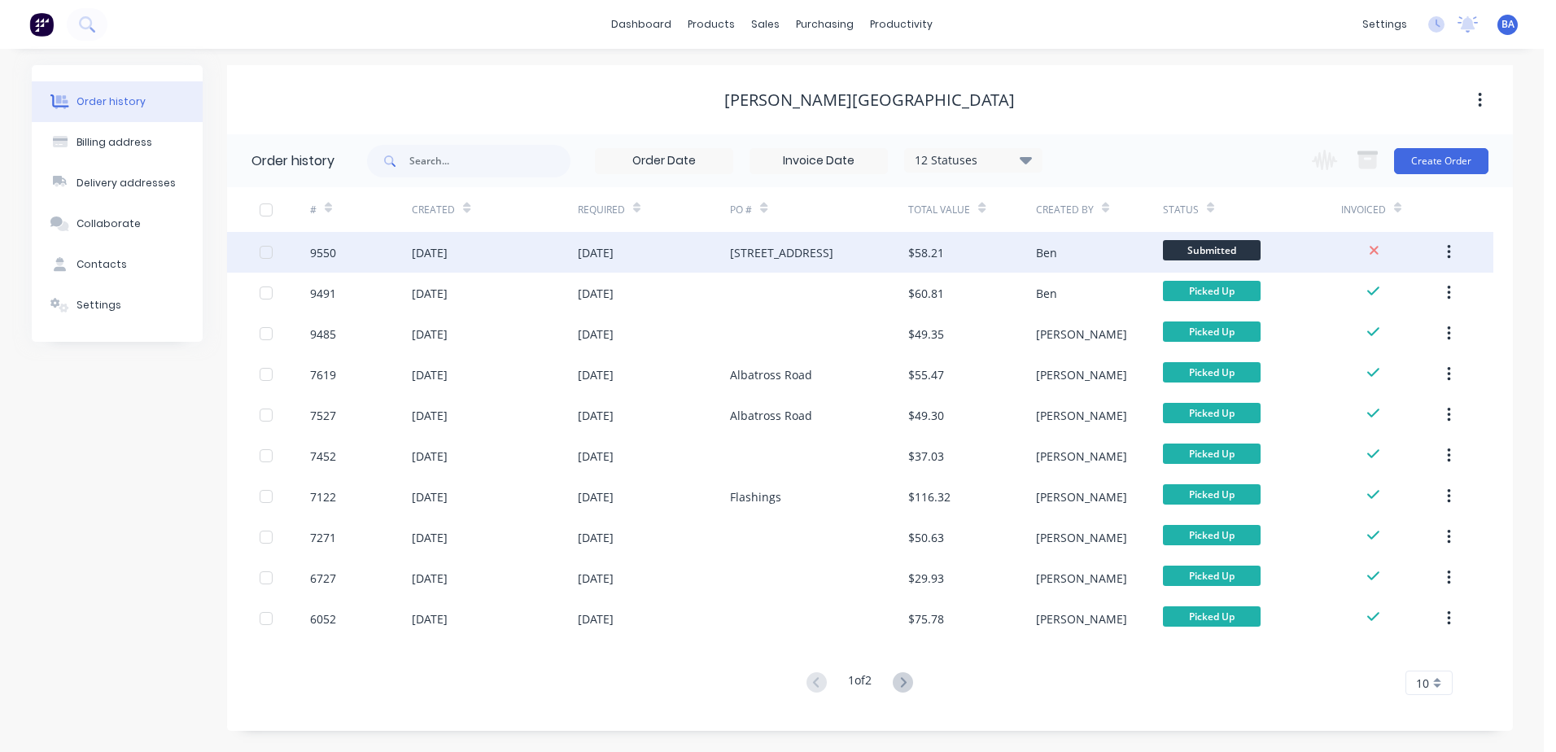
click at [789, 247] on div "[STREET_ADDRESS]" at bounding box center [781, 252] width 103 height 17
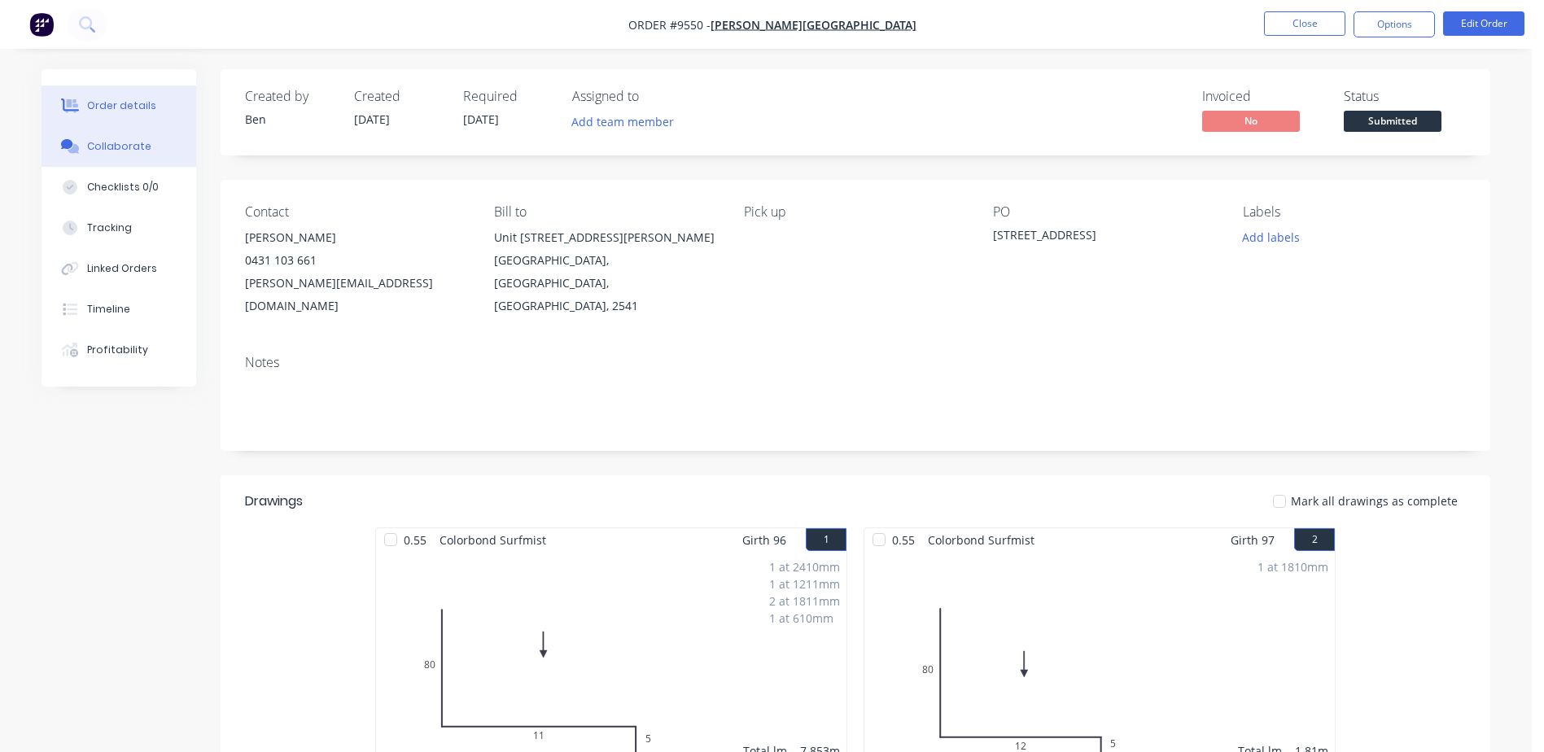
click at [122, 138] on button "Collaborate" at bounding box center [119, 146] width 155 height 41
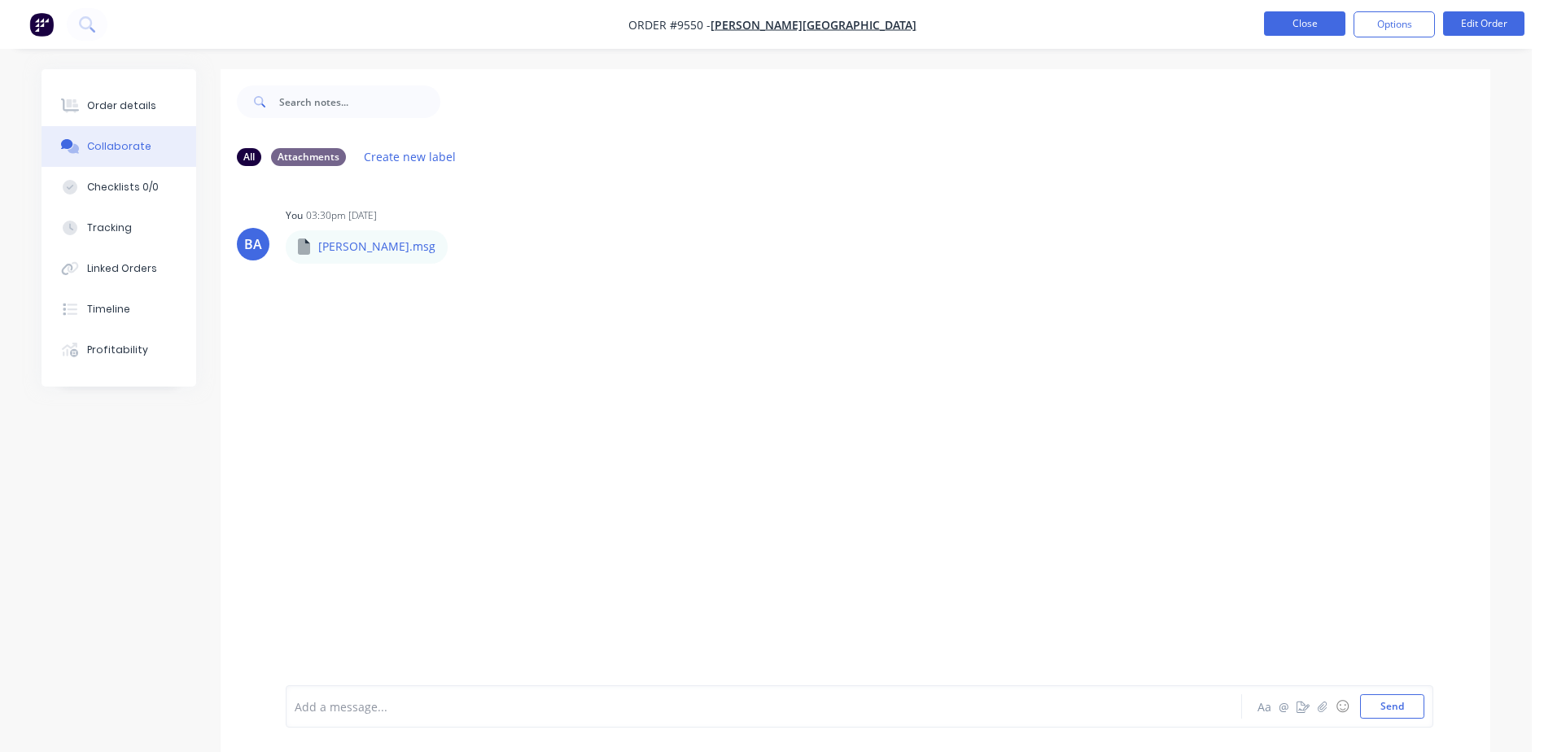
click at [1315, 13] on button "Close" at bounding box center [1304, 23] width 81 height 24
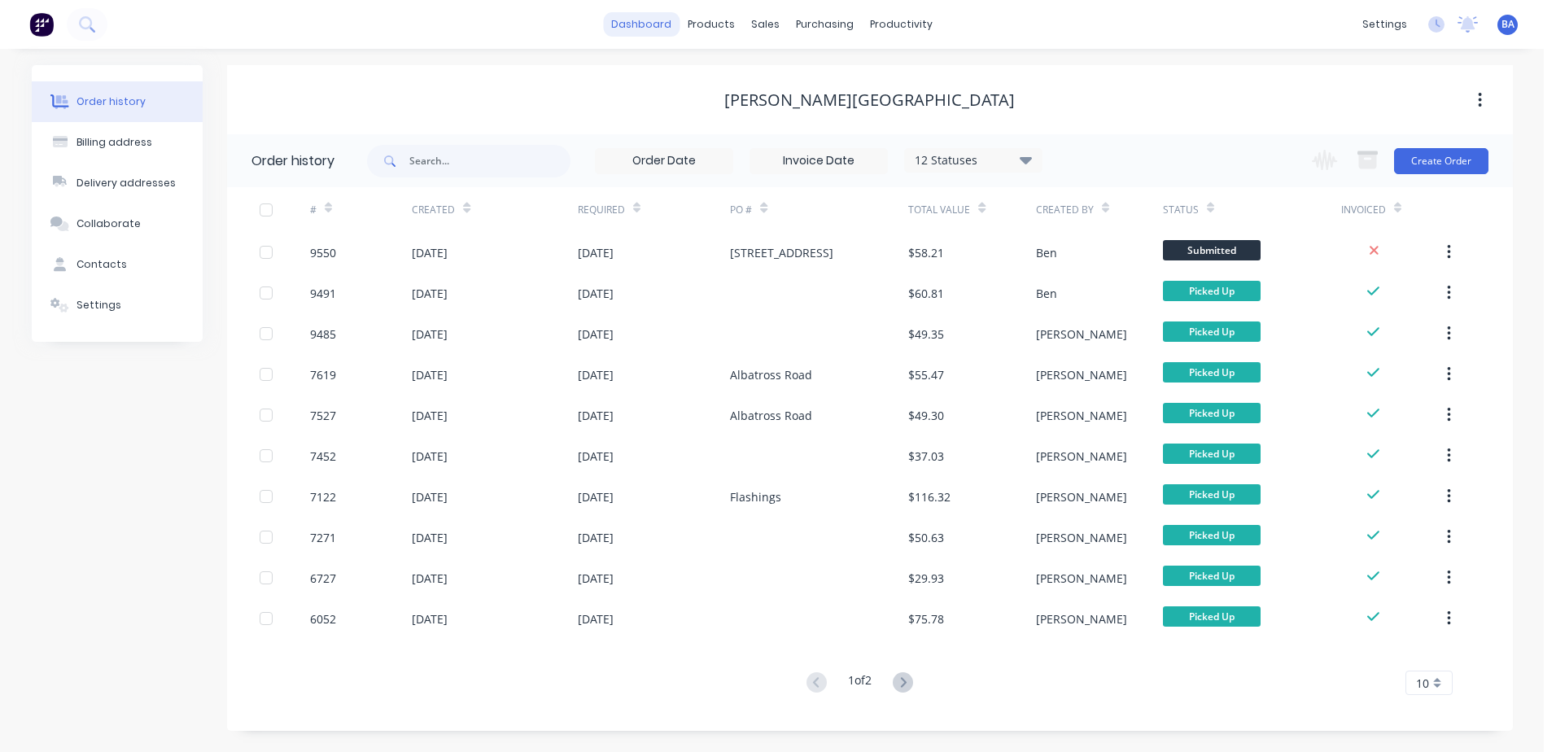
click at [656, 25] on link "dashboard" at bounding box center [641, 24] width 77 height 24
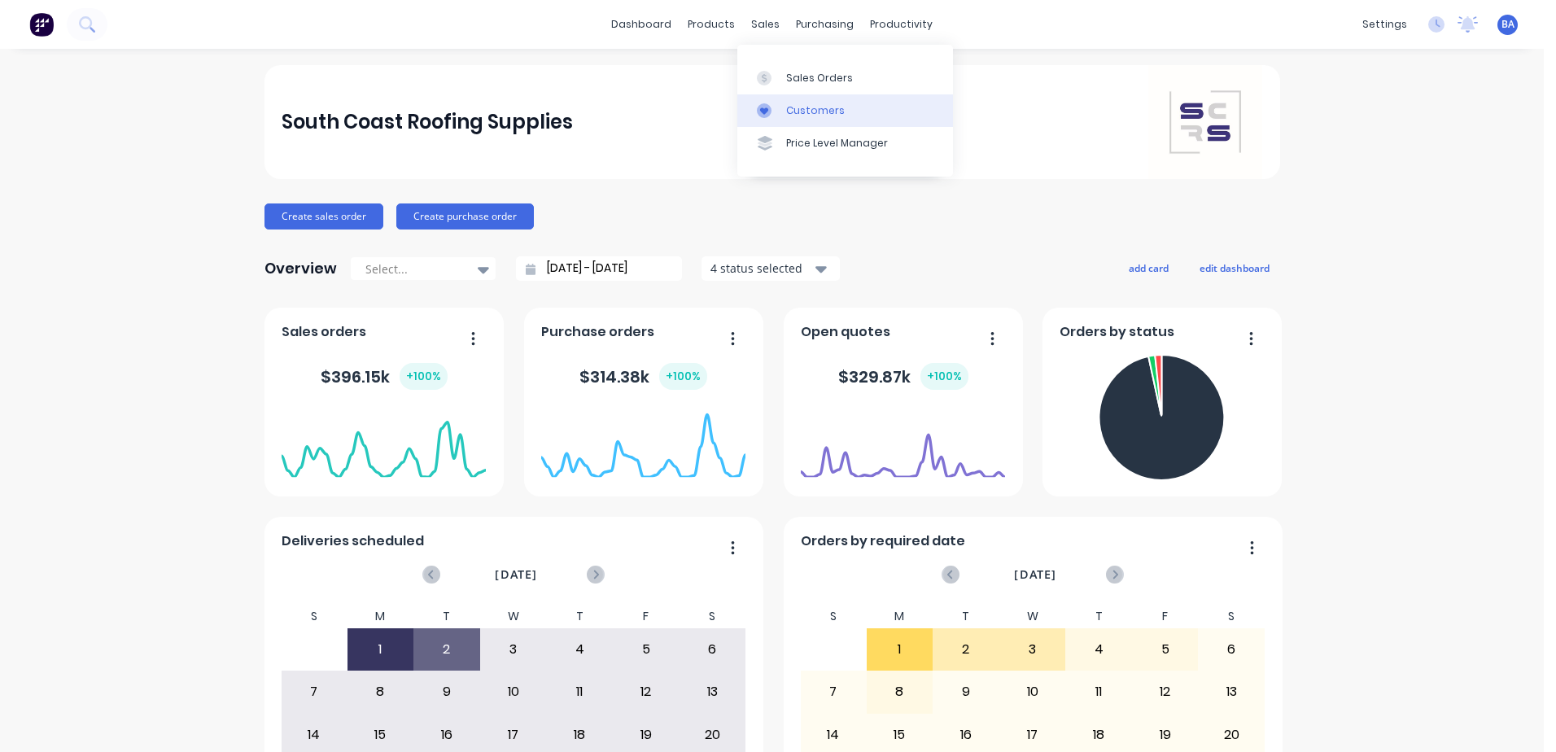
click at [768, 107] on icon at bounding box center [764, 110] width 15 height 15
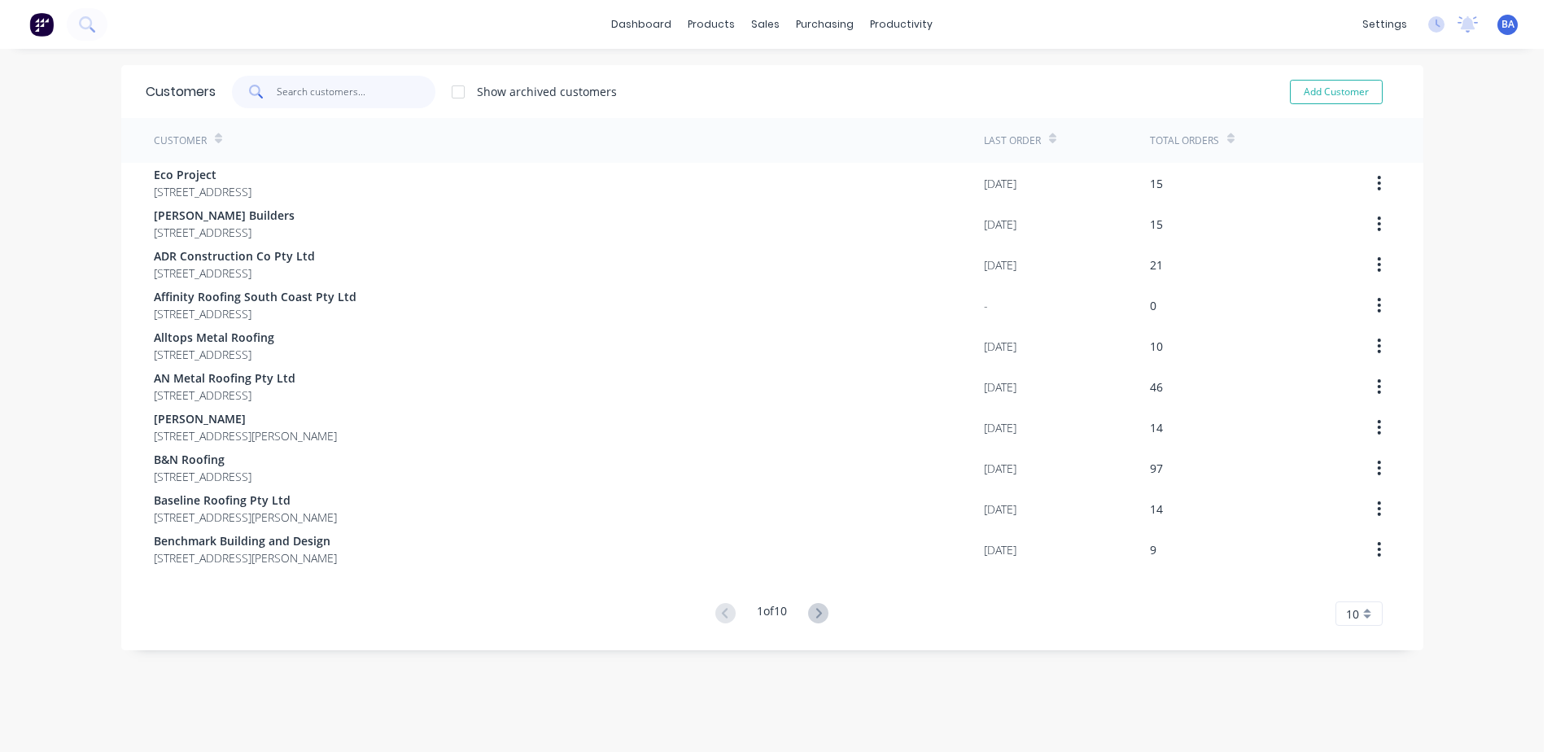
click at [281, 88] on input "text" at bounding box center [356, 92] width 159 height 33
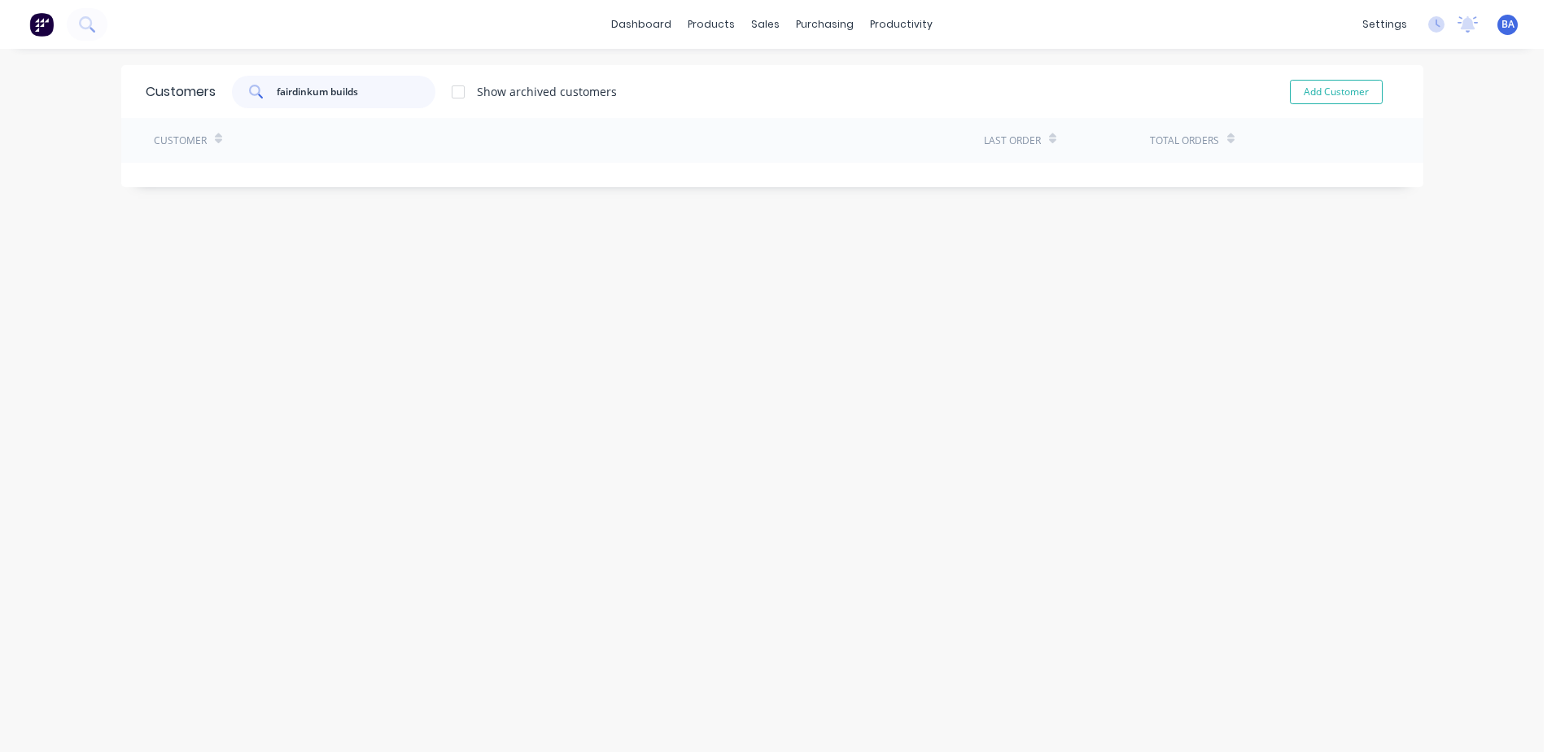
click at [354, 87] on input "fairdinkum builds" at bounding box center [356, 92] width 159 height 33
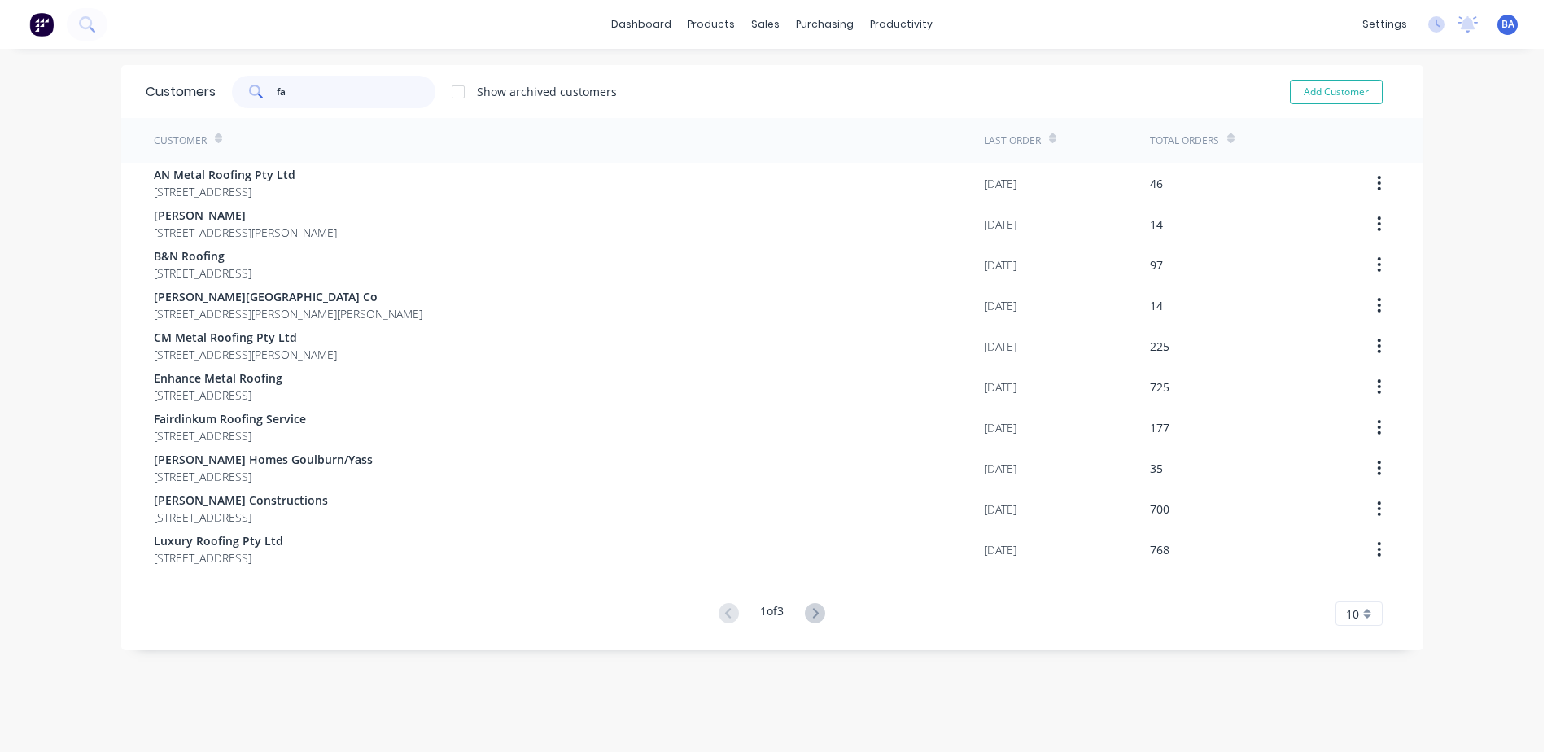
type input "f"
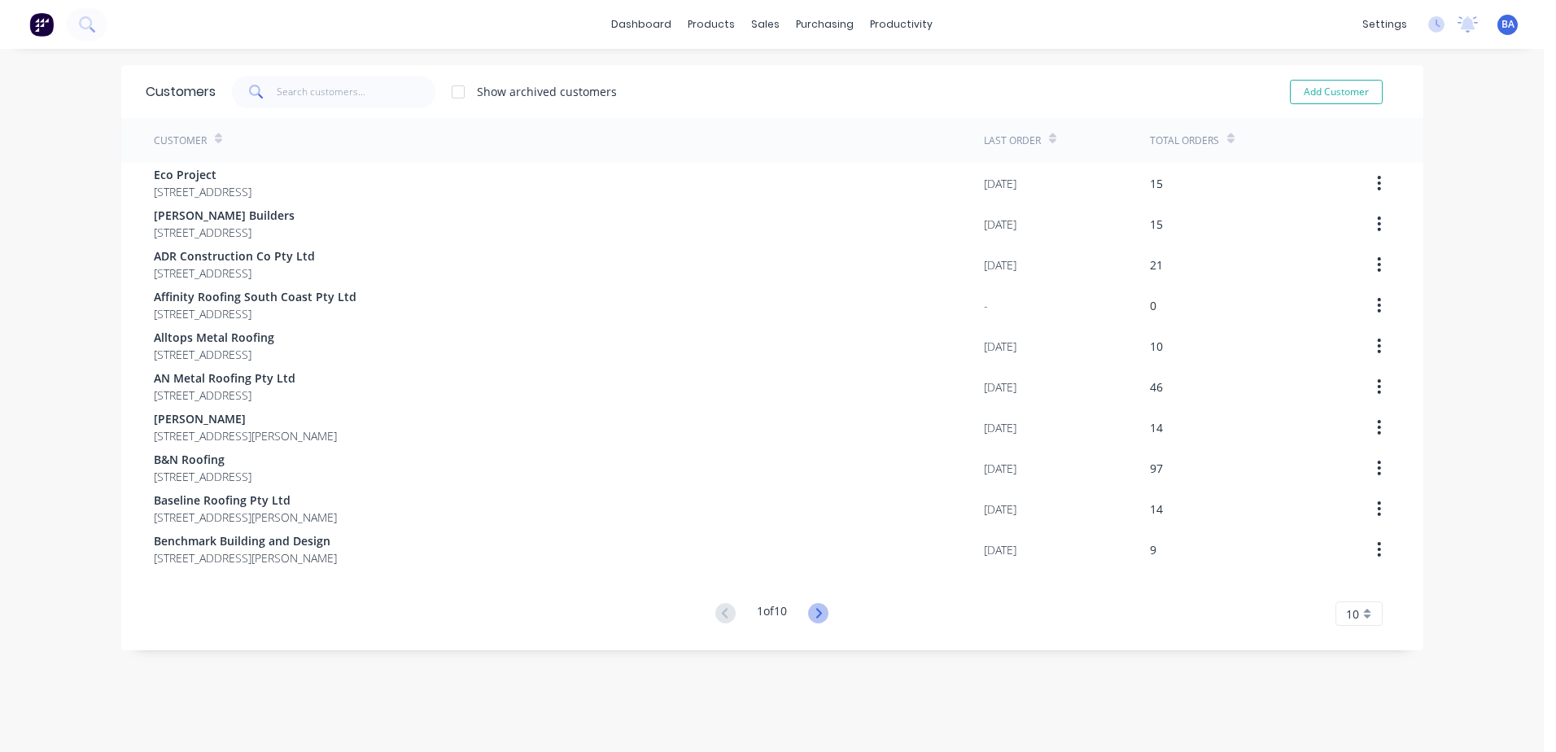
click at [816, 618] on icon at bounding box center [818, 613] width 20 height 20
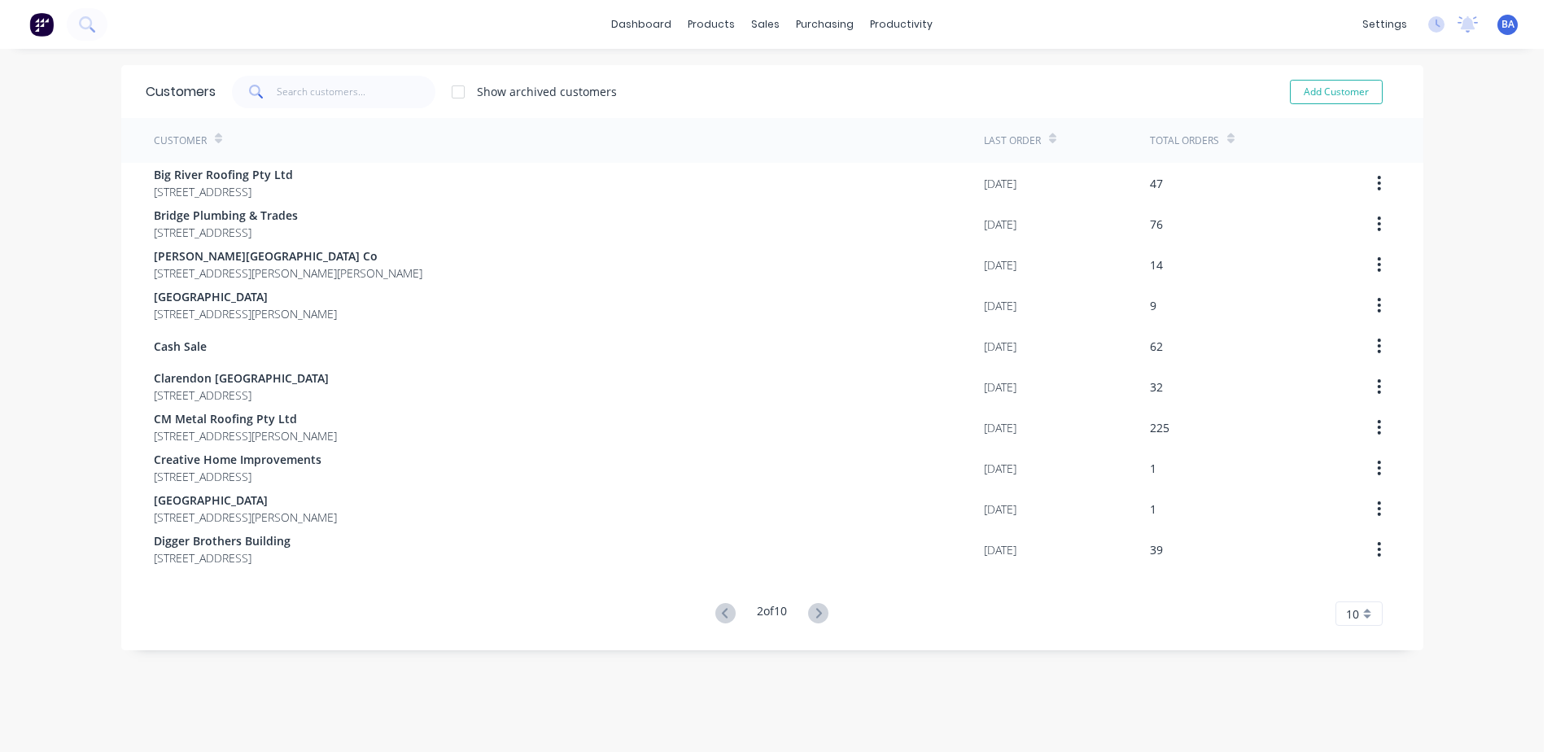
click at [816, 618] on icon at bounding box center [818, 613] width 20 height 20
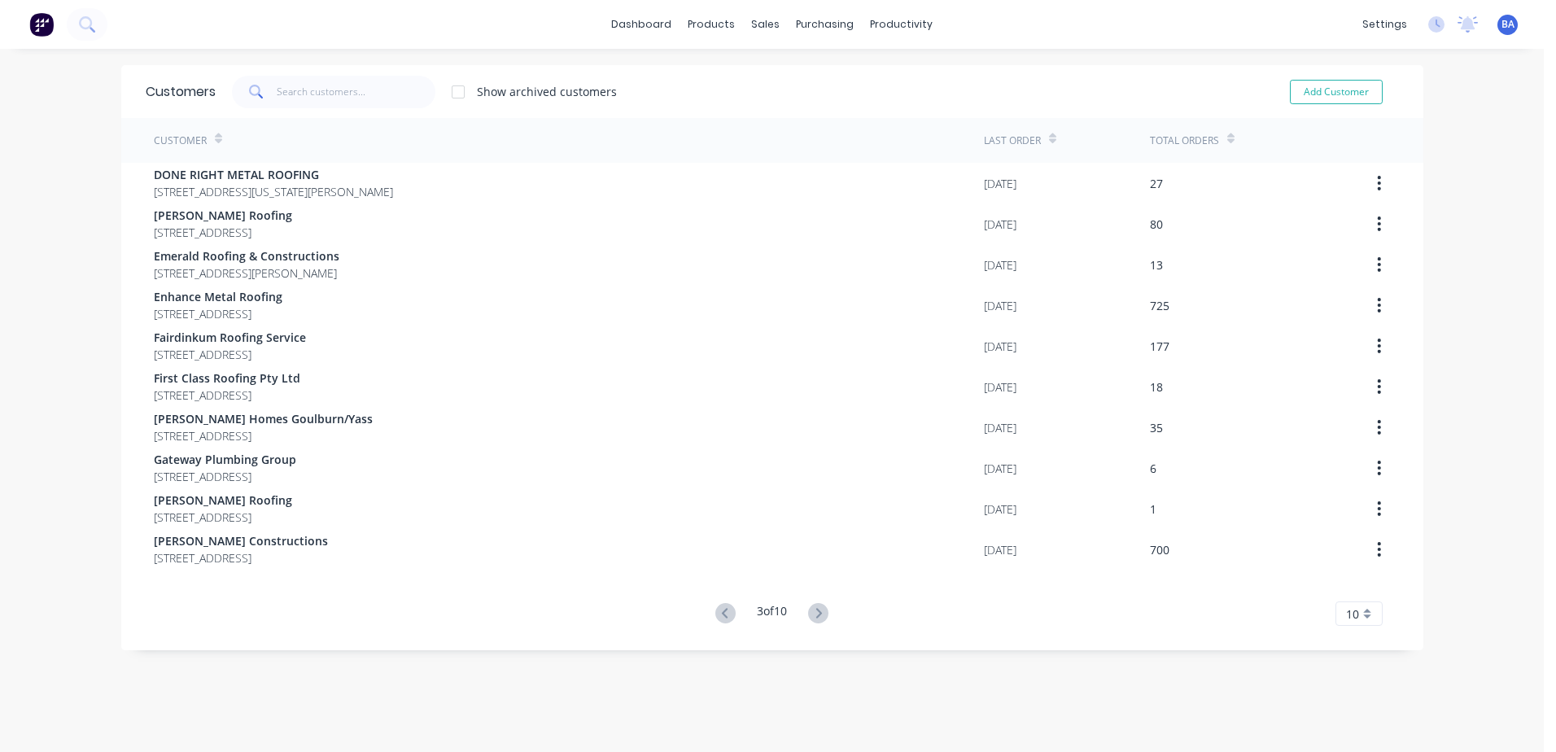
click at [816, 618] on icon at bounding box center [818, 613] width 20 height 20
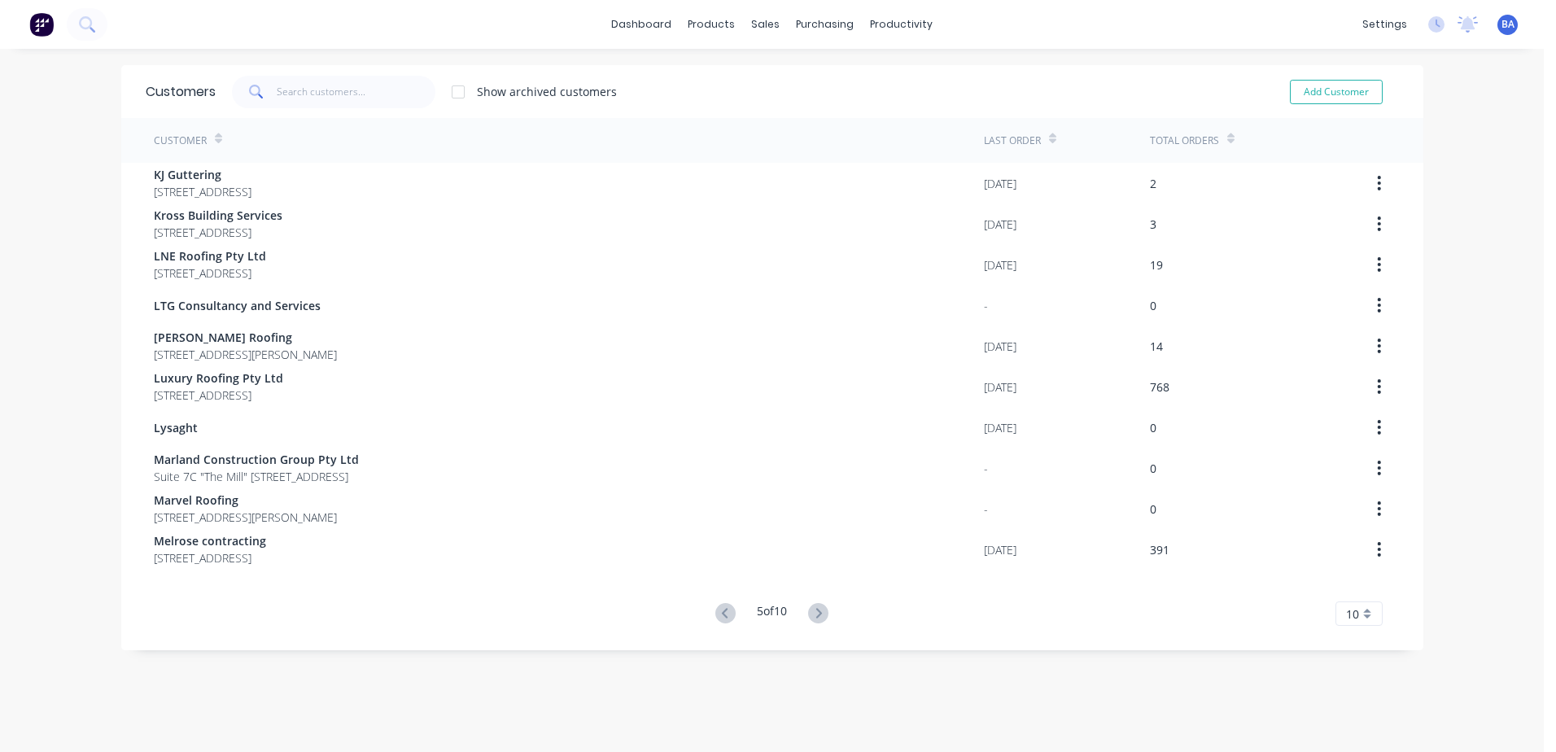
click at [816, 618] on icon at bounding box center [818, 613] width 20 height 20
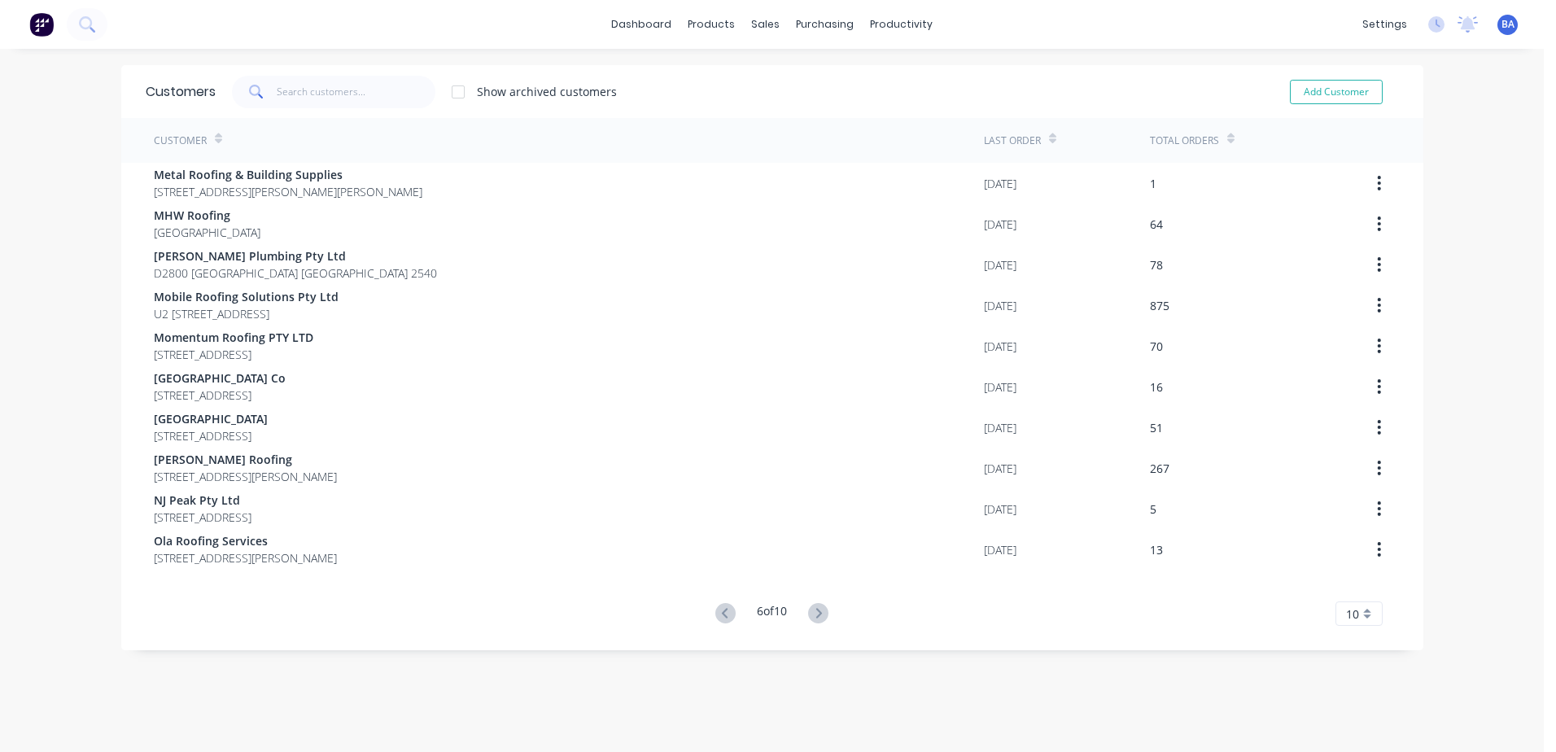
click at [816, 618] on icon at bounding box center [818, 613] width 20 height 20
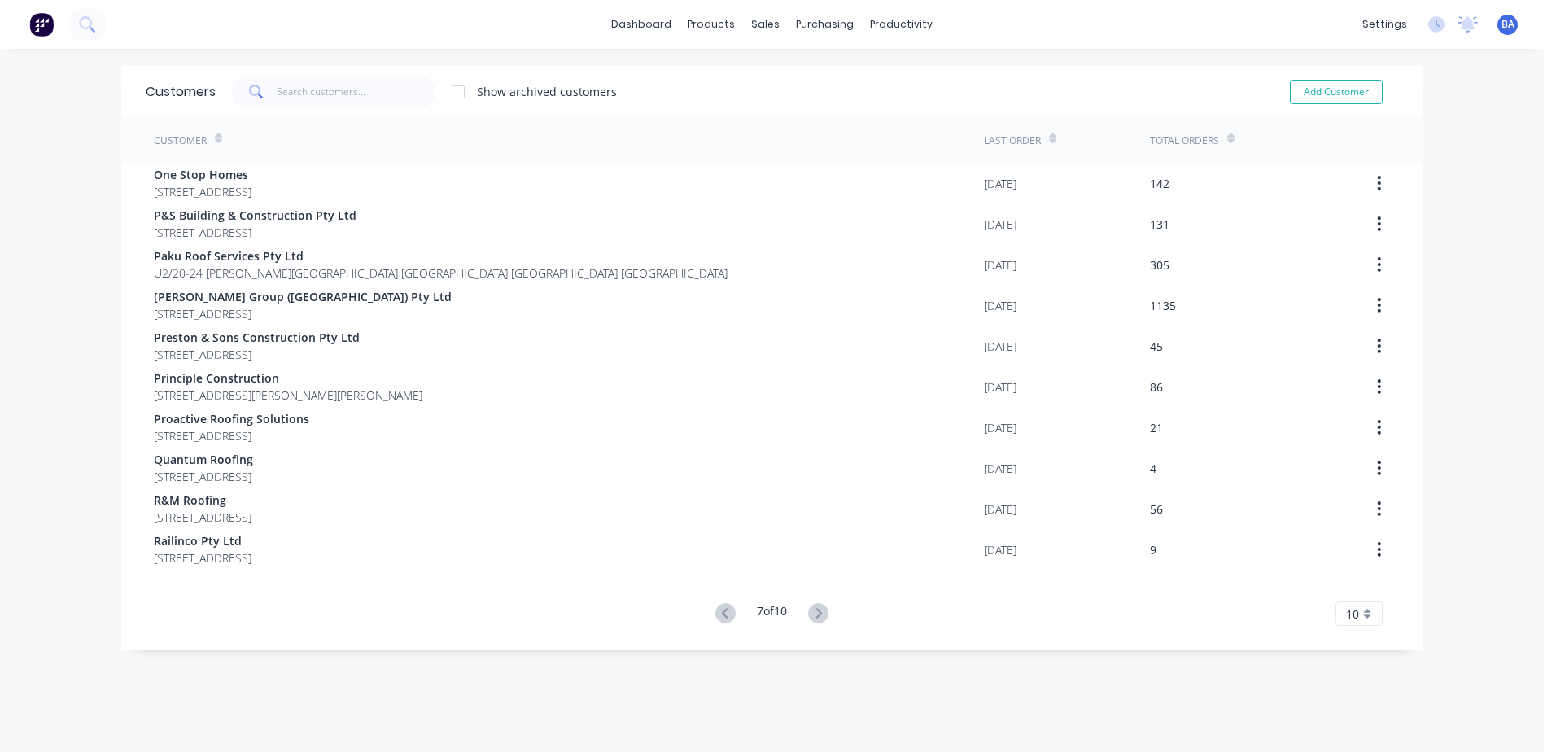
click at [816, 618] on icon at bounding box center [818, 613] width 20 height 20
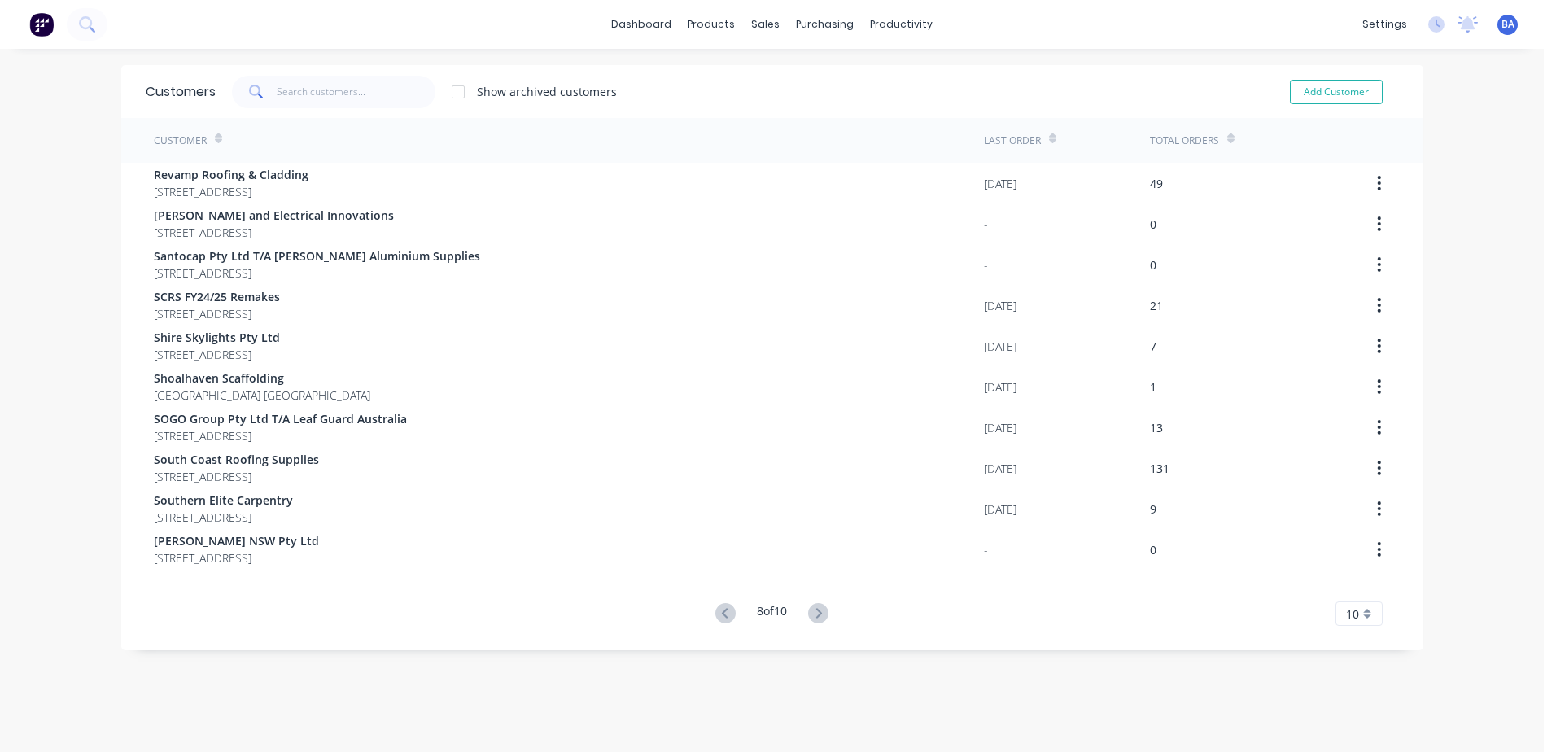
click at [816, 618] on icon at bounding box center [818, 613] width 20 height 20
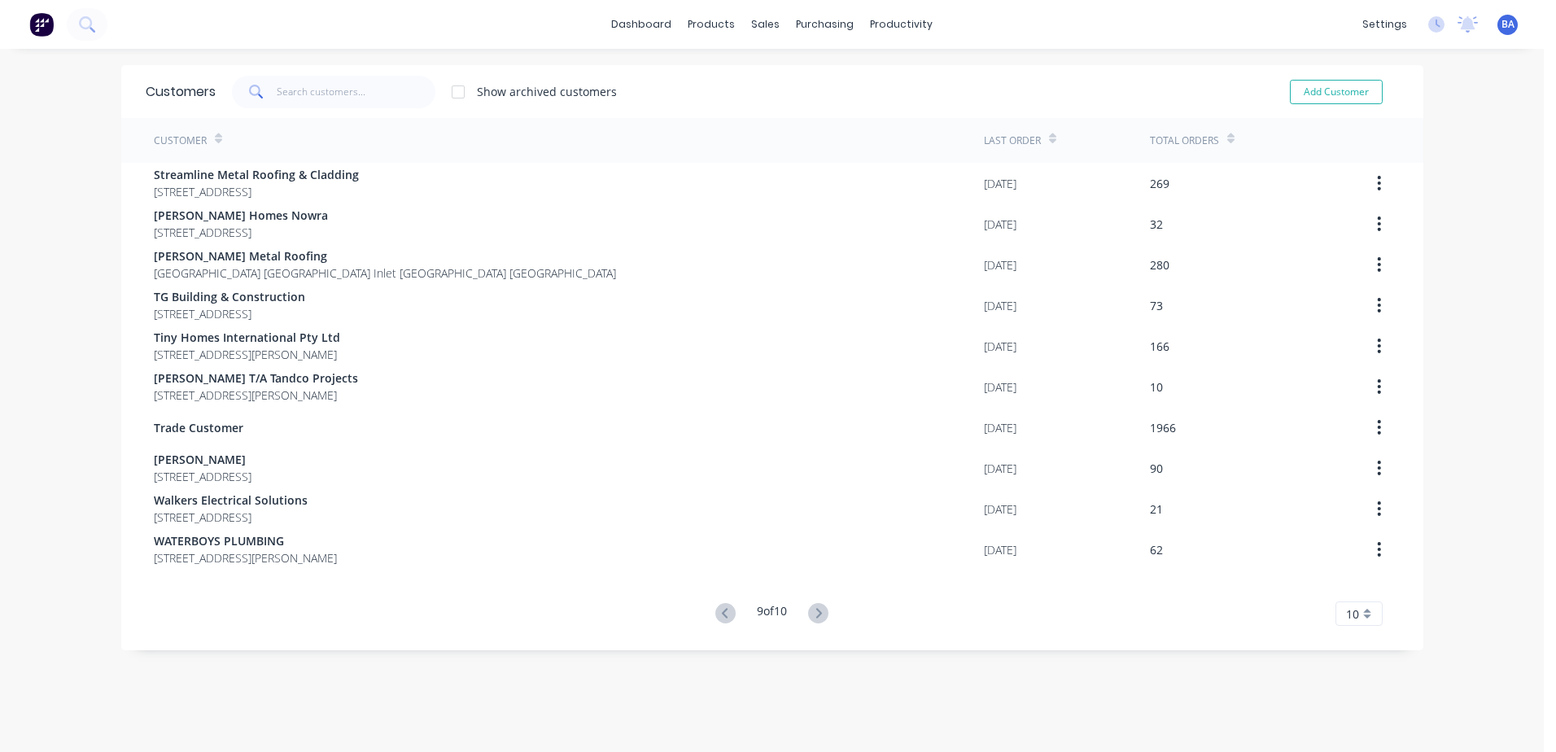
click at [816, 618] on icon at bounding box center [818, 613] width 20 height 20
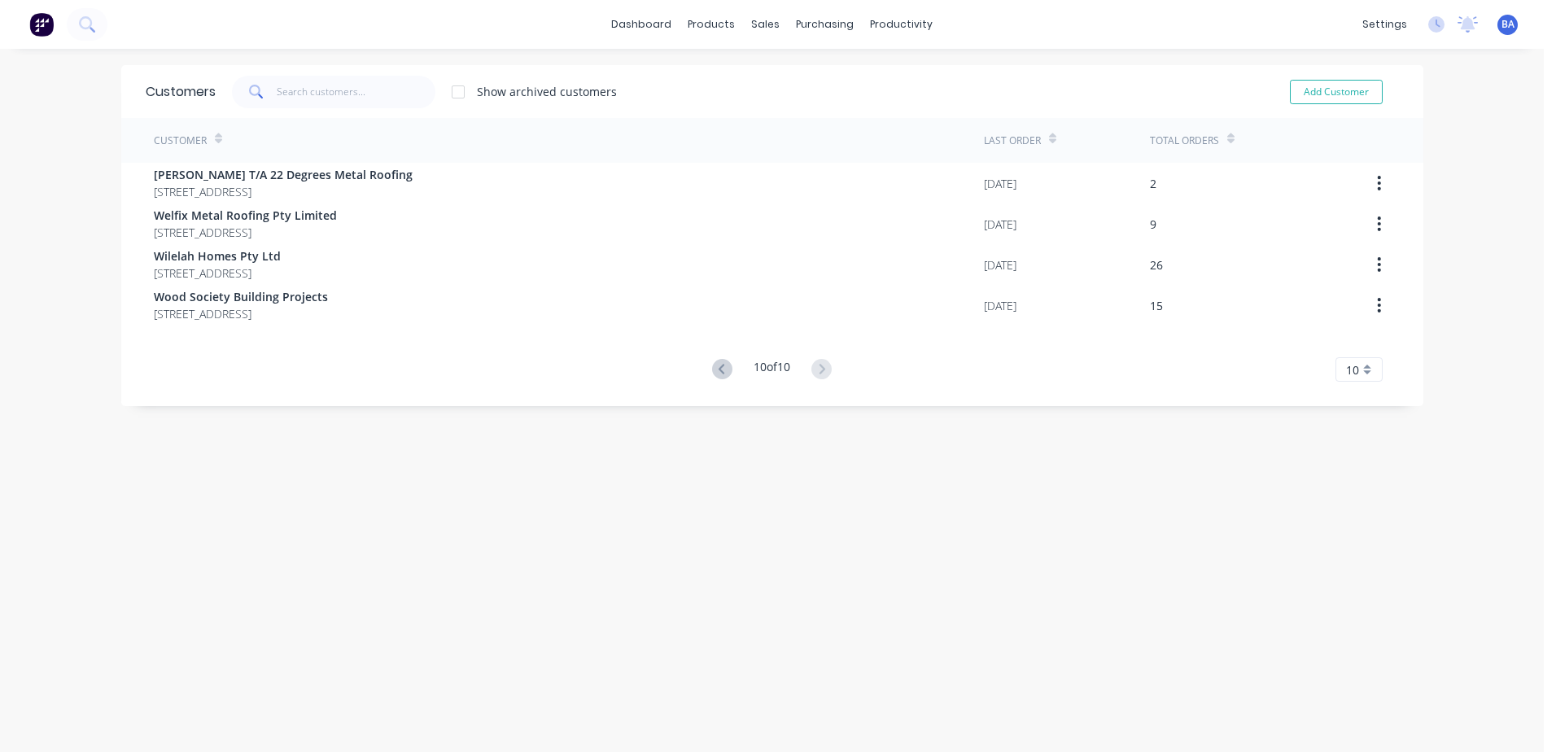
click at [816, 618] on div "Customers Show archived customers Add Customer Customer Last Order Total Orders…" at bounding box center [772, 416] width 1302 height 703
click at [712, 362] on icon at bounding box center [722, 369] width 20 height 20
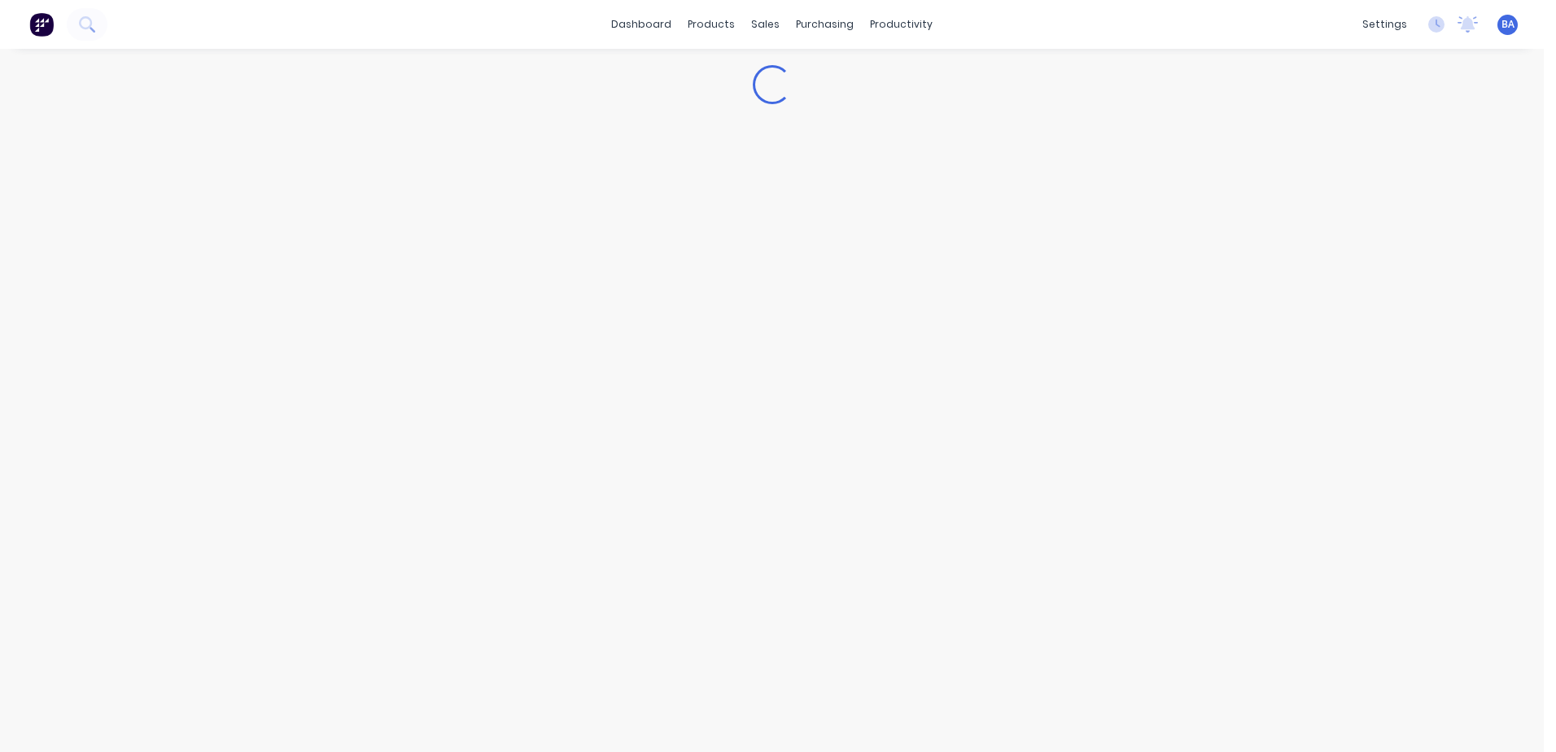
click at [712, 362] on div "Loading..." at bounding box center [772, 400] width 1544 height 703
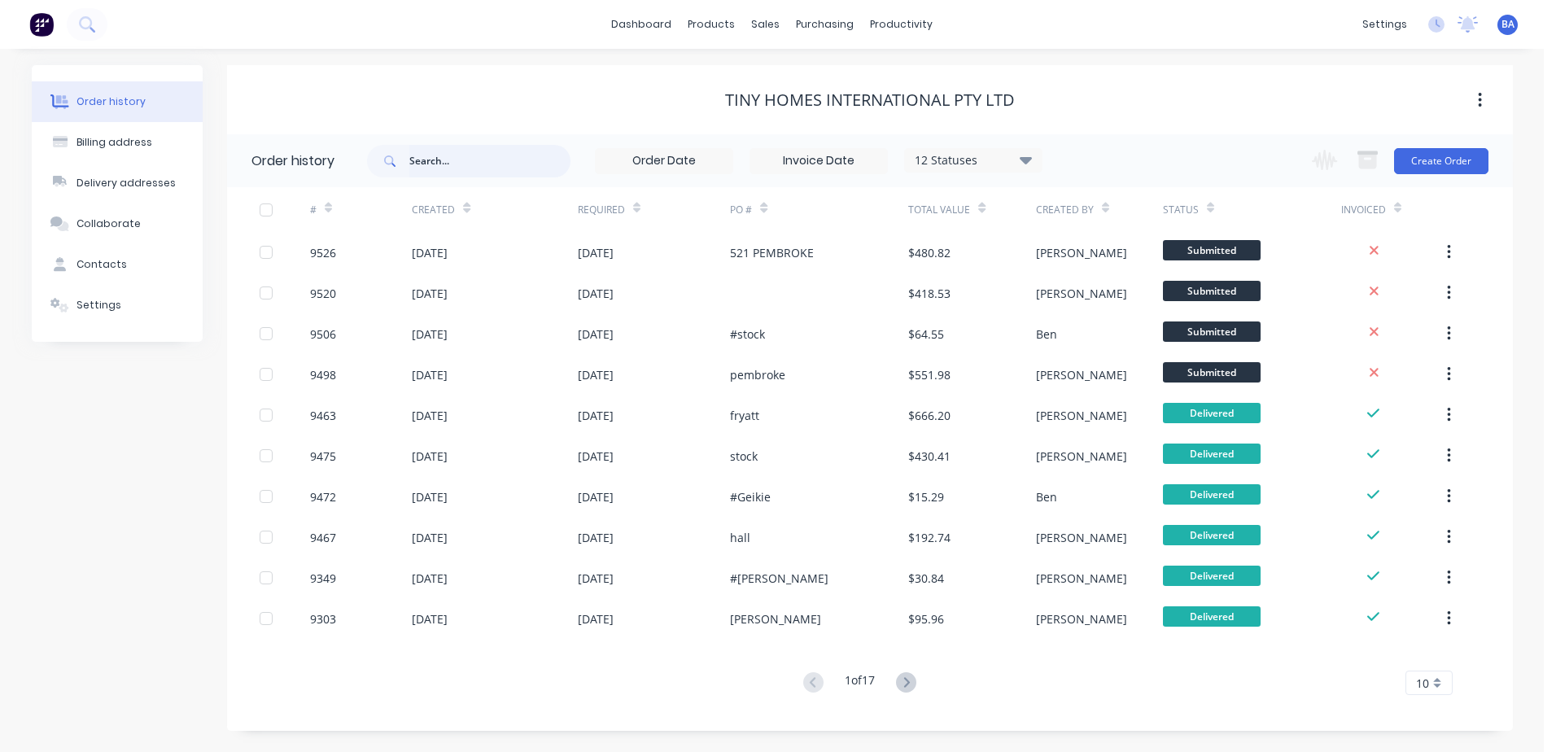
click at [449, 155] on input "text" at bounding box center [489, 161] width 161 height 33
type input "trade"
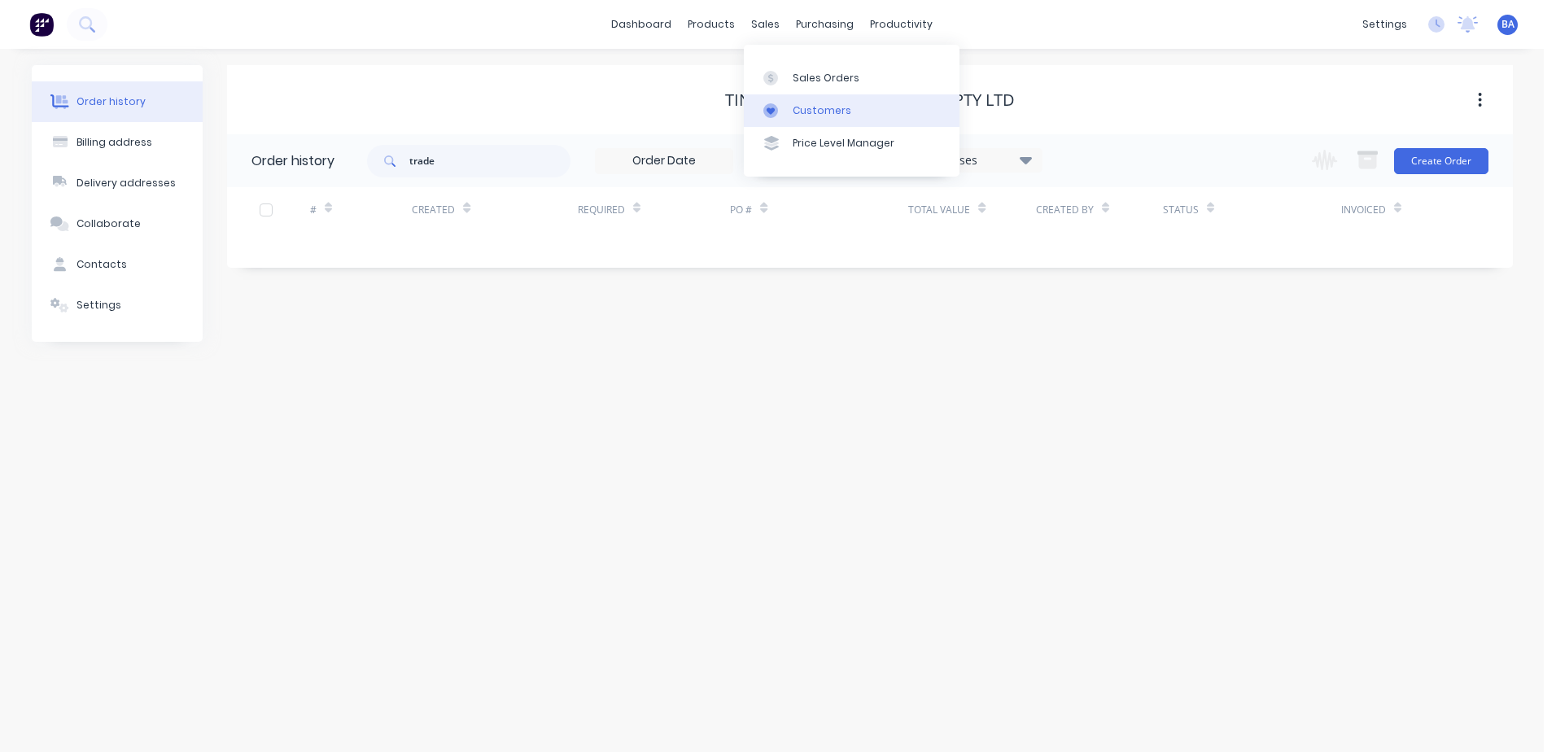
click at [780, 112] on div at bounding box center [776, 110] width 24 height 15
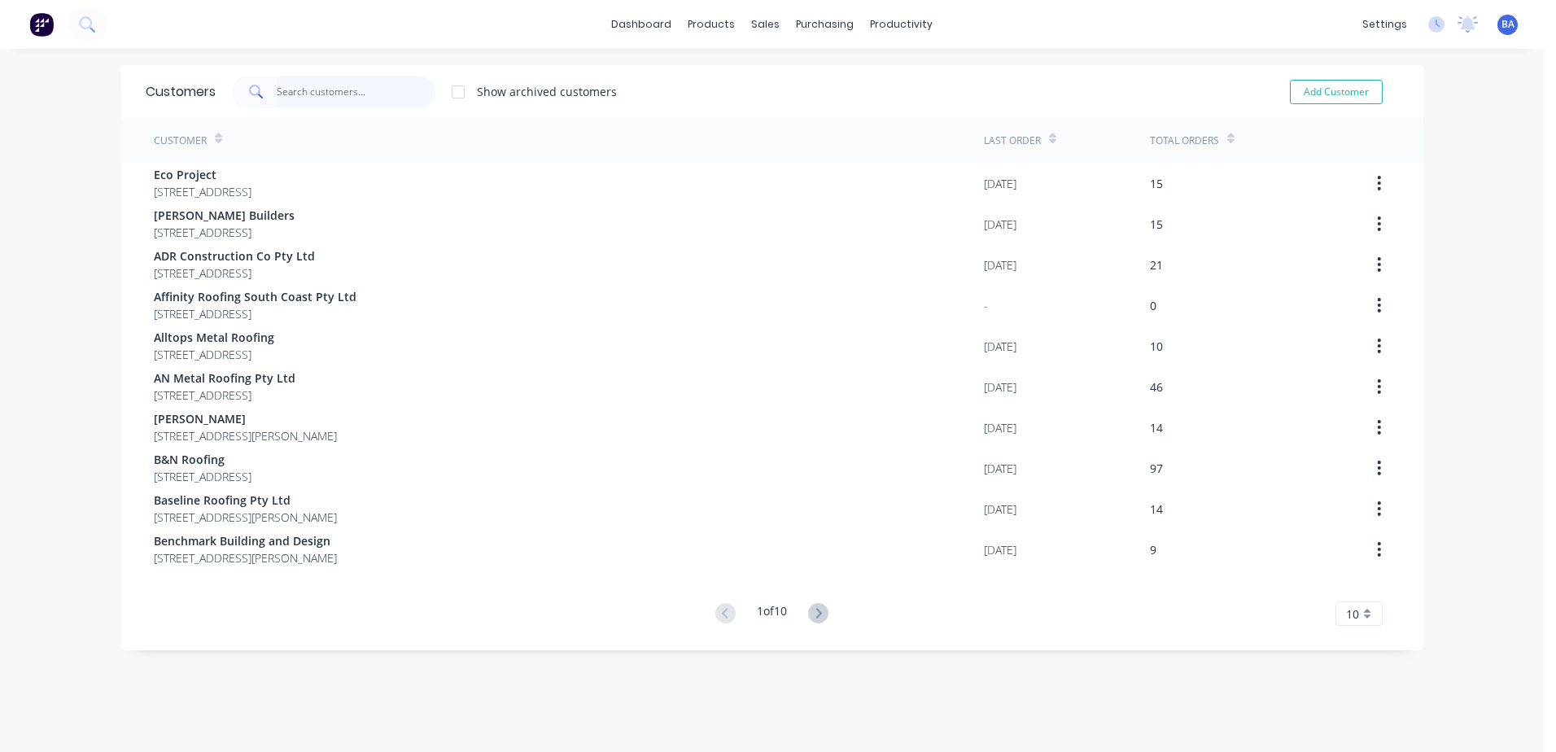
click at [291, 86] on input "text" at bounding box center [356, 92] width 159 height 33
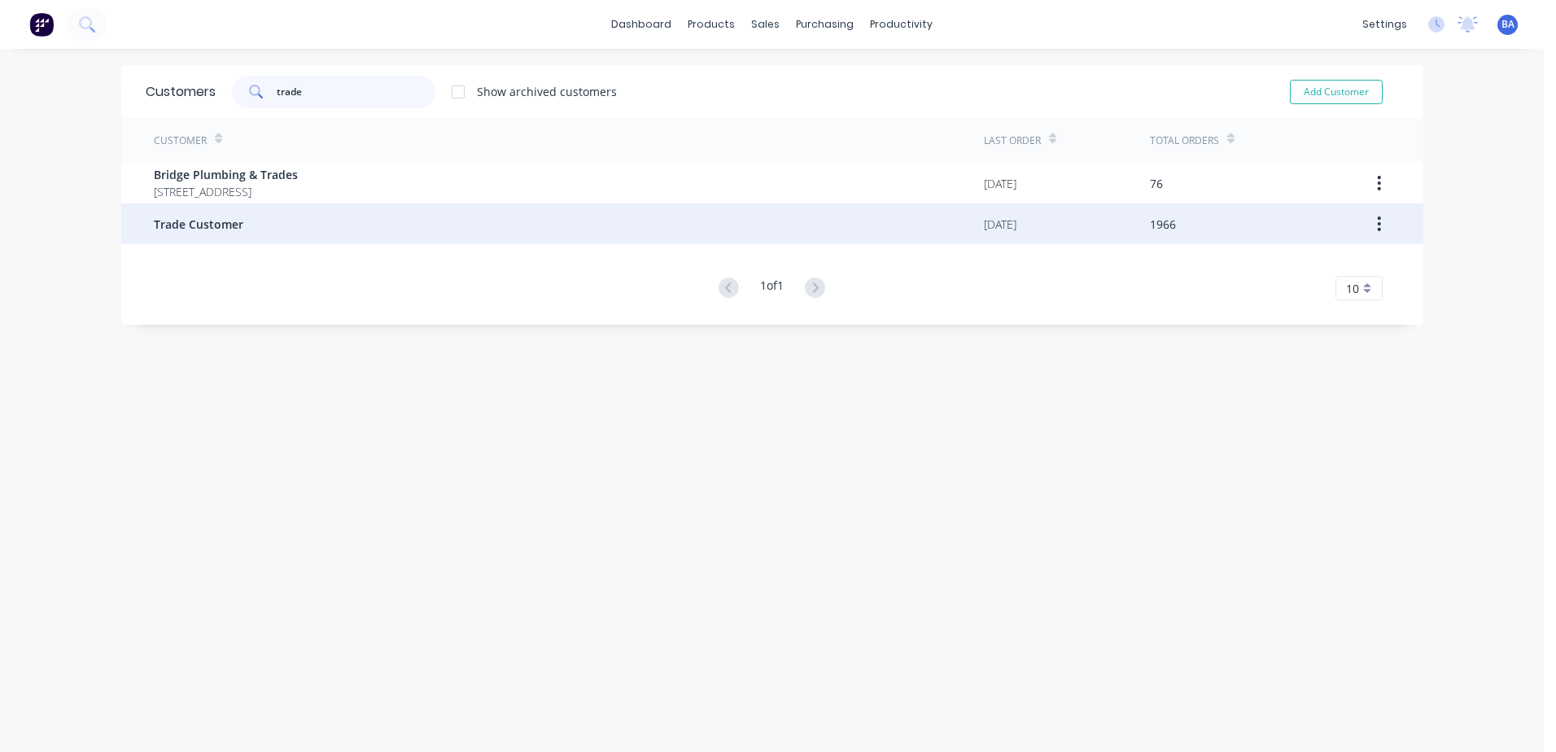
type input "trade"
click at [210, 231] on span "Trade Customer" at bounding box center [199, 224] width 90 height 17
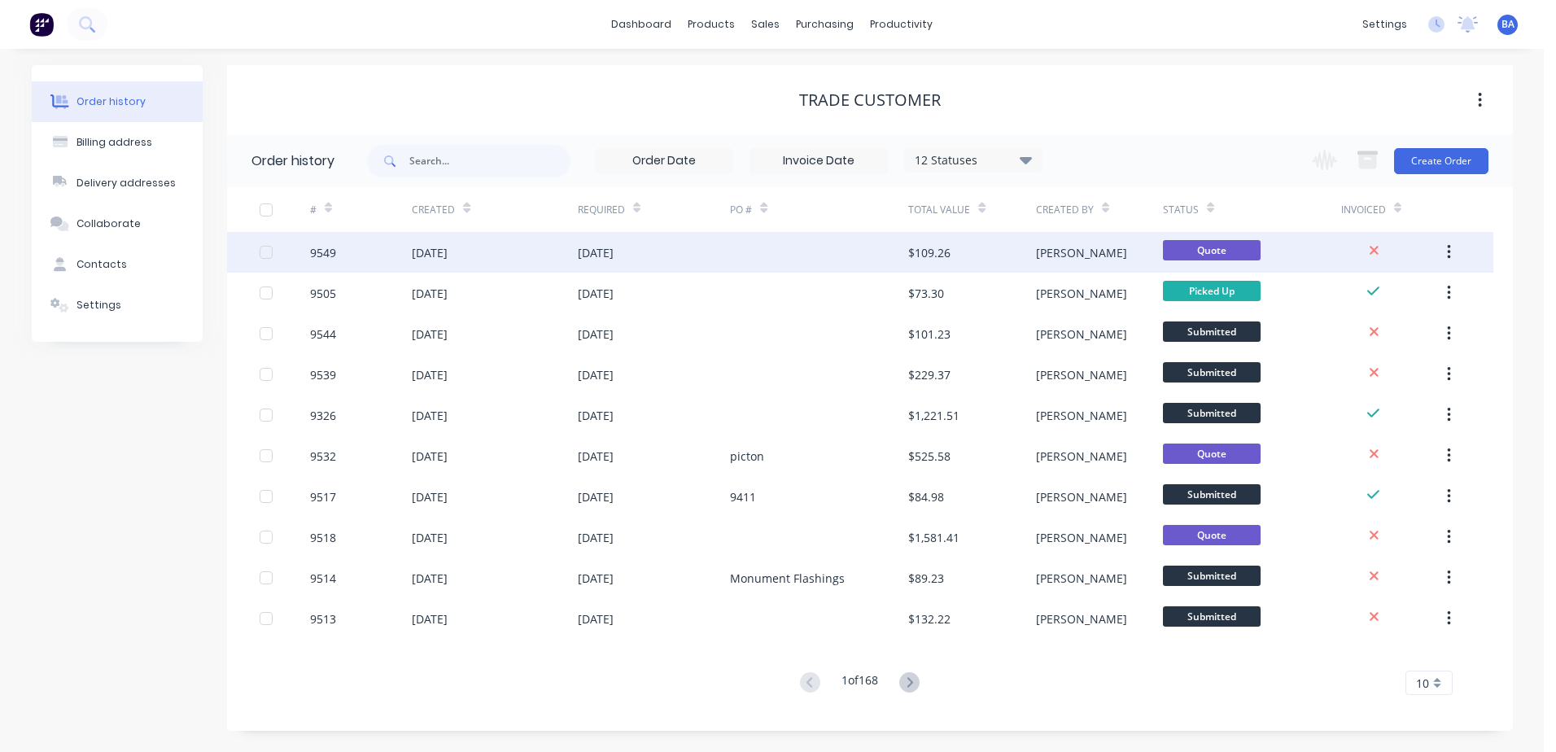
click at [377, 257] on div "9549" at bounding box center [361, 252] width 102 height 41
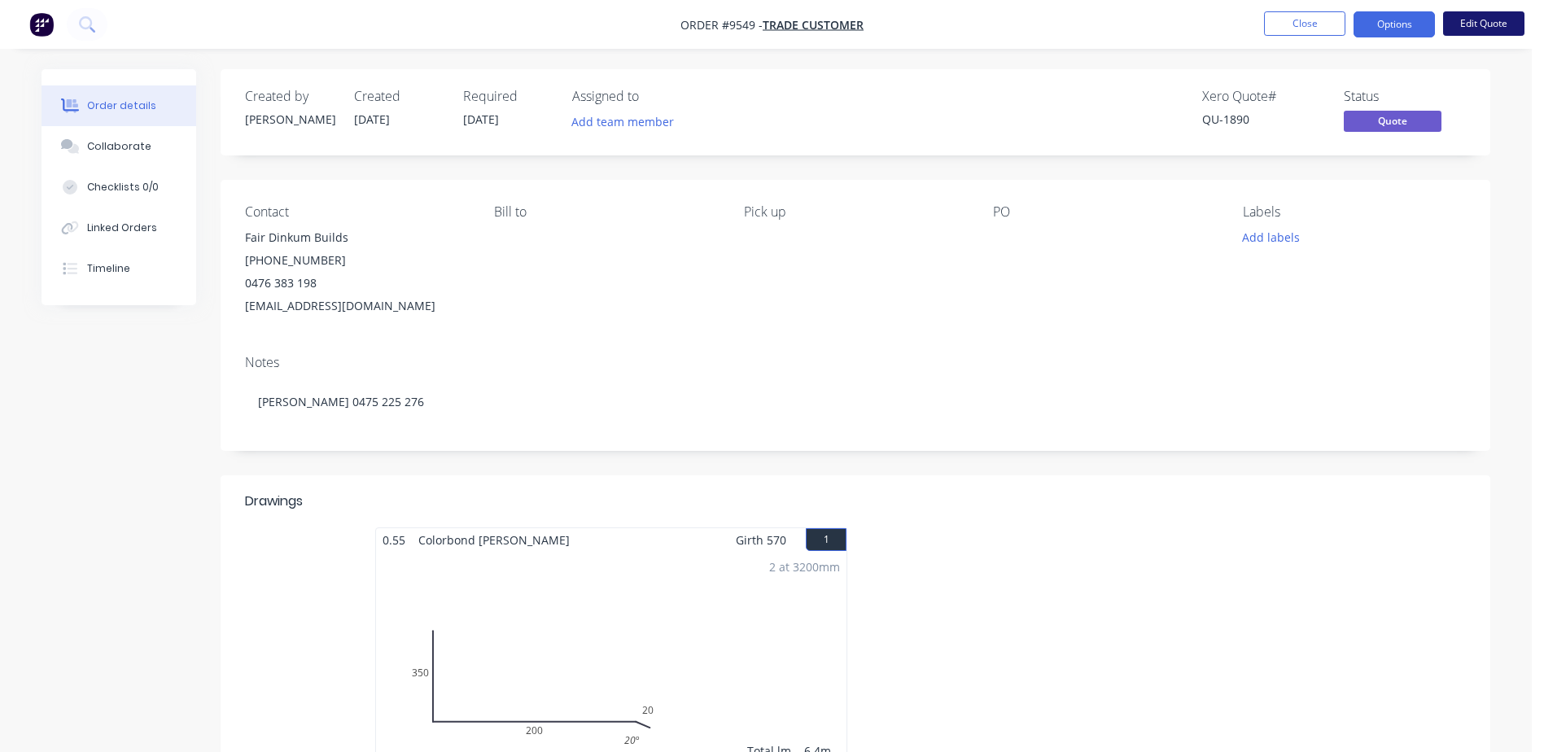
click at [1485, 20] on button "Edit Quote" at bounding box center [1483, 23] width 81 height 24
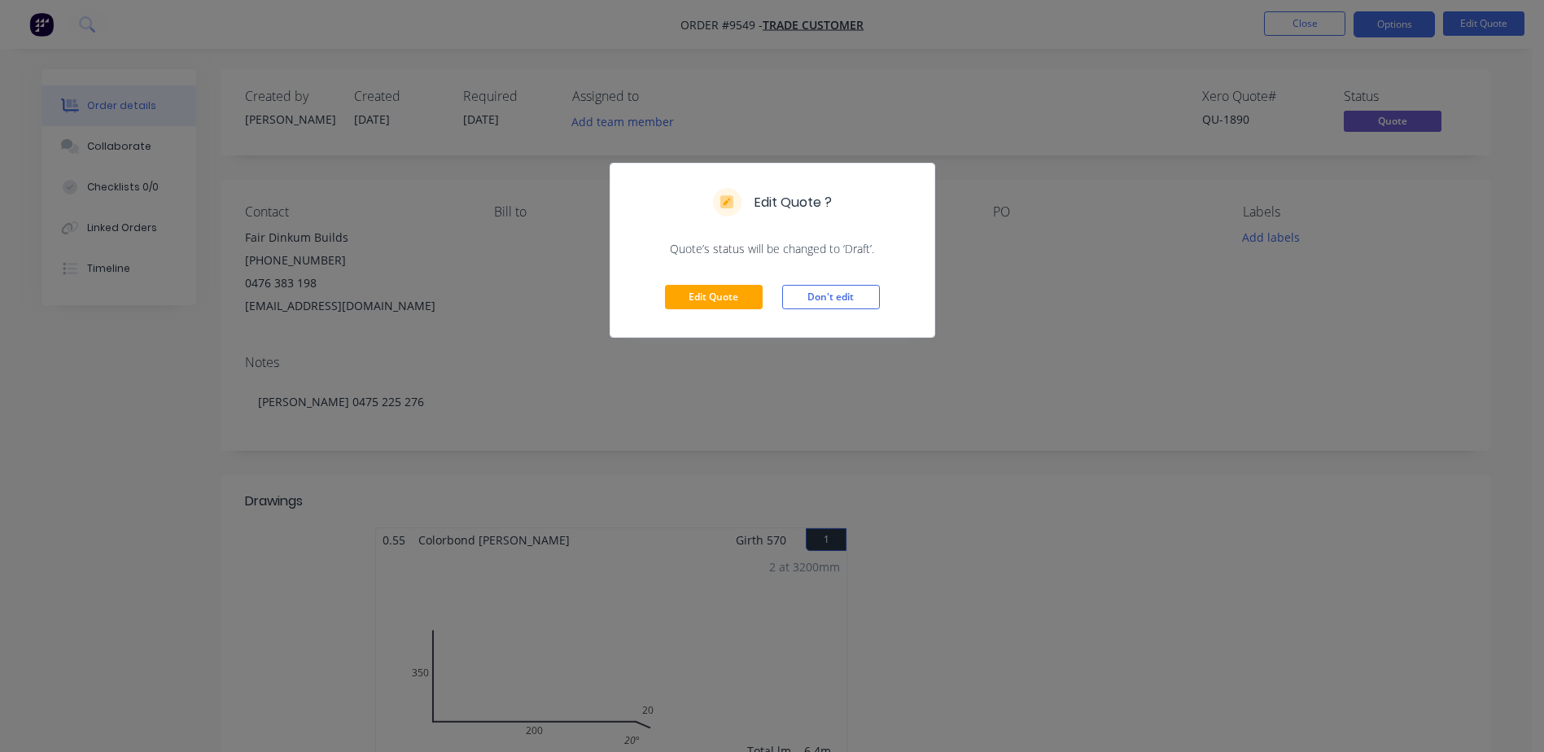
click at [1020, 285] on div "Edit Quote ? Quote’s status will be changed to ‘Draft’. Edit Quote Don't edit" at bounding box center [772, 376] width 1544 height 752
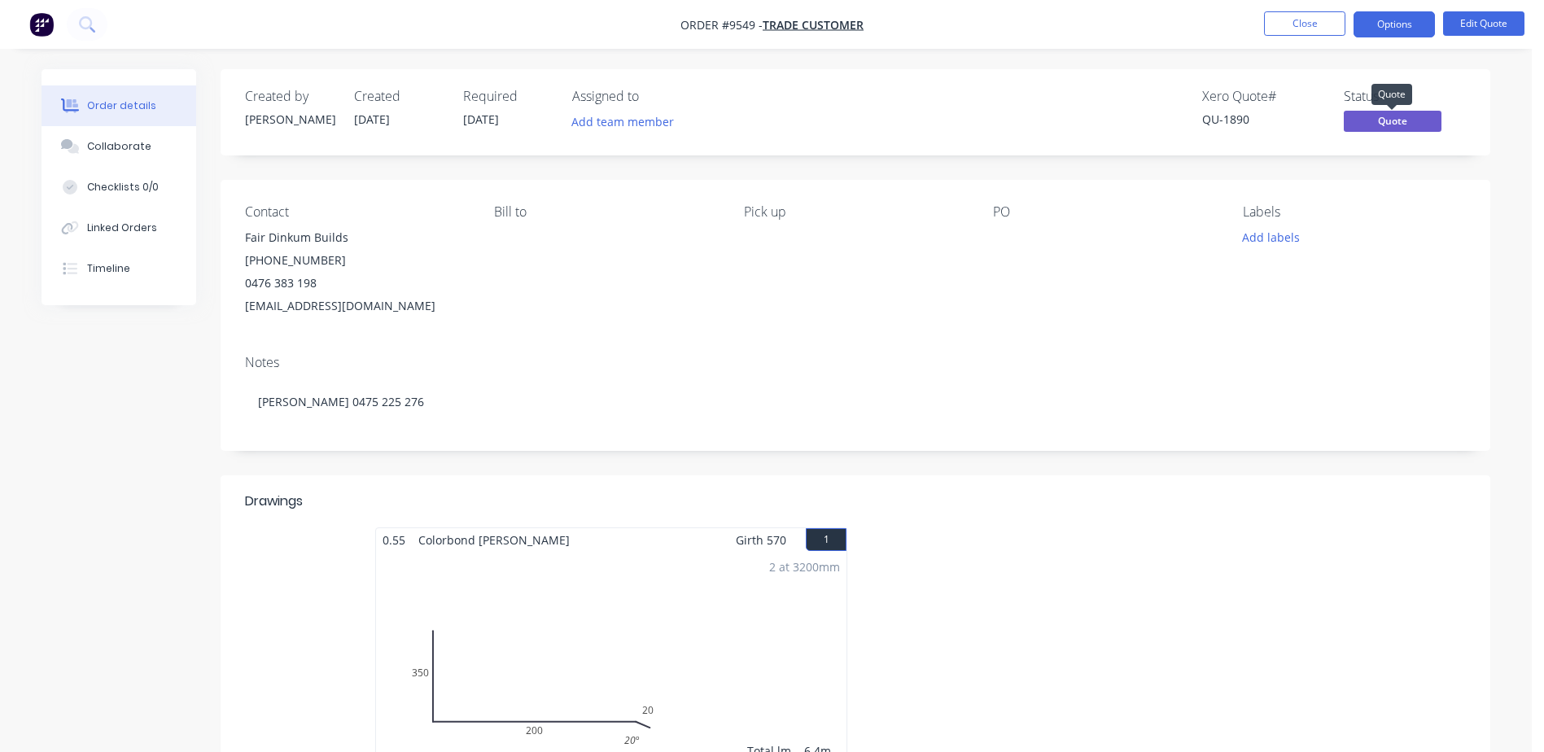
click at [1394, 124] on span "Quote" at bounding box center [1393, 121] width 98 height 20
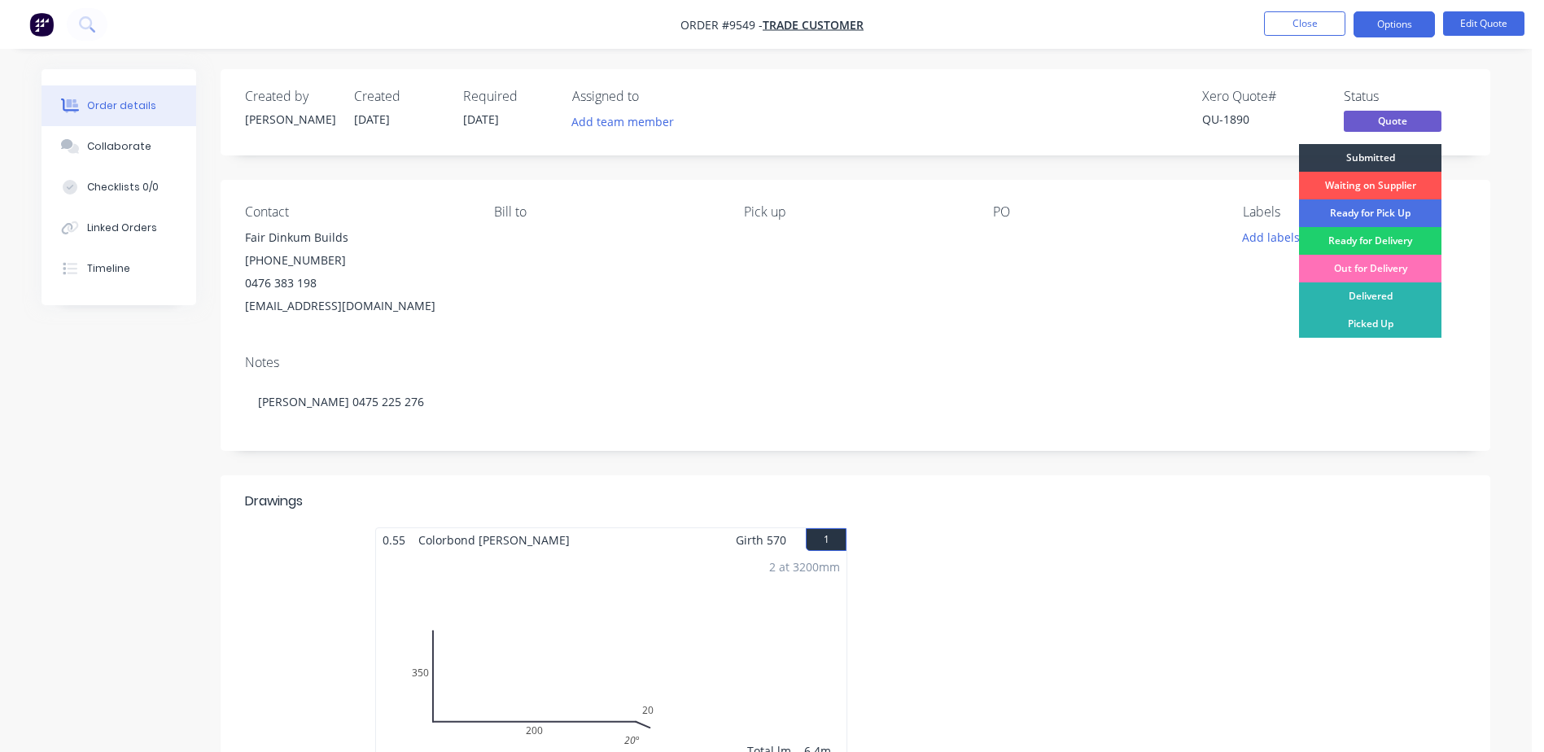
drag, startPoint x: 1314, startPoint y: 93, endPoint x: 1378, endPoint y: 51, distance: 76.5
click at [1316, 90] on div "Xero Quote #" at bounding box center [1263, 96] width 122 height 15
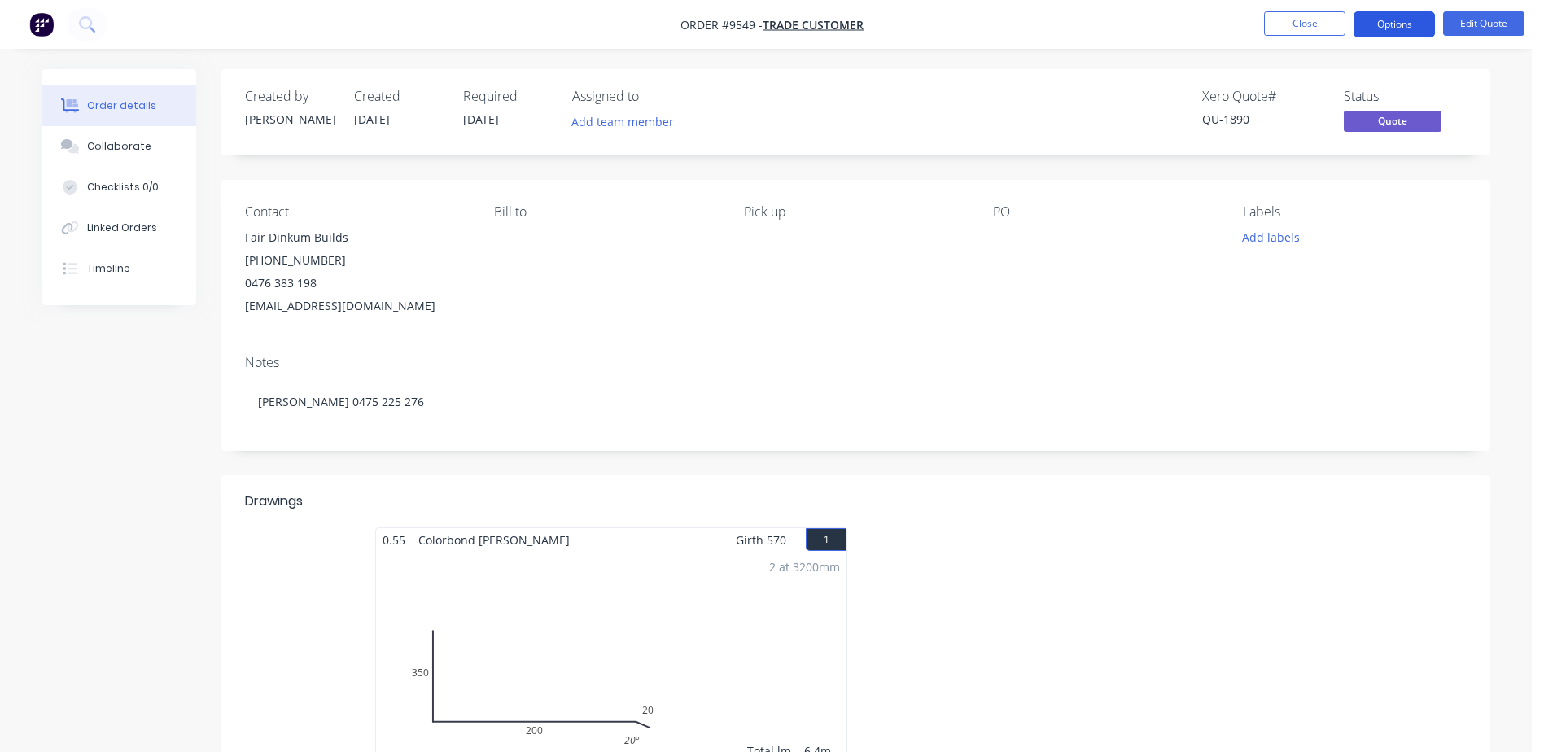
click at [1396, 24] on button "Options" at bounding box center [1394, 24] width 81 height 26
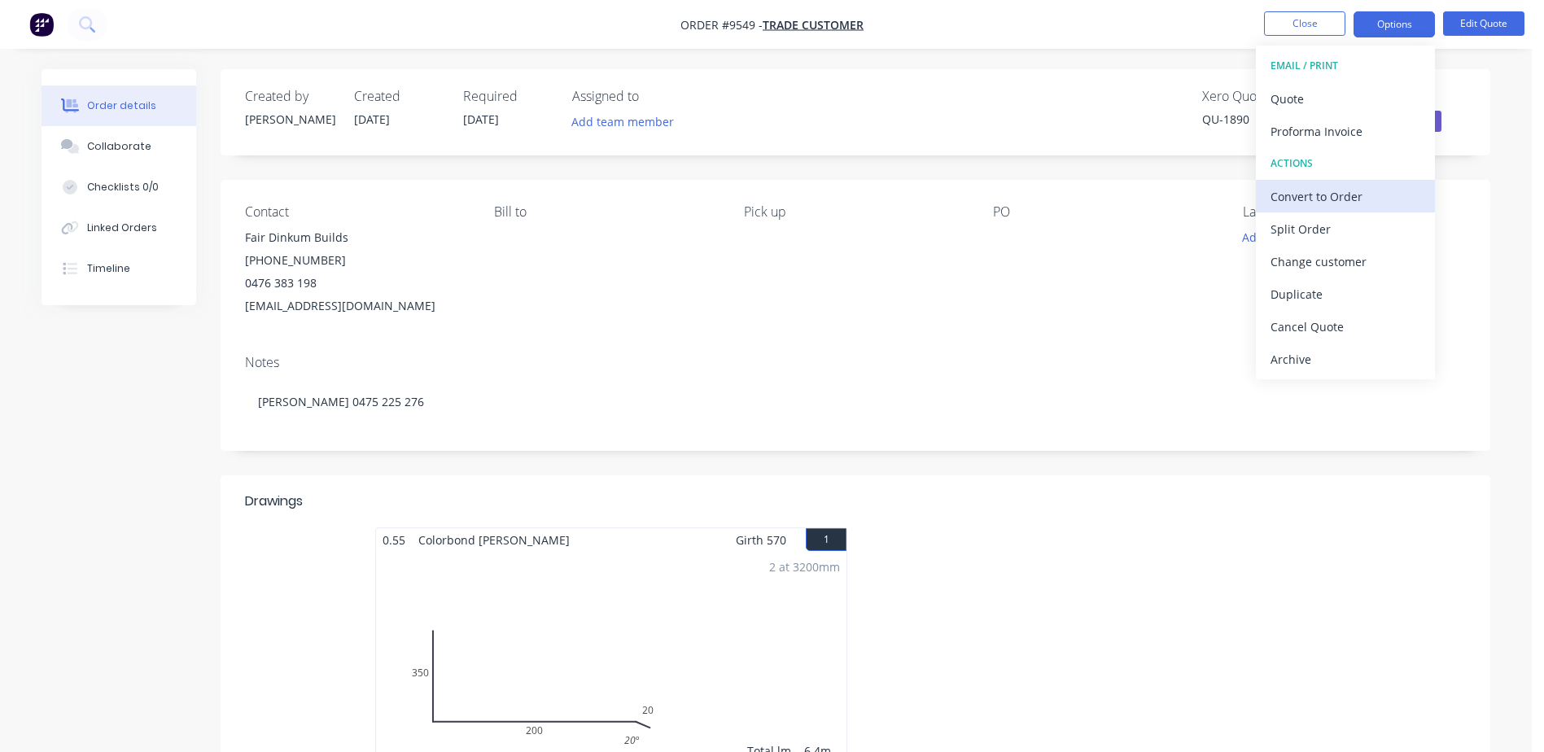
click at [1339, 187] on div "Convert to Order" at bounding box center [1346, 197] width 150 height 24
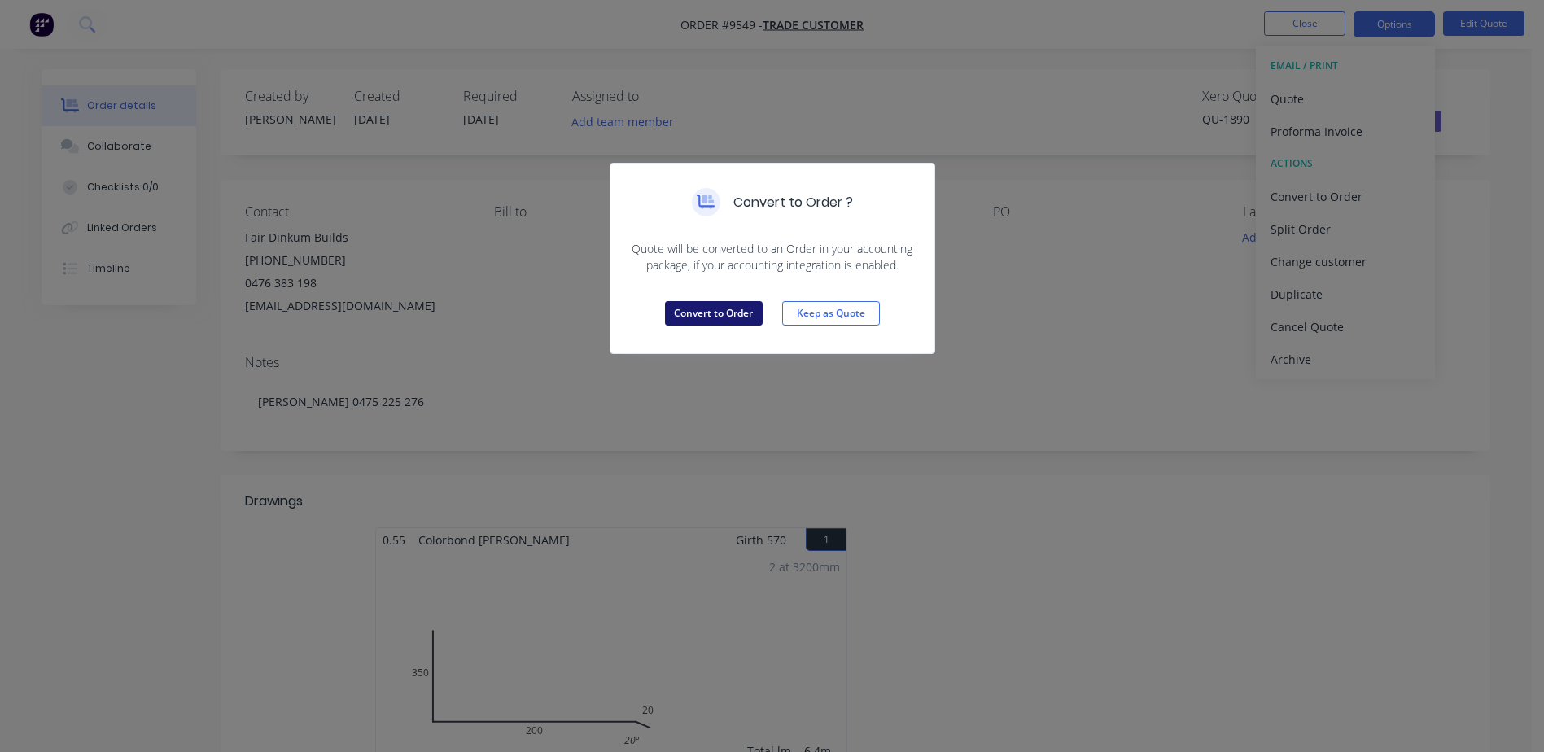
click at [683, 315] on button "Convert to Order" at bounding box center [714, 313] width 98 height 24
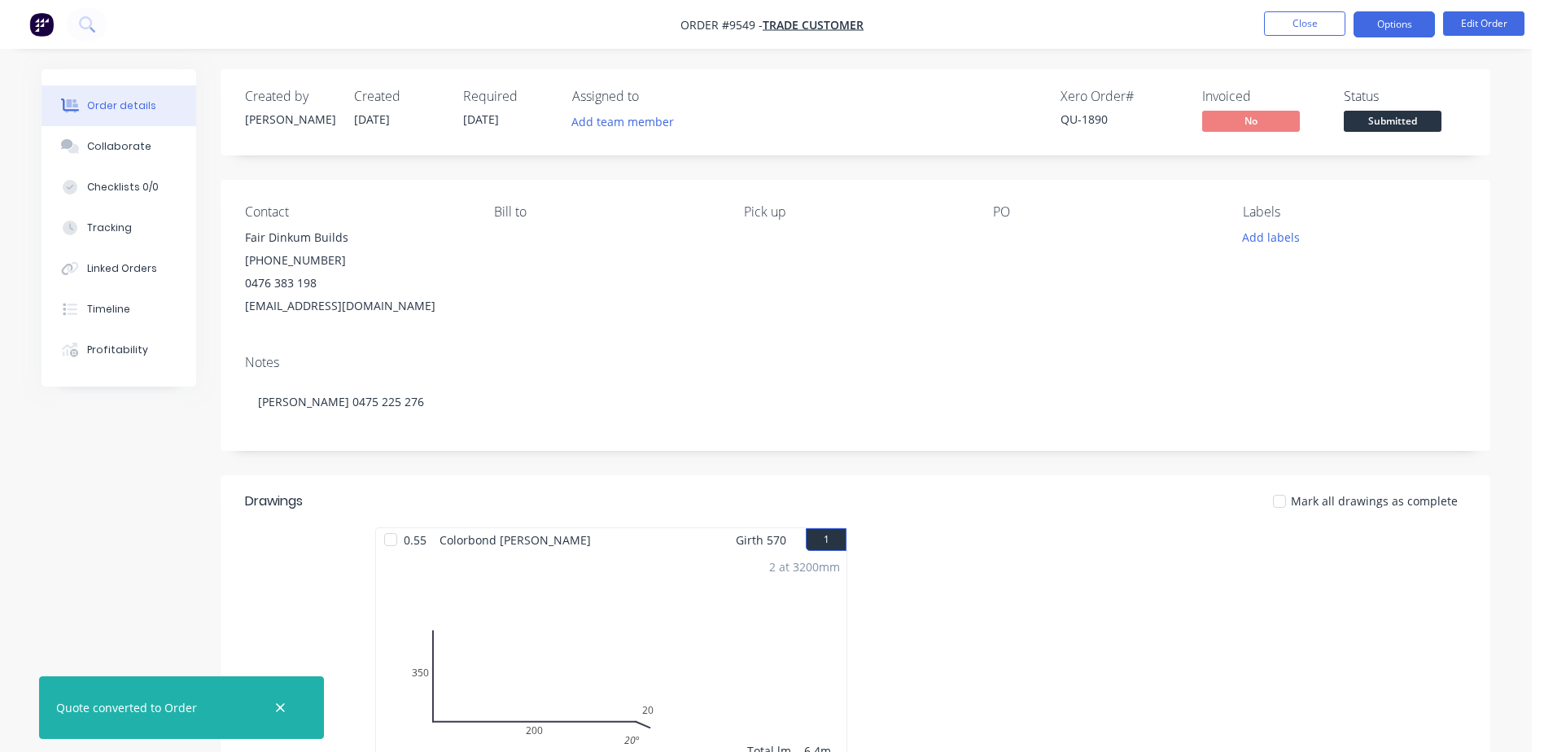
click at [1385, 21] on button "Options" at bounding box center [1394, 24] width 81 height 26
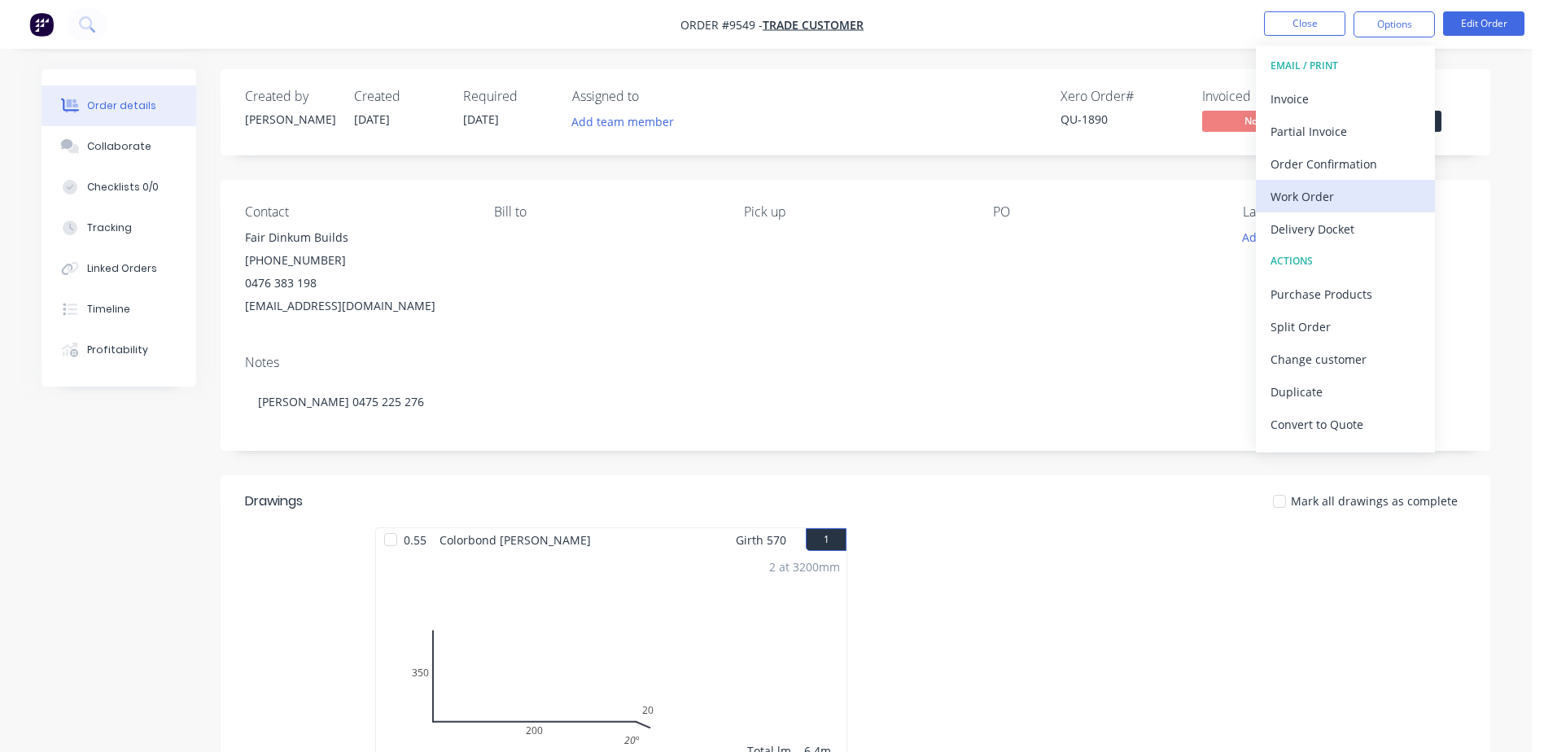
click at [1317, 198] on div "Work Order" at bounding box center [1346, 197] width 150 height 24
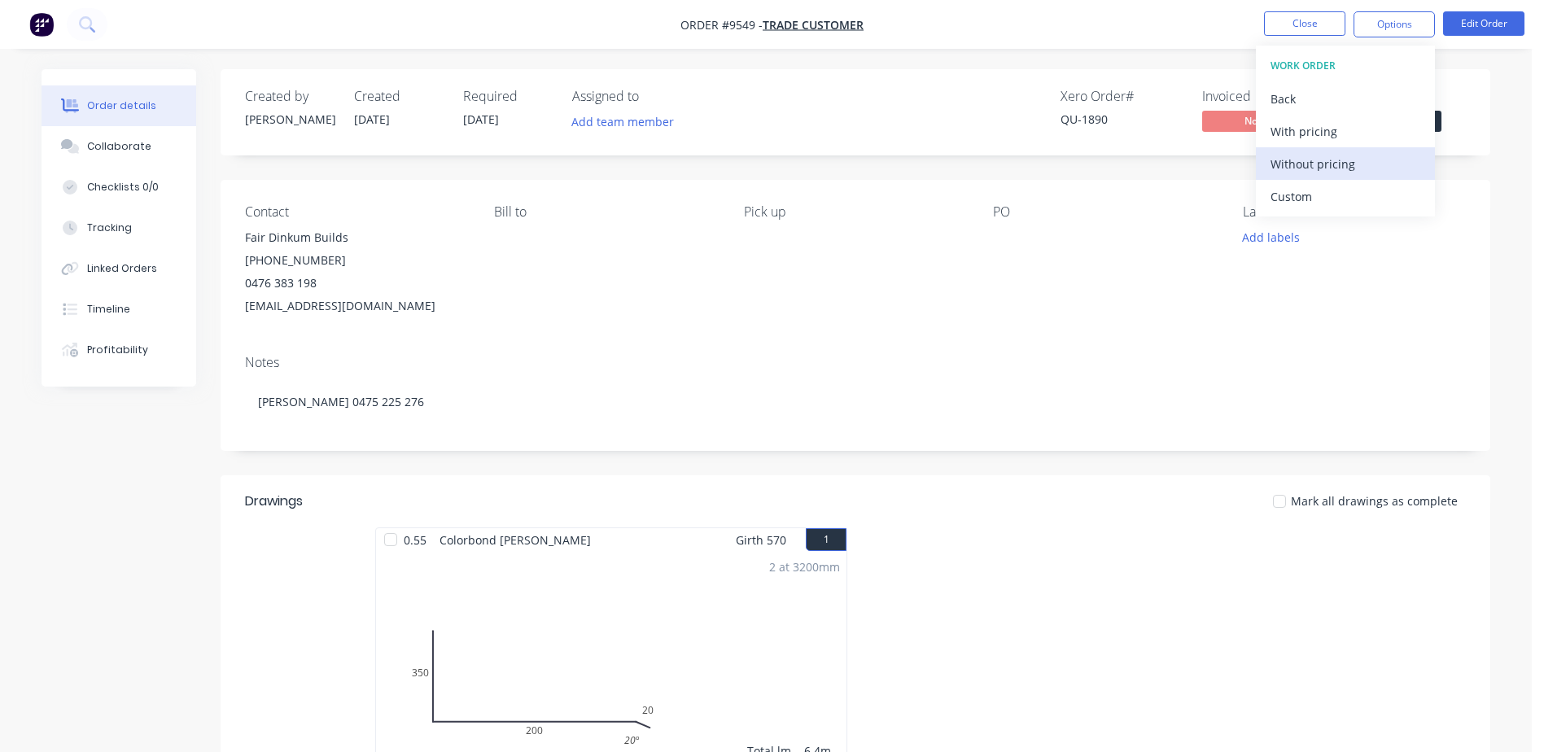
click at [1329, 164] on div "Without pricing" at bounding box center [1346, 164] width 150 height 24
click at [1193, 244] on div at bounding box center [1095, 237] width 204 height 23
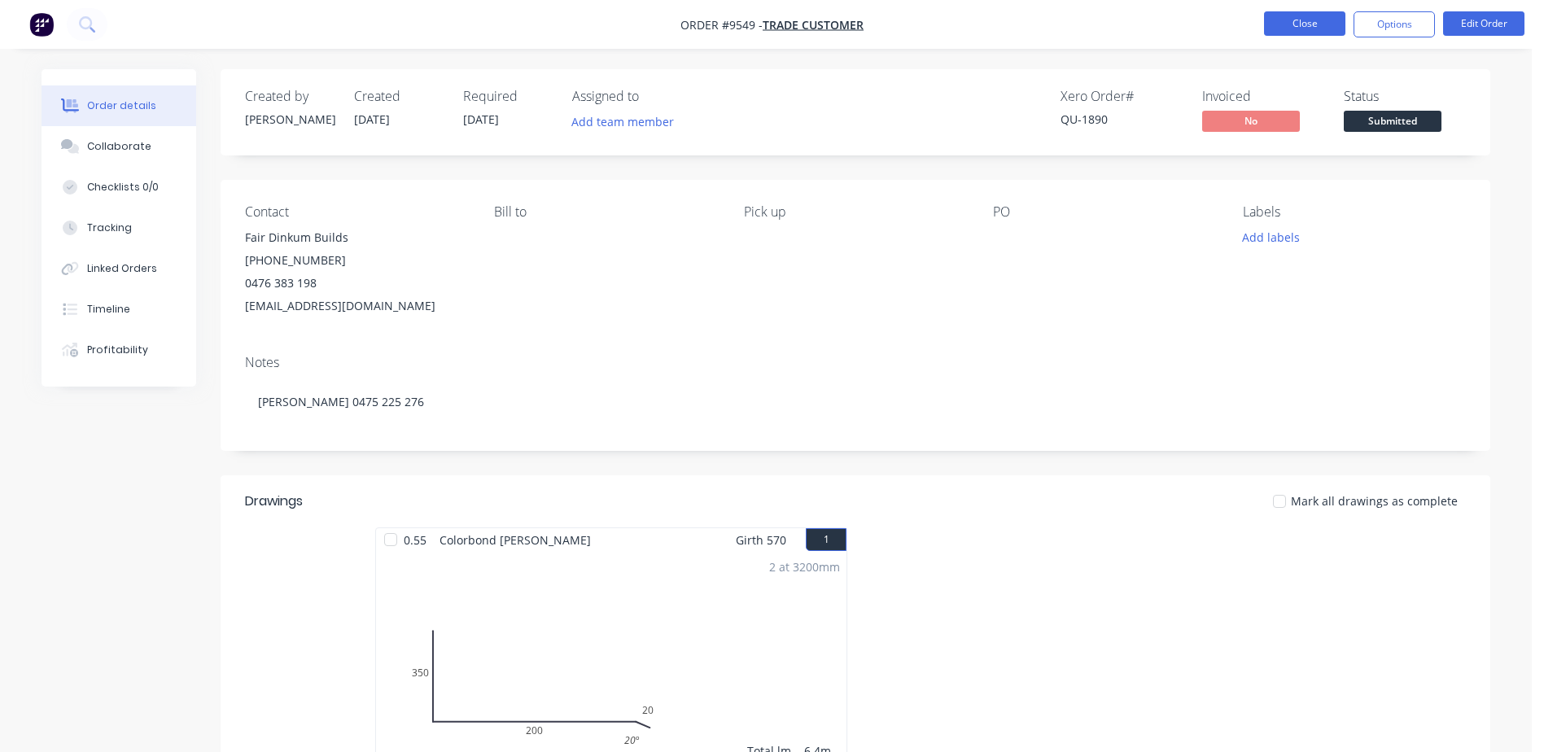
click at [1302, 22] on button "Close" at bounding box center [1304, 23] width 81 height 24
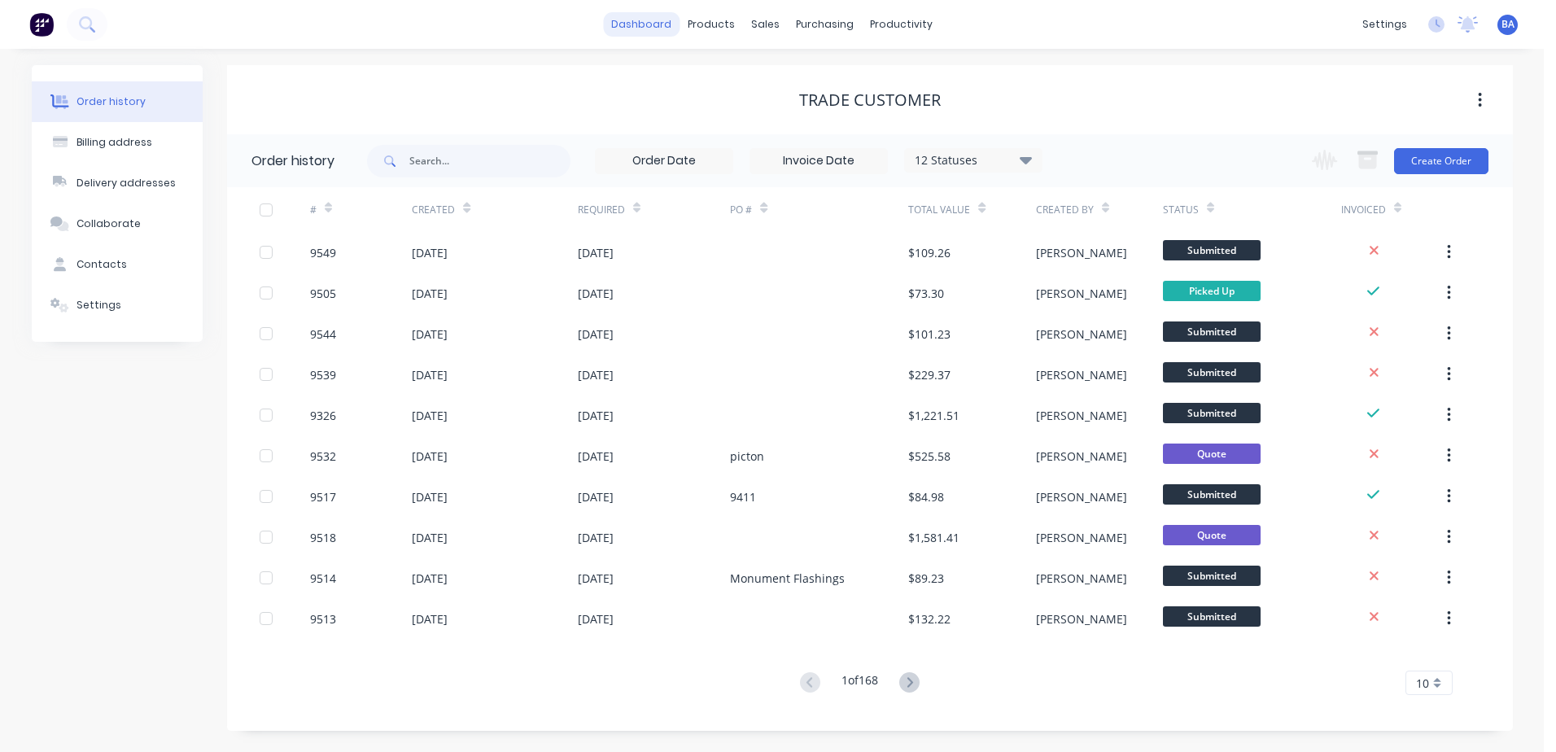
click at [658, 29] on link "dashboard" at bounding box center [641, 24] width 77 height 24
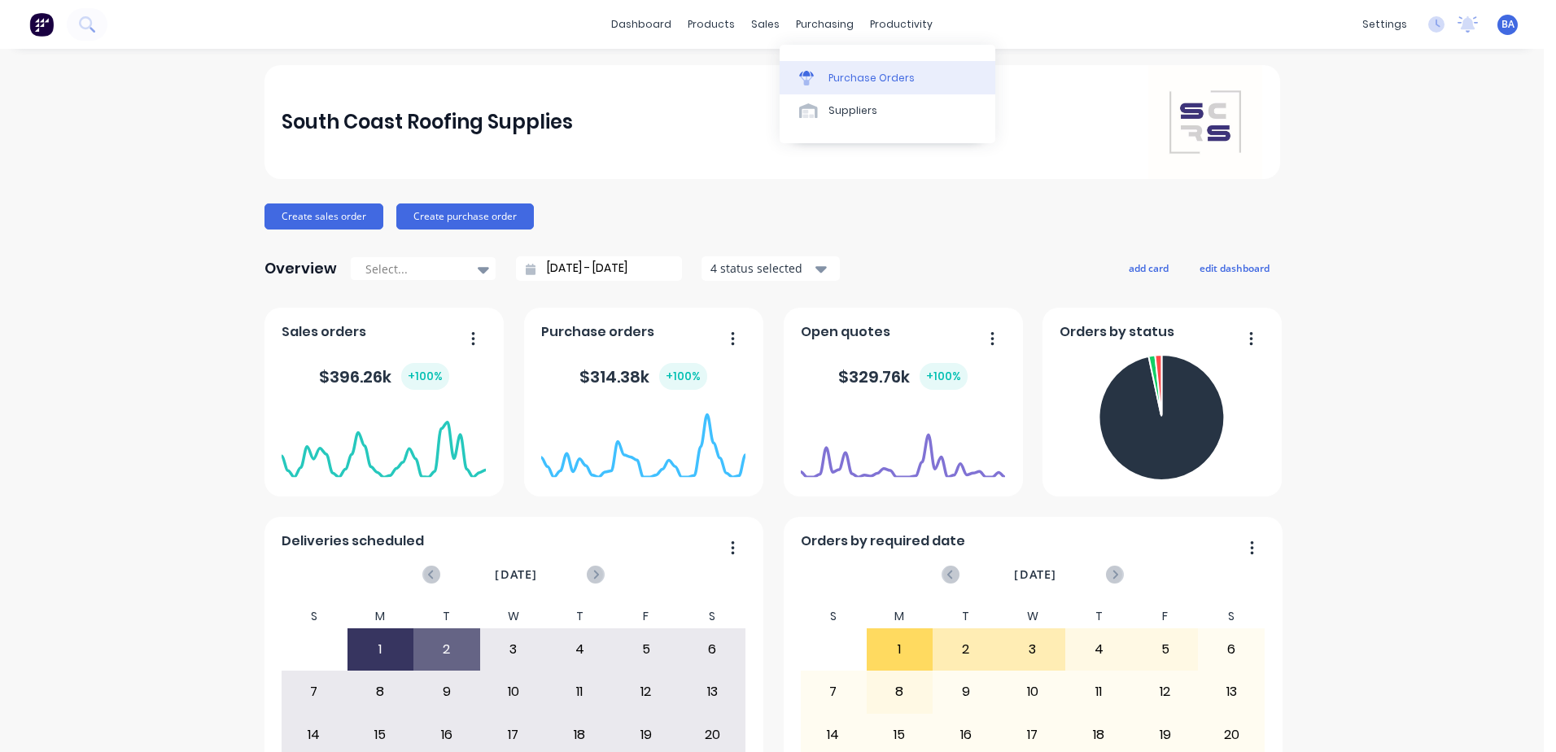
click at [800, 72] on icon at bounding box center [806, 78] width 15 height 15
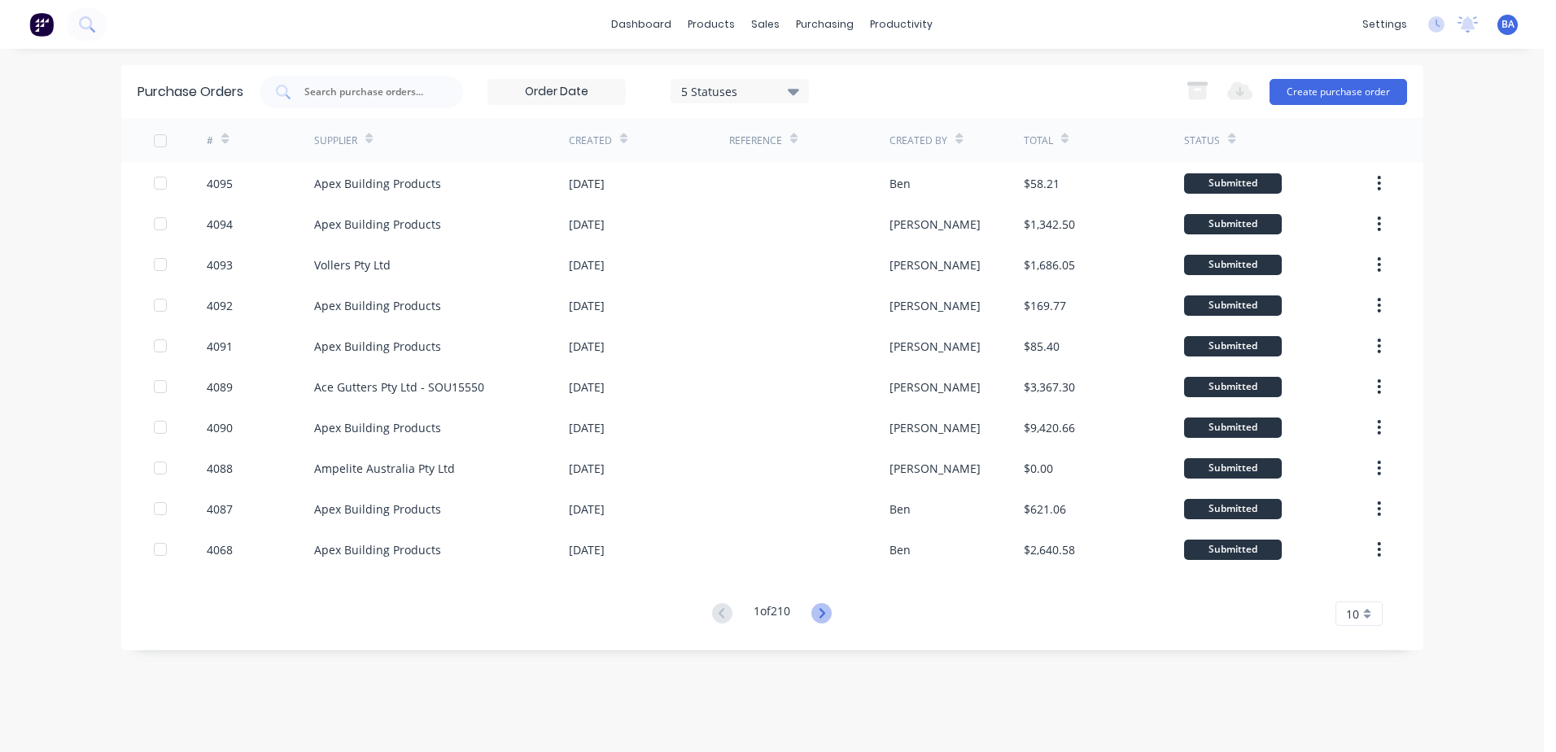
click at [818, 610] on icon at bounding box center [822, 613] width 20 height 20
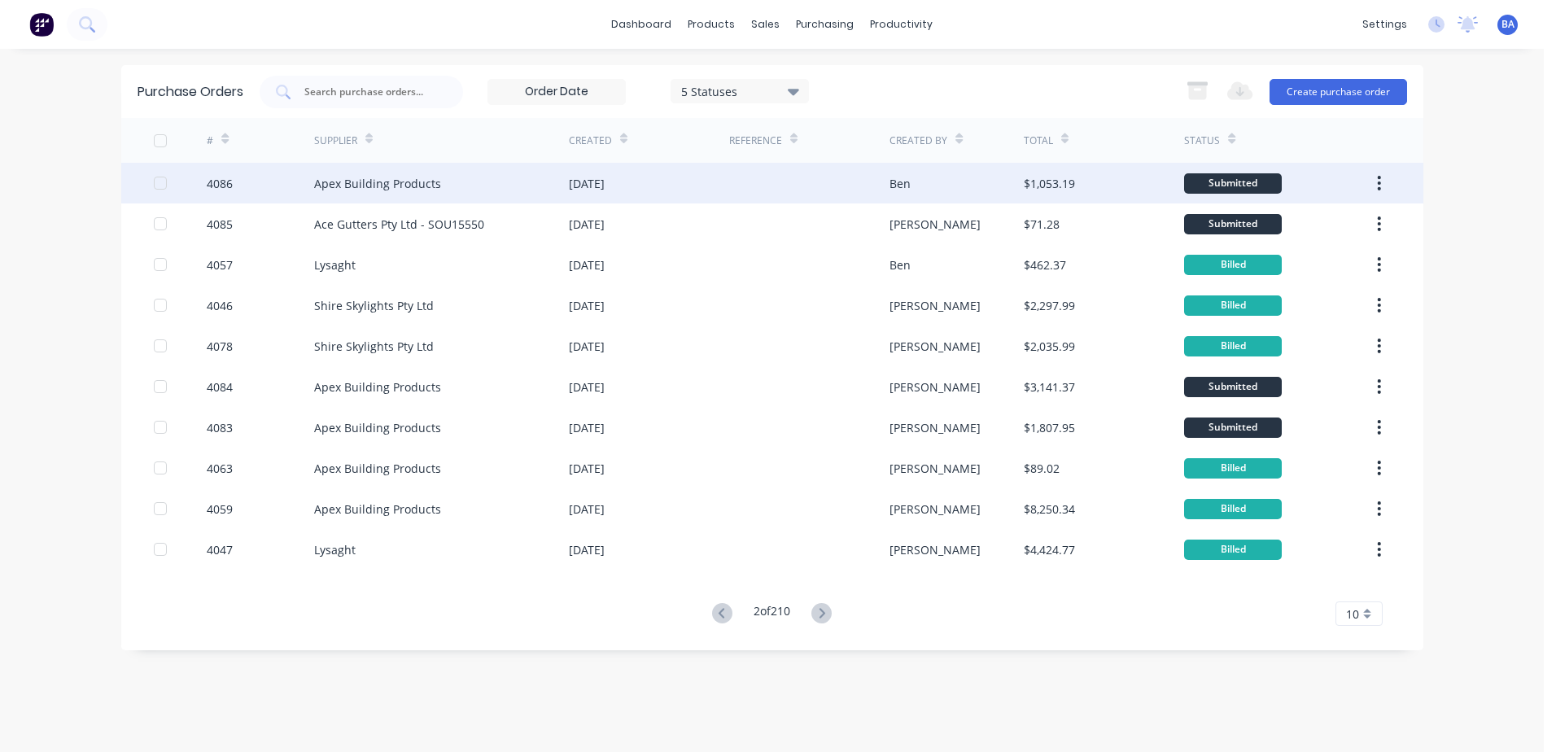
click at [230, 176] on div "4086" at bounding box center [220, 183] width 26 height 17
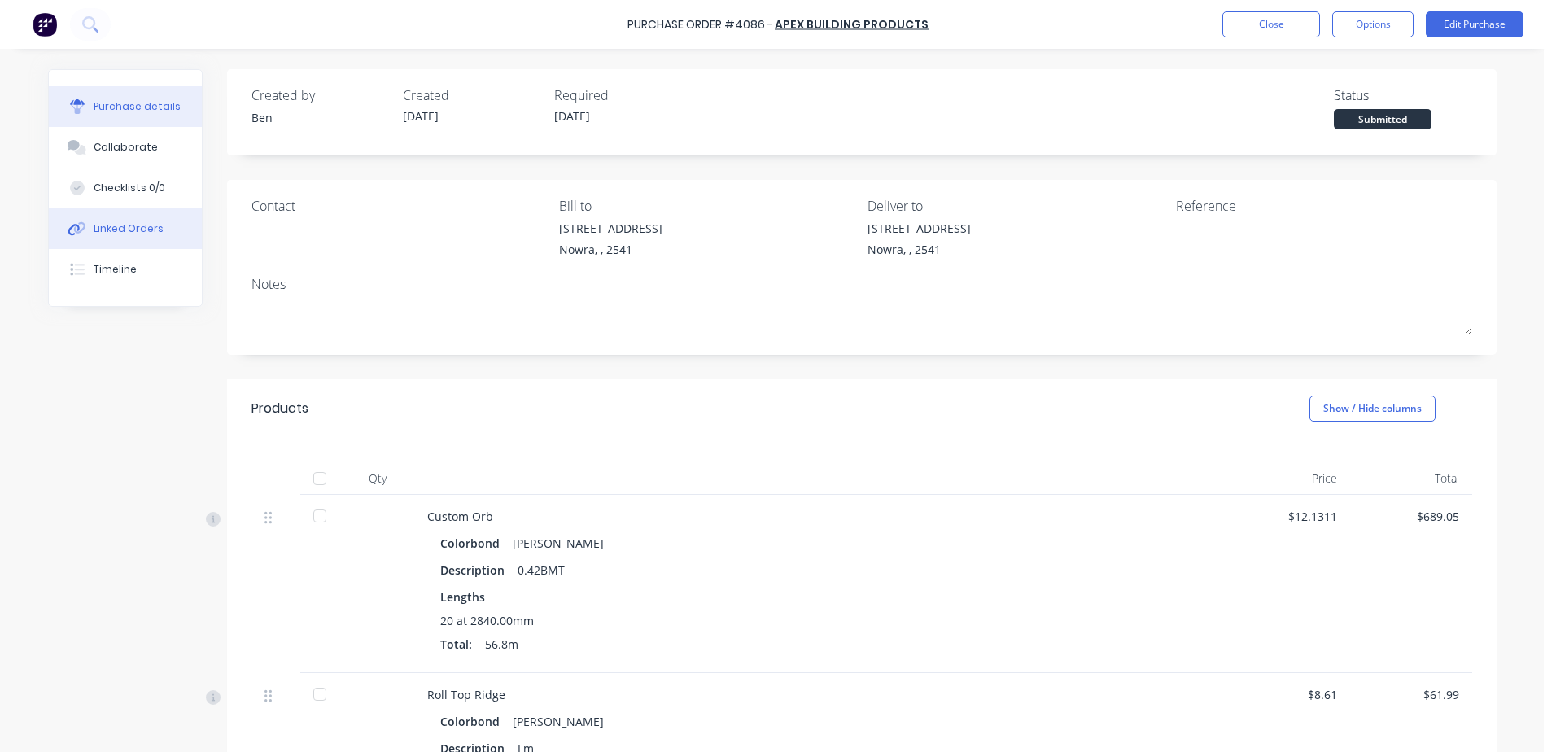
click at [126, 233] on div "Linked Orders" at bounding box center [129, 228] width 70 height 15
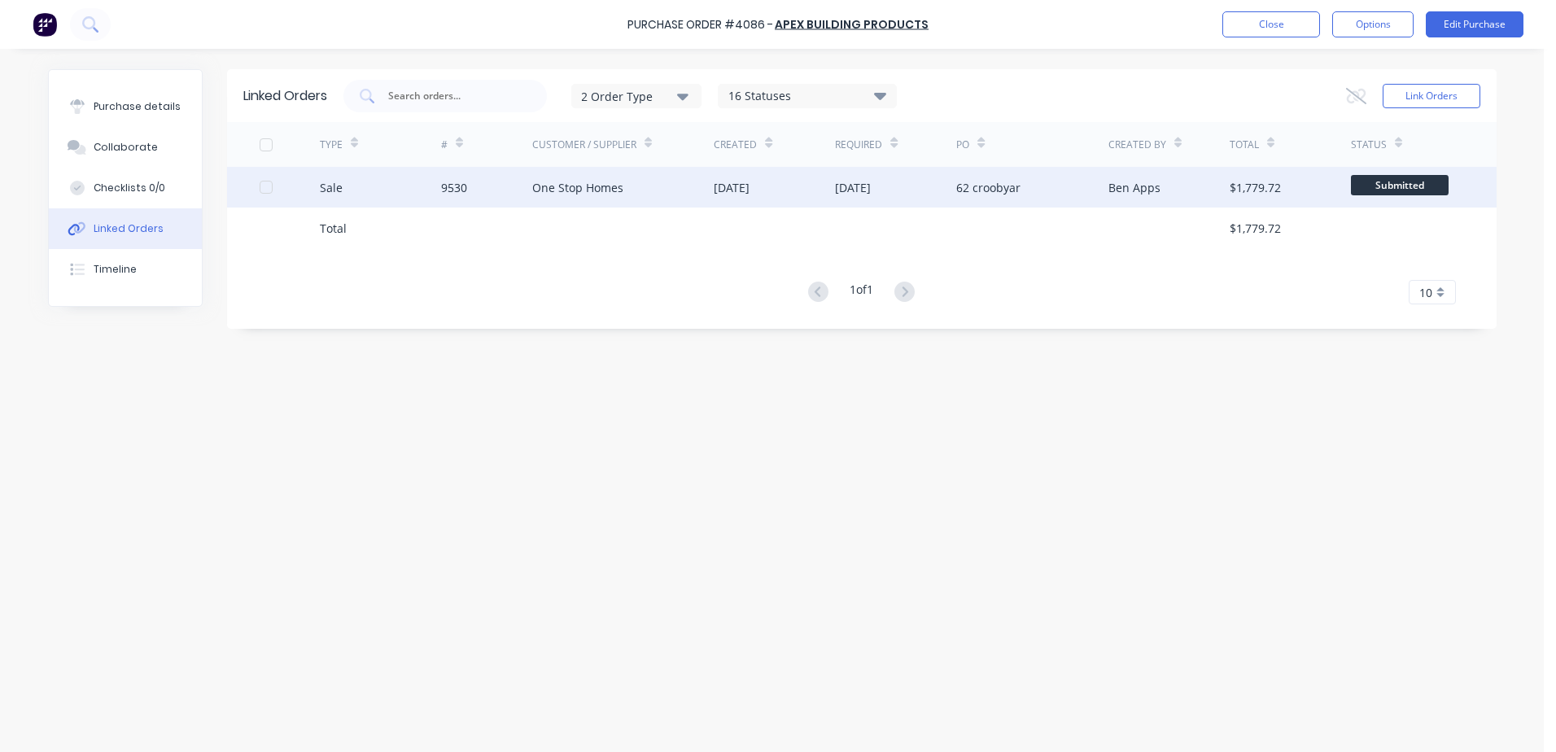
click at [554, 188] on div "One Stop Homes" at bounding box center [577, 187] width 91 height 17
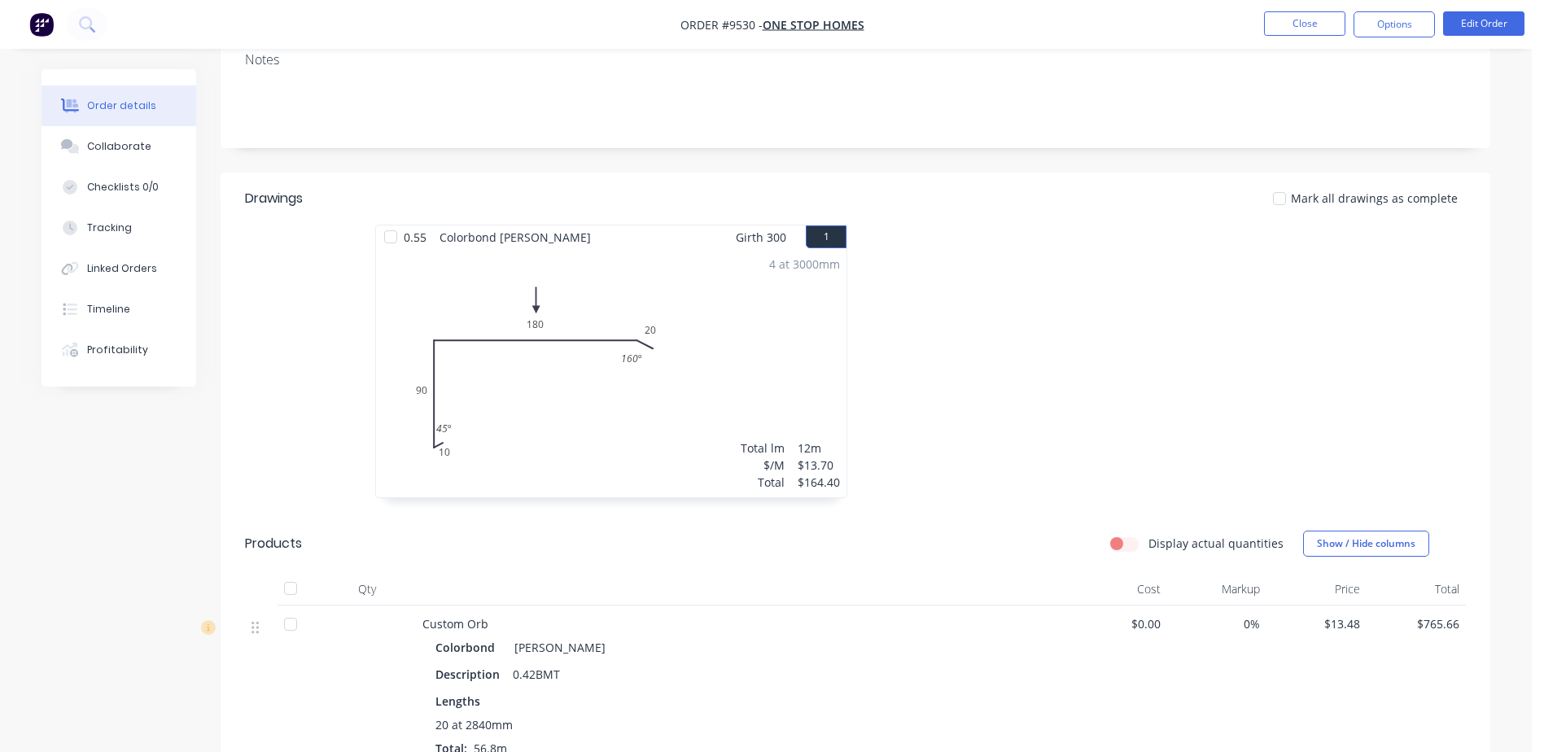
scroll to position [244, 0]
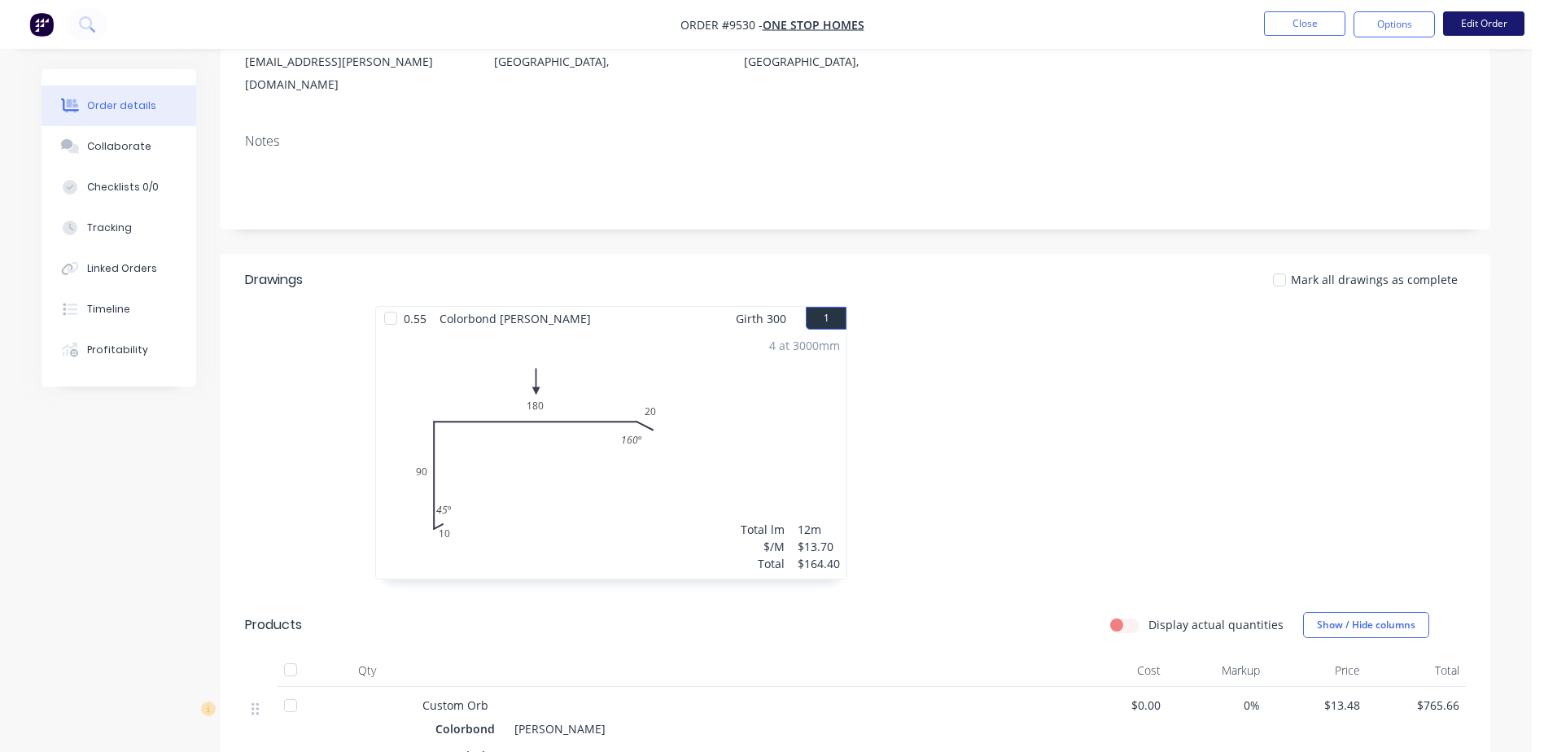
click at [1490, 17] on button "Edit Order" at bounding box center [1483, 23] width 81 height 24
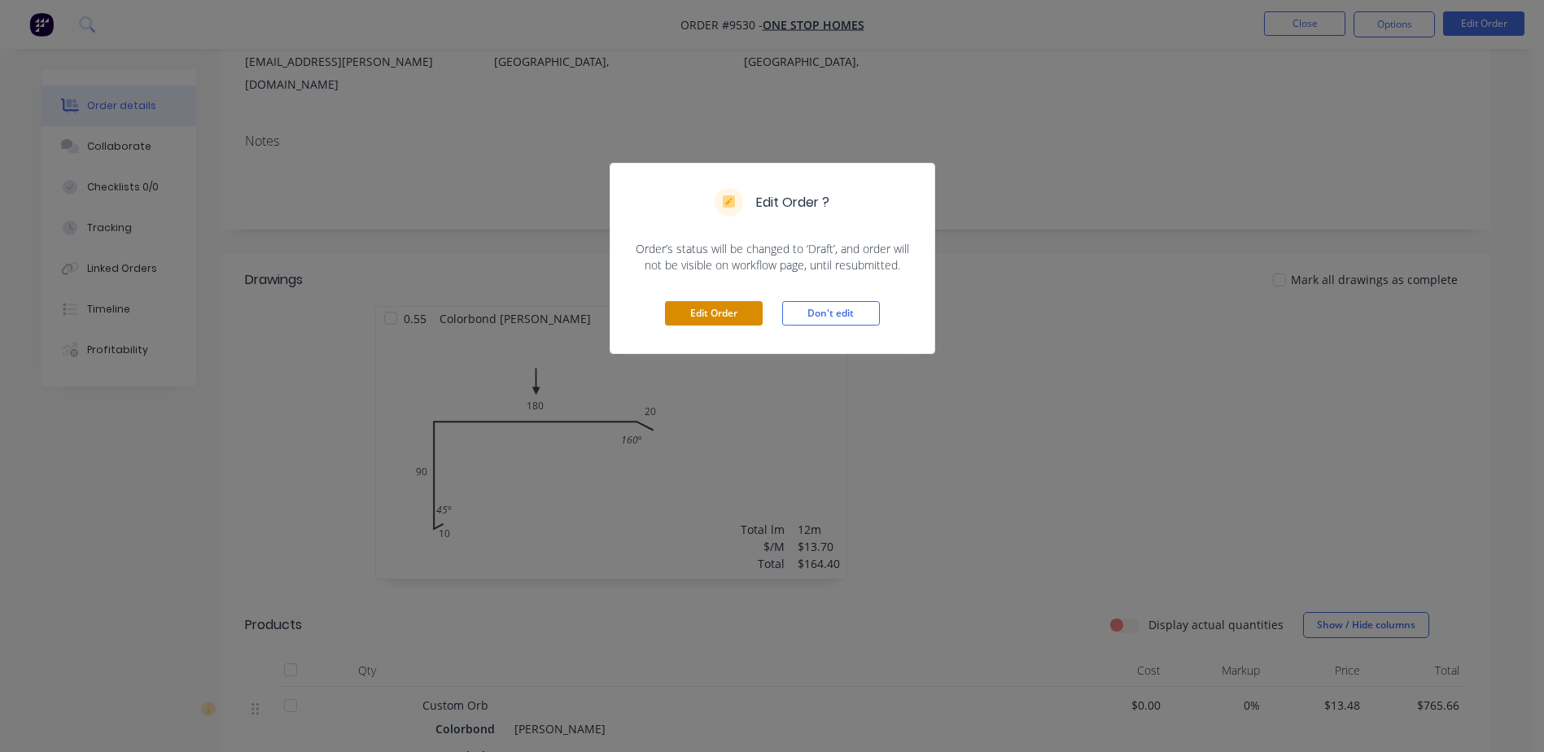
click at [707, 308] on button "Edit Order" at bounding box center [714, 313] width 98 height 24
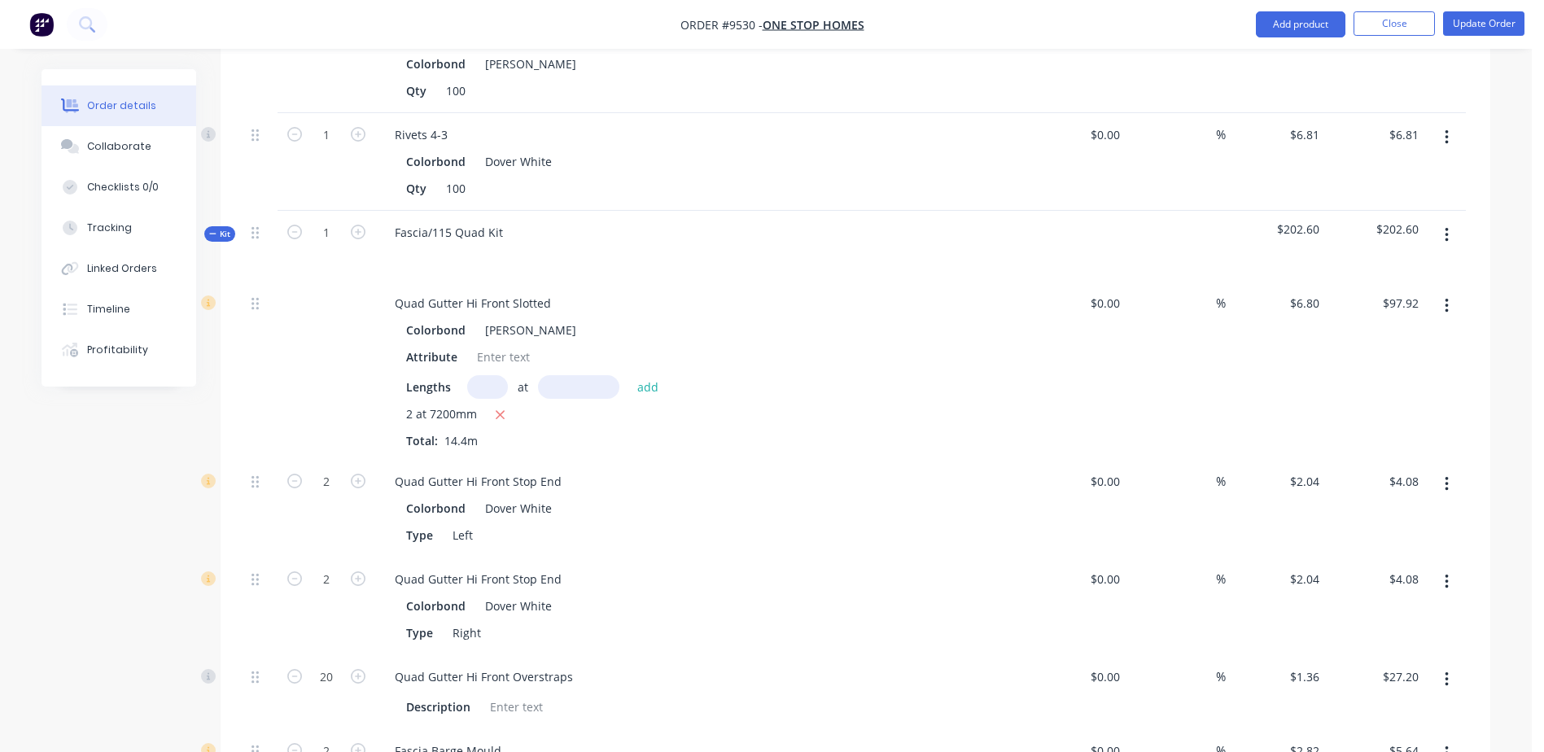
scroll to position [1628, 0]
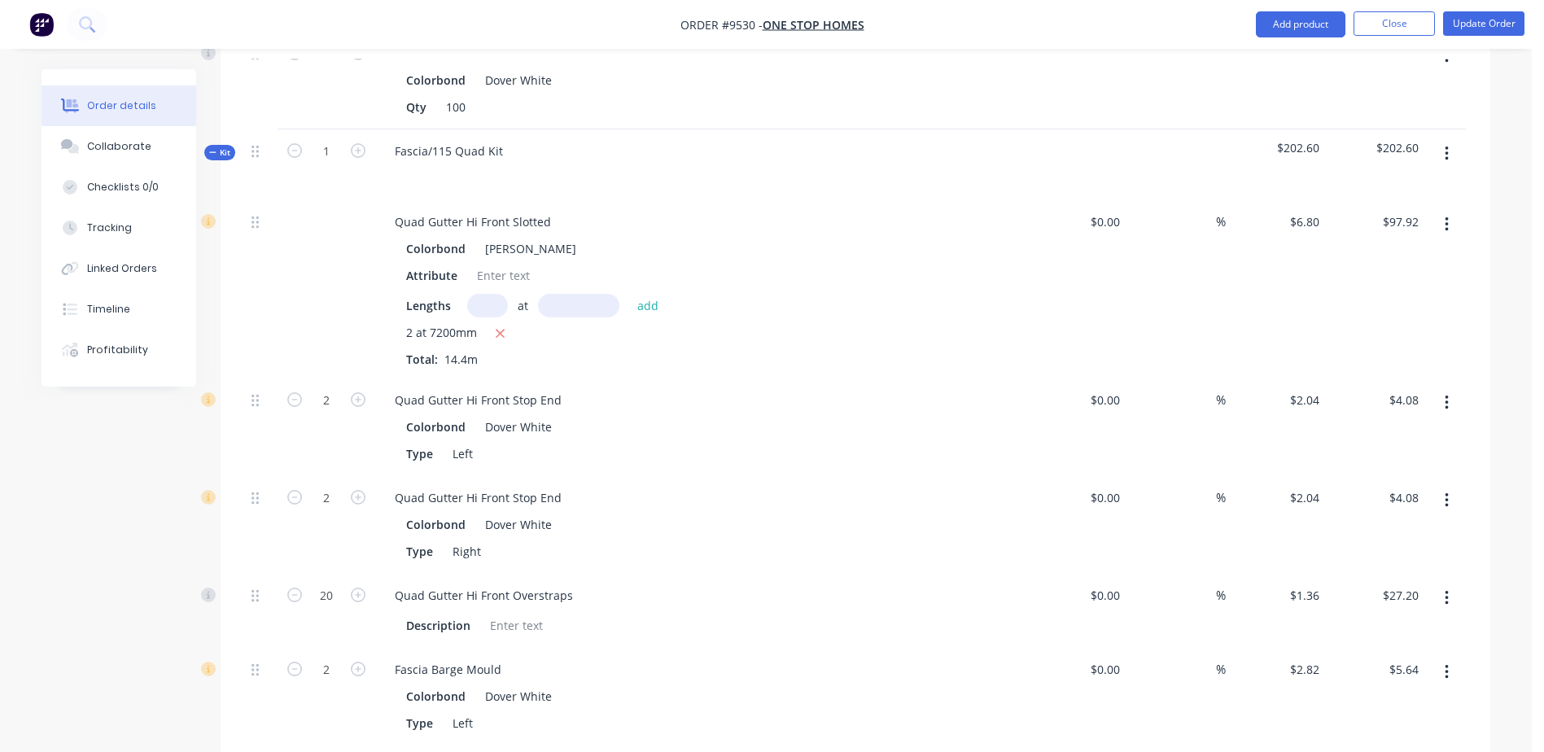
click at [1450, 388] on button "button" at bounding box center [1447, 402] width 38 height 29
drag, startPoint x: 940, startPoint y: 354, endPoint x: 829, endPoint y: 335, distance: 113.1
click at [939, 442] on div "Type Left" at bounding box center [698, 454] width 596 height 24
click at [658, 442] on div "Type Left" at bounding box center [698, 454] width 596 height 24
drag, startPoint x: 546, startPoint y: 335, endPoint x: 532, endPoint y: 335, distance: 13.8
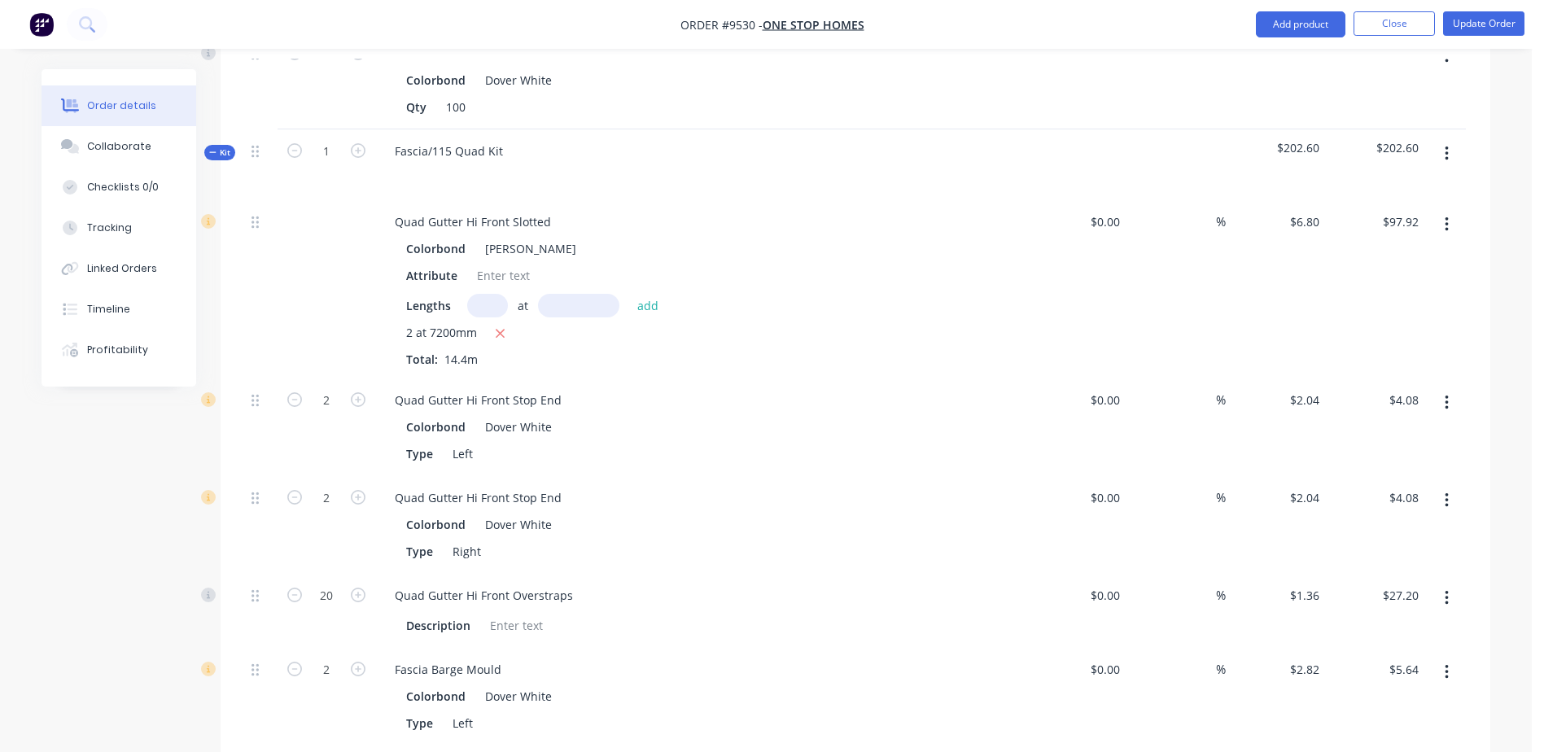
click at [532, 415] on div "Dover White" at bounding box center [515, 427] width 73 height 24
click at [536, 415] on div "Dover White" at bounding box center [515, 427] width 73 height 24
click at [530, 415] on div "Dover White" at bounding box center [515, 427] width 73 height 24
drag, startPoint x: 530, startPoint y: 336, endPoint x: 569, endPoint y: 341, distance: 39.4
click at [569, 415] on div "Colorbond Dover White" at bounding box center [700, 427] width 589 height 24
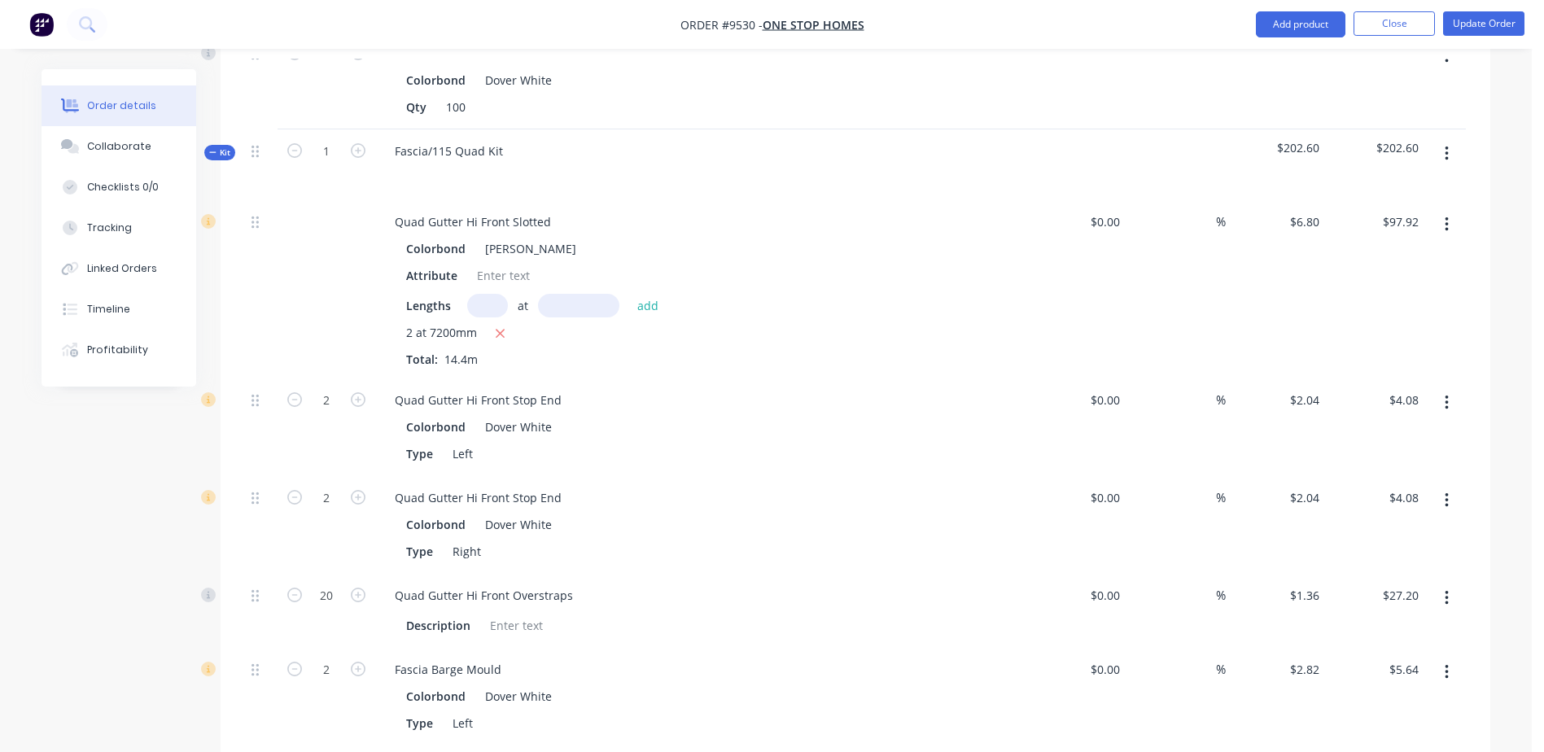
click at [1446, 394] on icon "button" at bounding box center [1447, 403] width 4 height 18
click at [1348, 499] on div "Delete" at bounding box center [1388, 511] width 125 height 24
click at [1449, 388] on button "button" at bounding box center [1447, 402] width 38 height 29
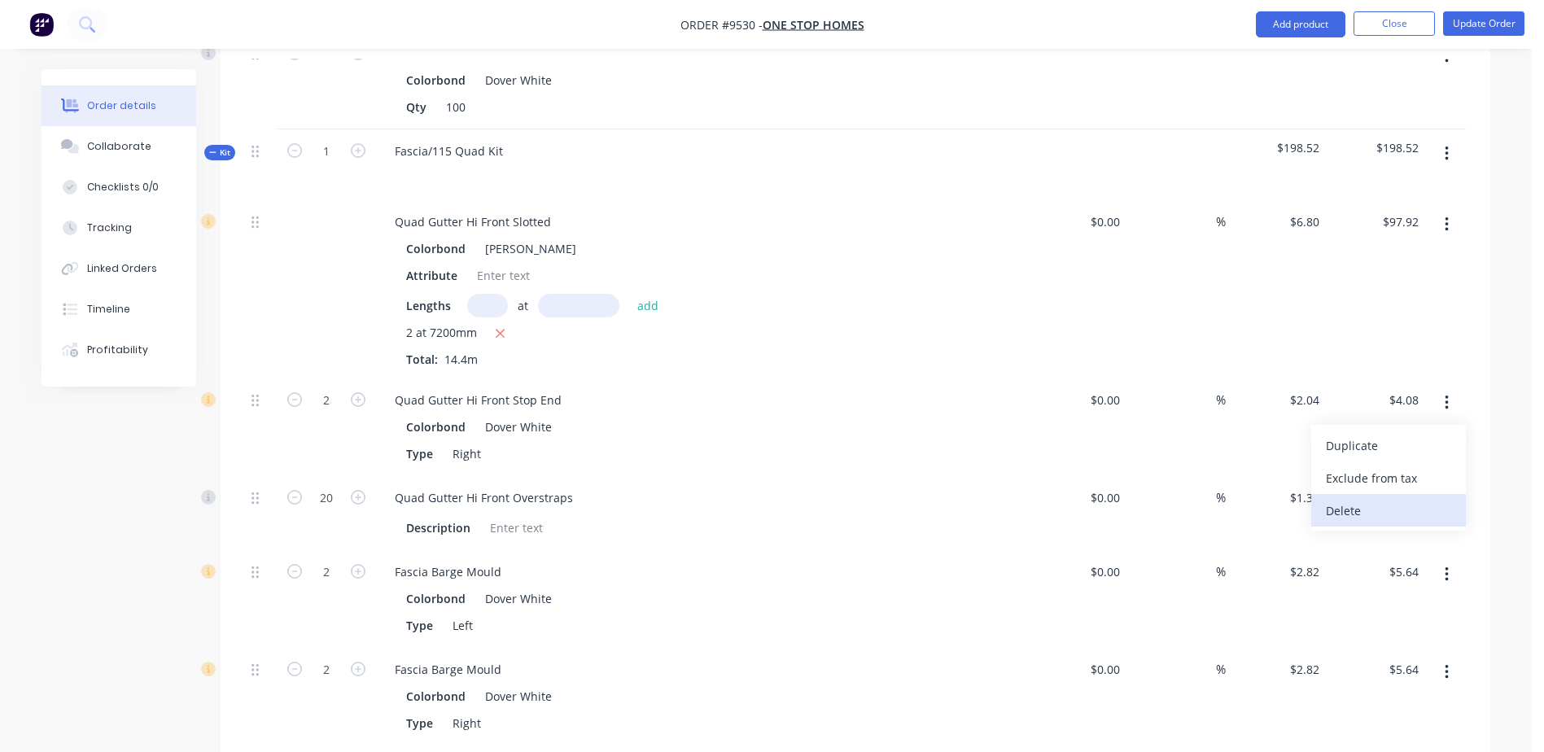
click at [1360, 499] on div "Delete" at bounding box center [1388, 511] width 125 height 24
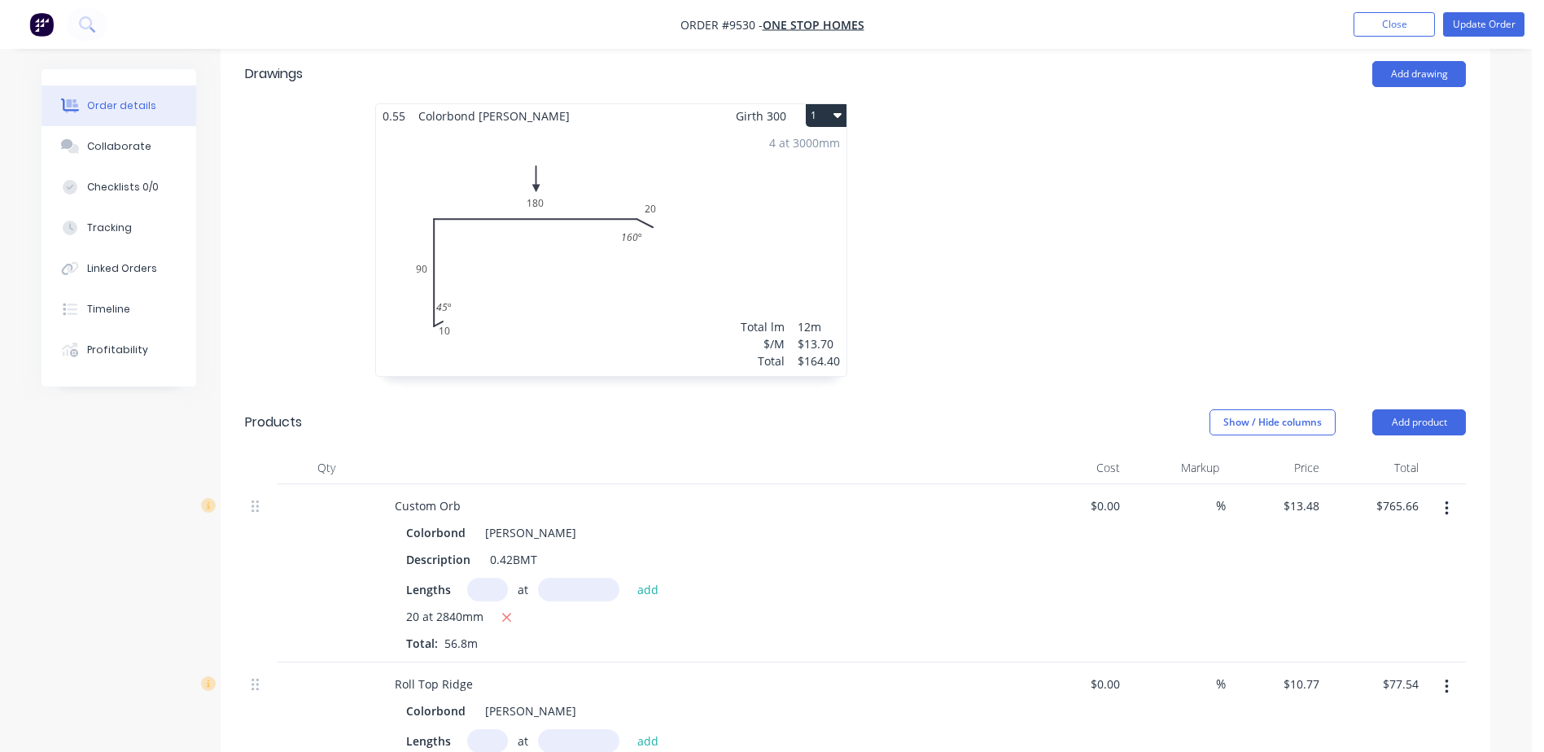
scroll to position [488, 0]
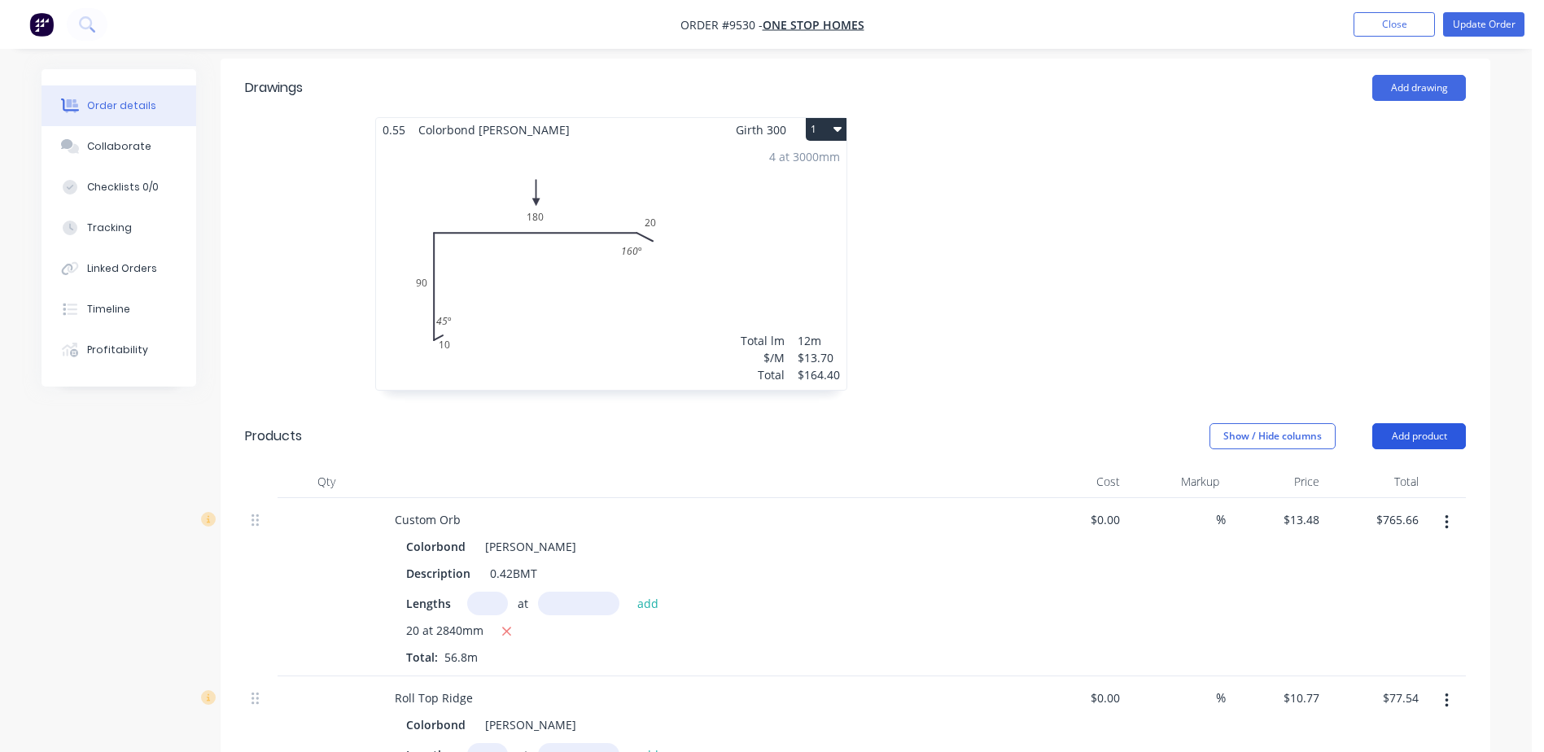
click at [1386, 423] on button "Add product" at bounding box center [1419, 436] width 94 height 26
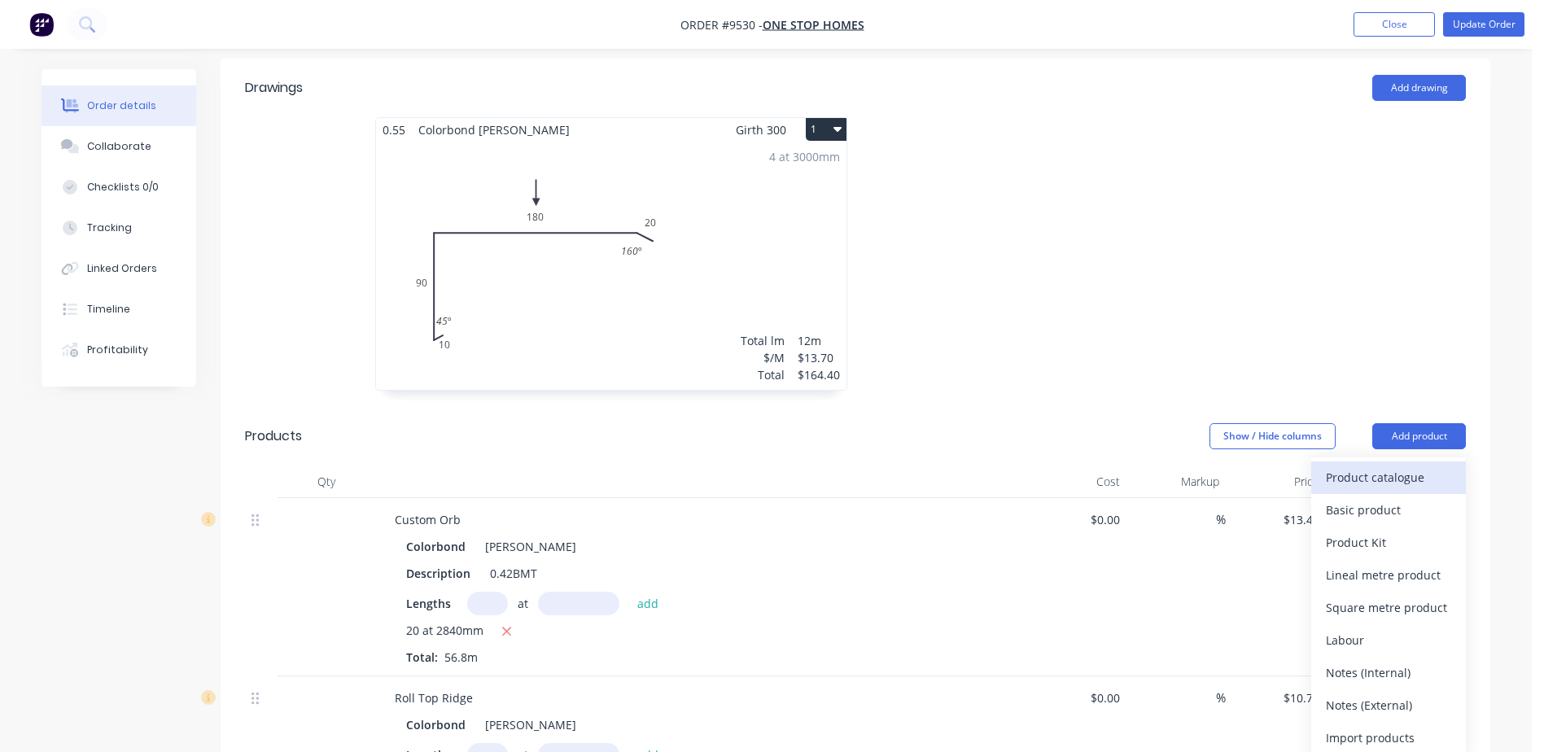
click at [1382, 466] on div "Product catalogue" at bounding box center [1388, 478] width 125 height 24
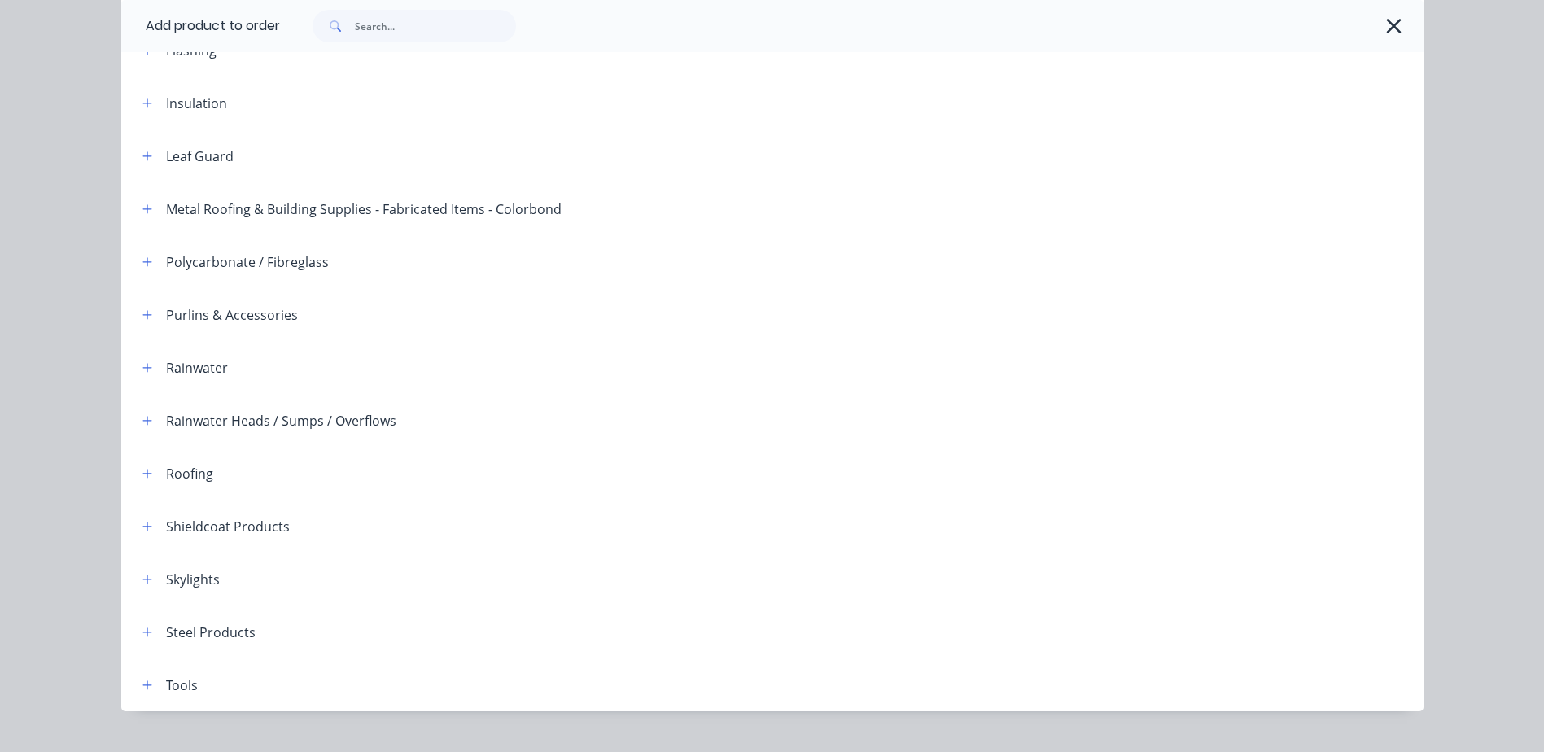
scroll to position [397, 0]
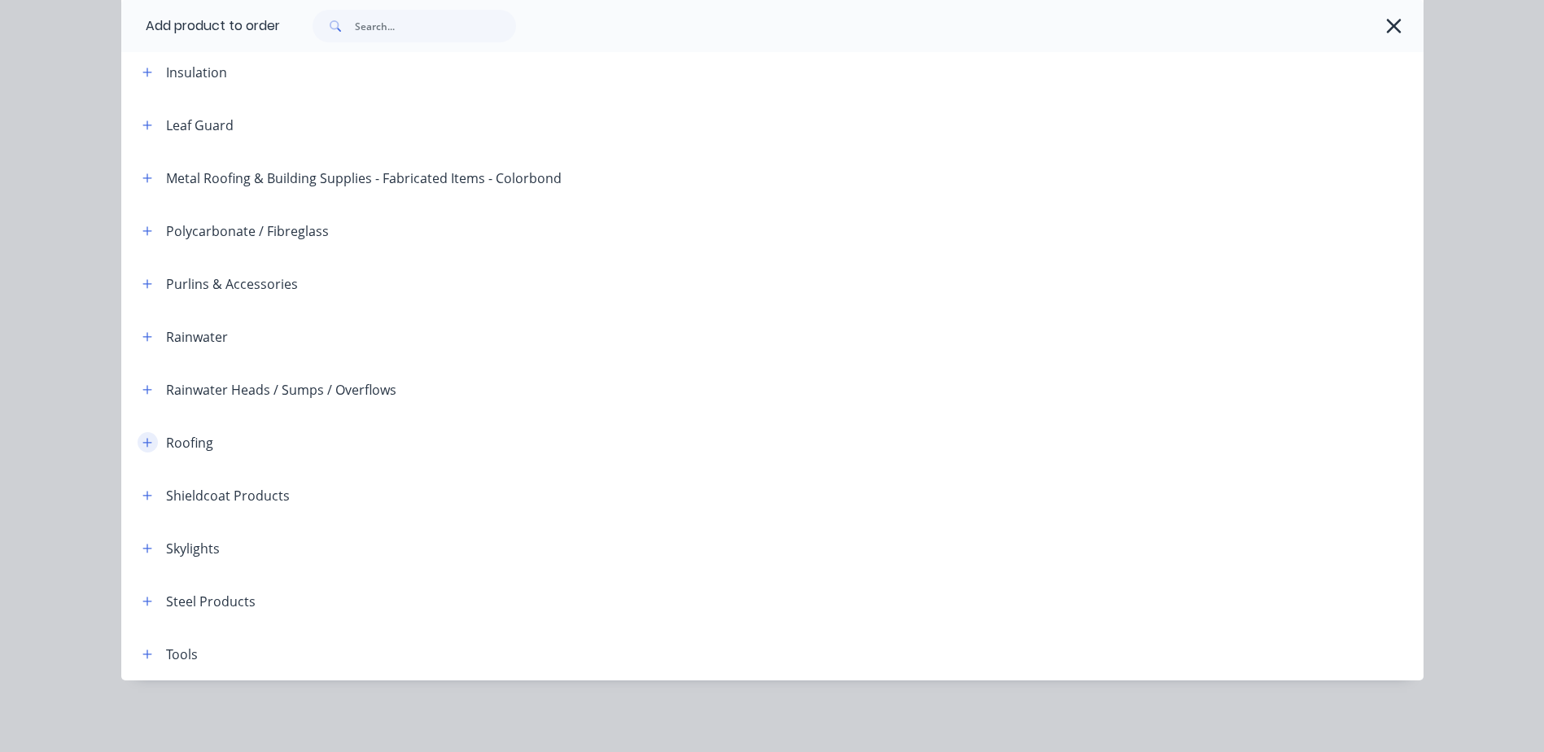
click at [143, 443] on icon "button" at bounding box center [146, 442] width 9 height 9
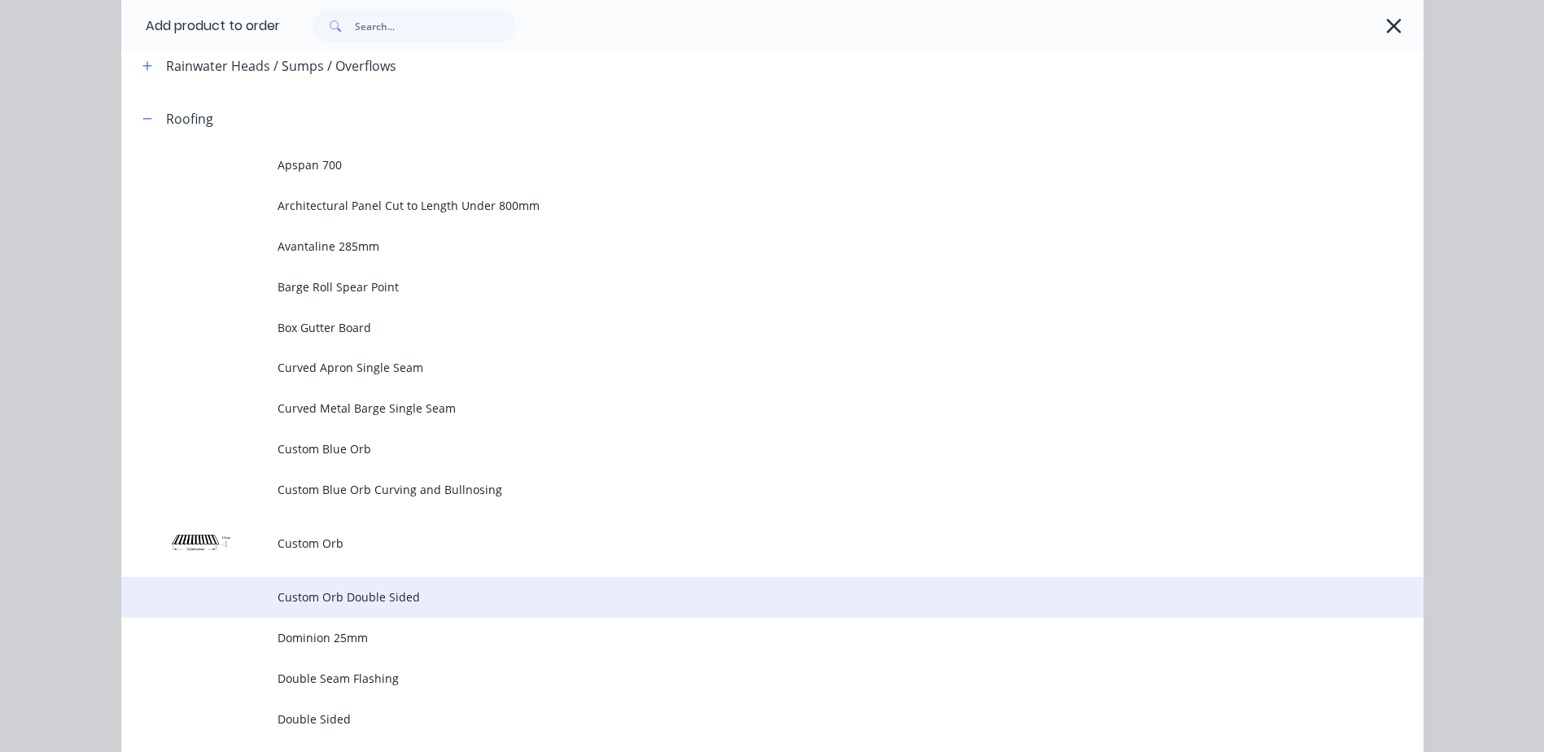
scroll to position [477, 0]
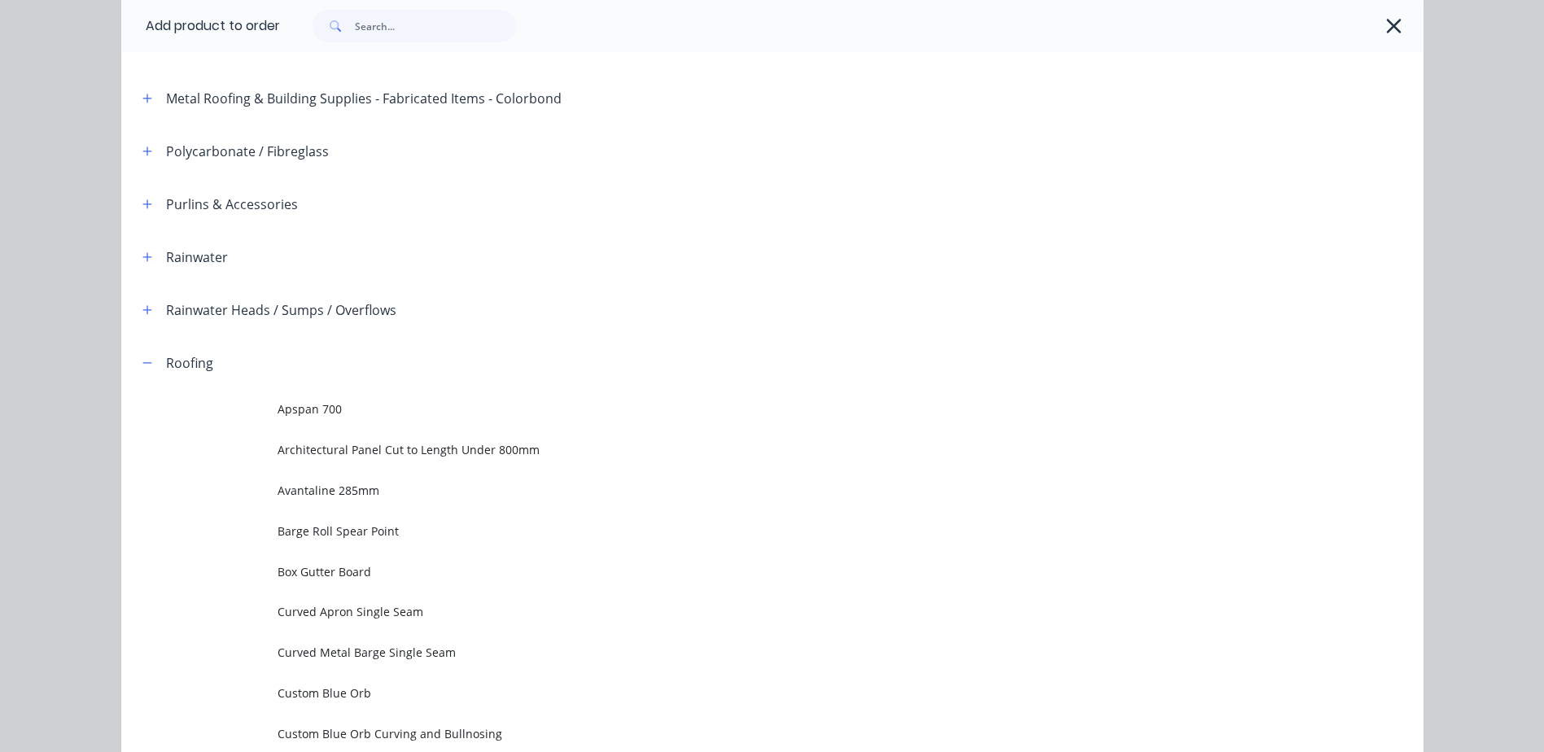
click at [142, 359] on icon "button" at bounding box center [147, 362] width 10 height 11
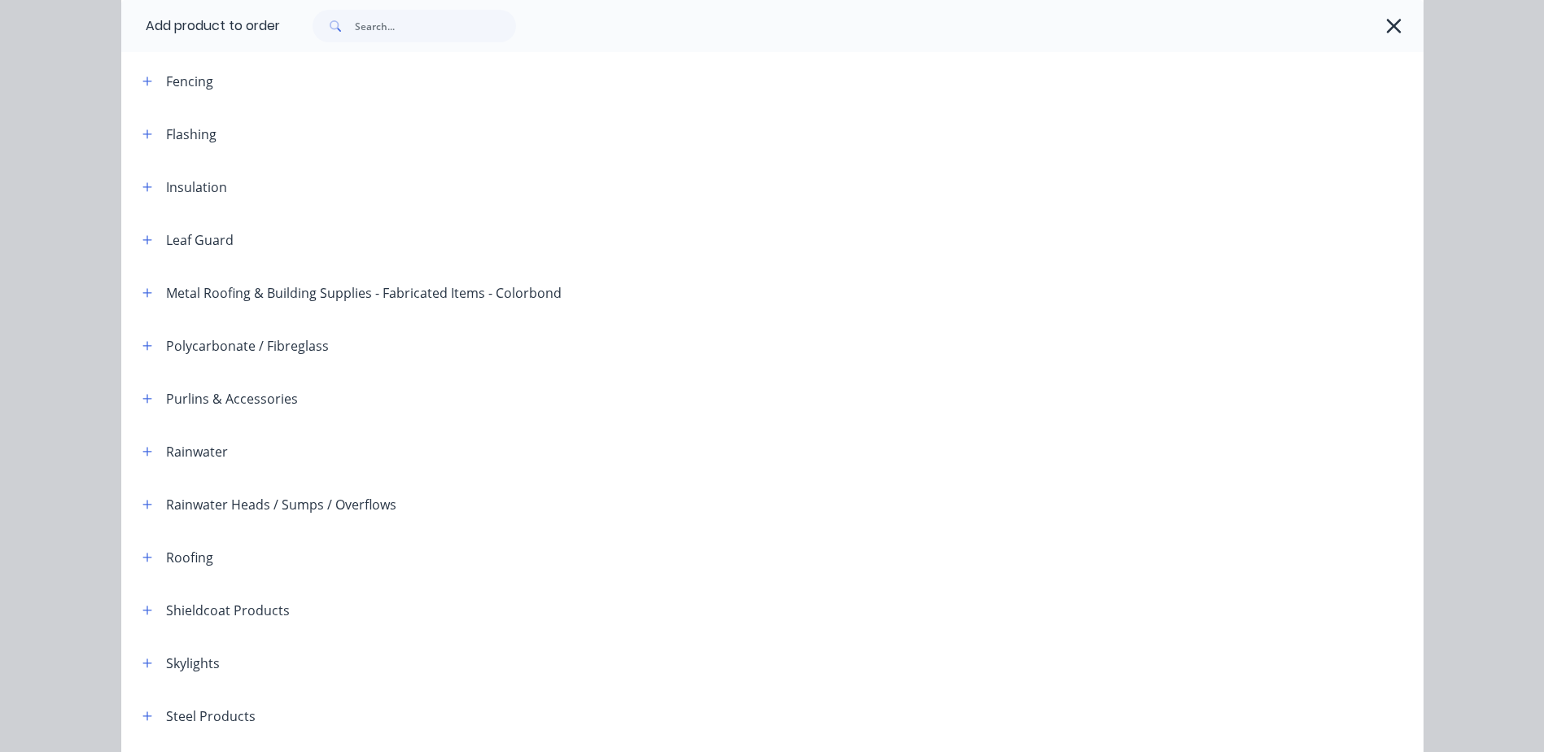
scroll to position [0, 0]
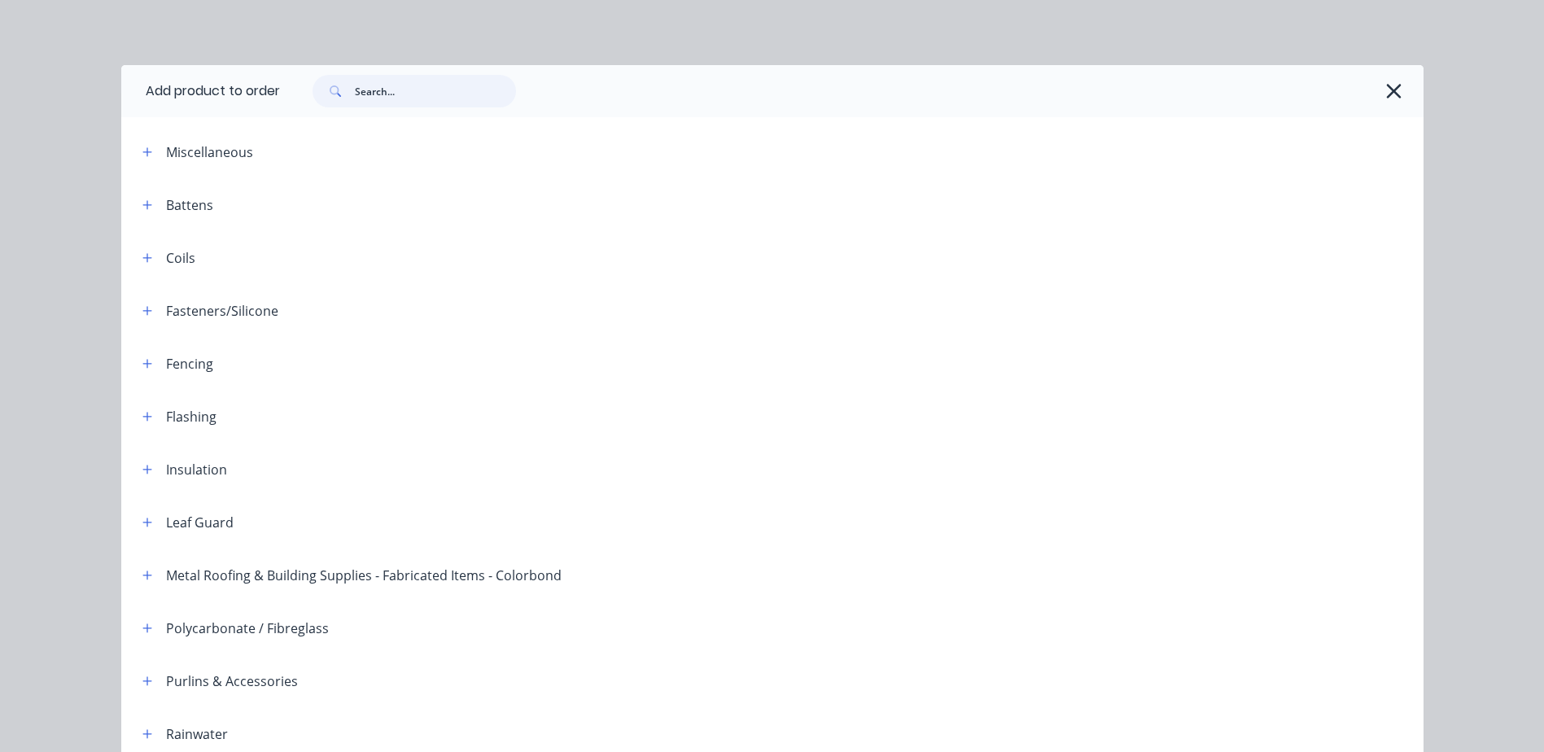
click at [361, 86] on input "text" at bounding box center [435, 91] width 161 height 33
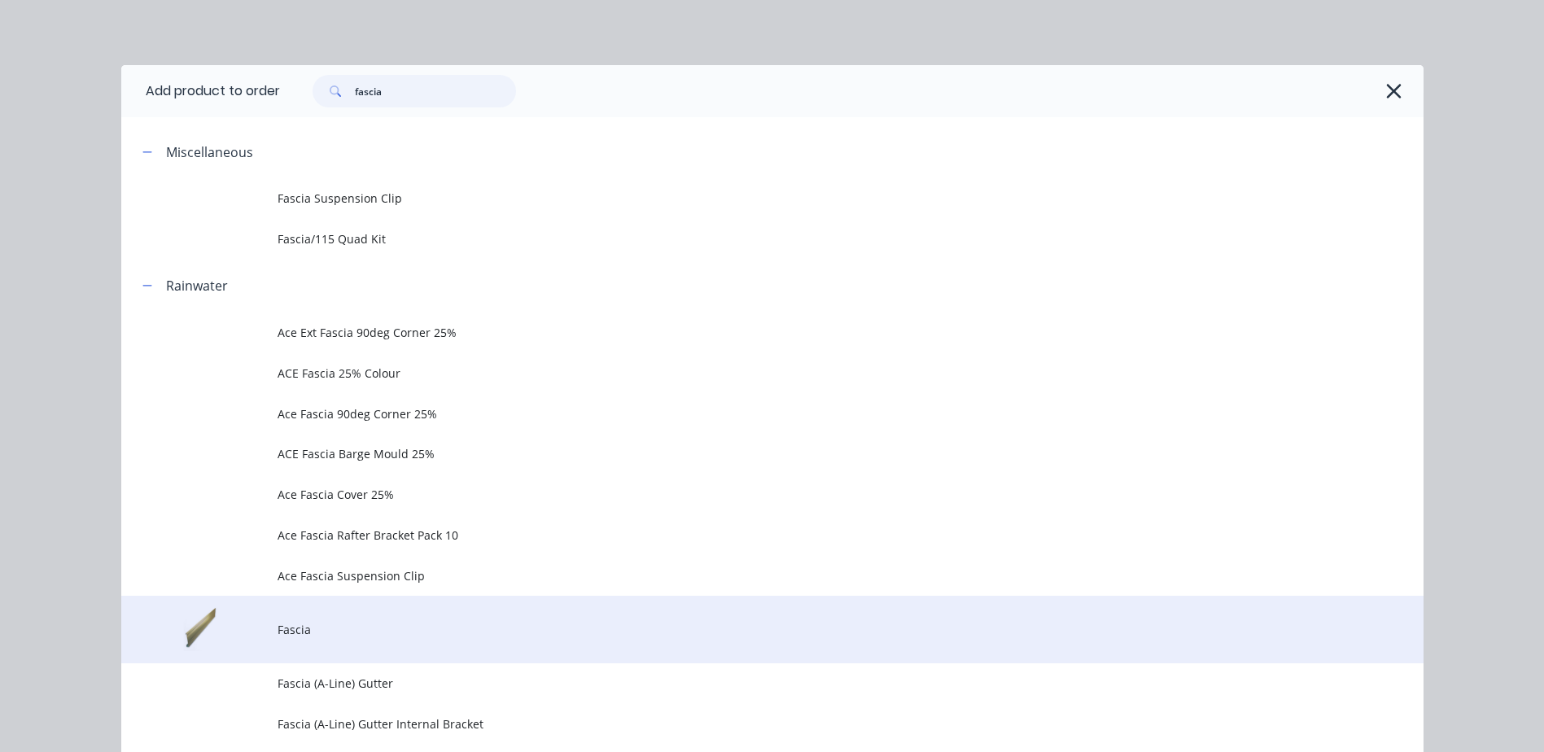
type input "fascia"
click at [311, 634] on span "Fascia" at bounding box center [736, 629] width 917 height 17
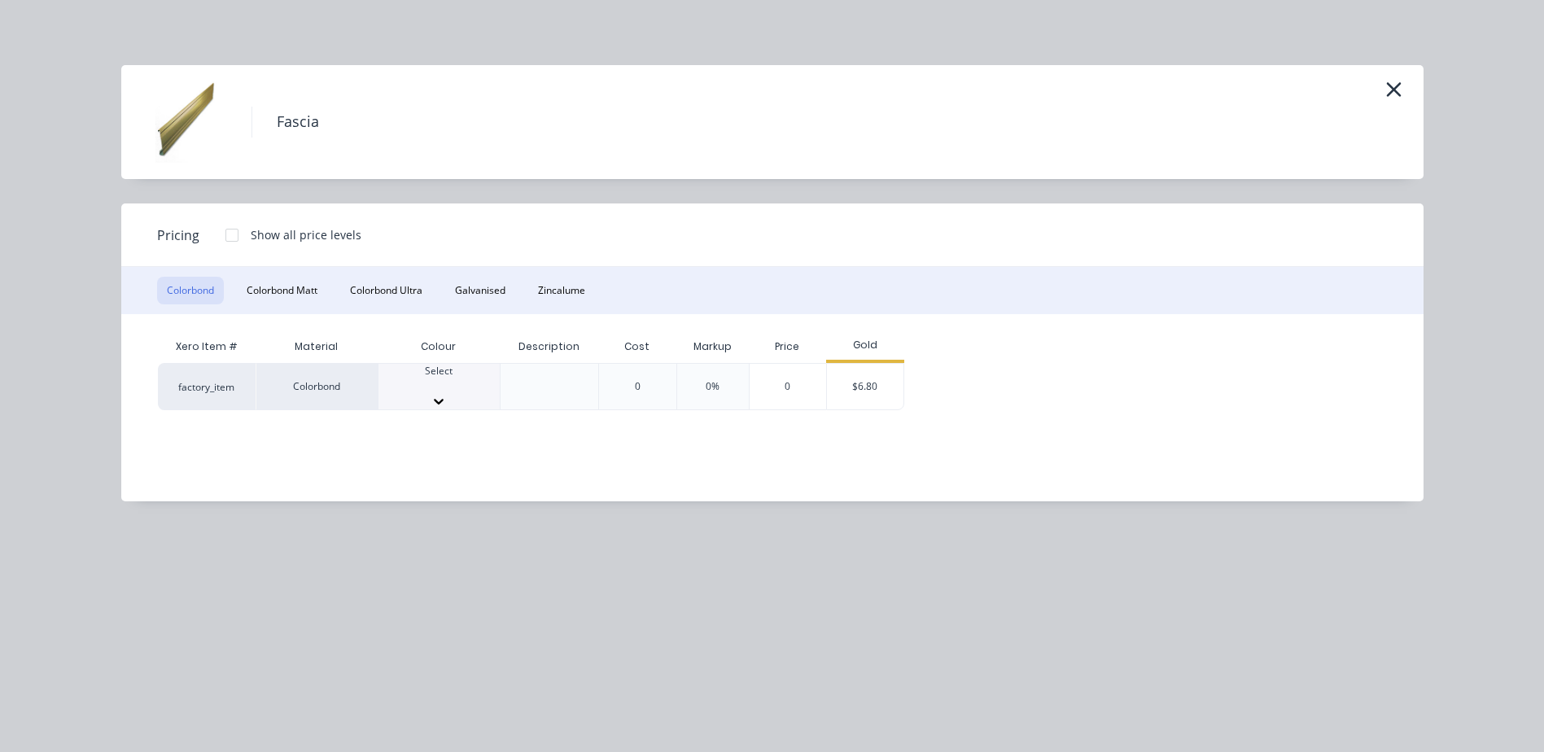
click at [447, 393] on icon at bounding box center [439, 401] width 16 height 16
click at [866, 380] on div "$6.80" at bounding box center [865, 391] width 77 height 55
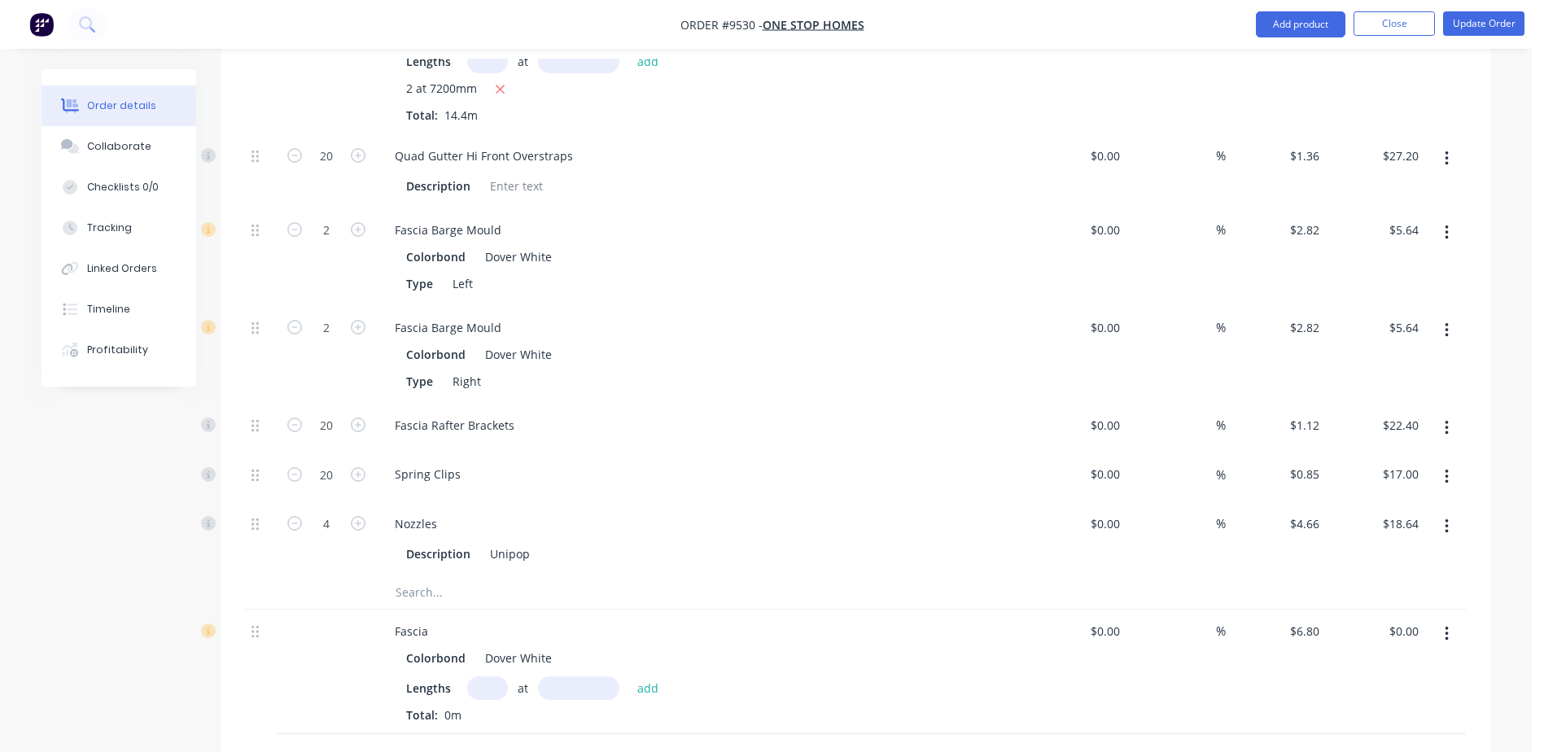
scroll to position [2198, 0]
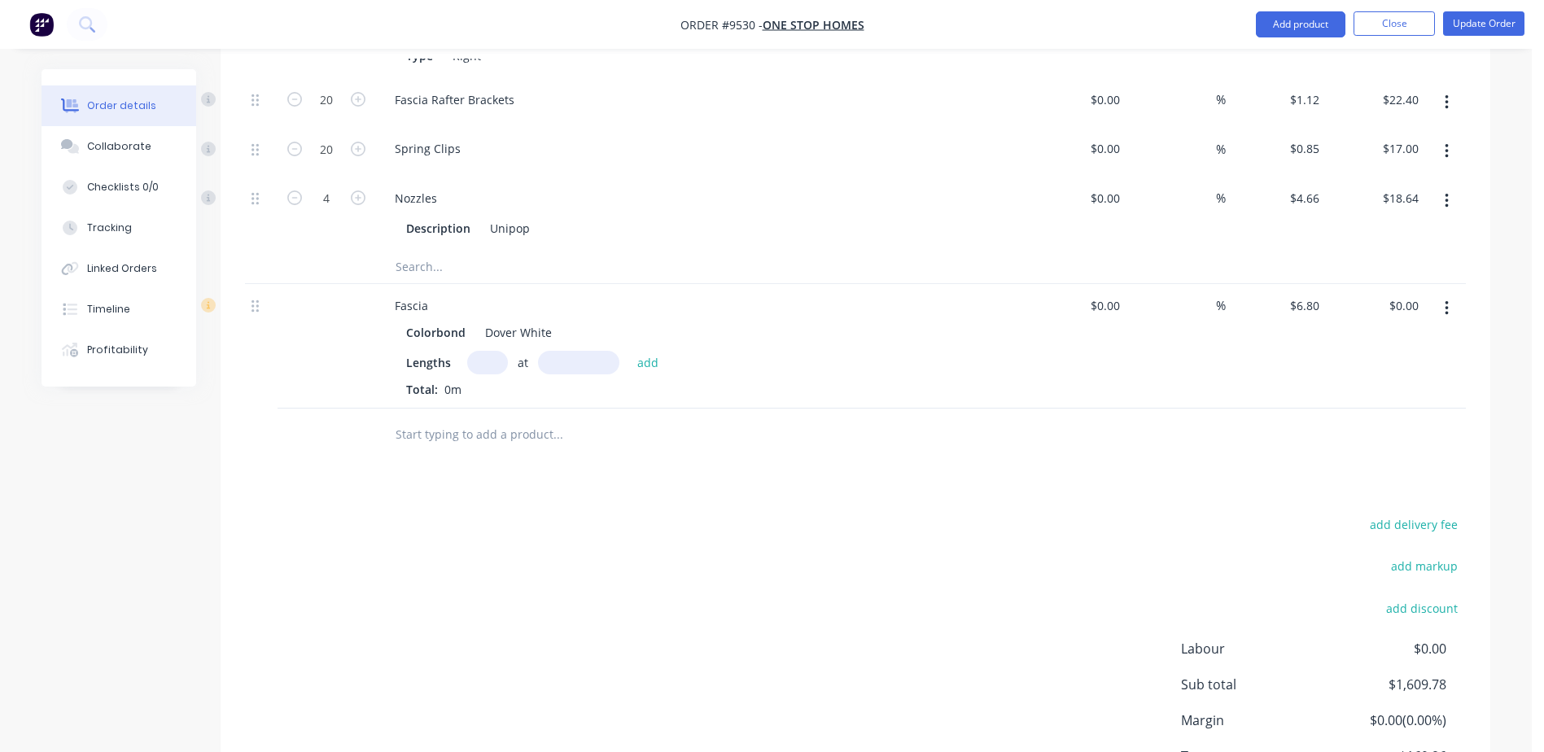
click at [496, 351] on input "text" at bounding box center [487, 363] width 41 height 24
type input "4"
type input "5"
click at [496, 351] on input "4" at bounding box center [487, 363] width 41 height 24
type input "2"
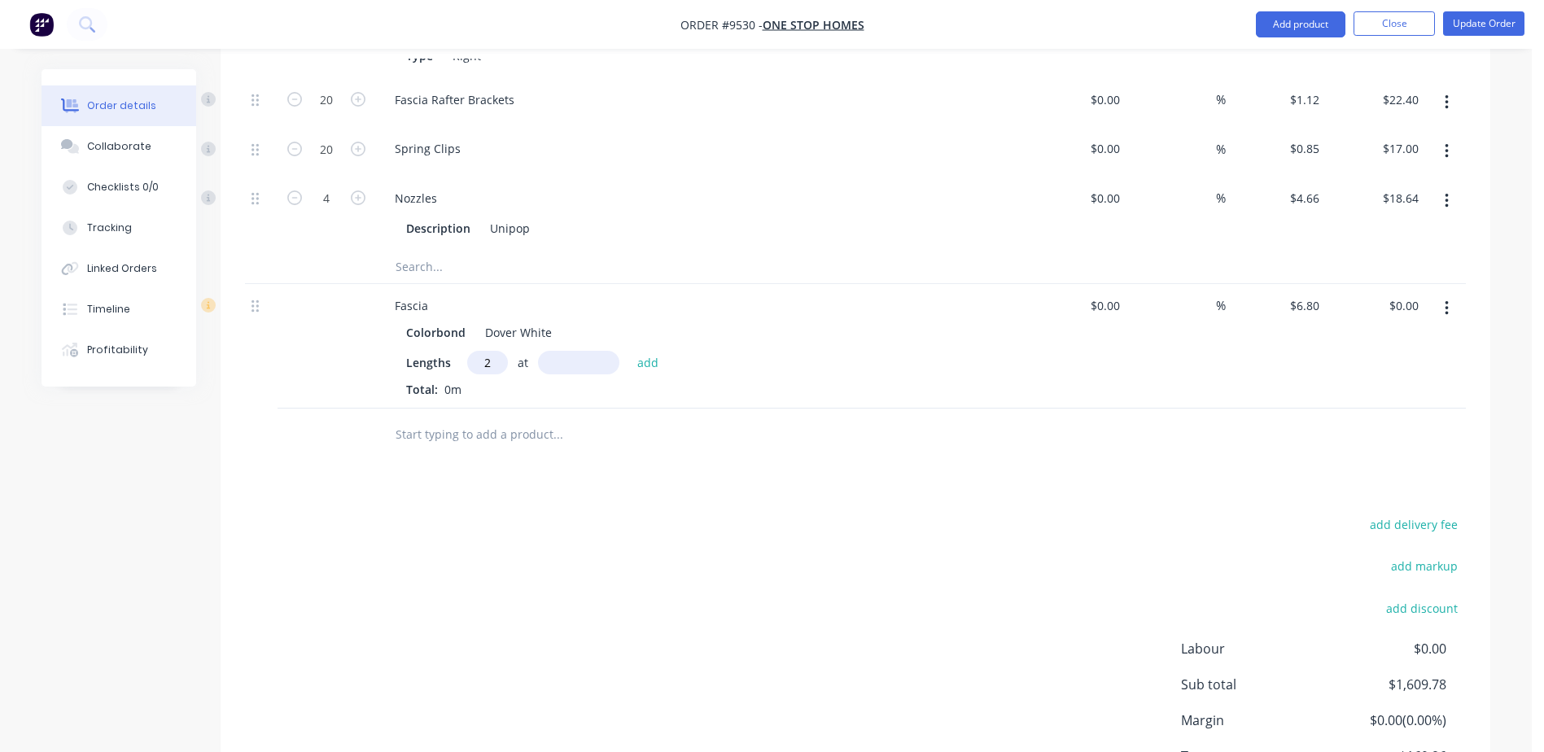
click at [562, 351] on input "text" at bounding box center [578, 363] width 81 height 24
type input "7300"
click at [629, 352] on button "add" at bounding box center [648, 363] width 38 height 22
type input "$99.28"
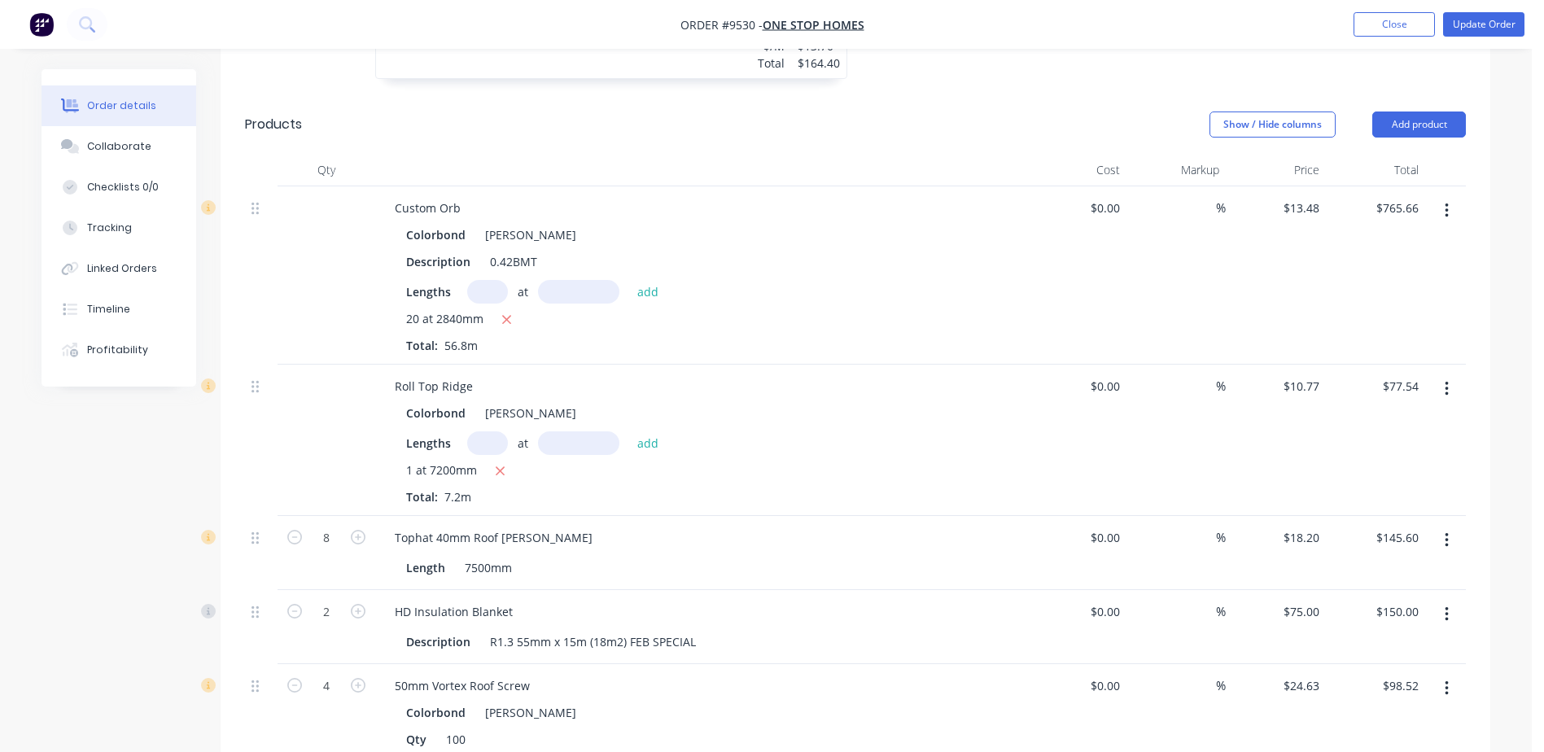
scroll to position [488, 0]
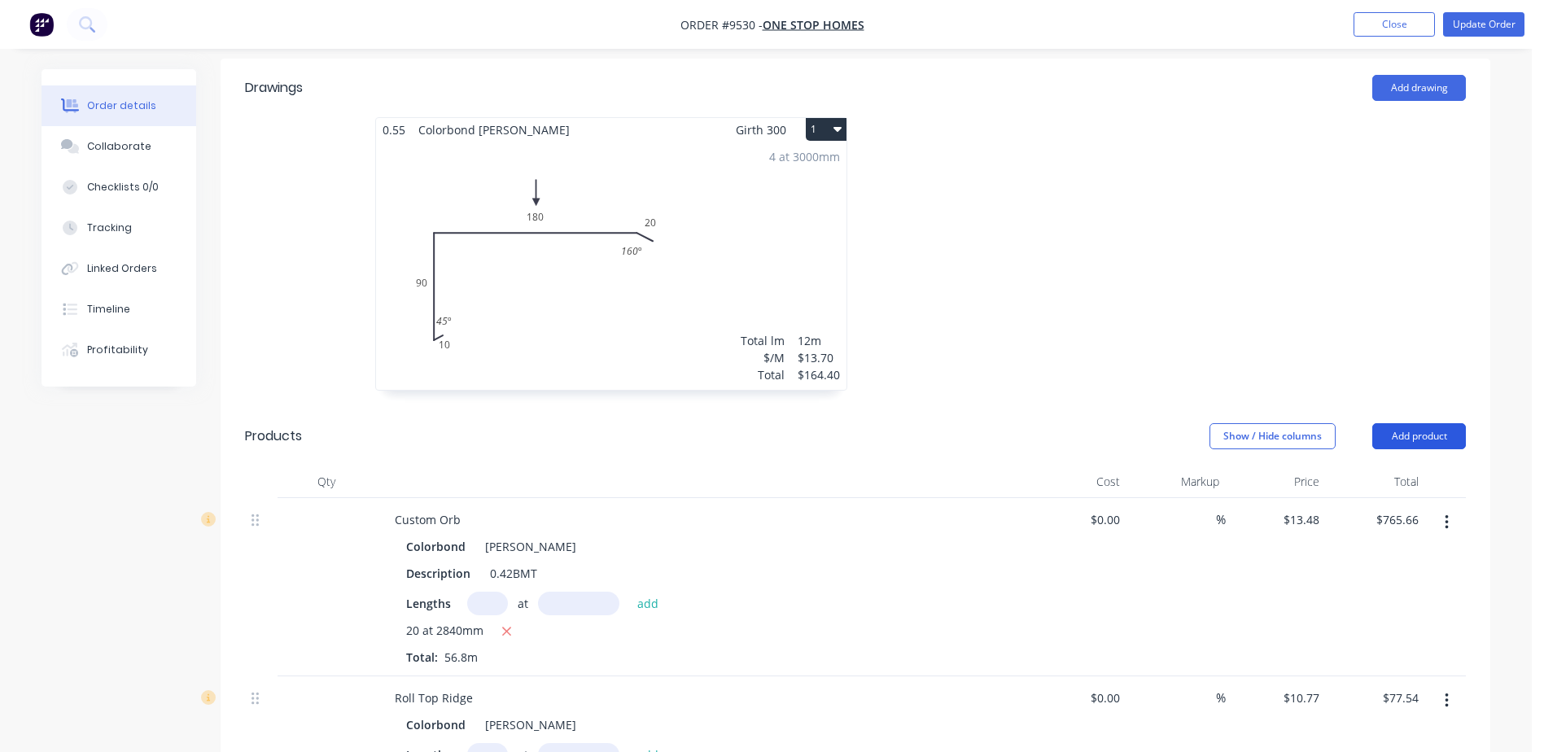
click at [1424, 423] on button "Add product" at bounding box center [1419, 436] width 94 height 26
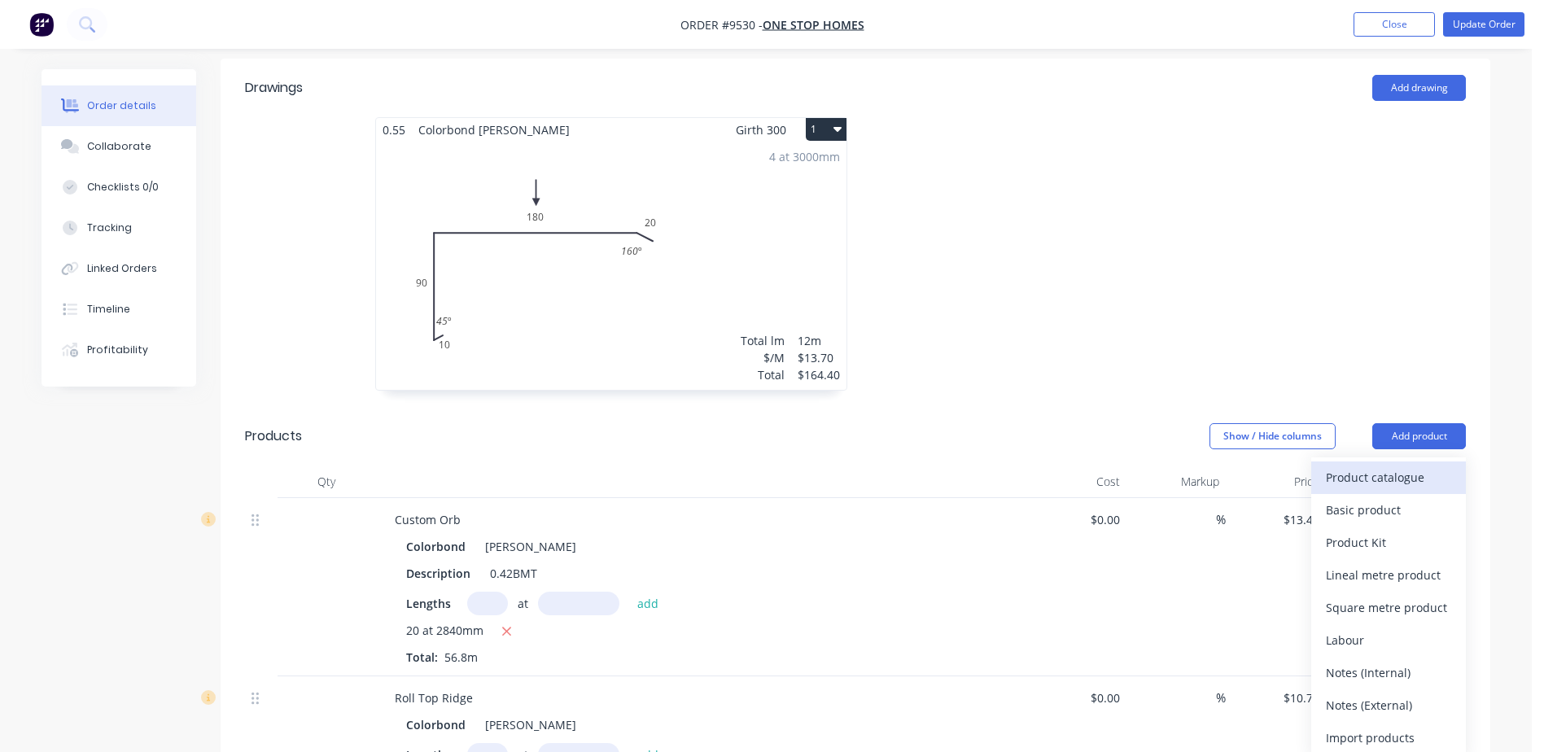
click at [1396, 466] on div "Product catalogue" at bounding box center [1388, 478] width 125 height 24
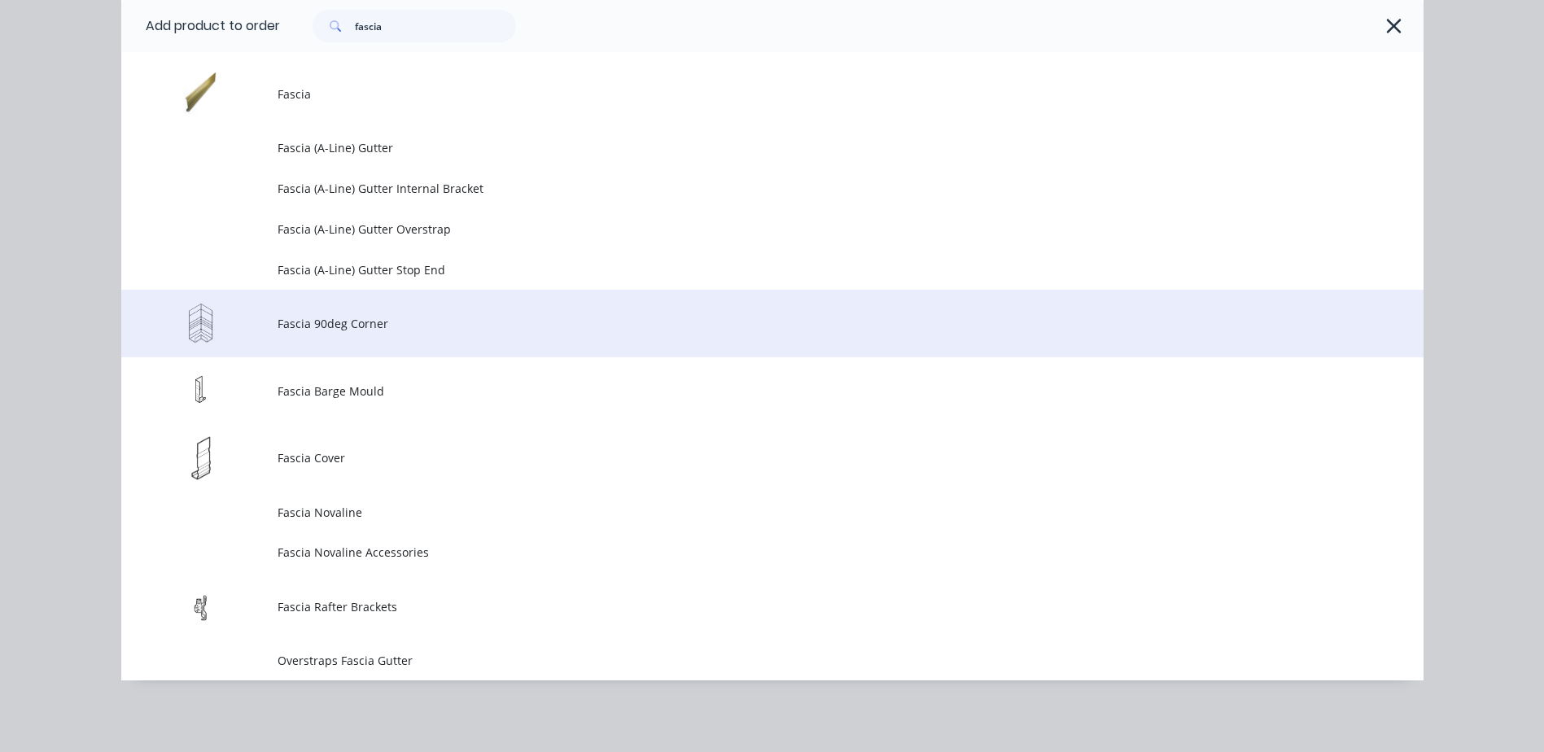
scroll to position [0, 0]
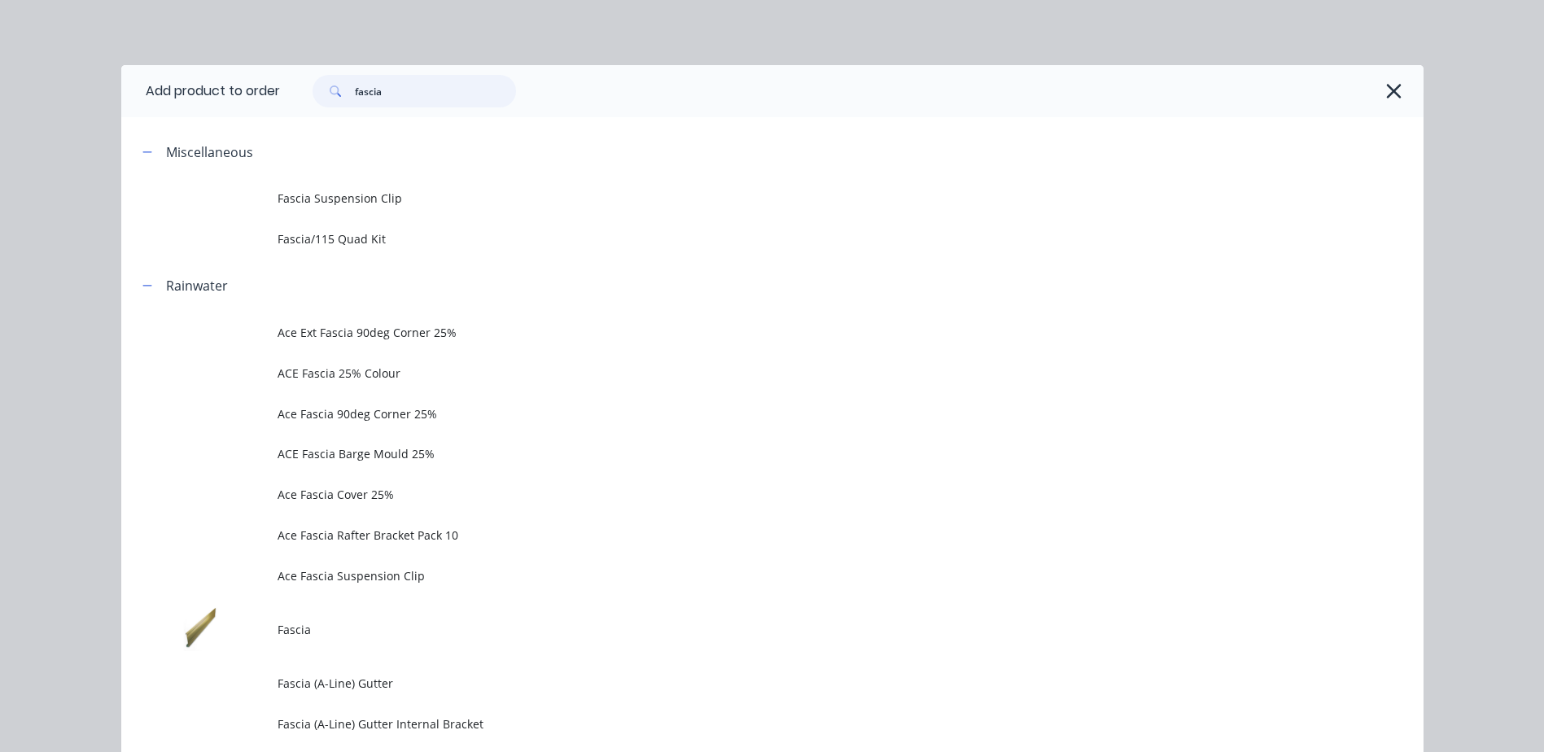
click at [382, 88] on input "fascia" at bounding box center [435, 91] width 161 height 33
type input "f"
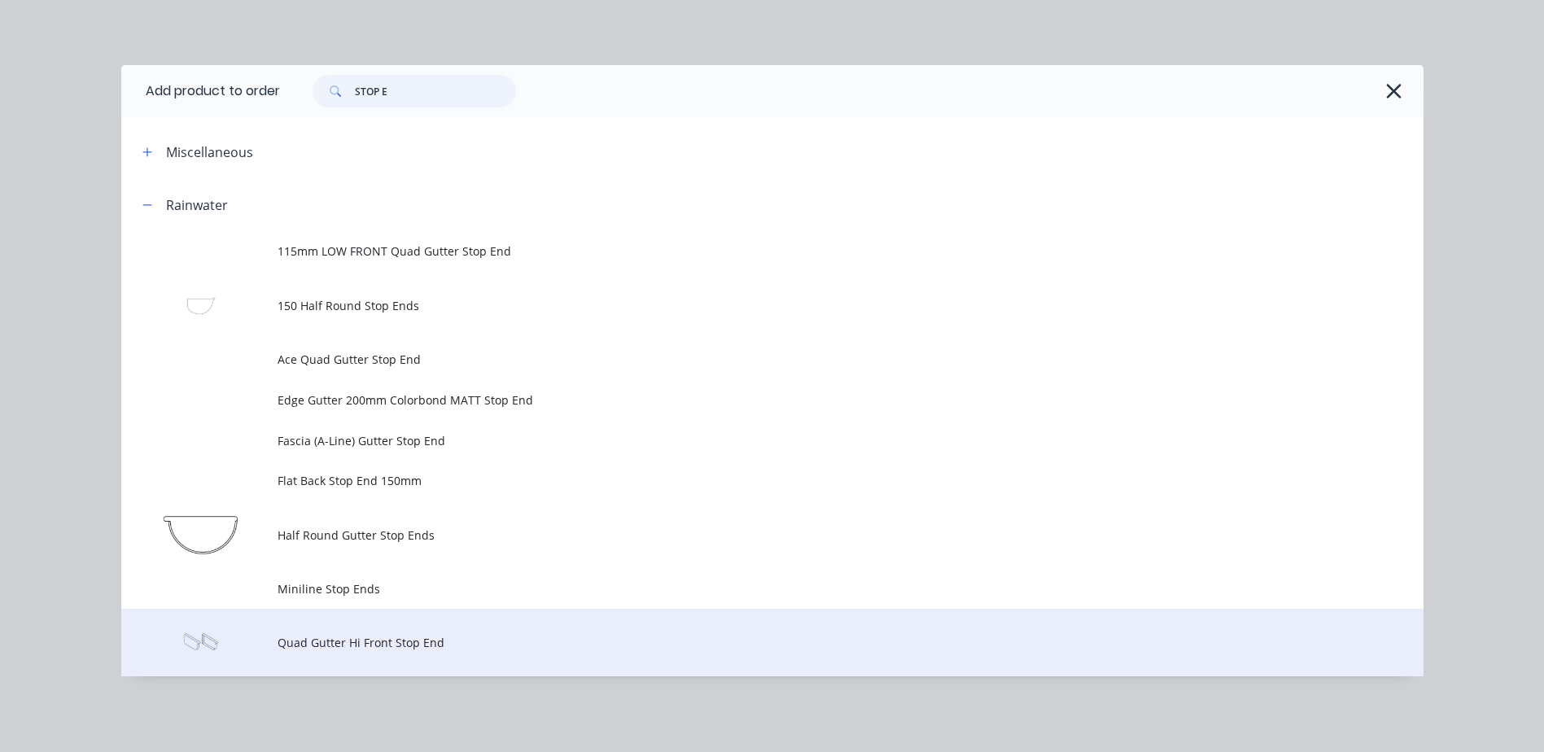
type input "STOP E"
click at [296, 639] on span "Quad Gutter Hi Front Stop End" at bounding box center [736, 642] width 917 height 17
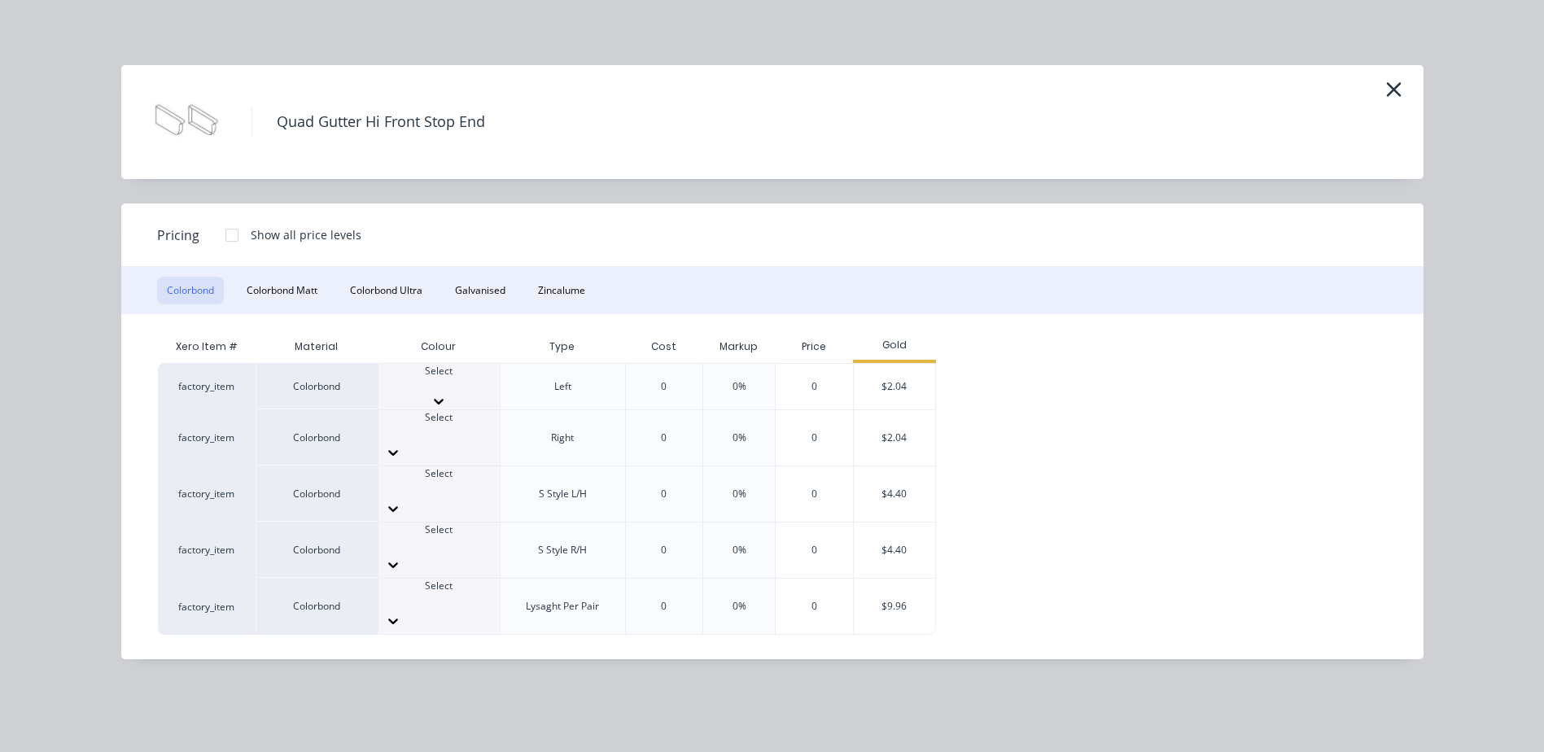
click at [444, 400] on icon at bounding box center [439, 403] width 10 height 6
click at [444, 456] on icon at bounding box center [439, 459] width 10 height 6
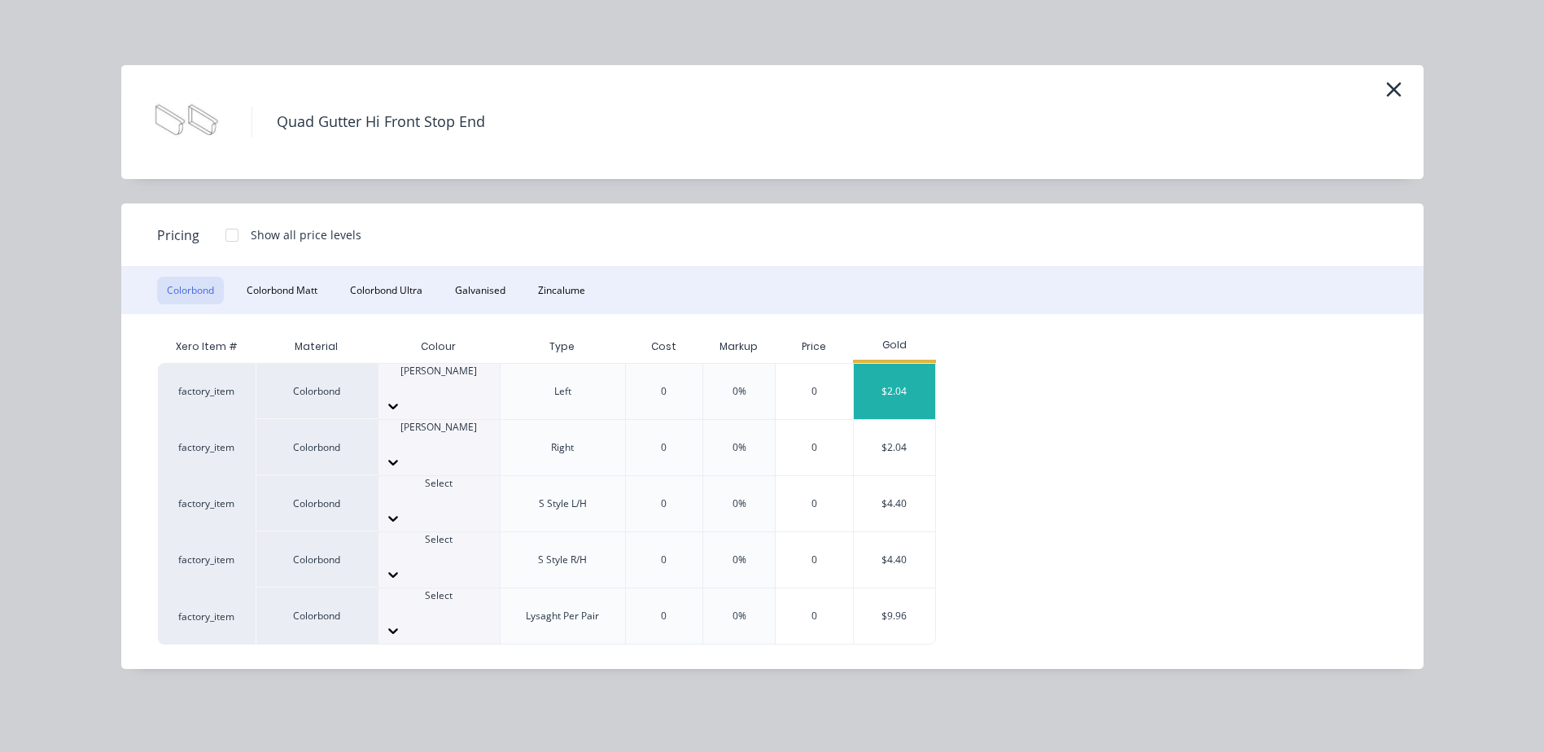
click at [904, 388] on div "$2.04" at bounding box center [894, 391] width 81 height 55
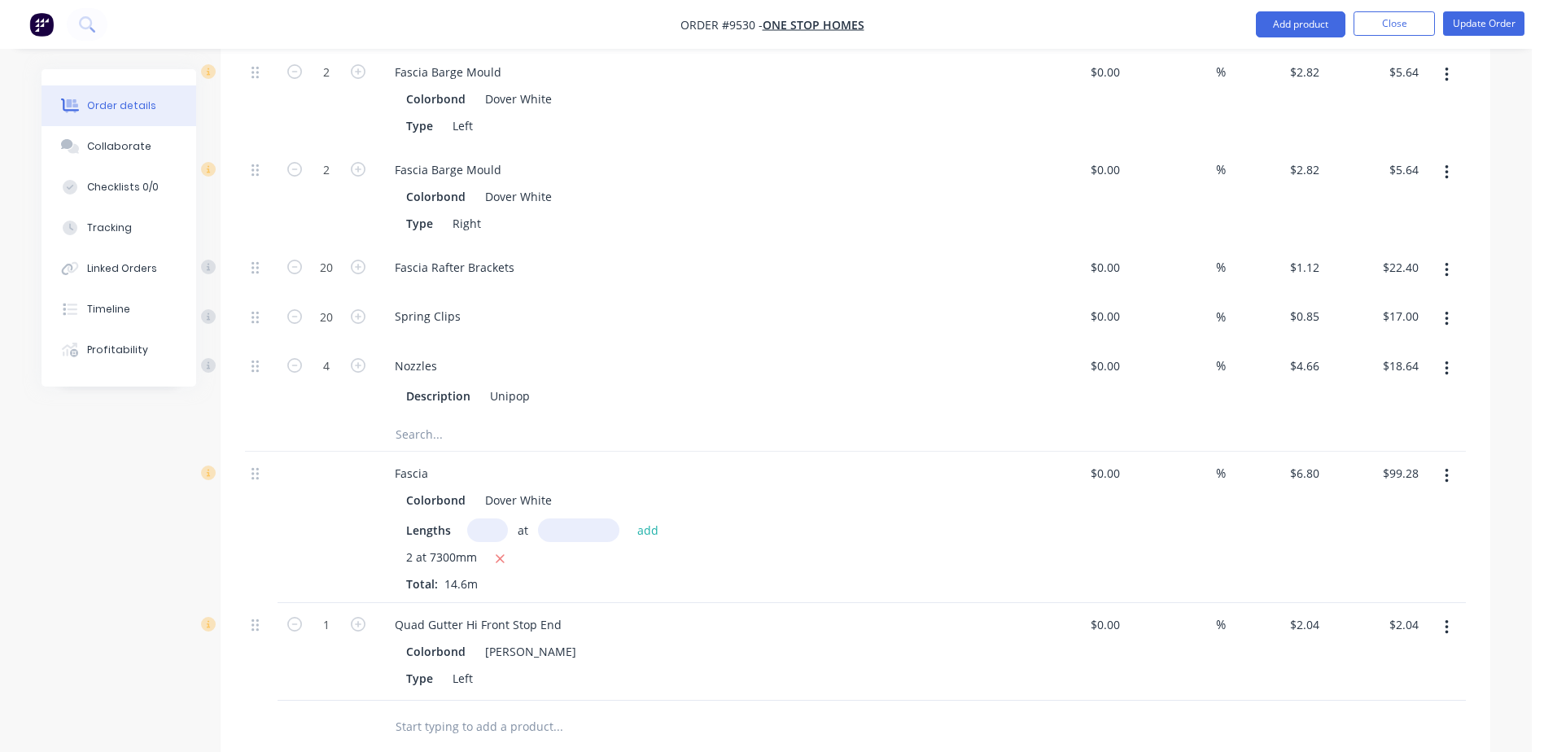
scroll to position [2035, 0]
click at [357, 612] on icon "button" at bounding box center [358, 619] width 15 height 15
type input "2"
type input "$4.08"
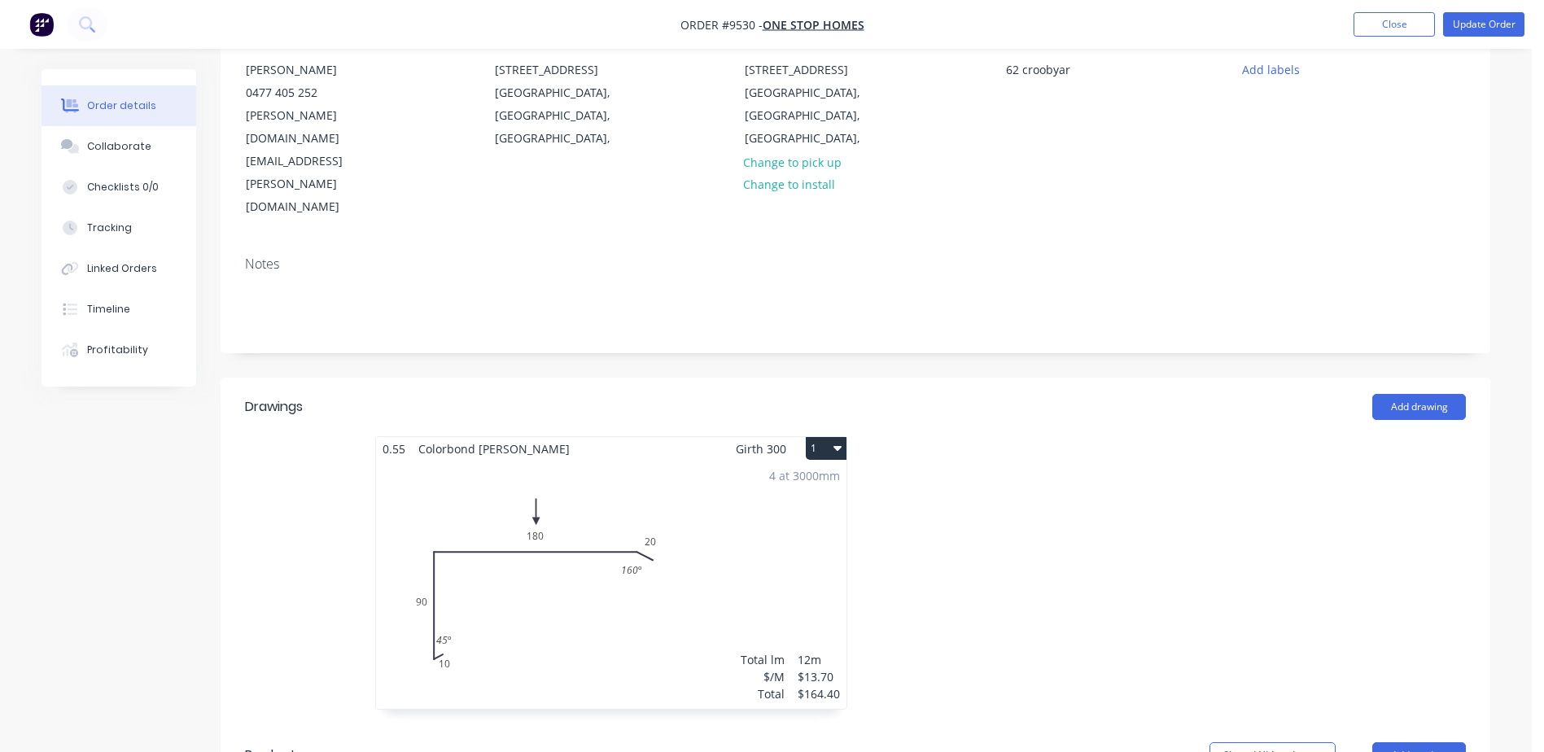
scroll to position [163, 0]
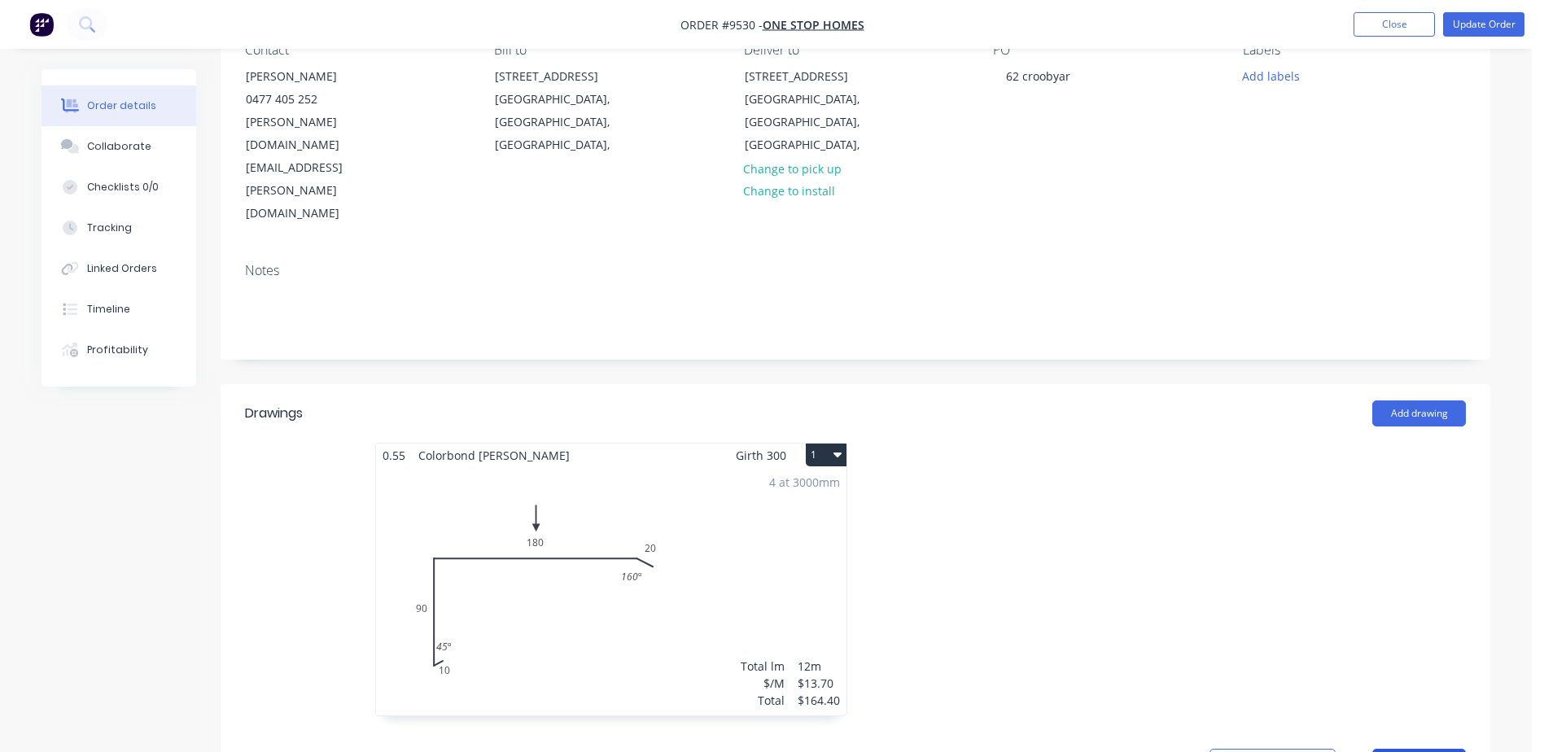
click at [1395, 749] on button "Add product" at bounding box center [1419, 762] width 94 height 26
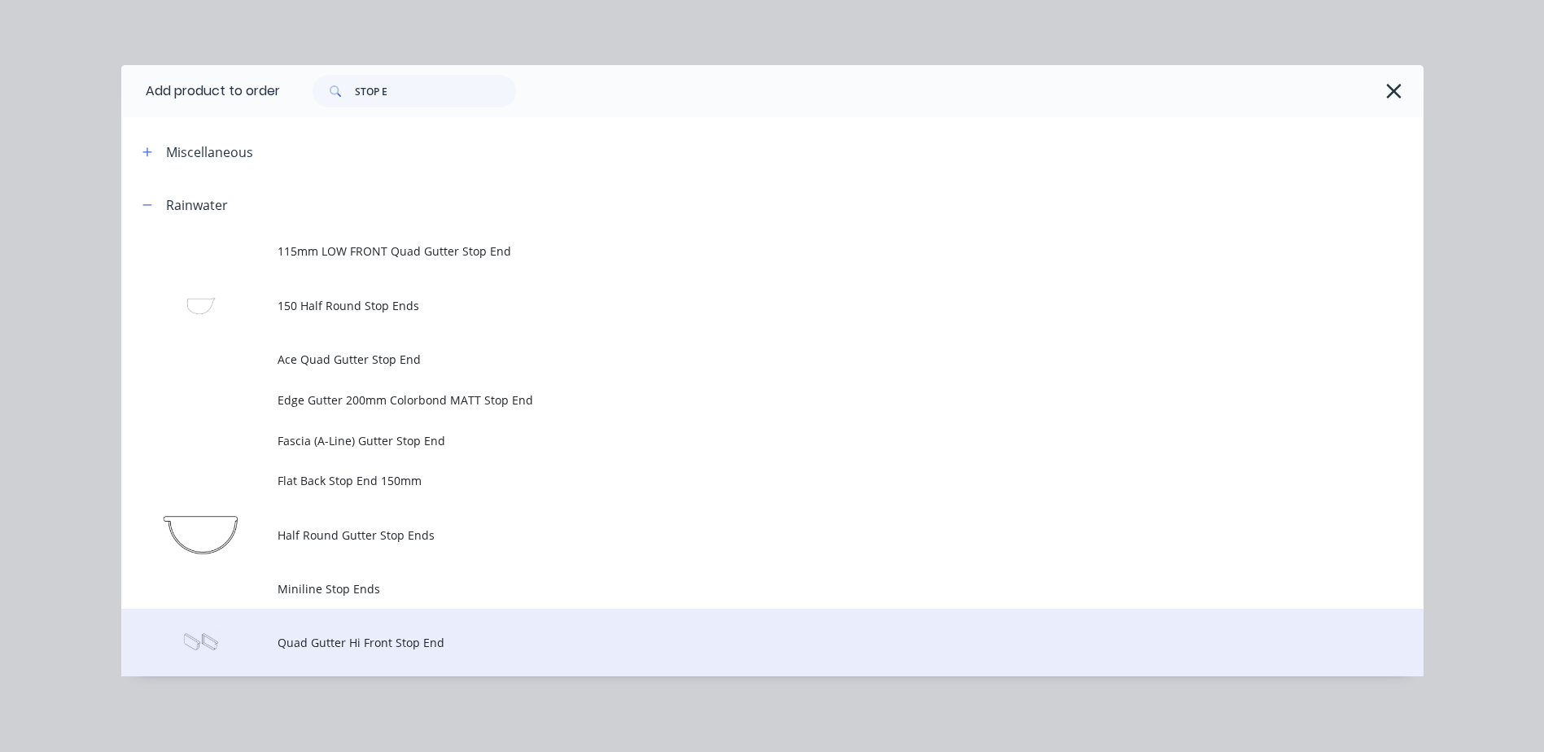
scroll to position [488, 0]
click at [405, 630] on td "Quad Gutter Hi Front Stop End" at bounding box center [851, 643] width 1146 height 68
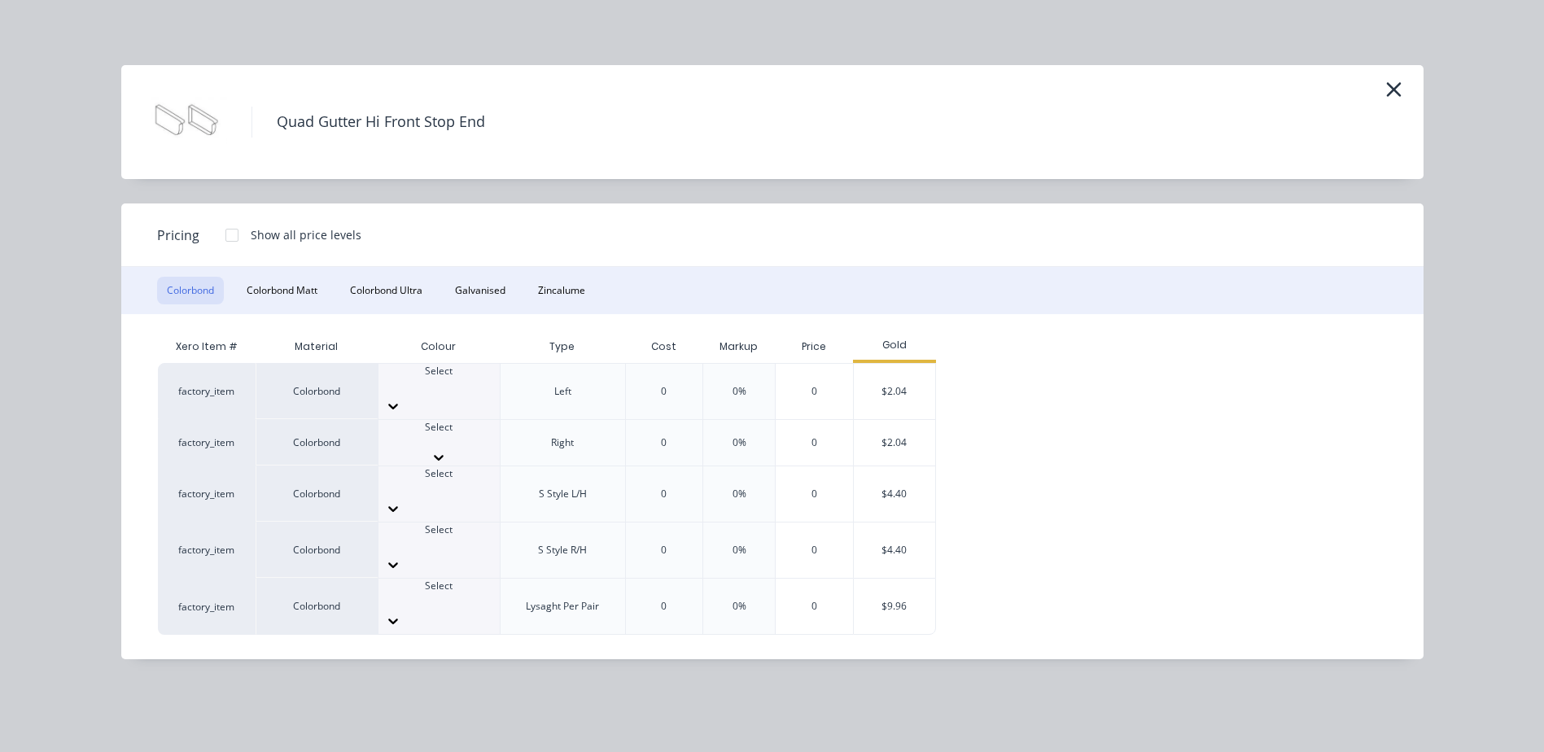
click at [465, 422] on div "Select" at bounding box center [439, 434] width 121 height 29
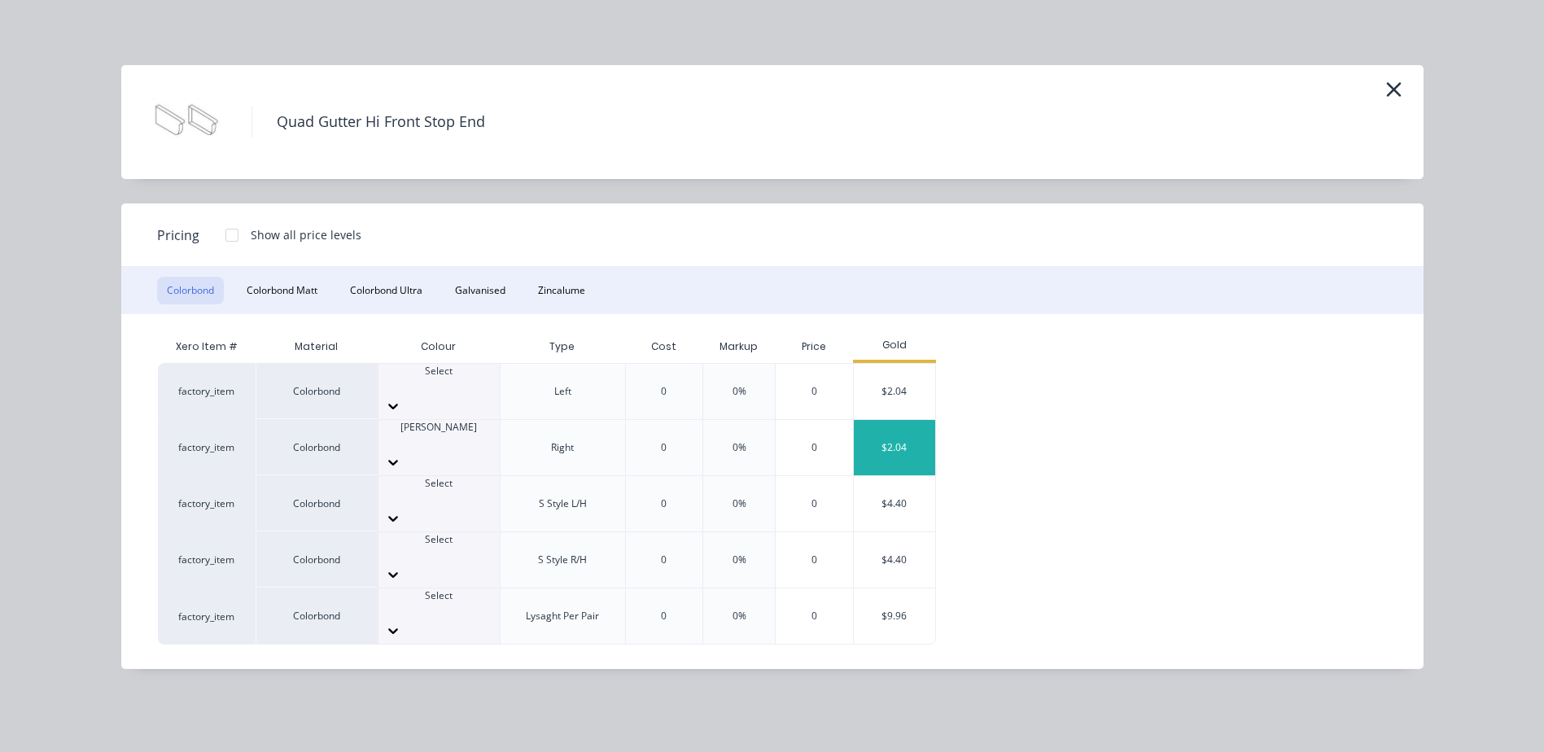
click at [870, 429] on div "$2.04" at bounding box center [894, 447] width 81 height 55
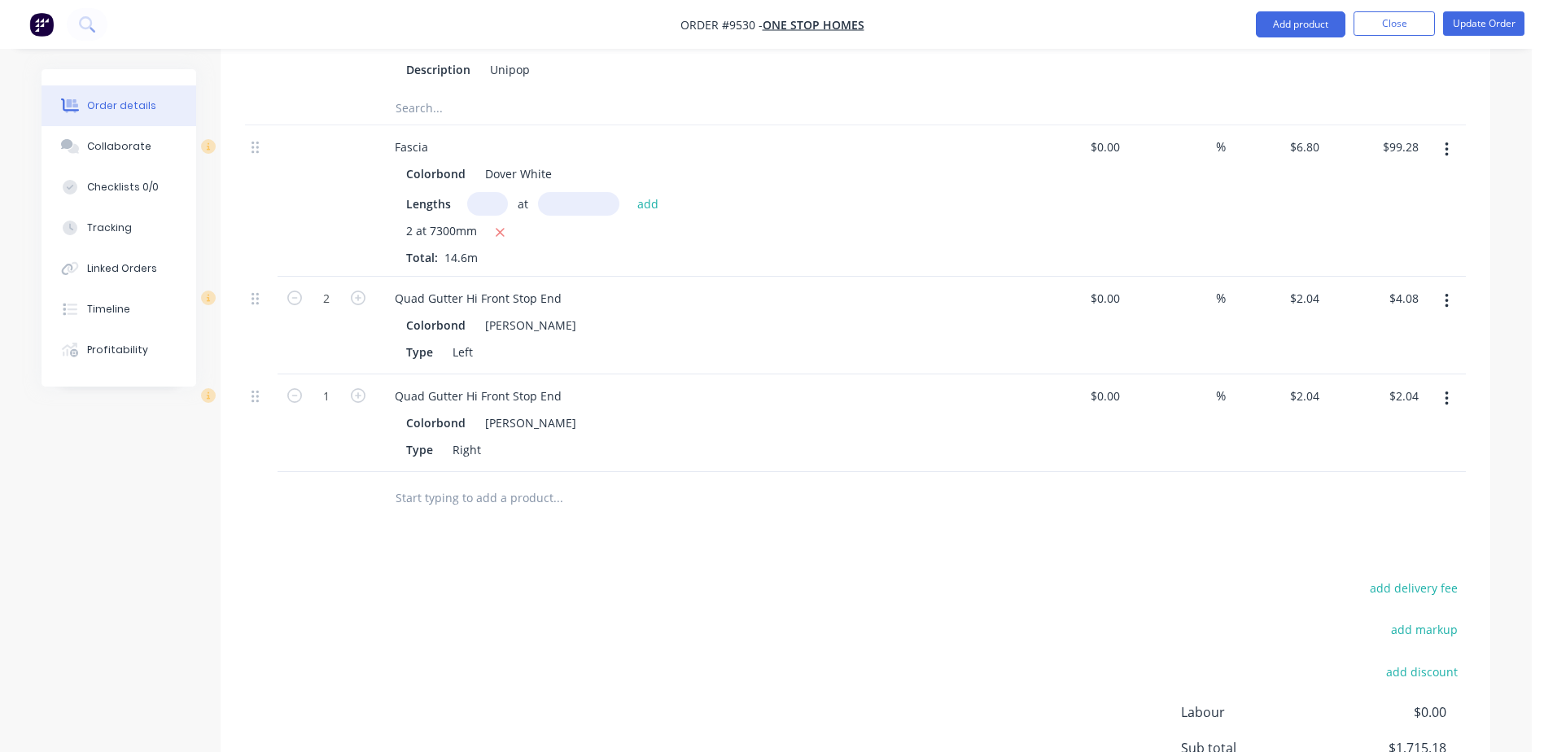
scroll to position [2198, 0]
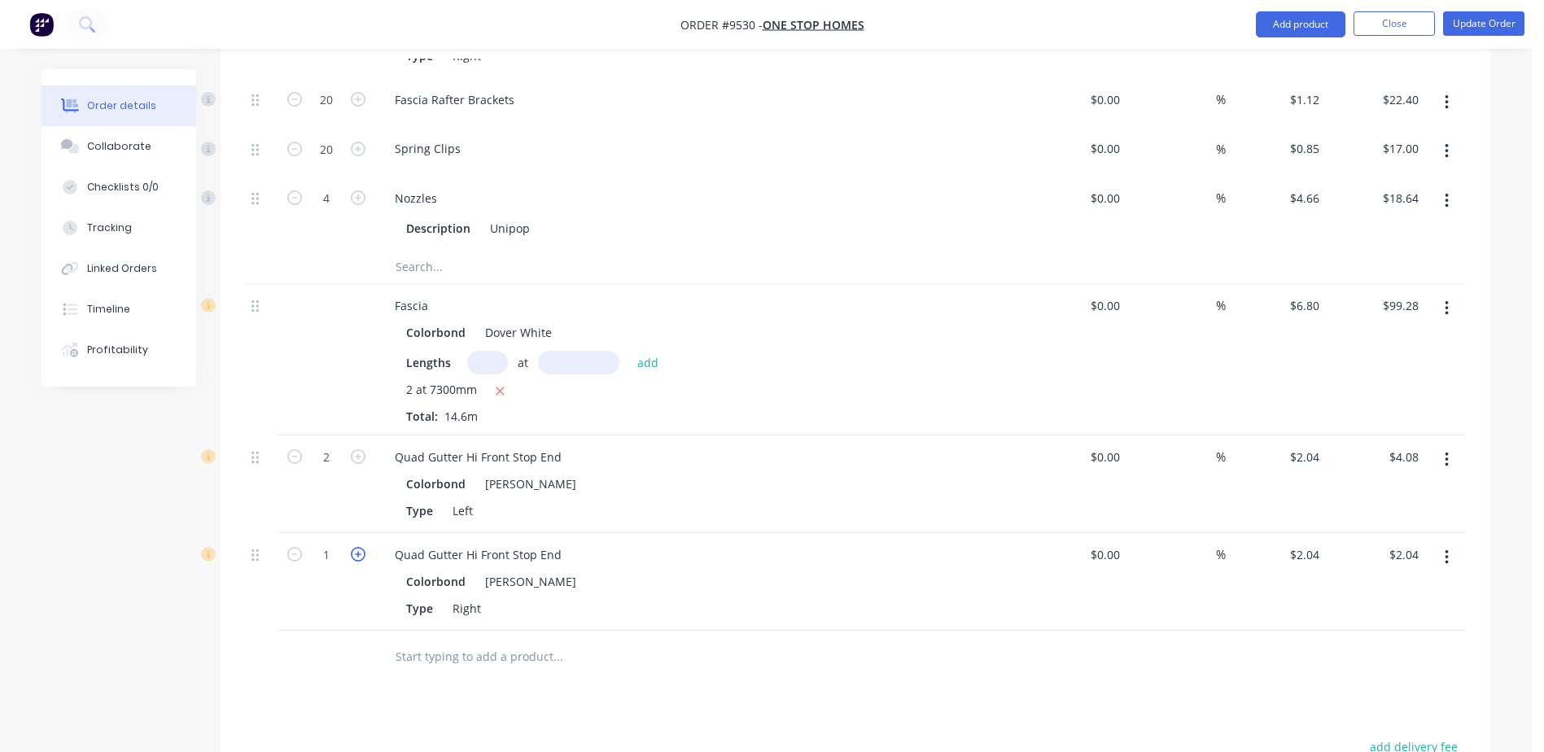
click at [357, 547] on icon "button" at bounding box center [358, 554] width 15 height 15
type input "2"
type input "$4.08"
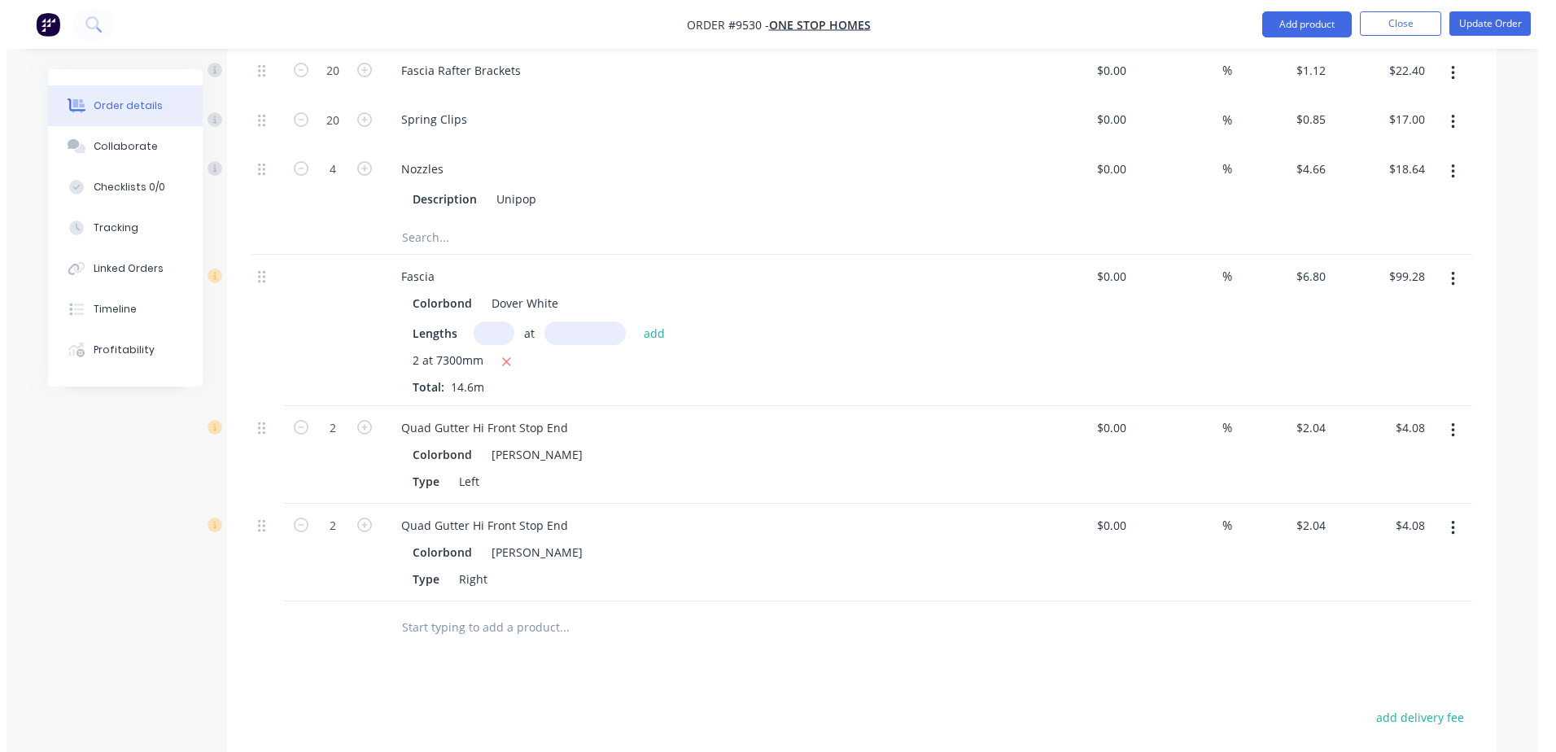
scroll to position [2279, 0]
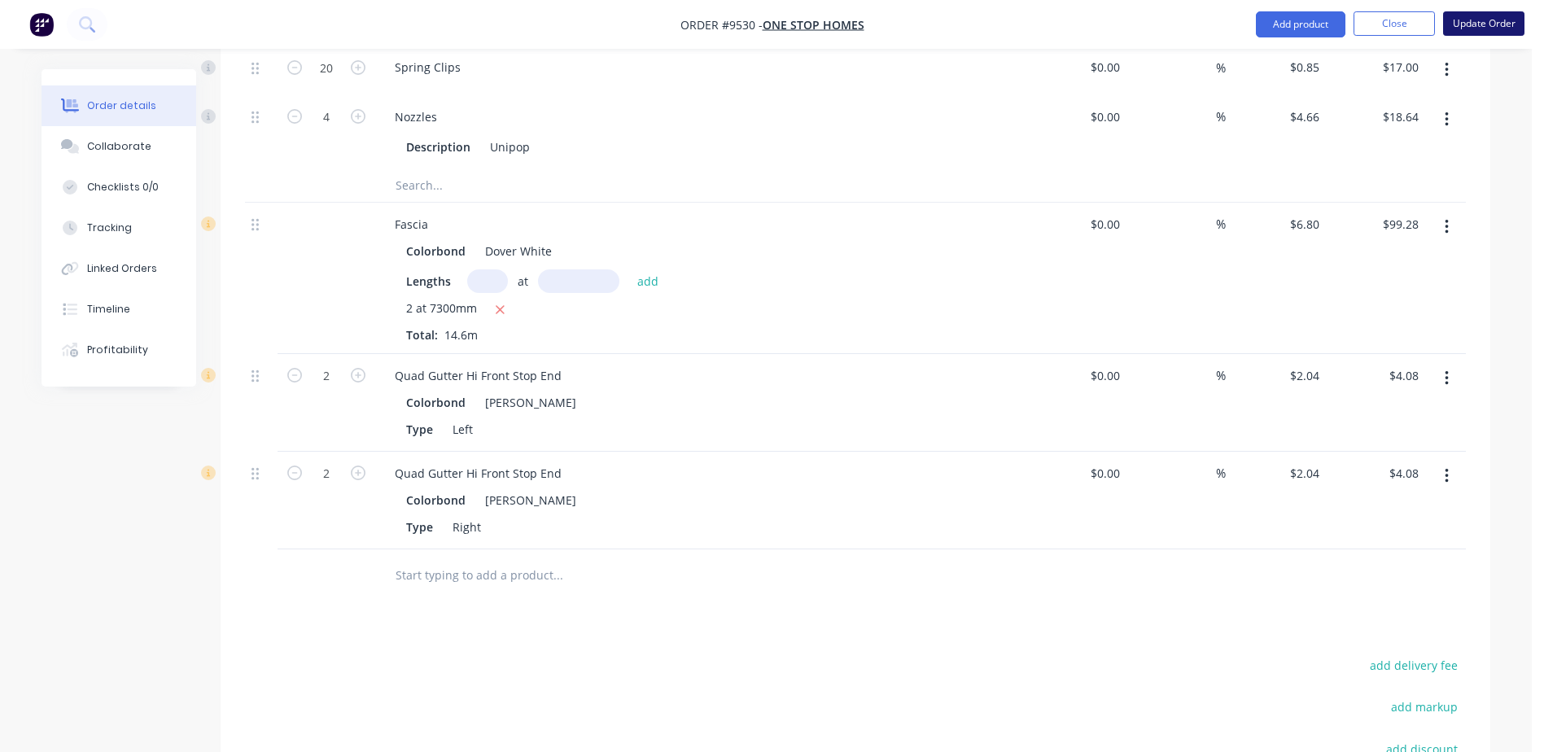
click at [1480, 21] on button "Update Order" at bounding box center [1483, 23] width 81 height 24
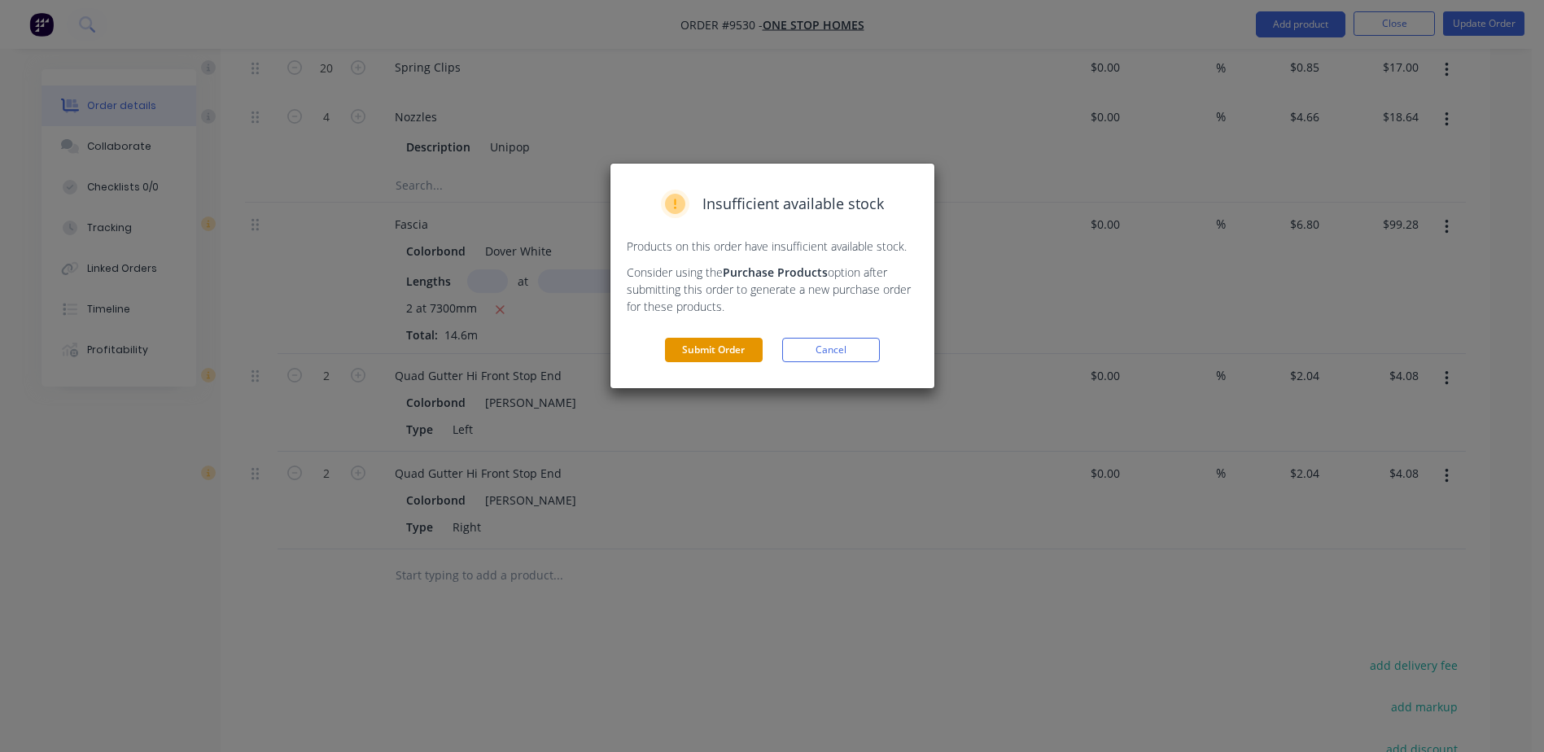
click at [722, 341] on button "Submit Order" at bounding box center [714, 350] width 98 height 24
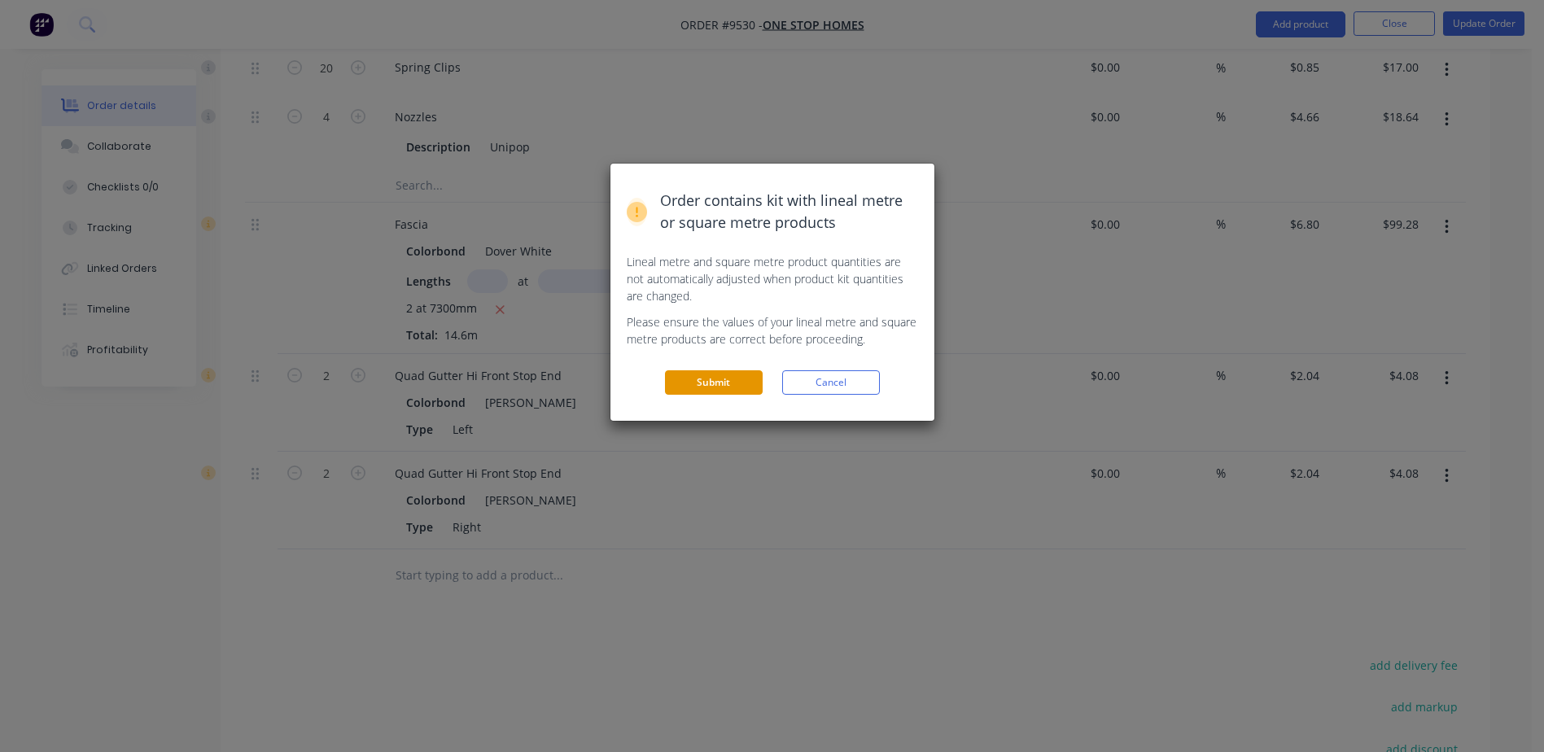
click at [718, 391] on button "Submit" at bounding box center [714, 382] width 98 height 24
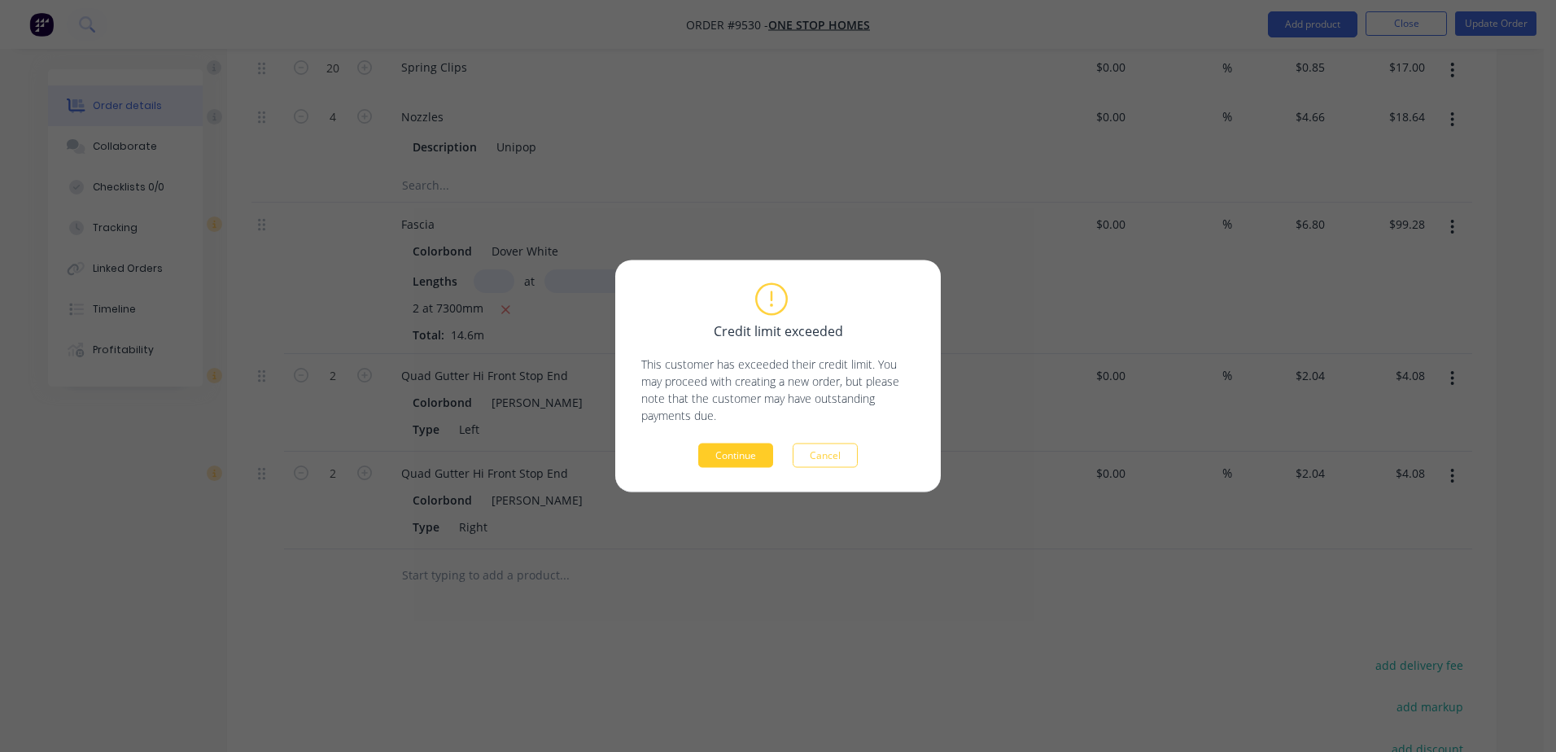
click at [733, 455] on button "Continue" at bounding box center [735, 456] width 75 height 24
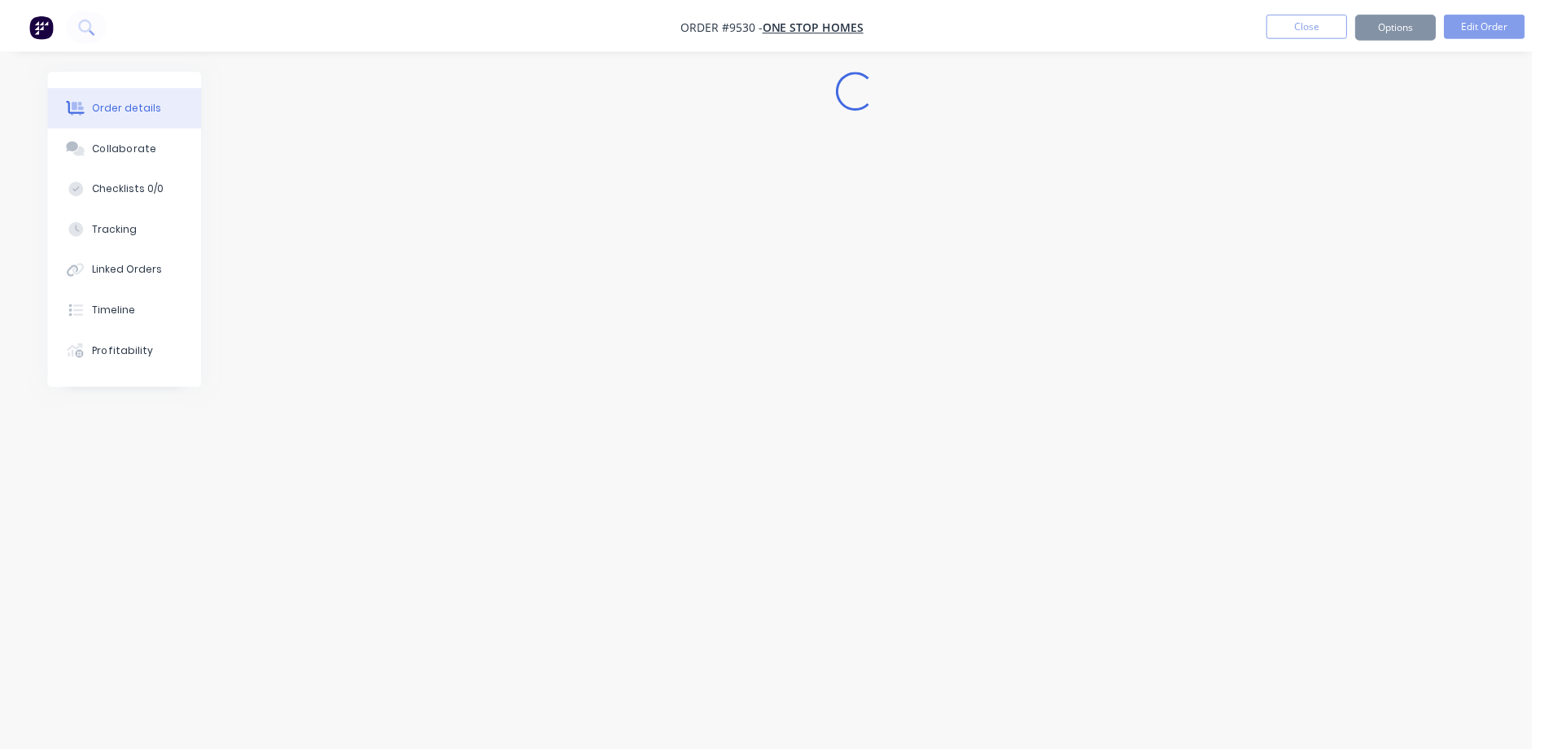
scroll to position [0, 0]
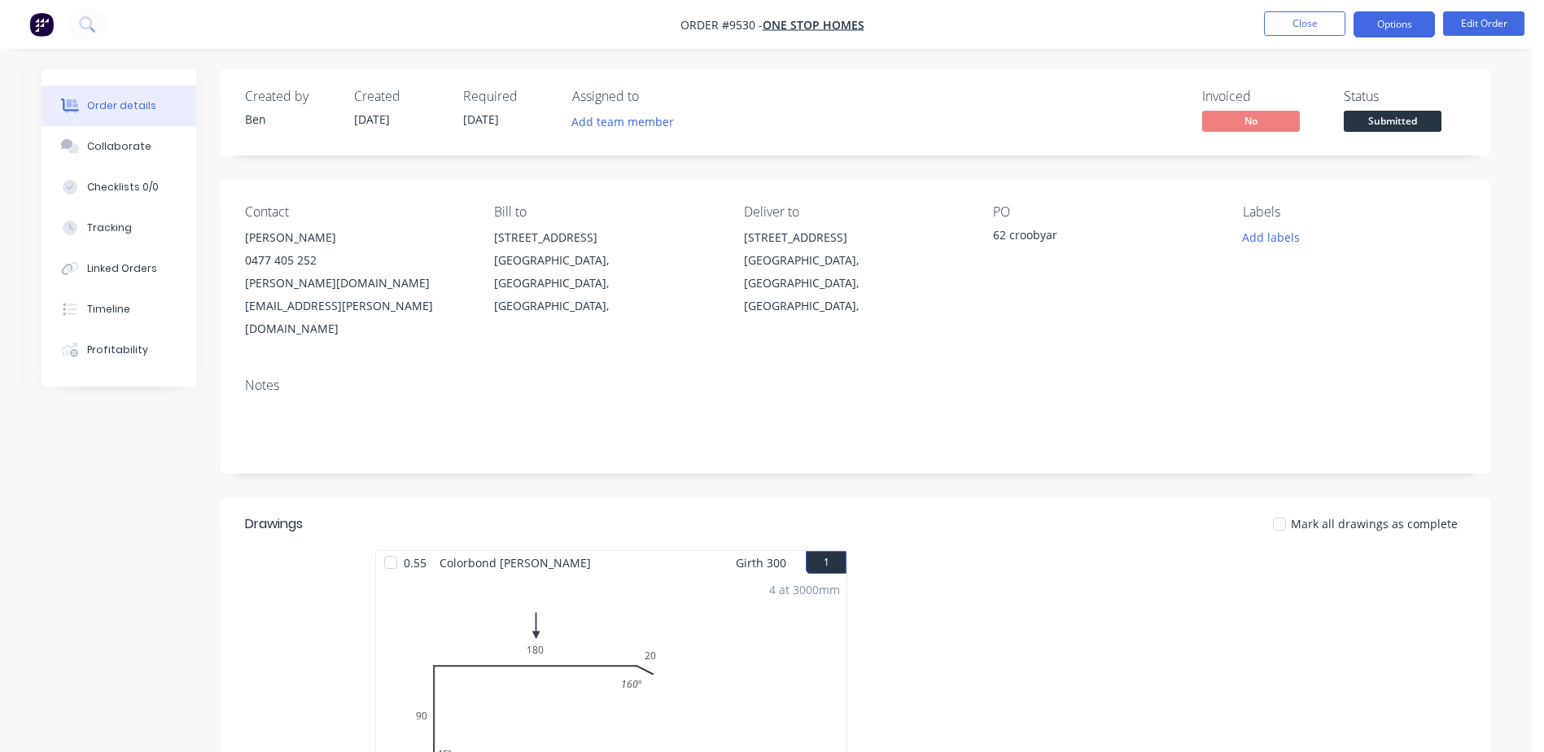
click at [1401, 23] on button "Options" at bounding box center [1394, 24] width 81 height 26
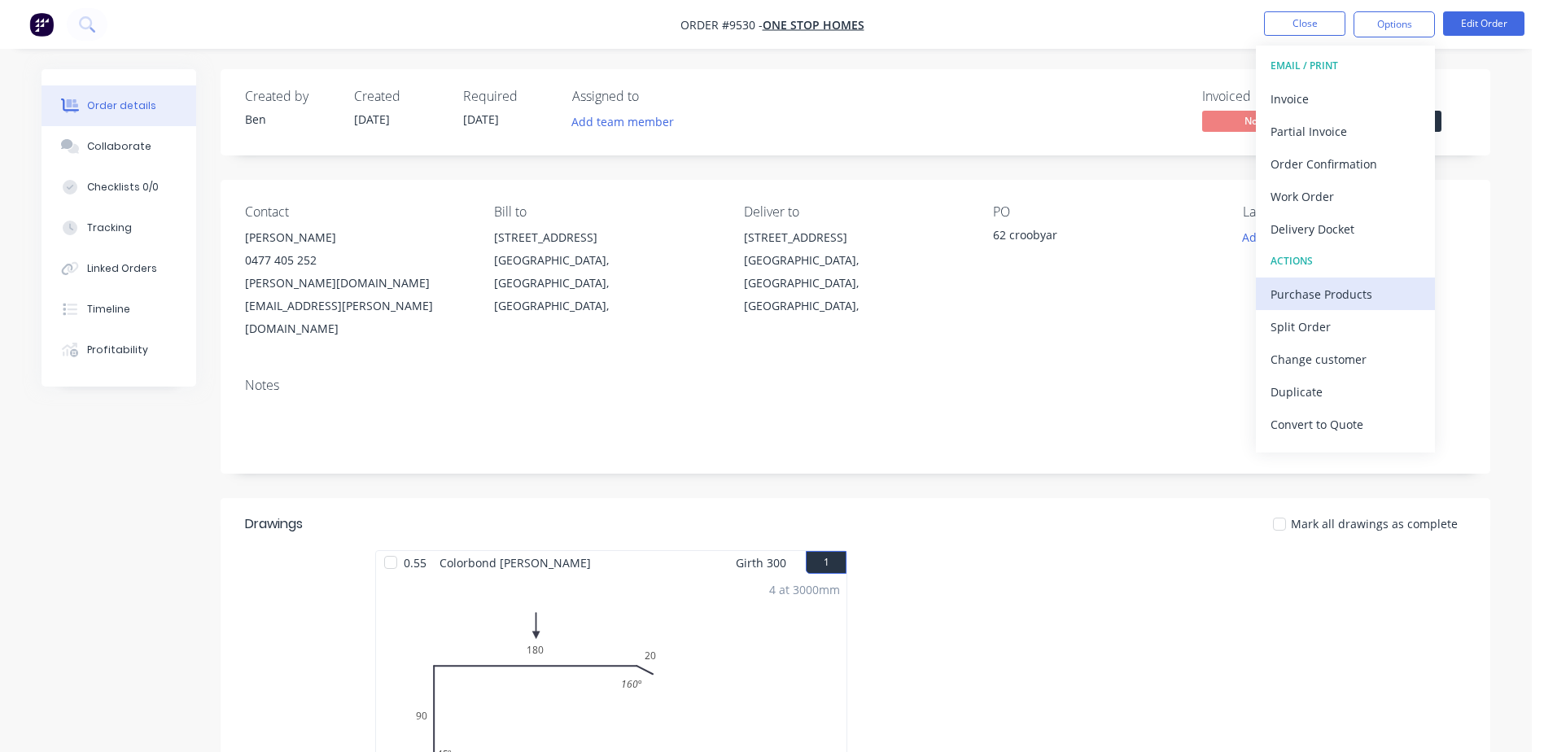
click at [1332, 292] on div "Purchase Products" at bounding box center [1346, 294] width 150 height 24
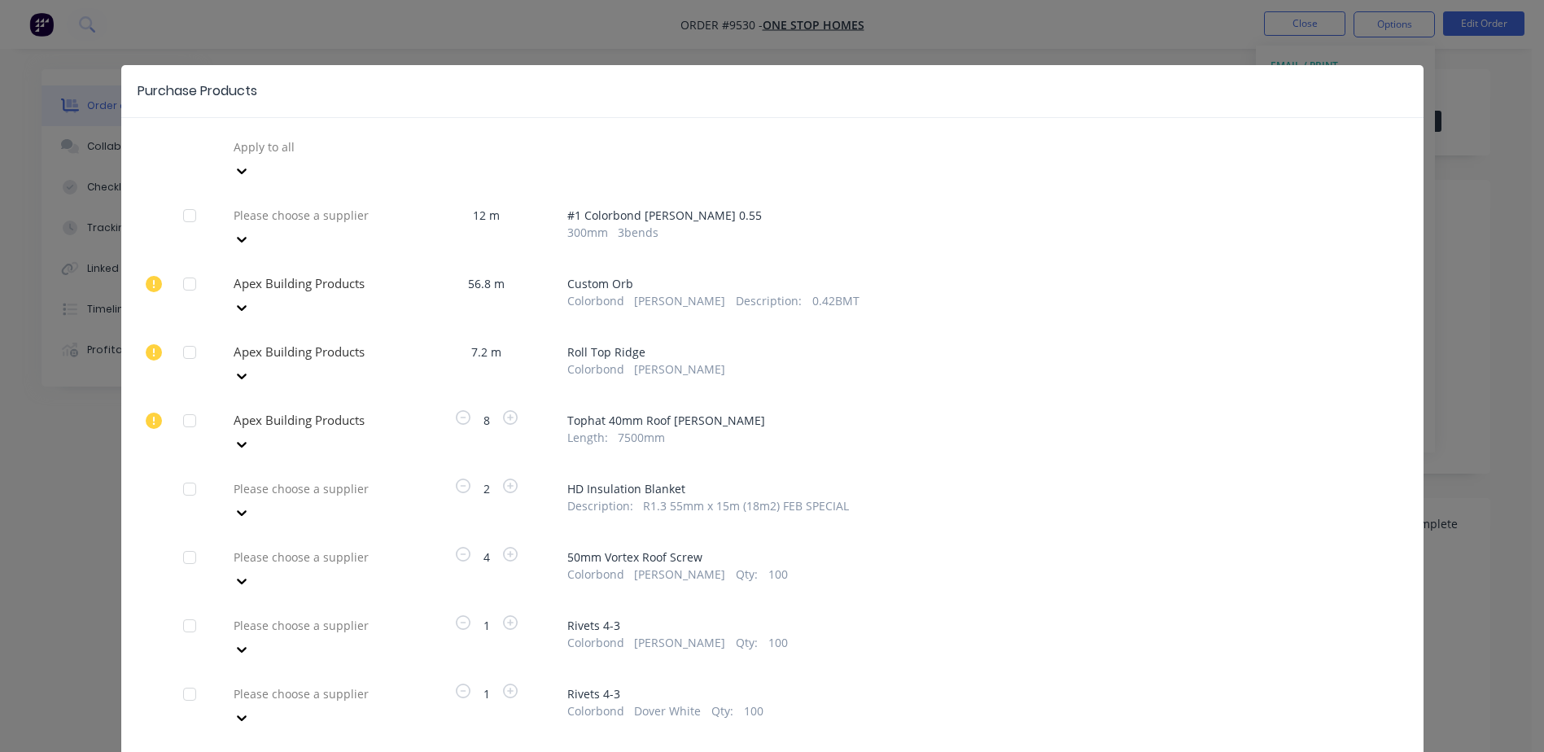
click at [323, 157] on div at bounding box center [349, 147] width 234 height 20
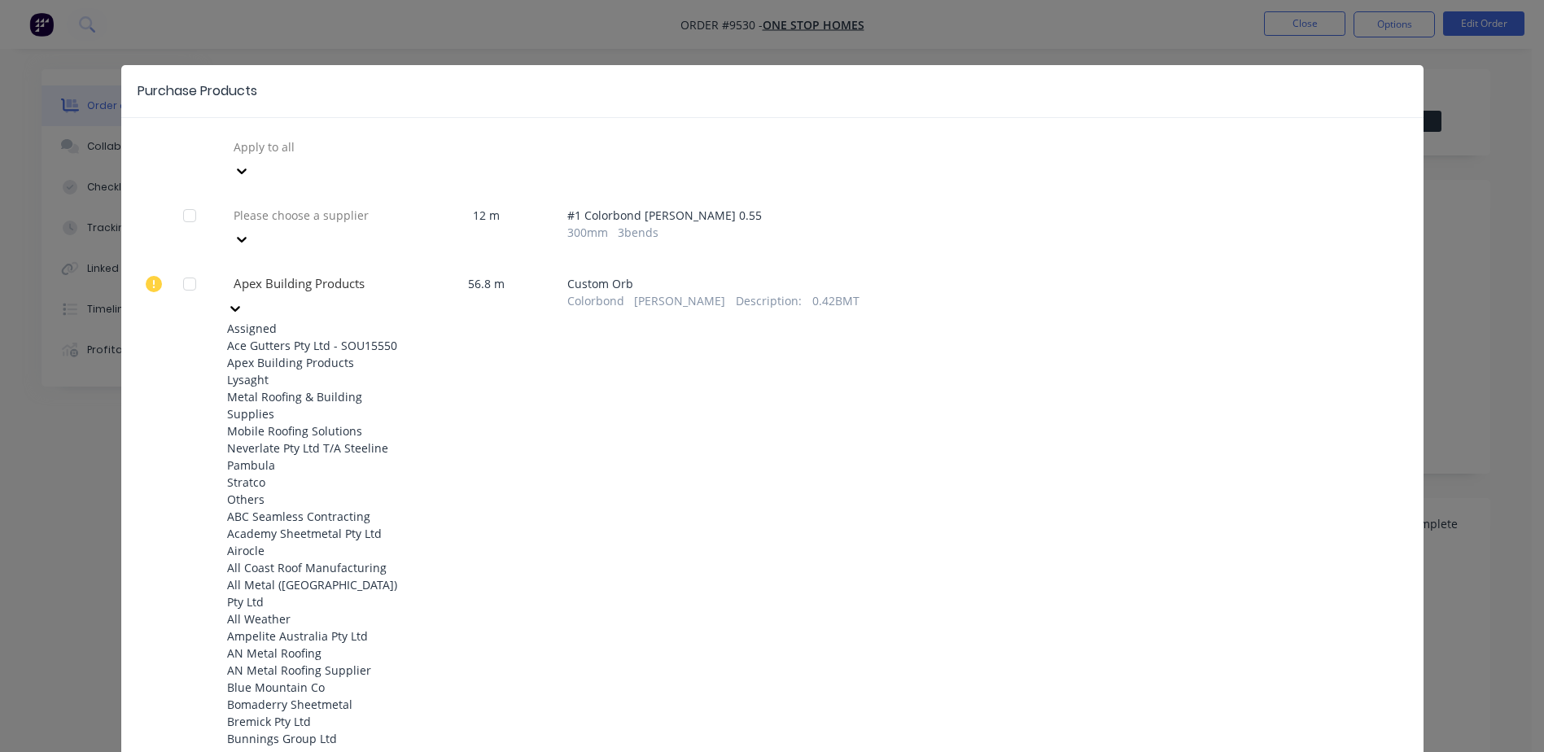
click at [318, 361] on div "Apex Building Products" at bounding box center [316, 362] width 179 height 17
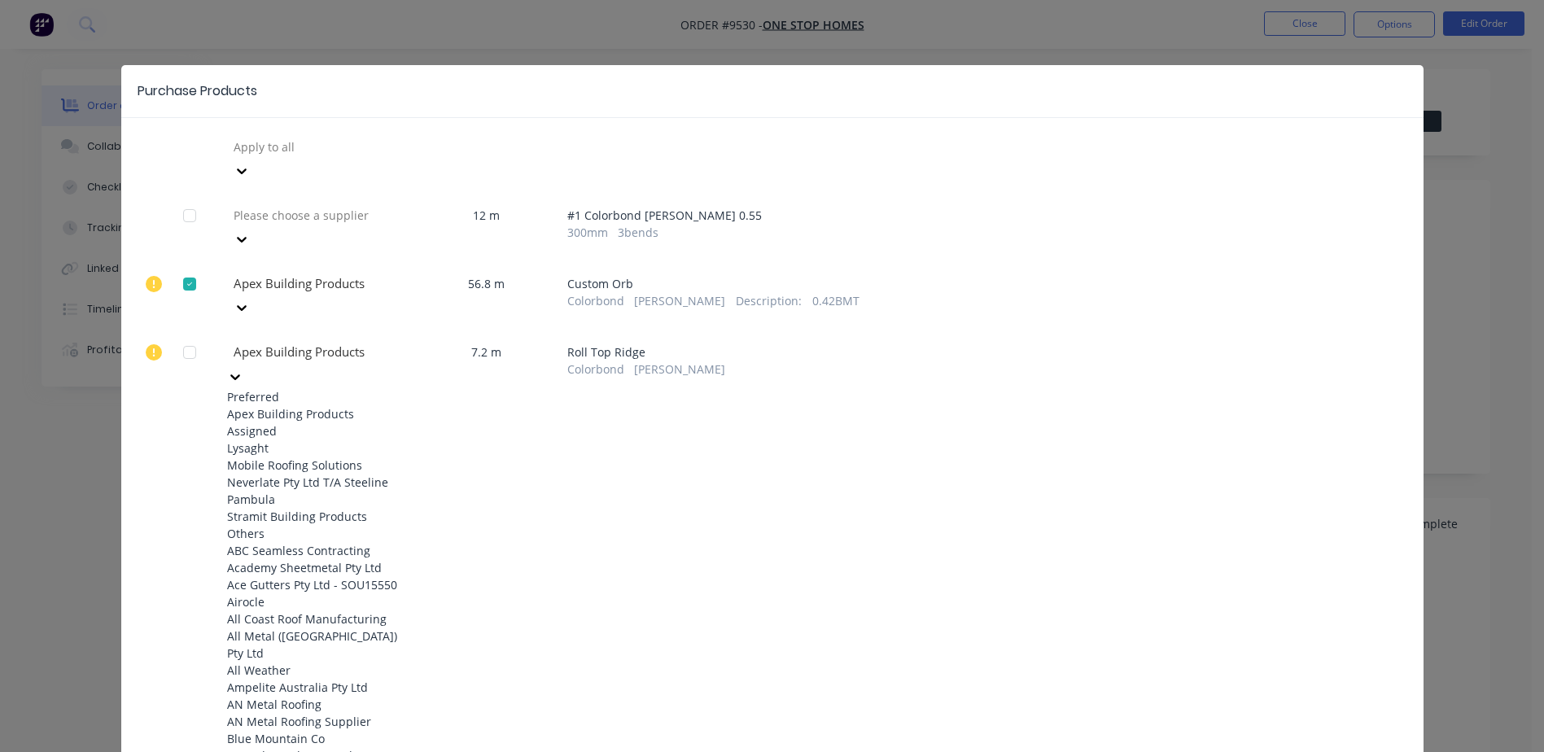
click at [293, 342] on div at bounding box center [349, 352] width 234 height 20
click at [317, 405] on div "Apex Building Products" at bounding box center [316, 413] width 179 height 17
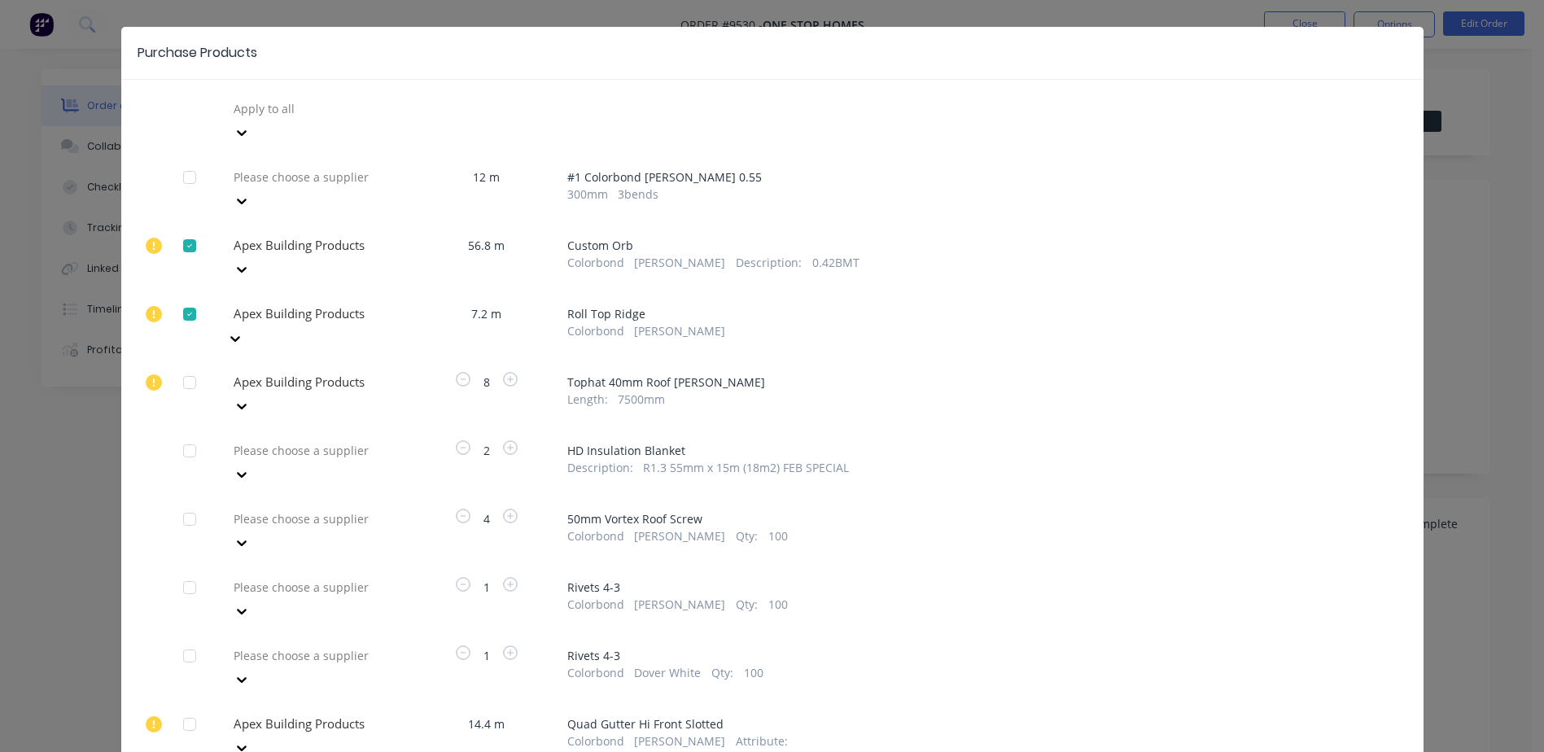
scroll to position [81, 0]
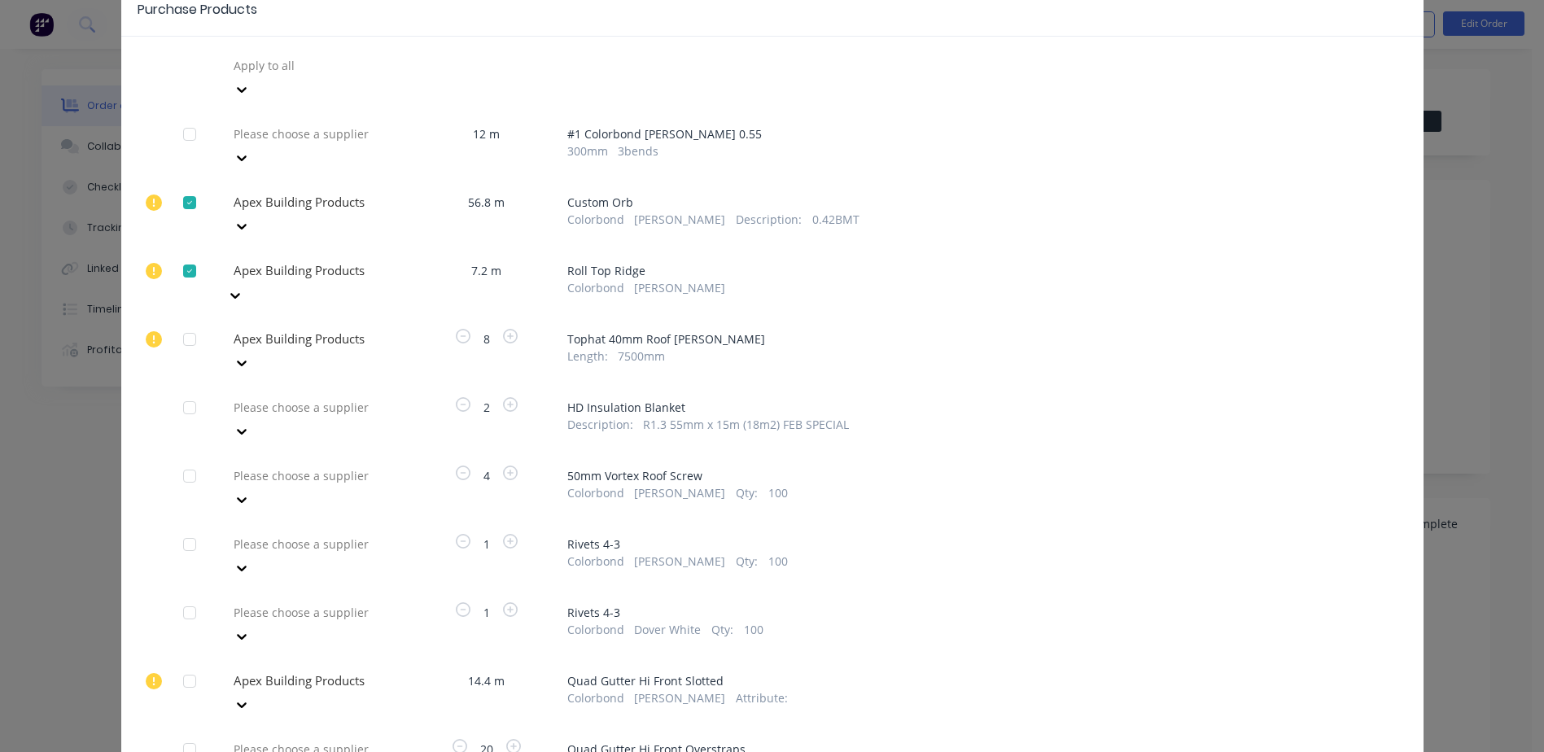
click at [328, 76] on div at bounding box center [349, 65] width 234 height 20
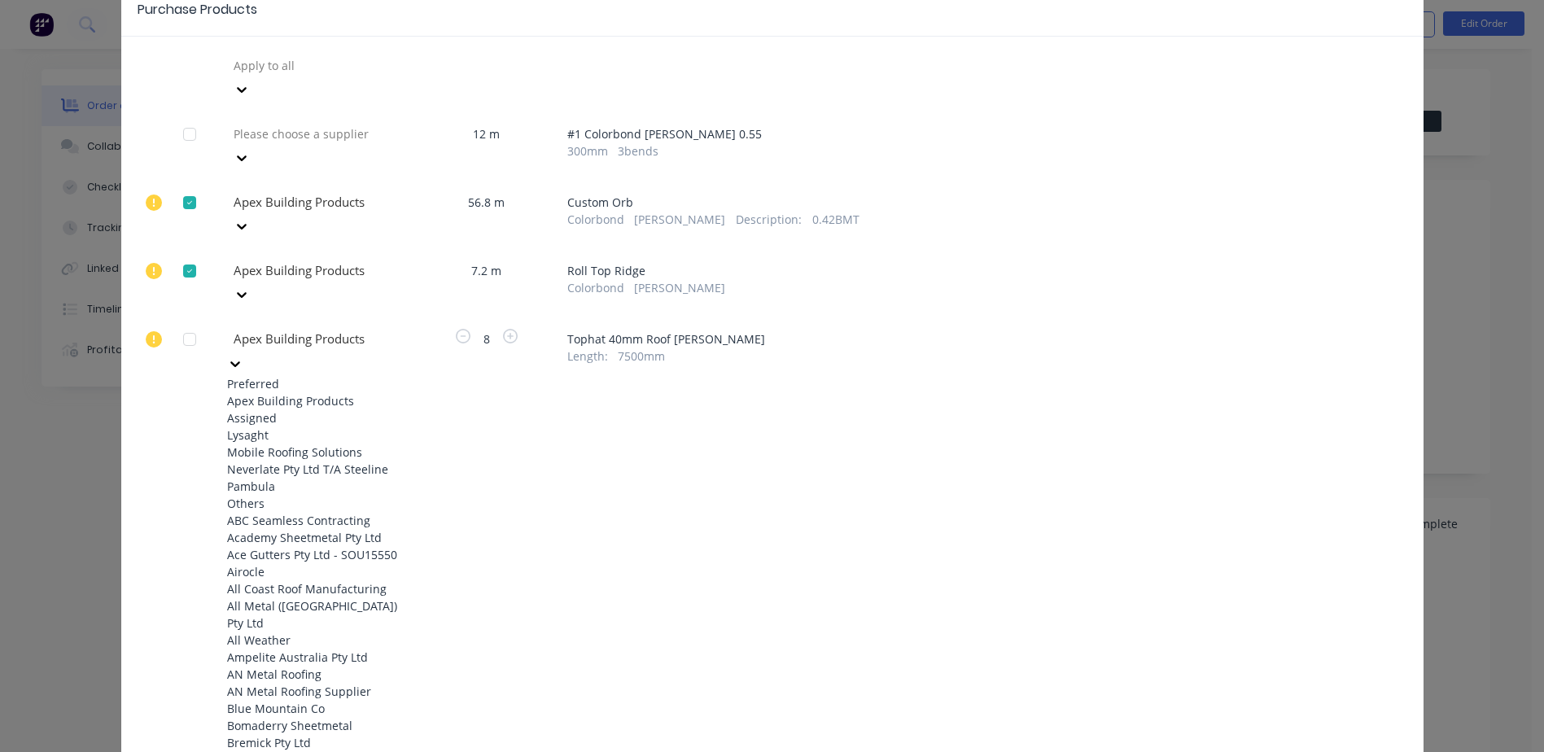
click at [336, 392] on div "Apex Building Products" at bounding box center [316, 400] width 179 height 17
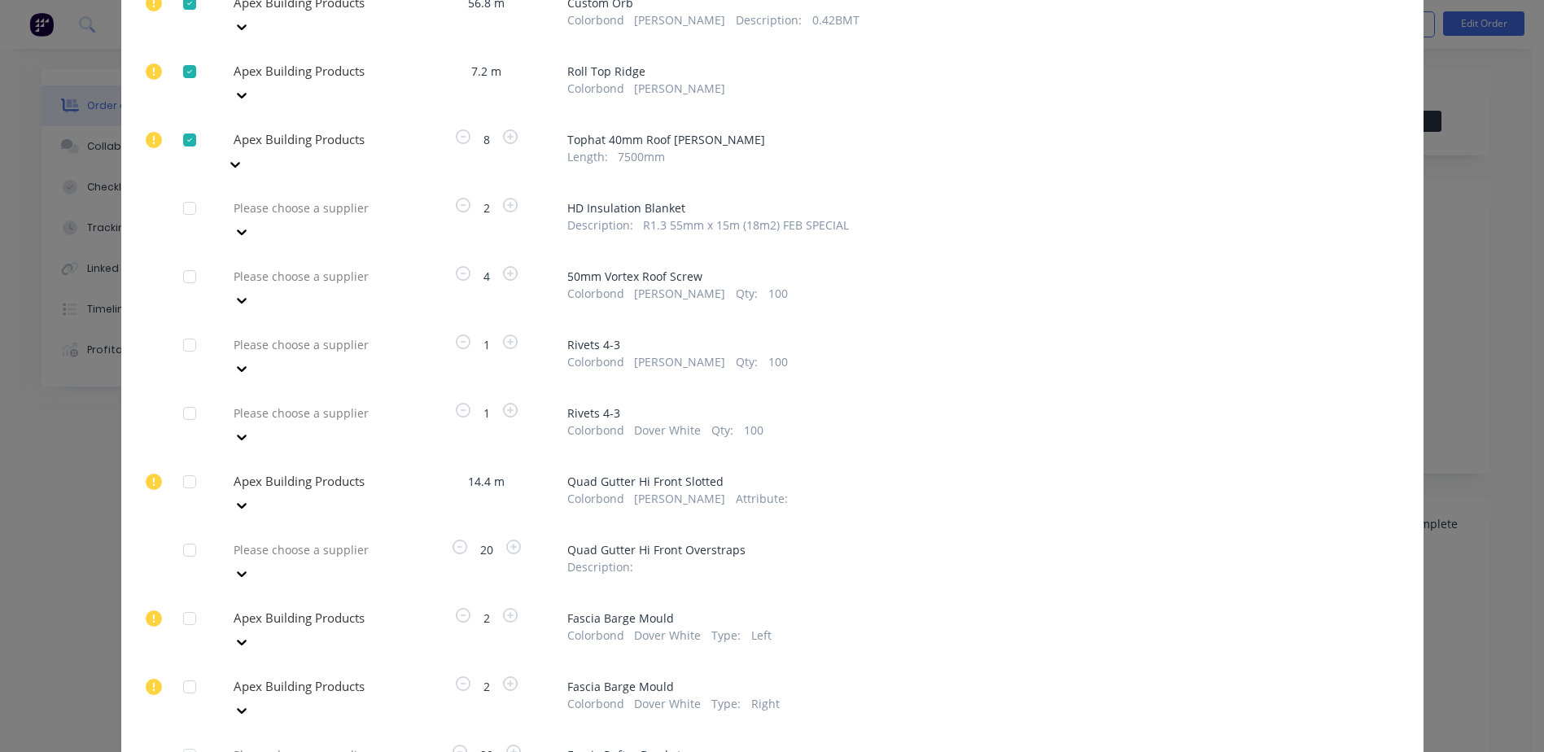
scroll to position [326, 0]
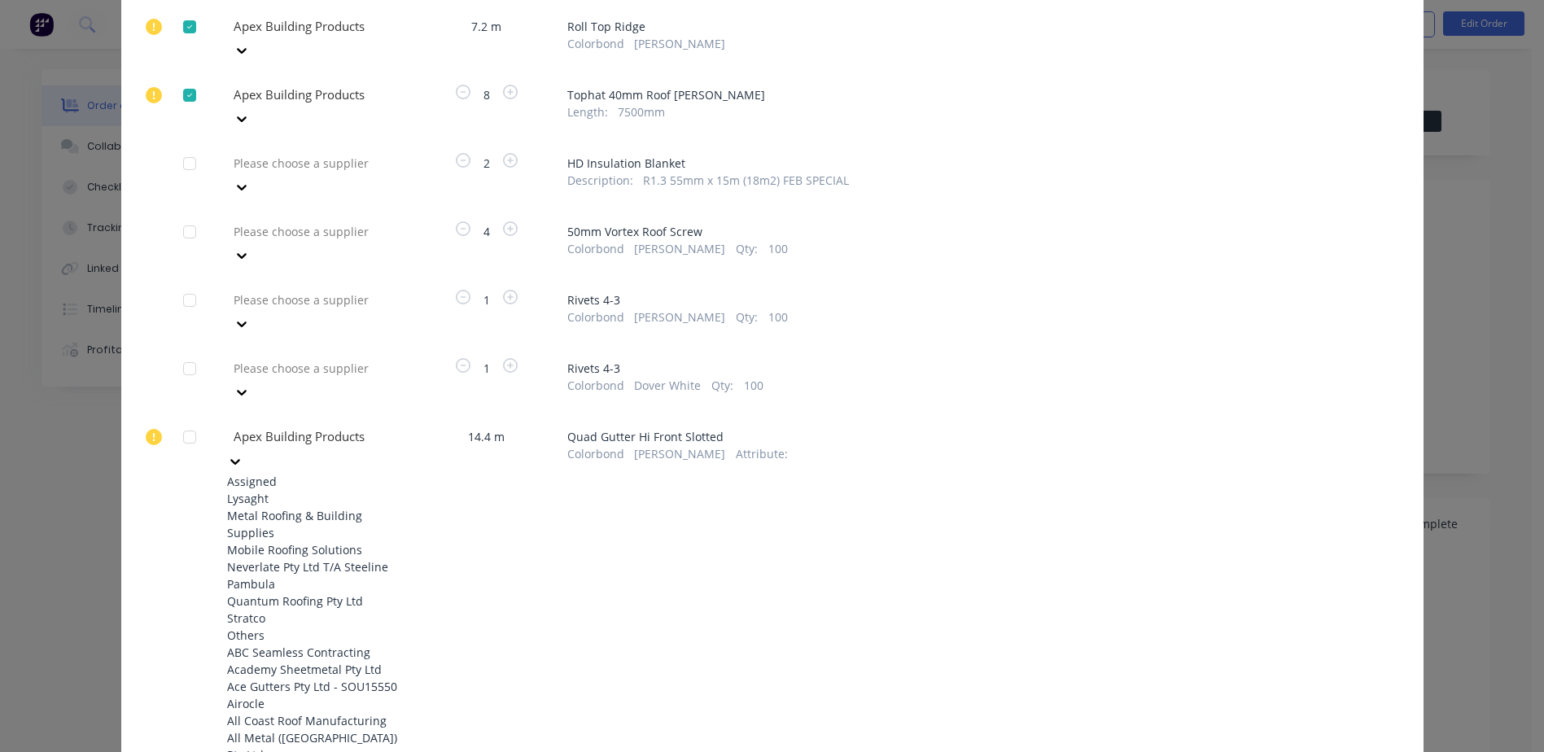
scroll to position [488, 0]
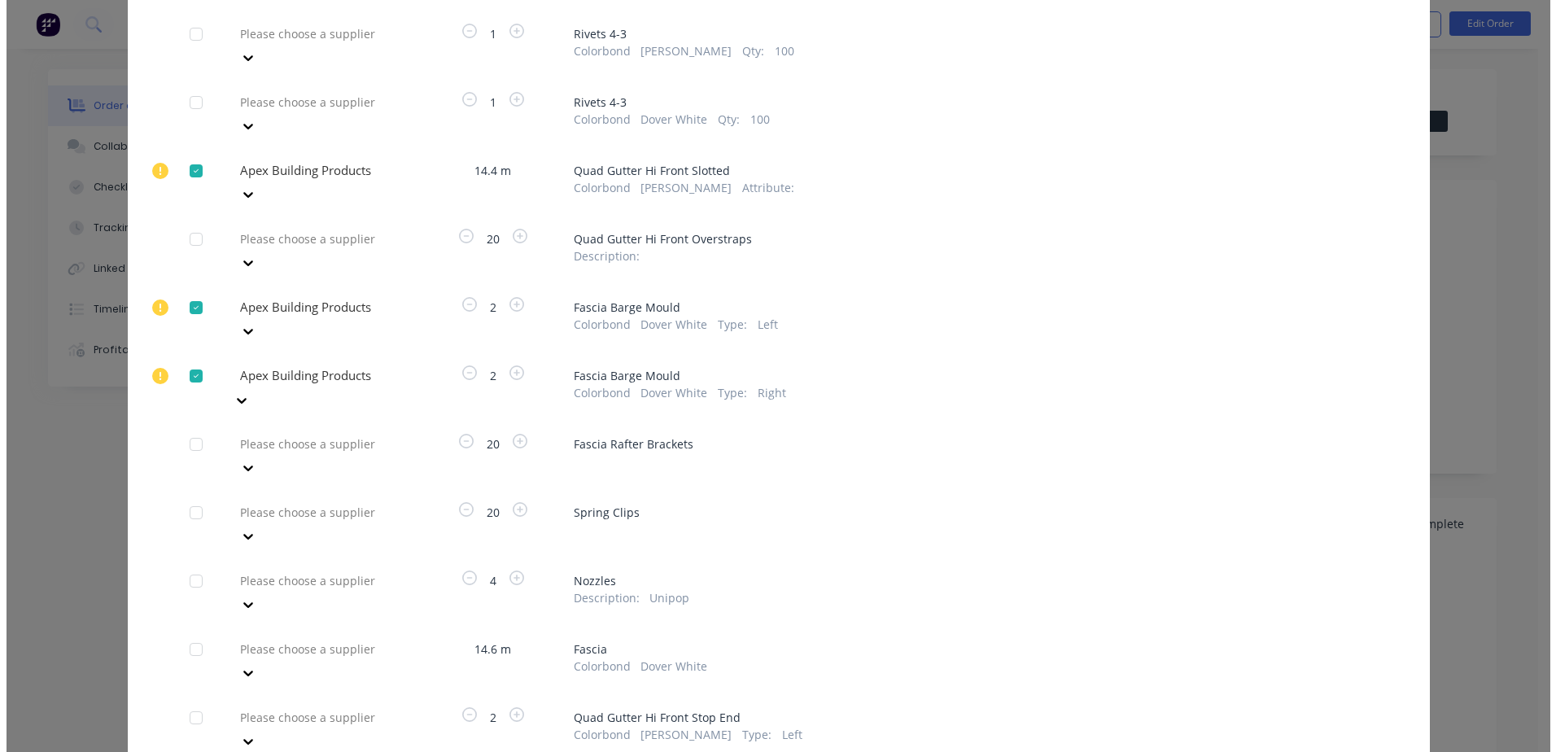
scroll to position [593, 0]
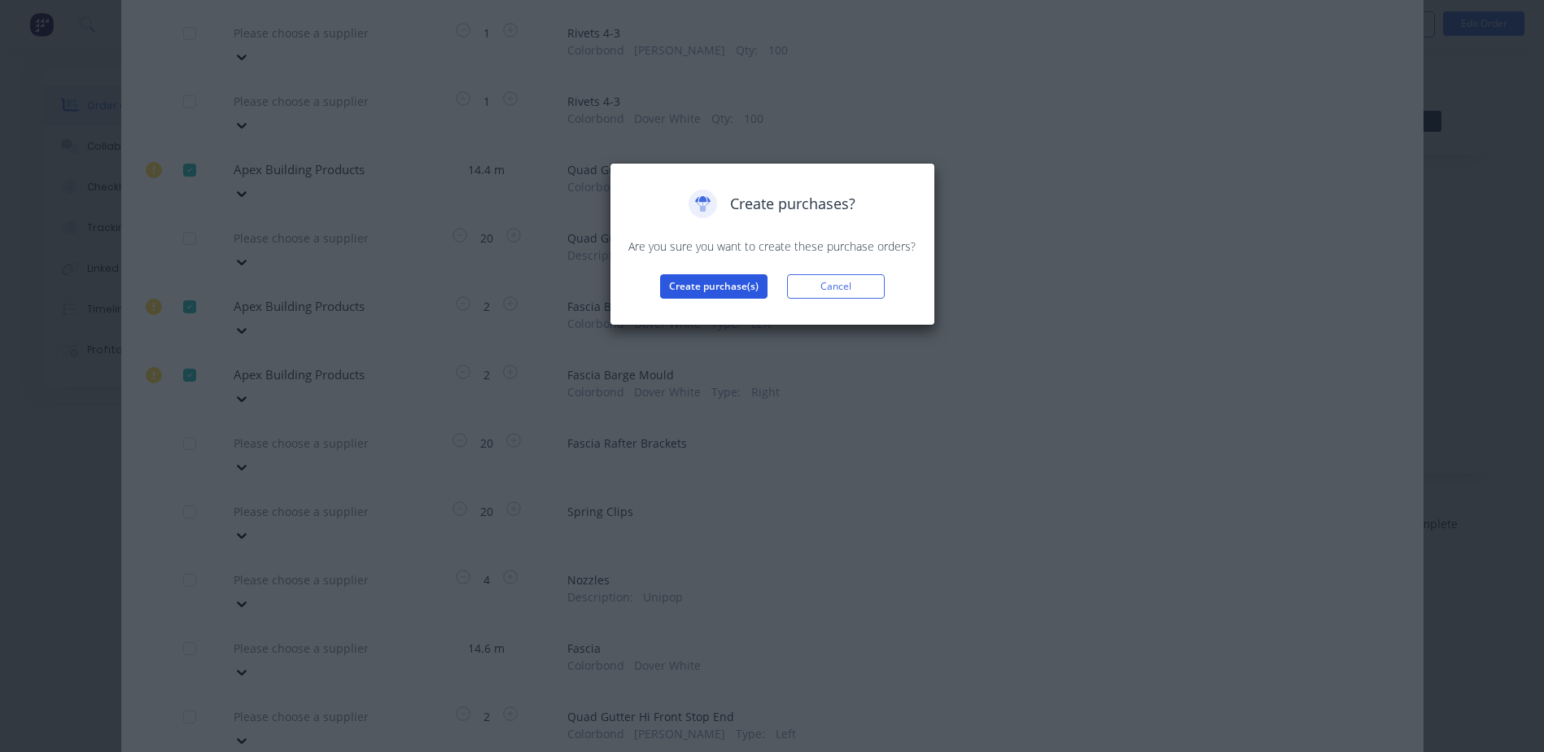
click at [716, 281] on button "Create purchase(s)" at bounding box center [713, 286] width 107 height 24
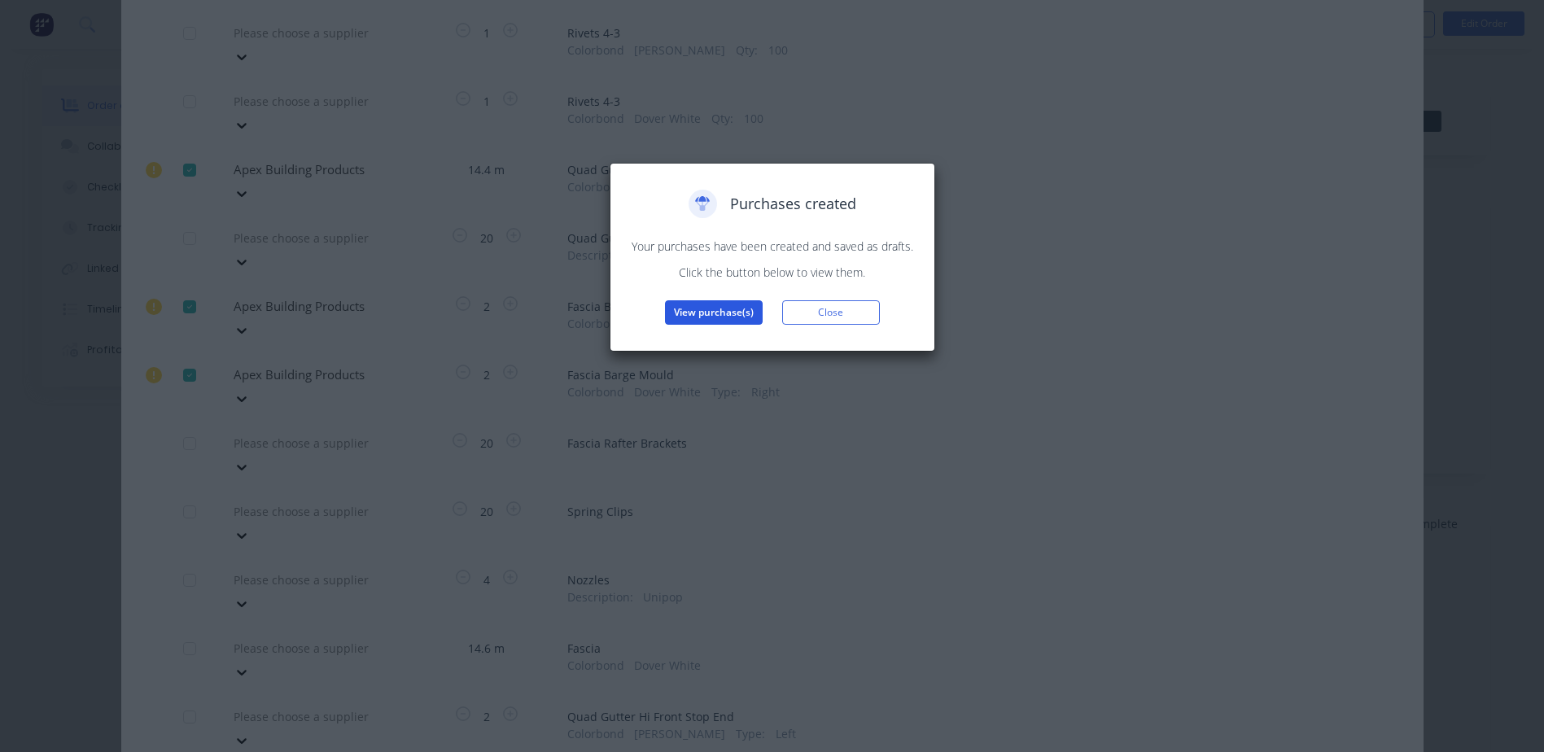
click at [711, 308] on button "View purchase(s)" at bounding box center [714, 312] width 98 height 24
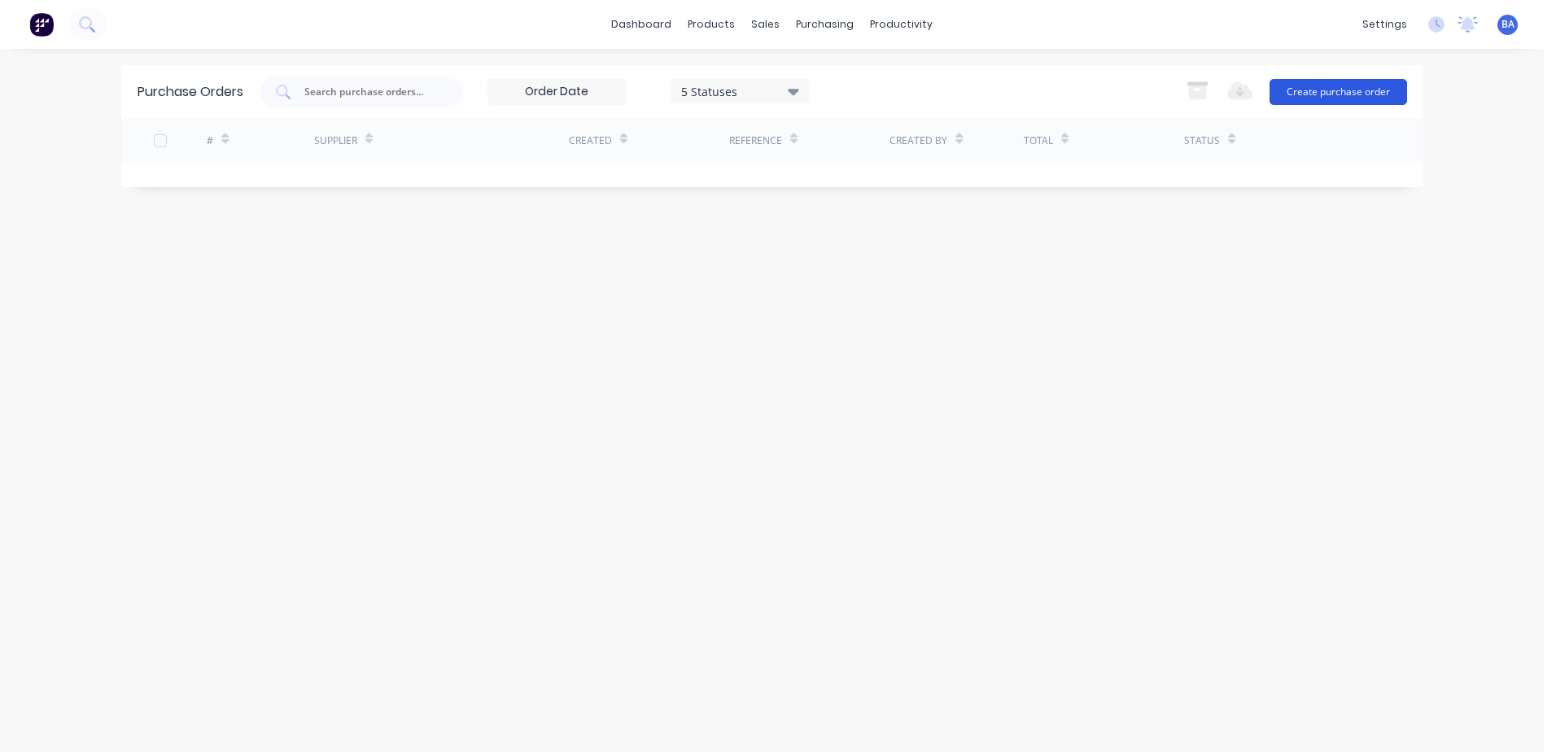
click at [1317, 90] on button "Create purchase order" at bounding box center [1339, 92] width 138 height 26
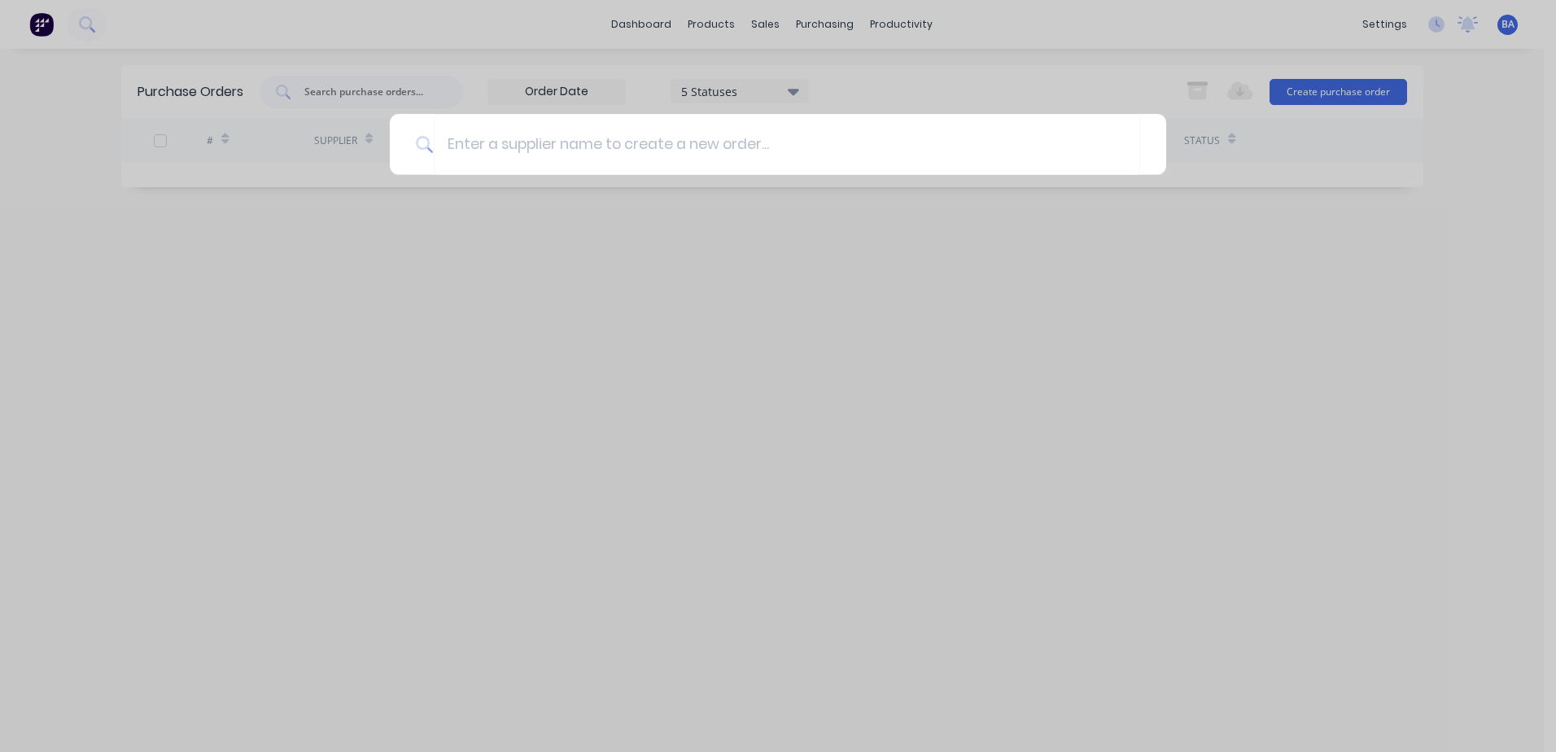
click at [925, 88] on div at bounding box center [778, 376] width 1556 height 752
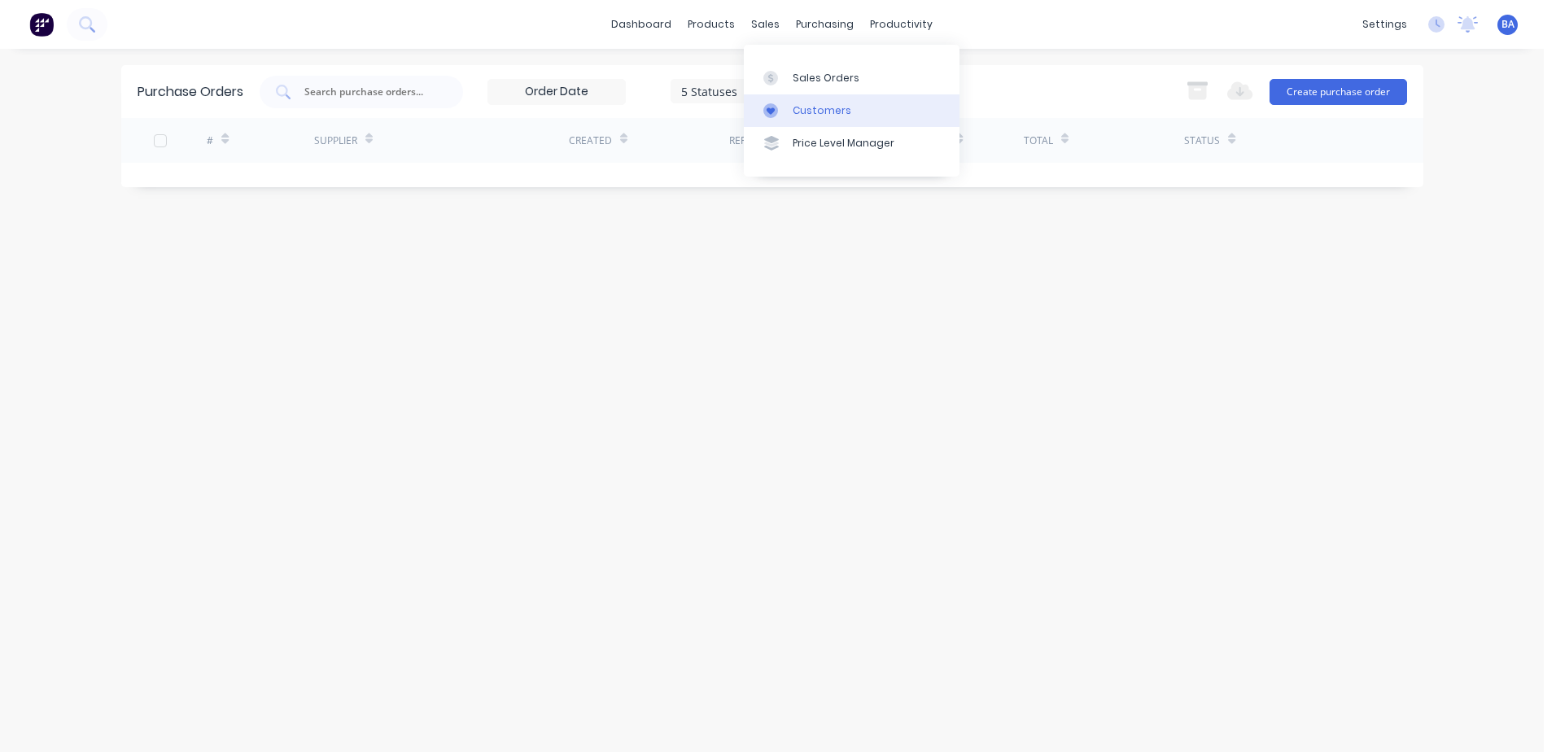
click at [793, 109] on div "Customers" at bounding box center [822, 110] width 59 height 15
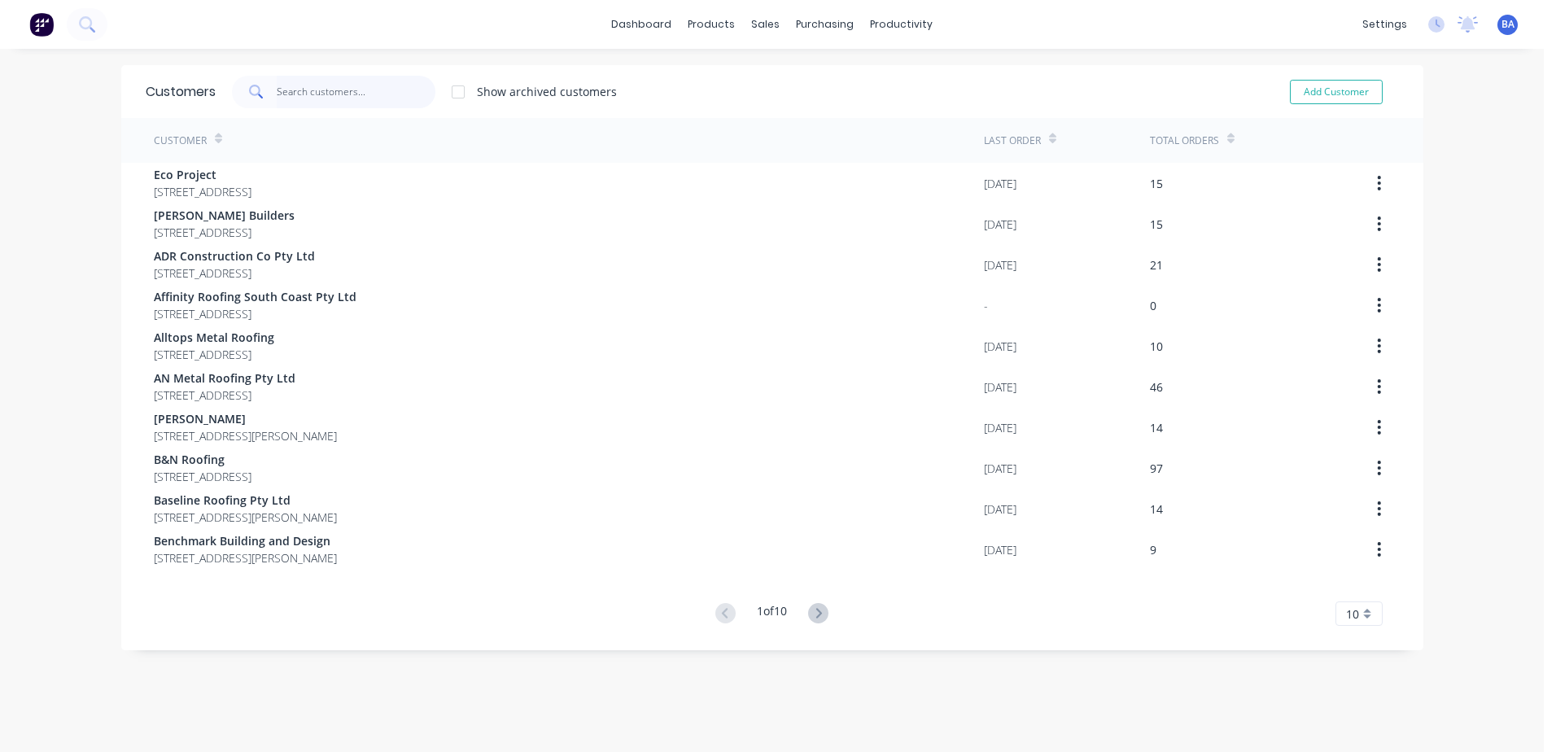
click at [372, 95] on input "text" at bounding box center [356, 92] width 159 height 33
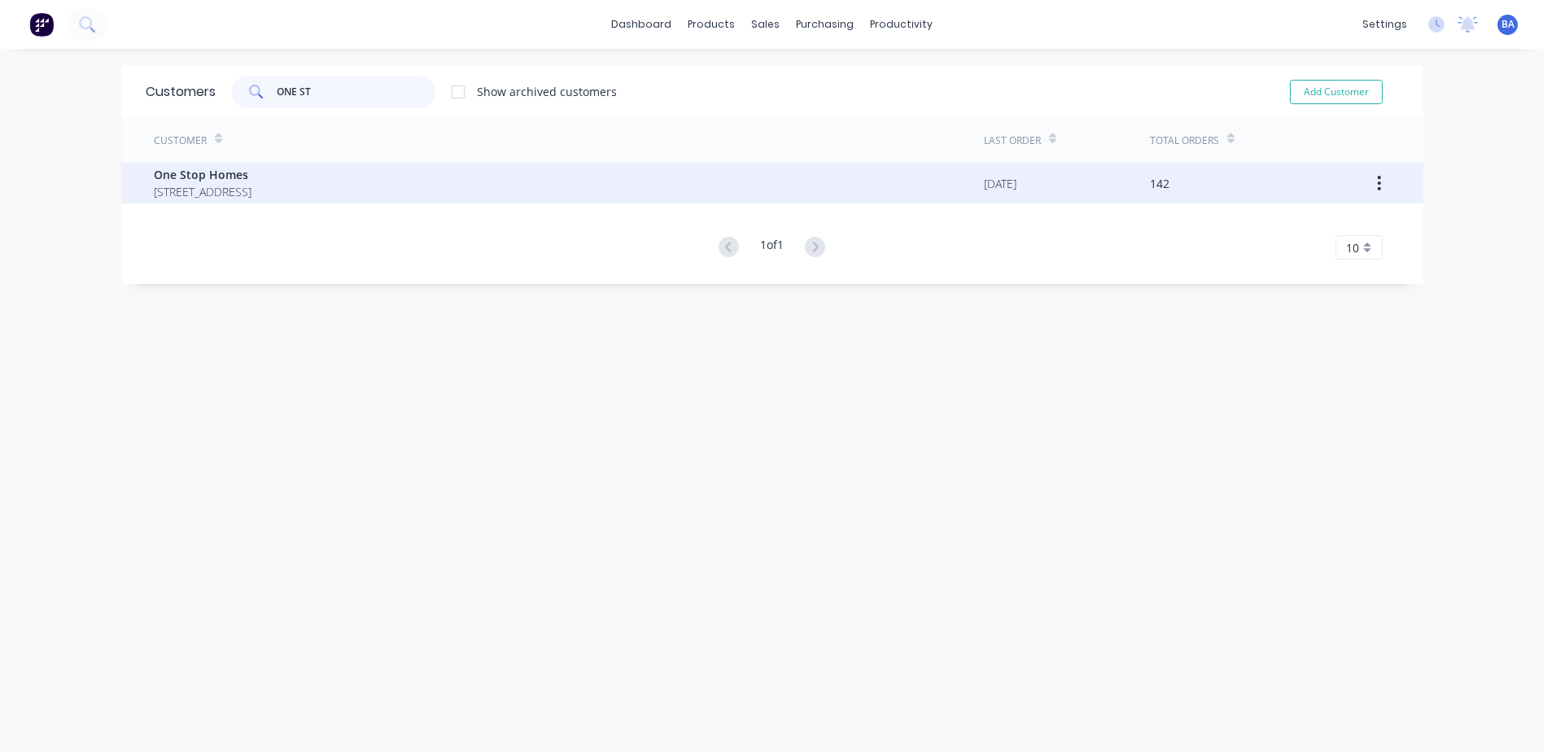
type input "ONE ST"
click at [252, 181] on span "One Stop Homes" at bounding box center [203, 174] width 98 height 17
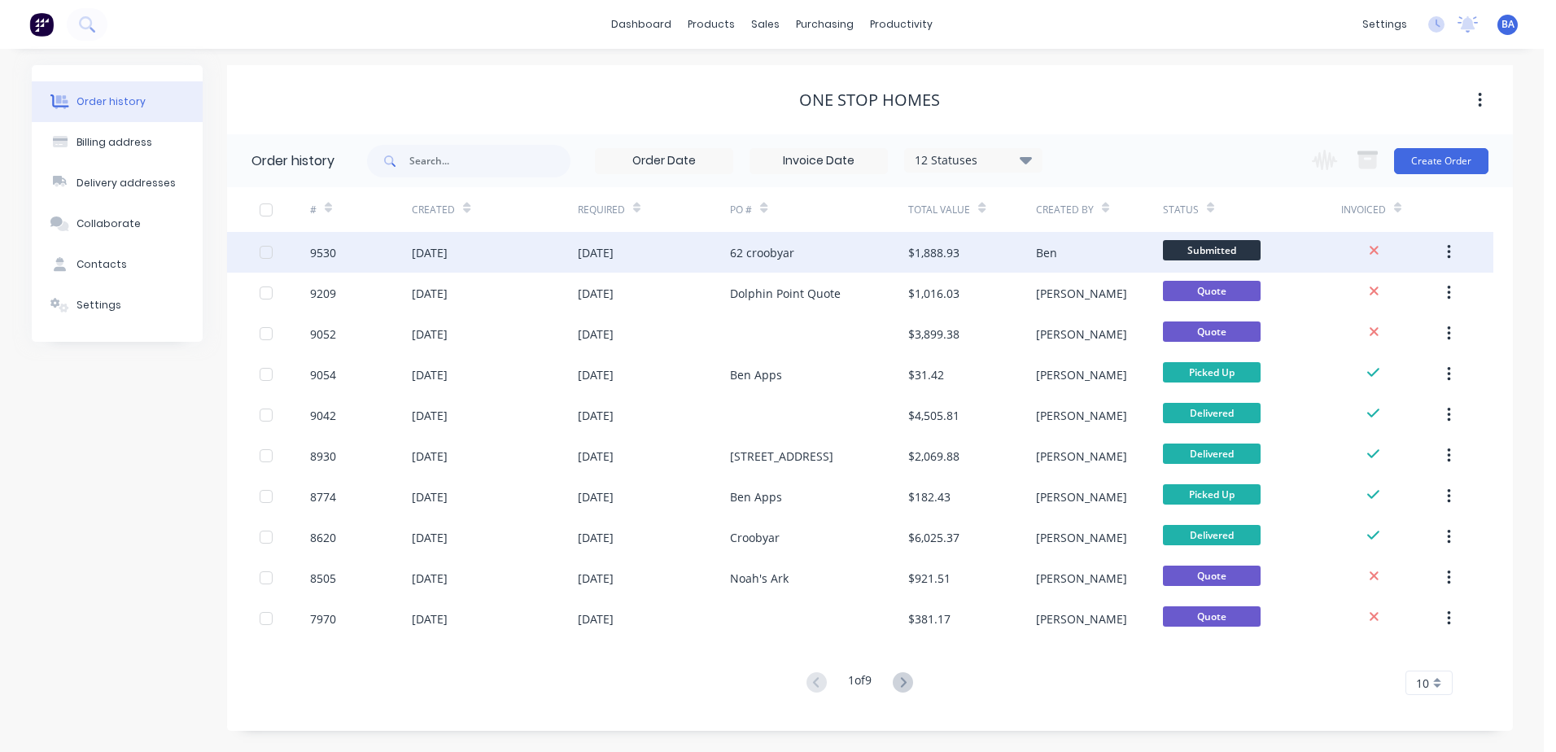
click at [772, 240] on div "62 croobyar" at bounding box center [819, 252] width 178 height 41
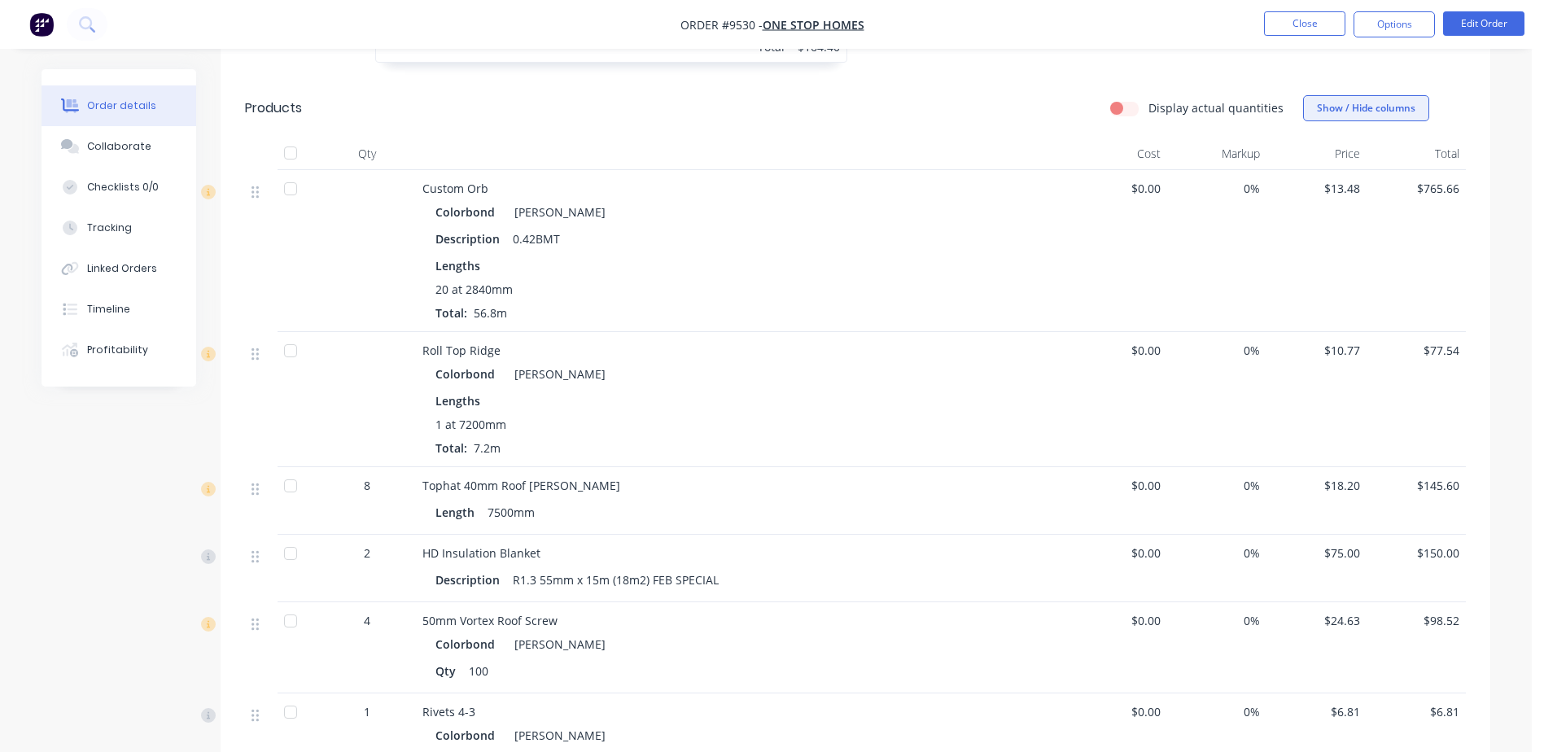
scroll to position [759, 0]
click at [1393, 24] on button "Options" at bounding box center [1394, 24] width 81 height 26
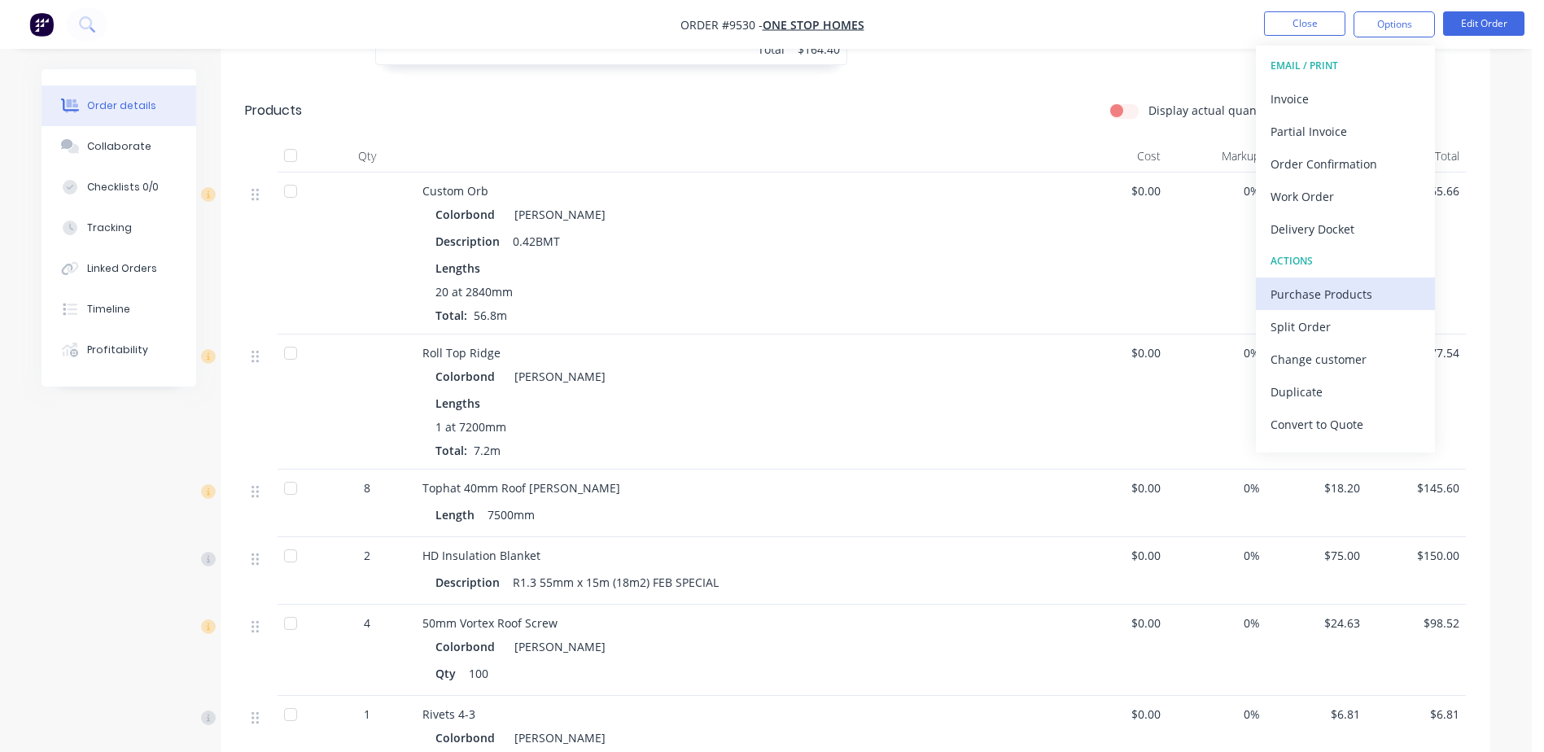
click at [1357, 292] on div "Purchase Products" at bounding box center [1346, 294] width 150 height 24
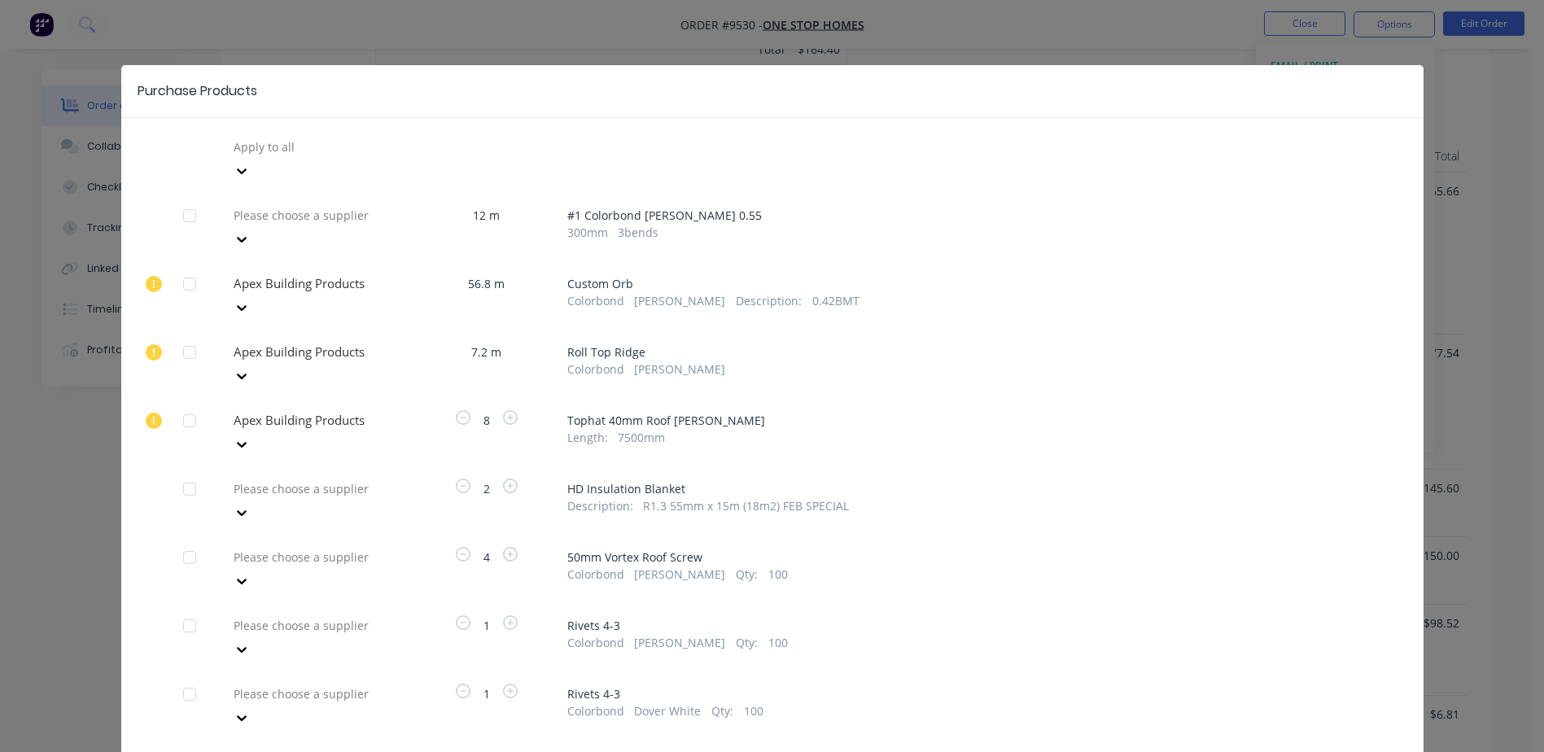
click at [305, 157] on div at bounding box center [349, 147] width 234 height 20
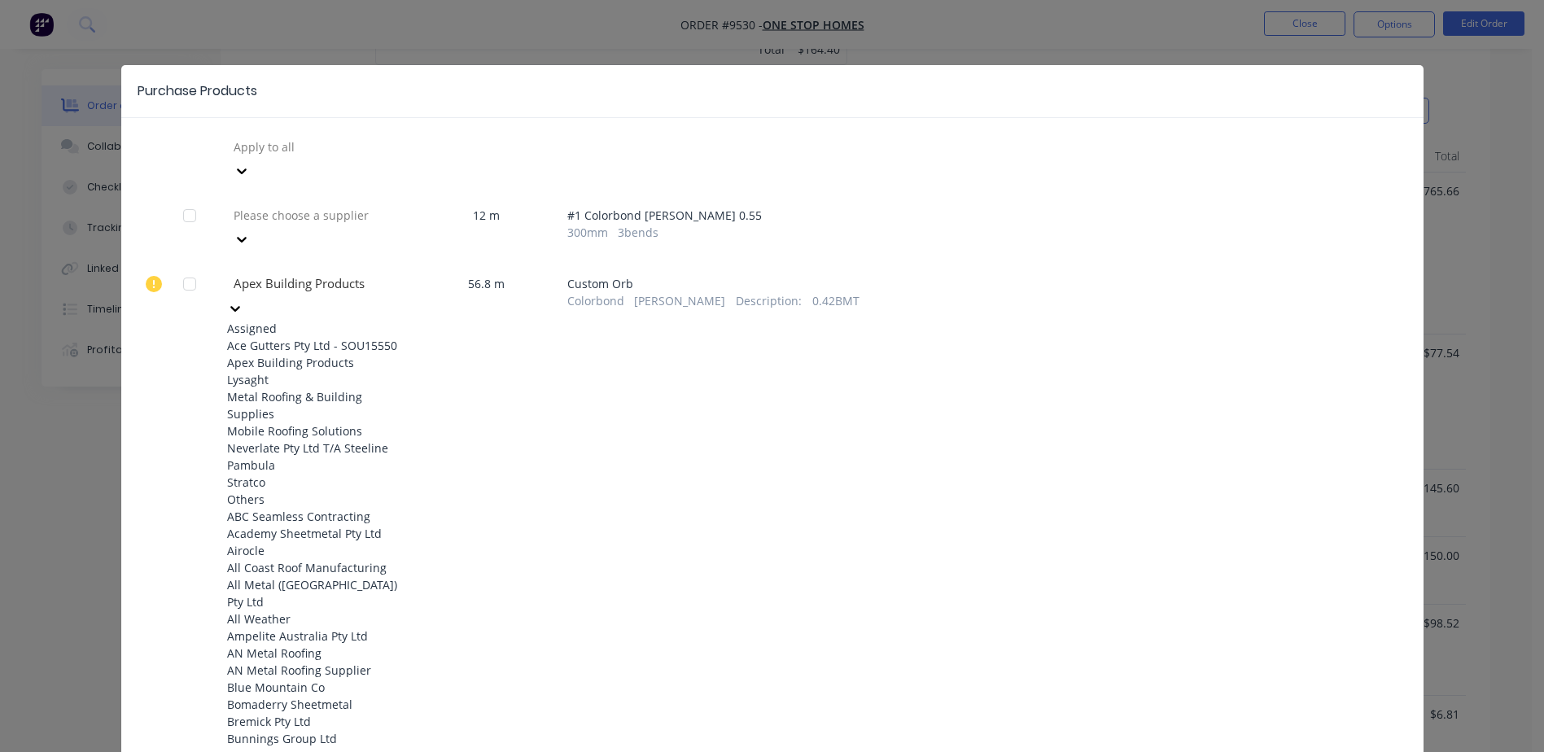
click at [287, 359] on div "Apex Building Products" at bounding box center [316, 362] width 179 height 17
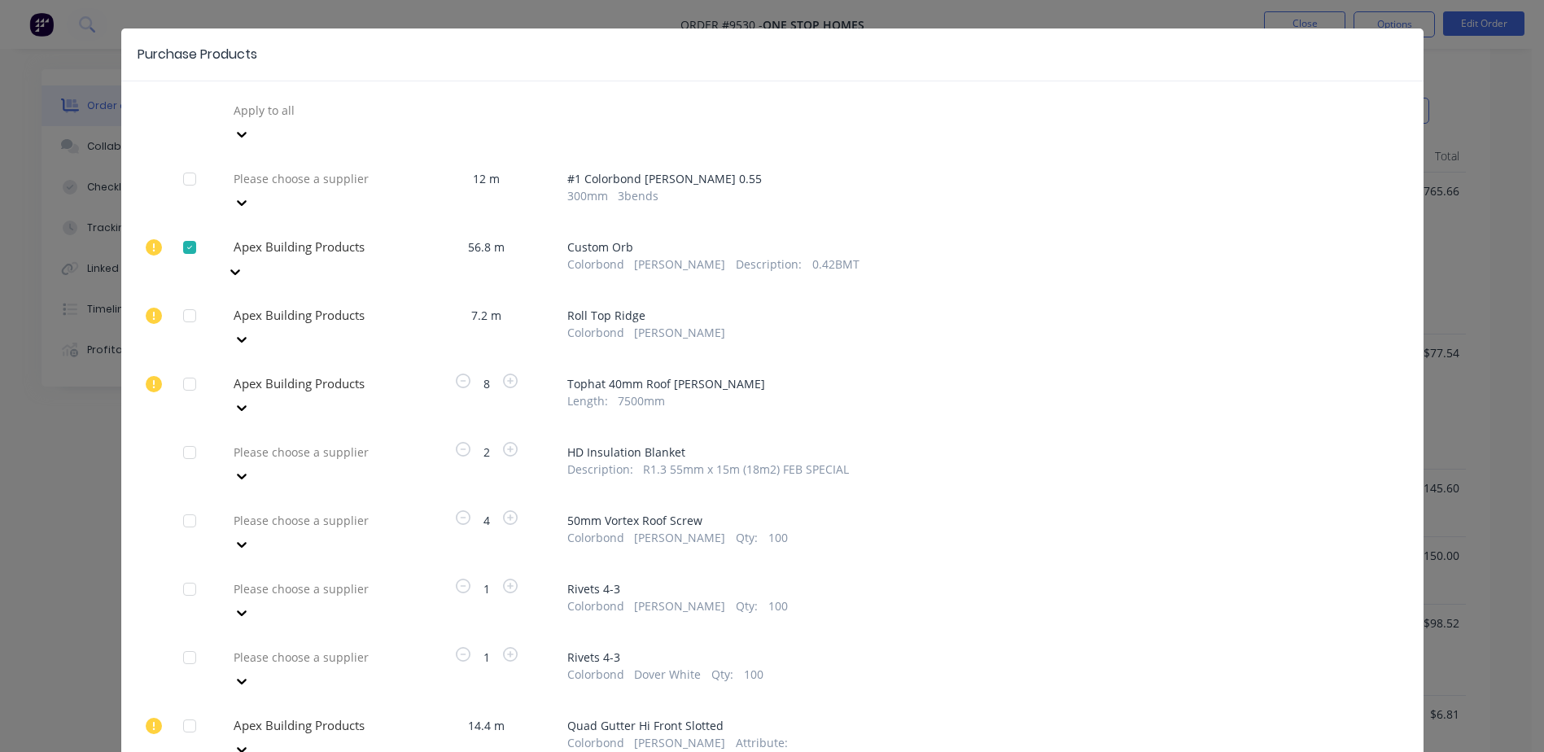
scroll to position [81, 0]
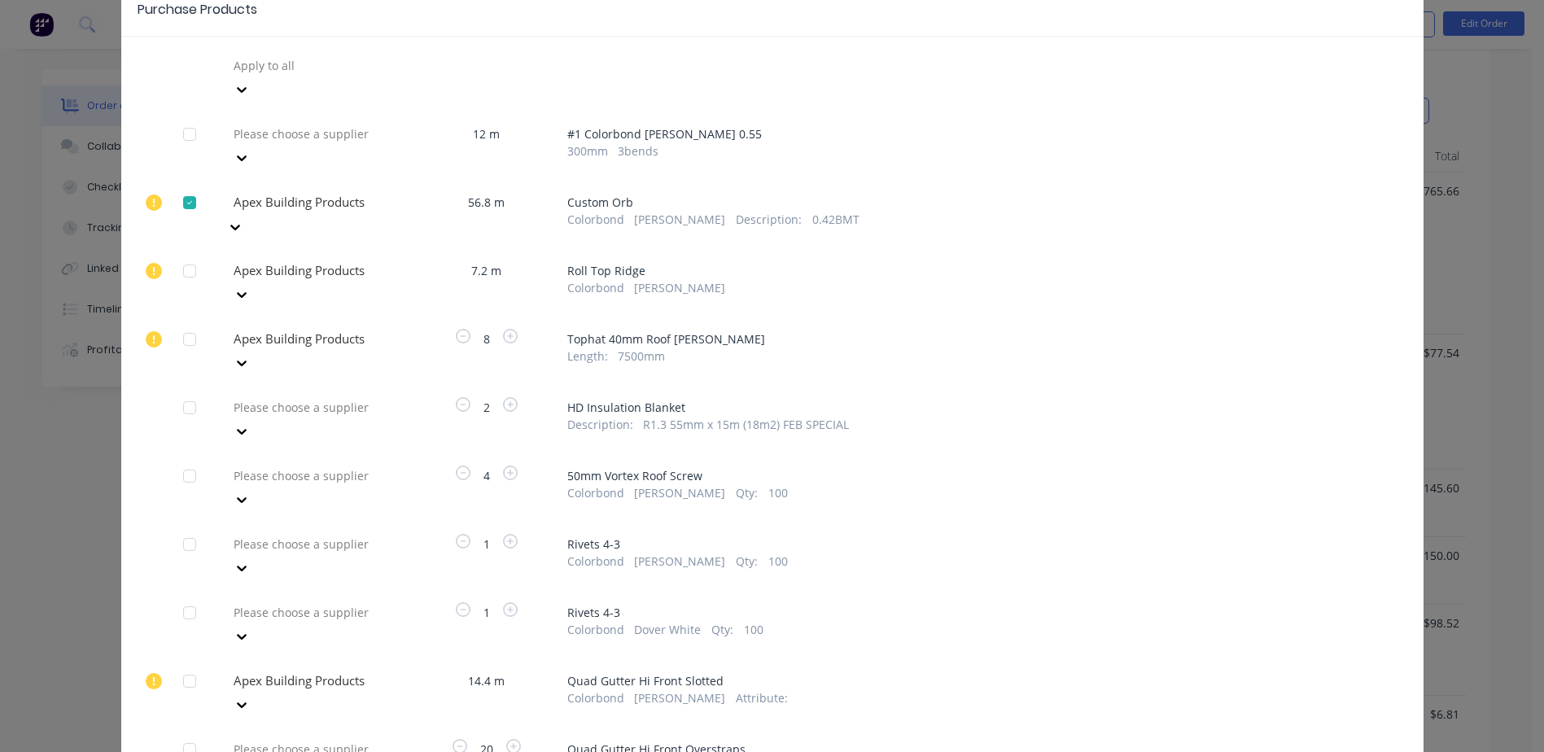
click at [186, 255] on div at bounding box center [189, 271] width 33 height 33
click at [182, 323] on div at bounding box center [189, 339] width 33 height 33
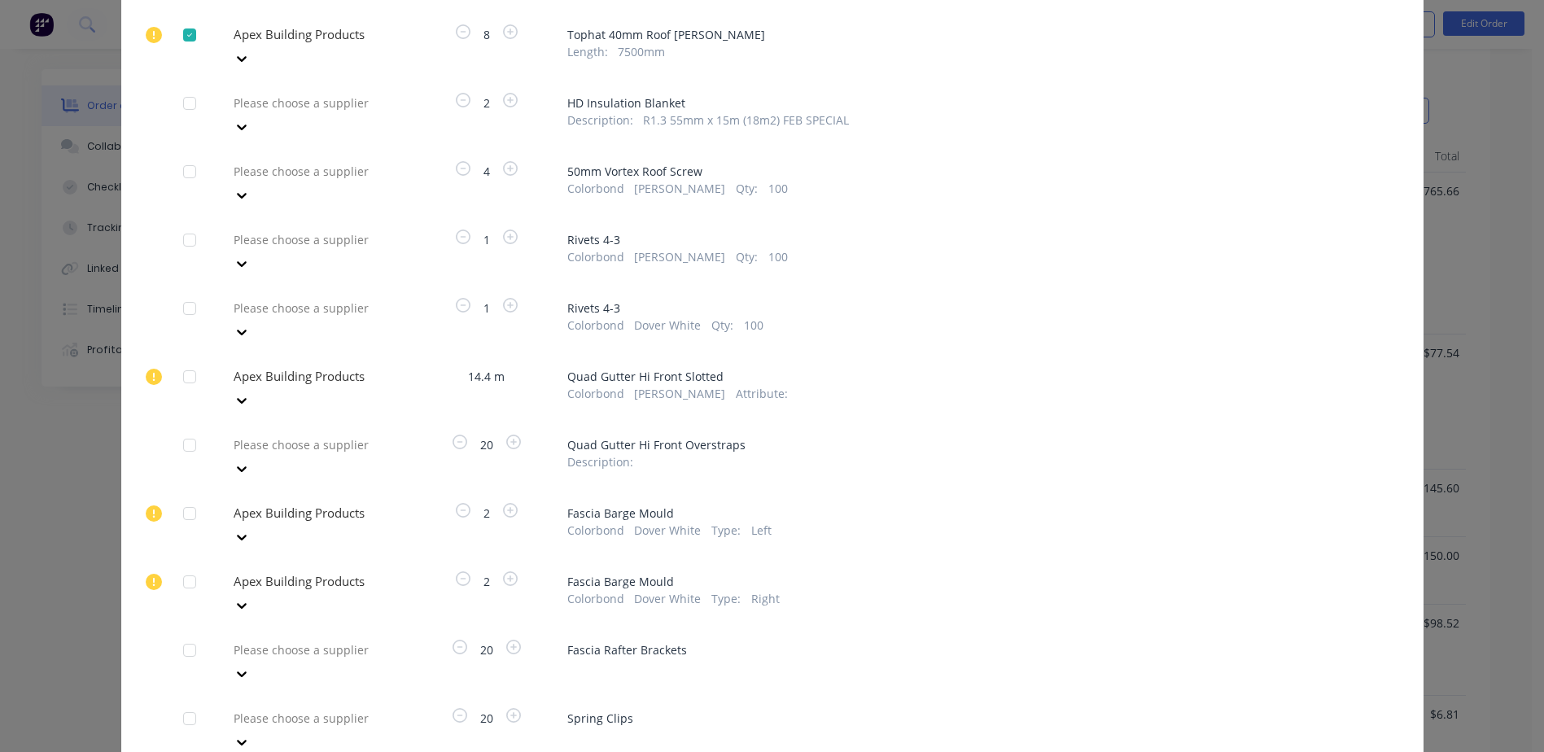
scroll to position [407, 0]
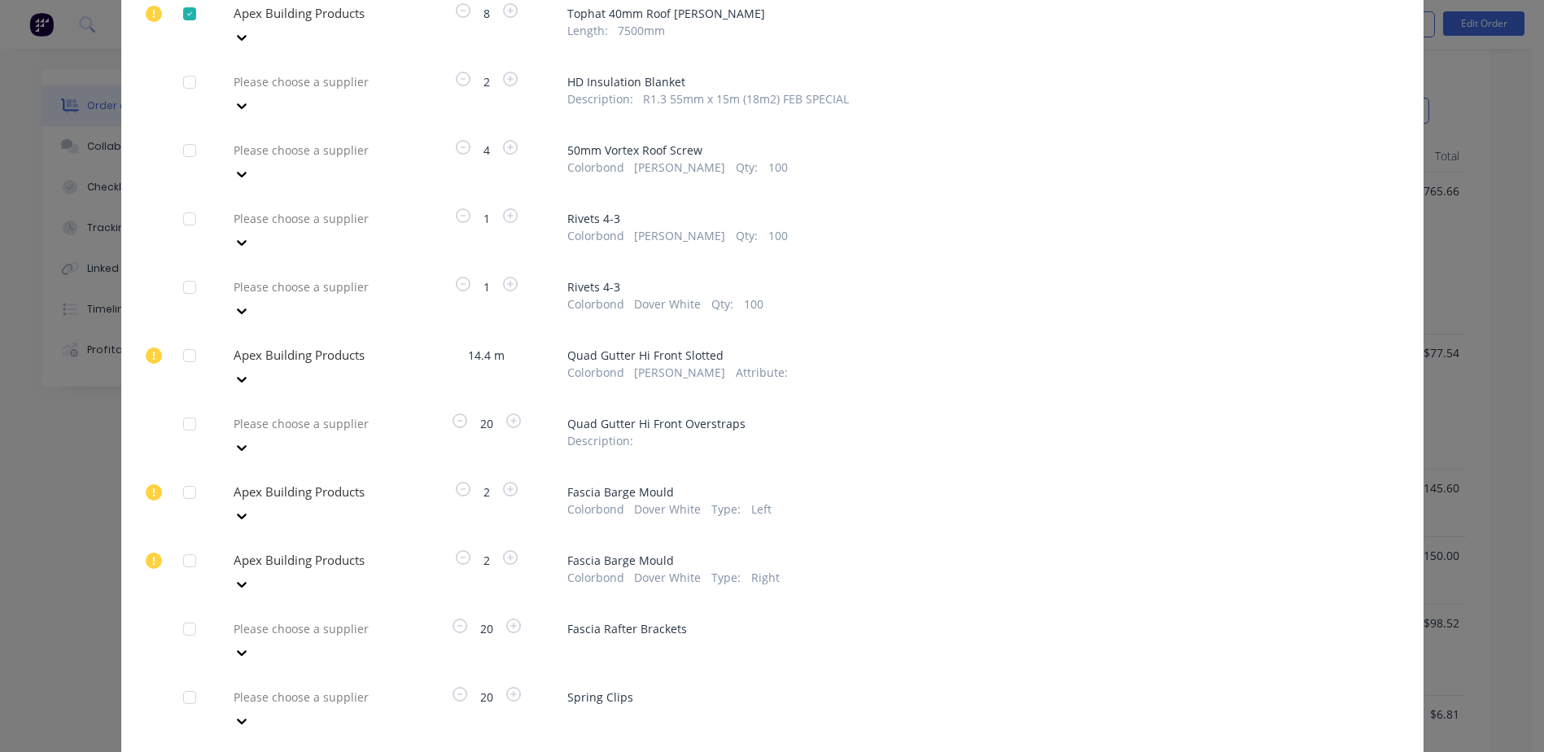
click at [177, 339] on div at bounding box center [189, 355] width 33 height 33
click at [176, 408] on div at bounding box center [189, 424] width 33 height 33
drag, startPoint x: 181, startPoint y: 360, endPoint x: 179, endPoint y: 378, distance: 18.0
click at [181, 476] on div at bounding box center [189, 492] width 33 height 33
click at [185, 545] on div at bounding box center [189, 561] width 33 height 33
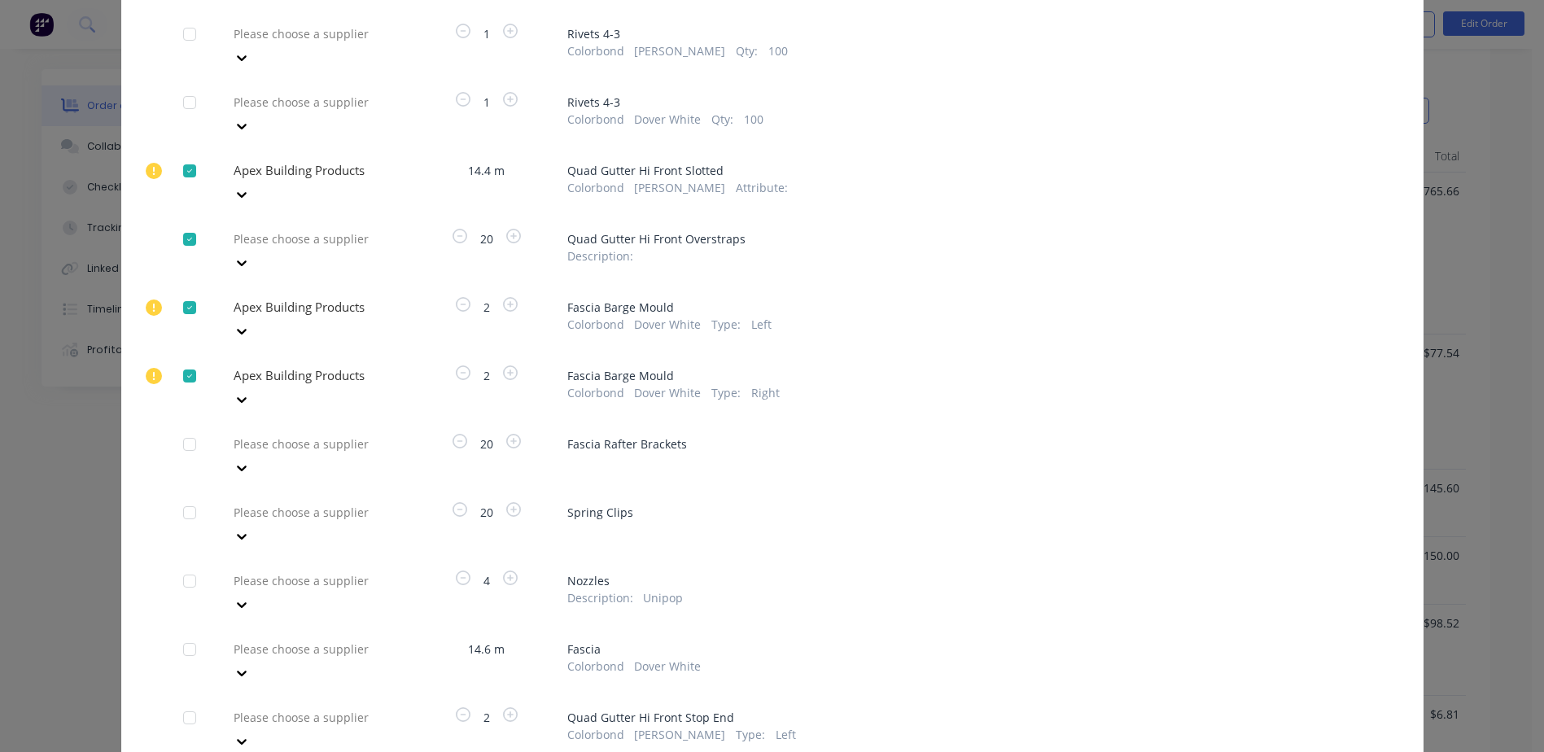
scroll to position [593, 0]
click at [146, 367] on icon at bounding box center [154, 375] width 16 height 16
drag, startPoint x: 142, startPoint y: 243, endPoint x: 135, endPoint y: 190, distance: 54.2
click at [135, 190] on div "Apply to all Please choose a supplier 12 m # 1 Colorbond Shale Grey 0.55 300 mm…" at bounding box center [772, 232] width 1302 height 1381
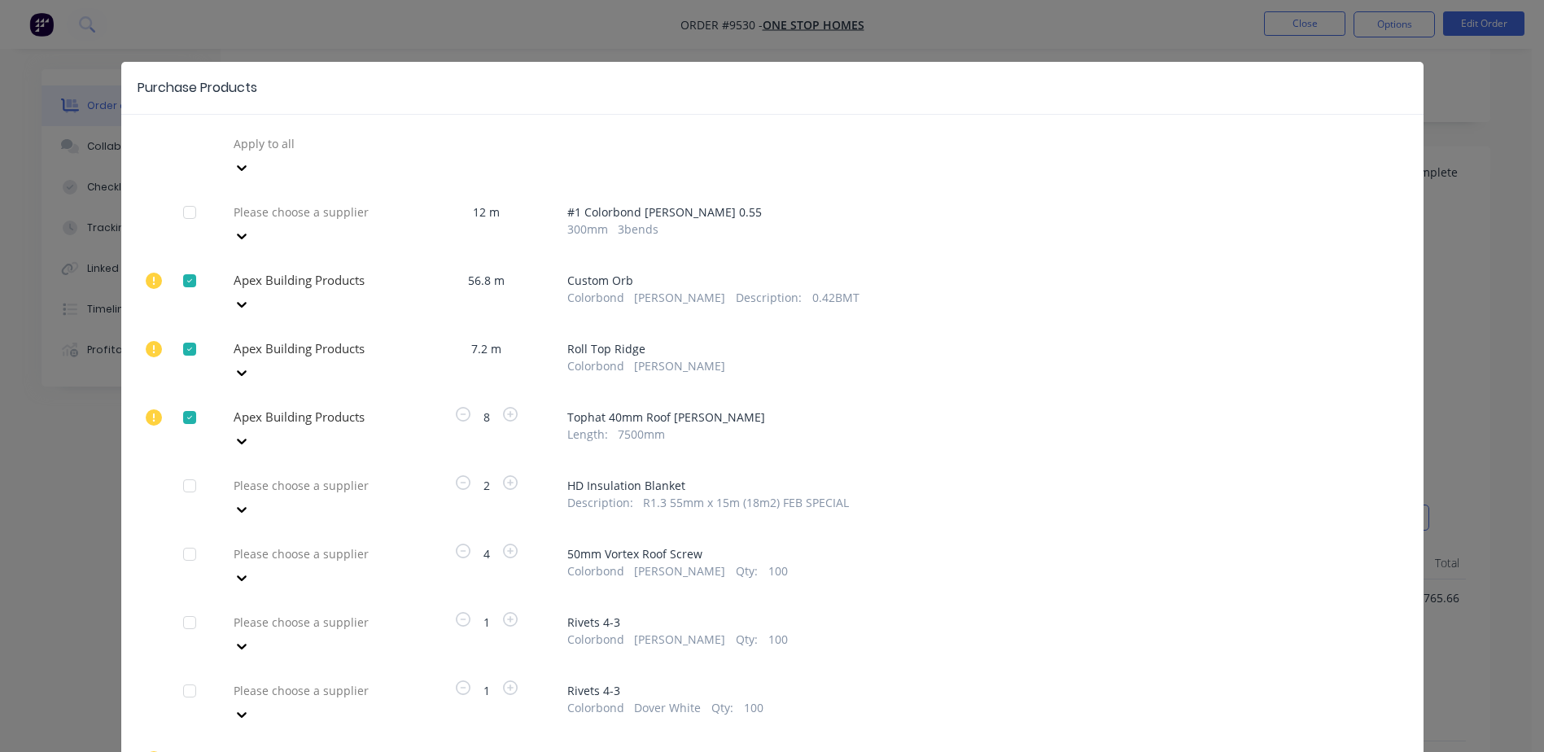
scroll to position [0, 0]
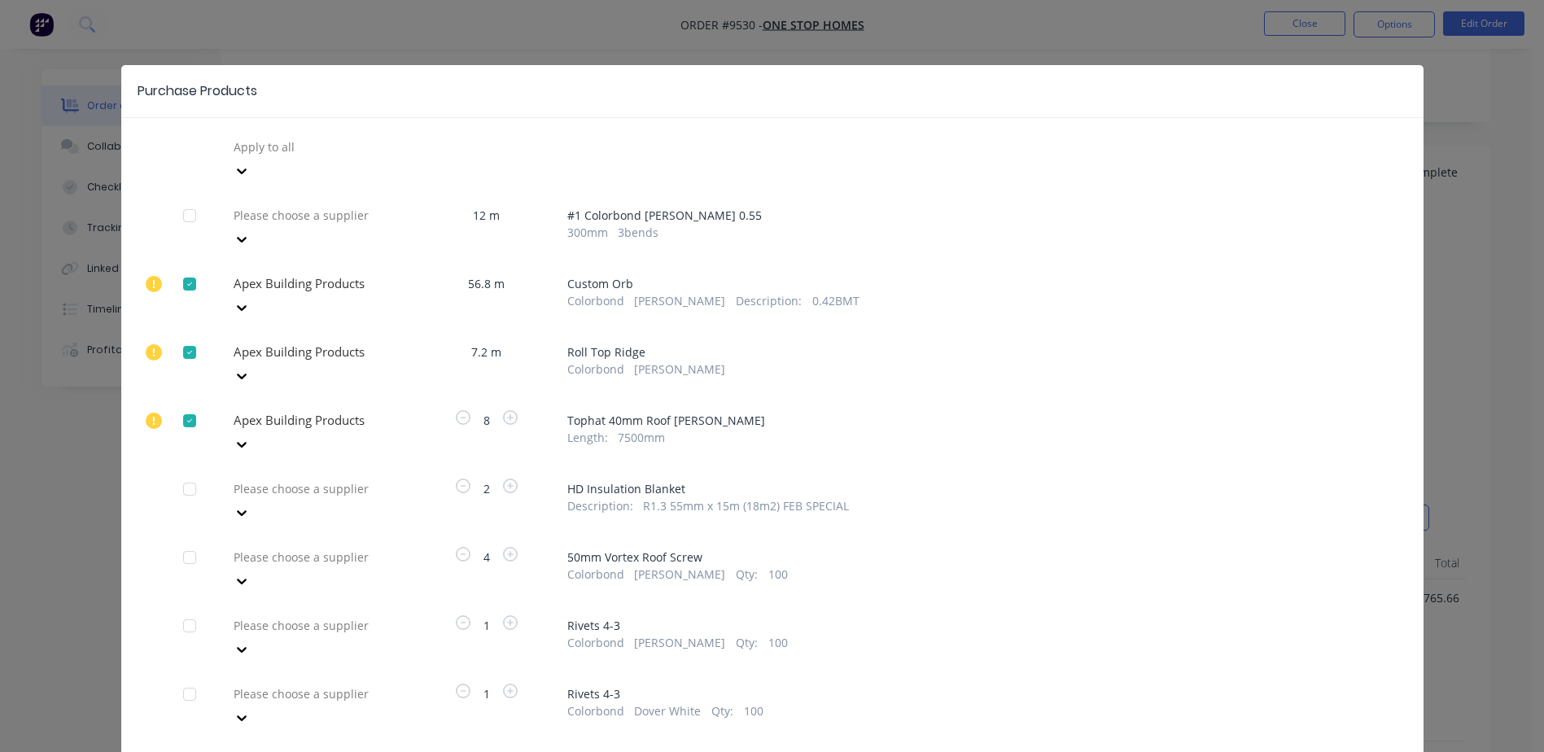
click at [282, 157] on div at bounding box center [349, 147] width 234 height 20
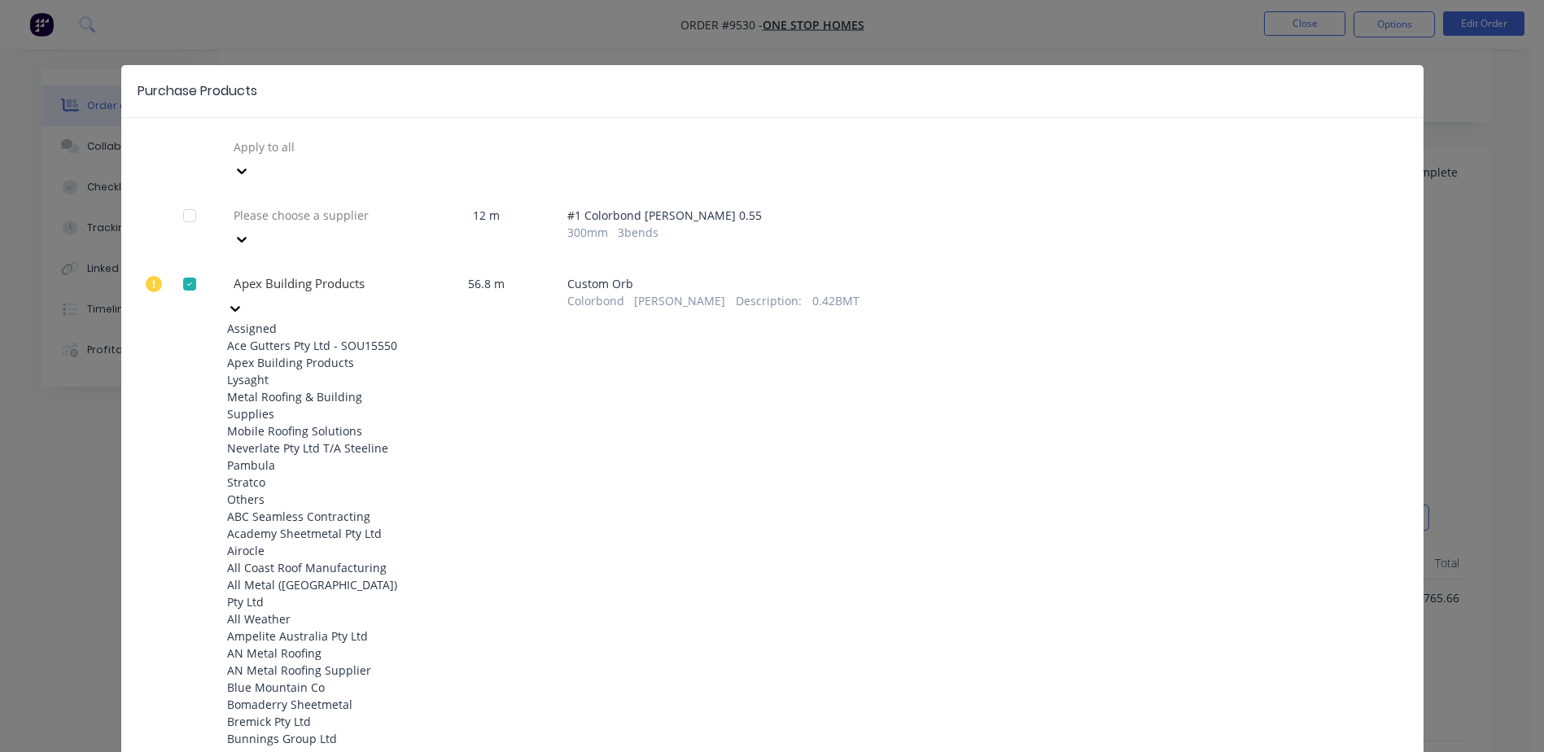
click at [297, 354] on div "Apex Building Products" at bounding box center [316, 362] width 179 height 17
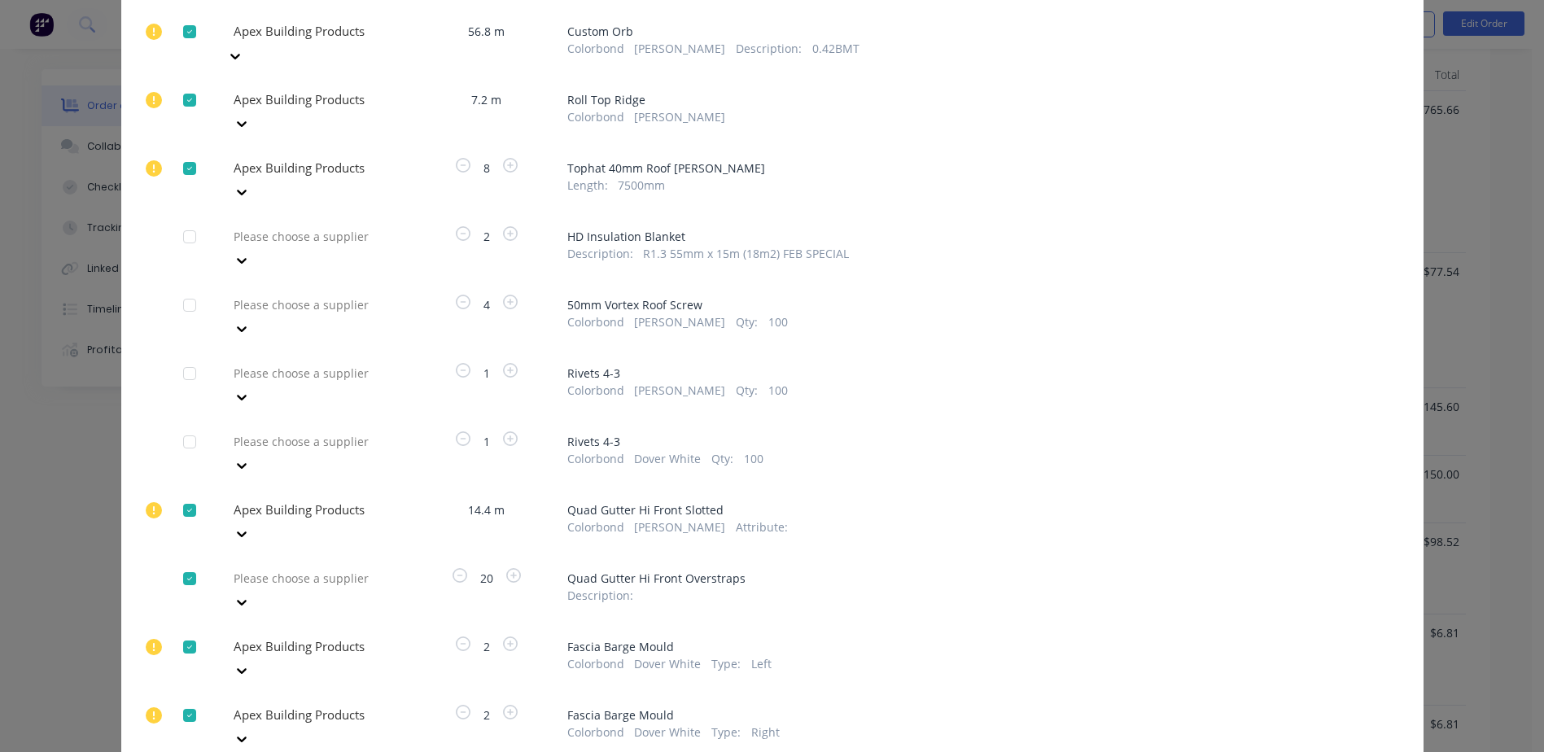
scroll to position [267, 0]
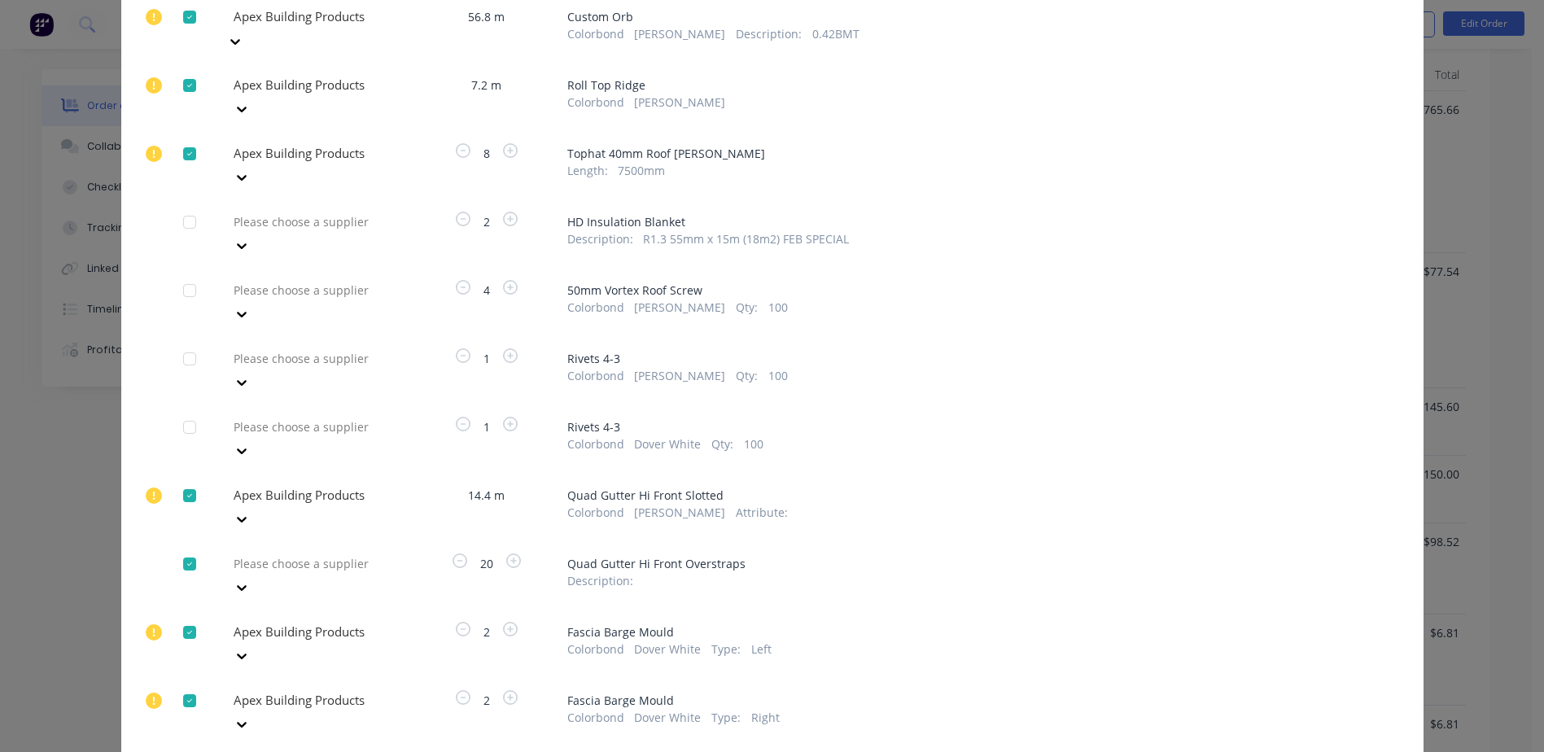
click at [184, 479] on div at bounding box center [189, 495] width 33 height 33
click at [191, 548] on div at bounding box center [189, 564] width 33 height 33
drag, startPoint x: 183, startPoint y: 494, endPoint x: 183, endPoint y: 505, distance: 11.4
click at [183, 616] on div at bounding box center [189, 632] width 33 height 33
click at [183, 685] on div at bounding box center [189, 701] width 33 height 33
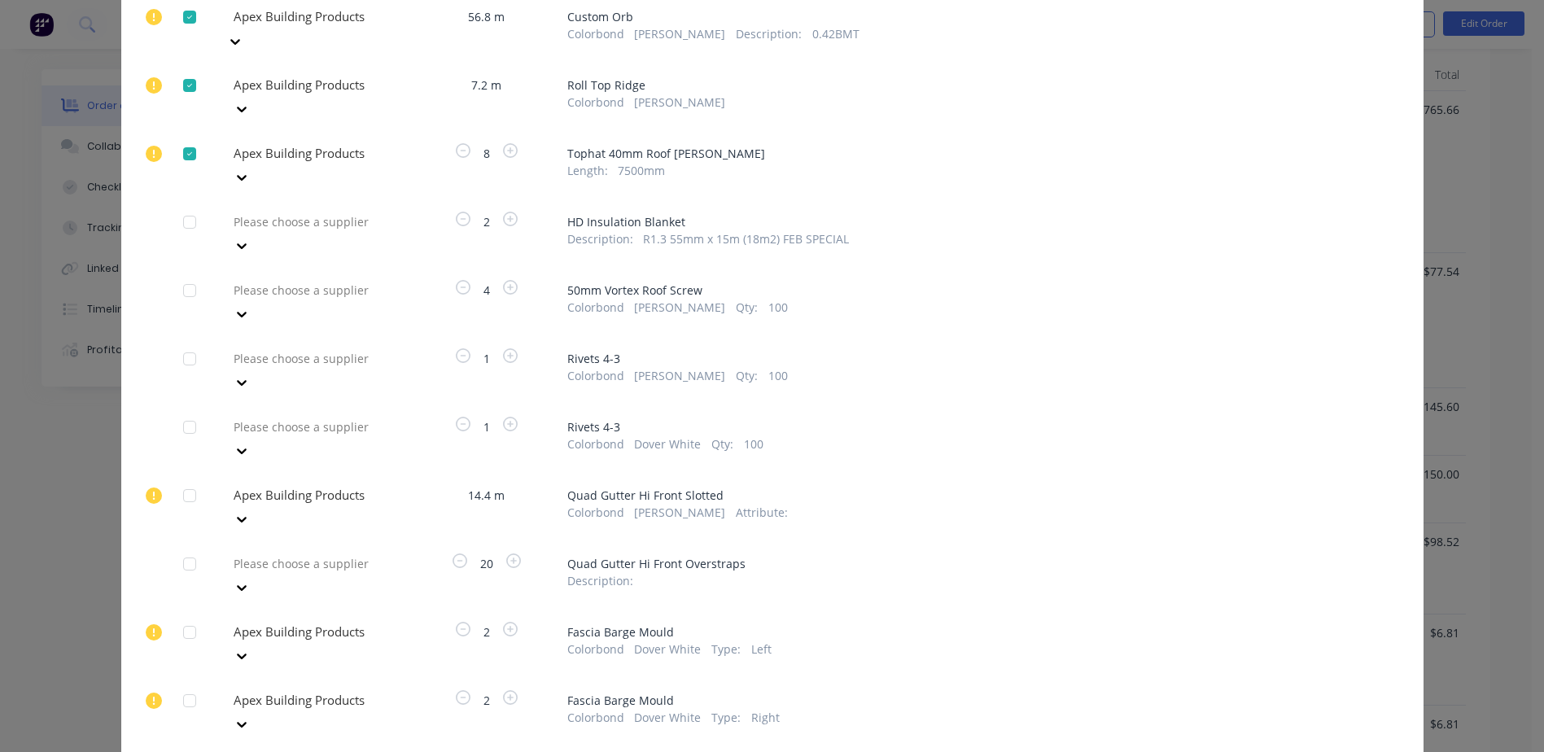
scroll to position [23, 0]
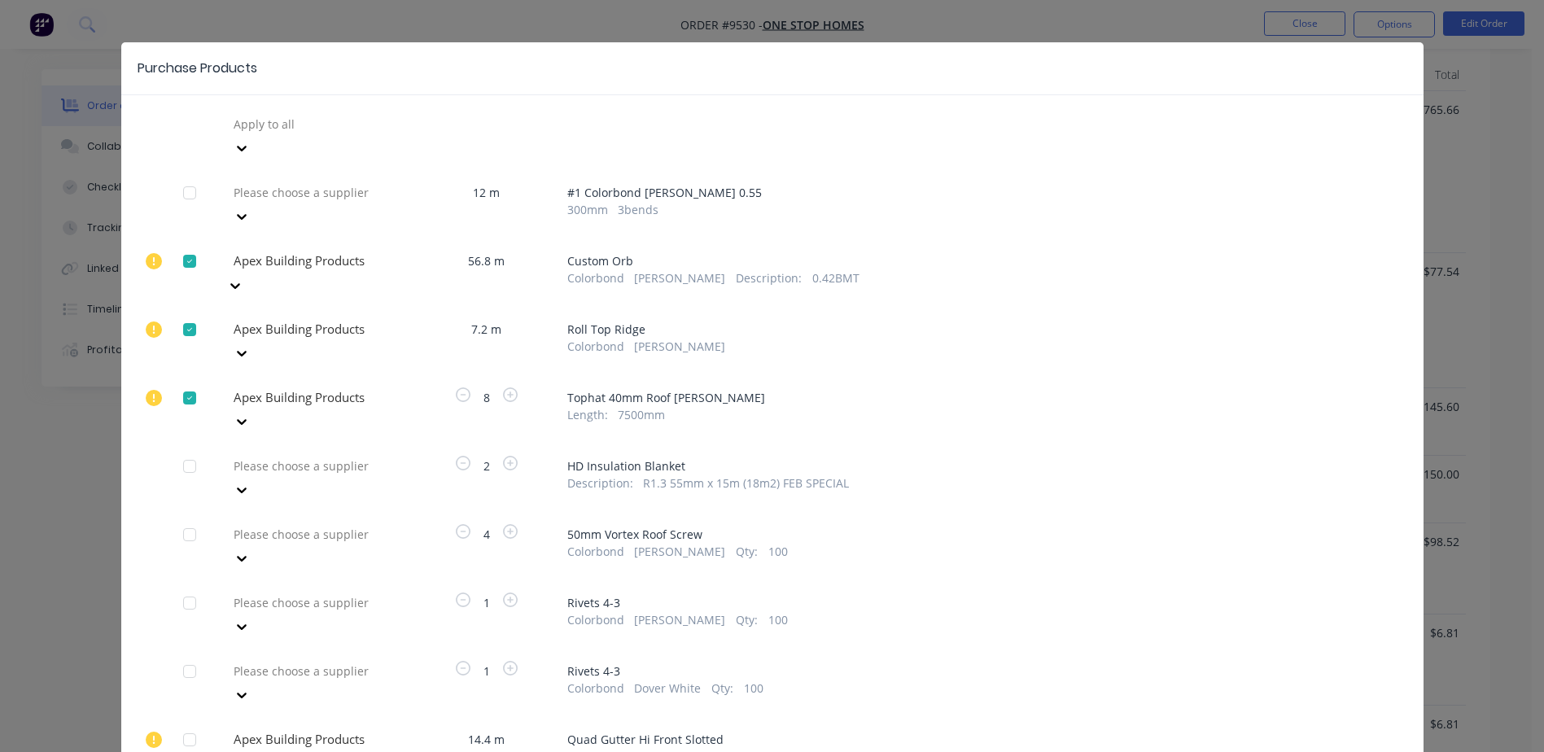
click at [186, 245] on div at bounding box center [189, 261] width 33 height 33
click at [186, 313] on div at bounding box center [189, 329] width 33 height 33
click at [183, 382] on div at bounding box center [189, 398] width 33 height 33
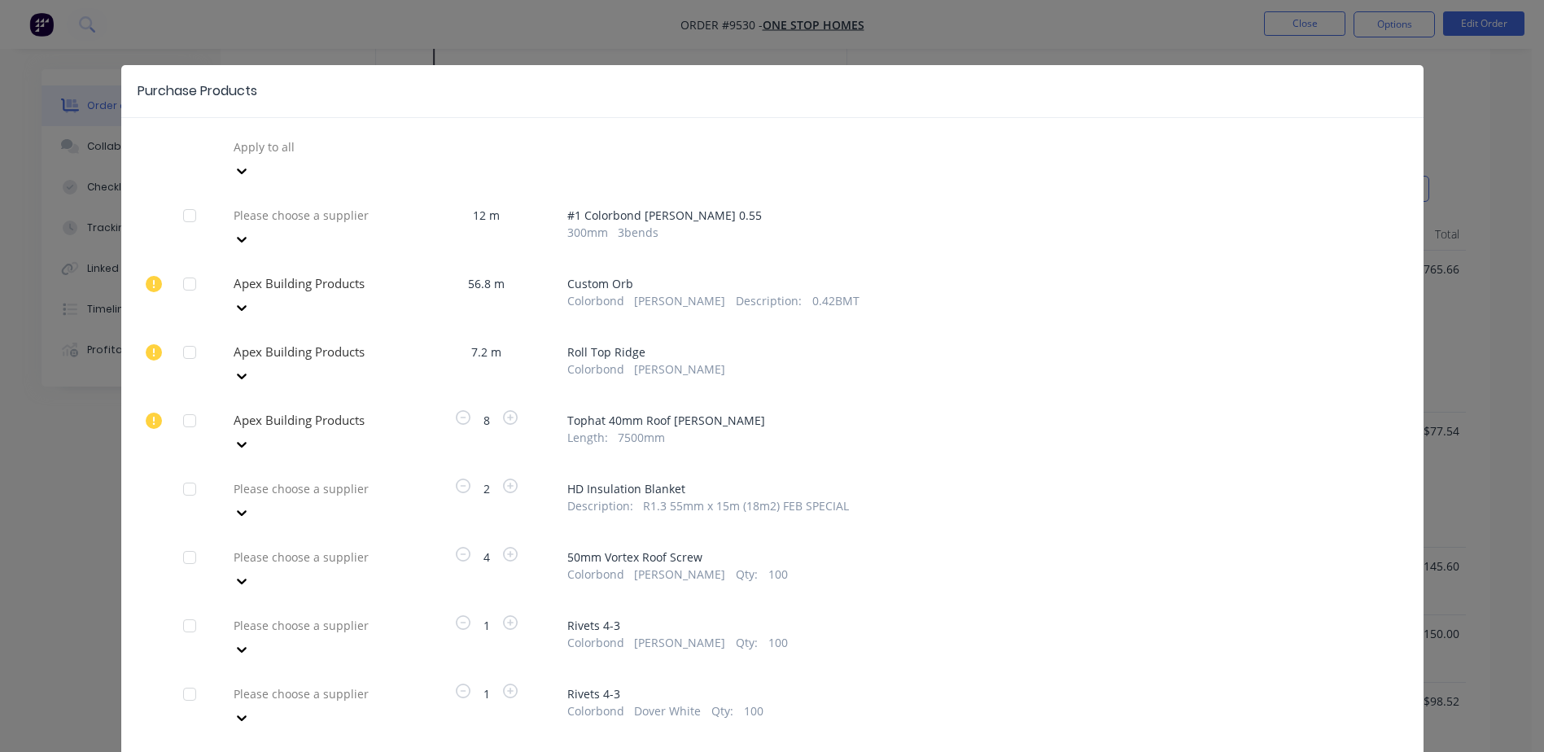
scroll to position [677, 0]
click at [1222, 40] on div "Purchase Products Apply to all Please choose a supplier 12 m # 1 Colorbond Shal…" at bounding box center [772, 376] width 1544 height 752
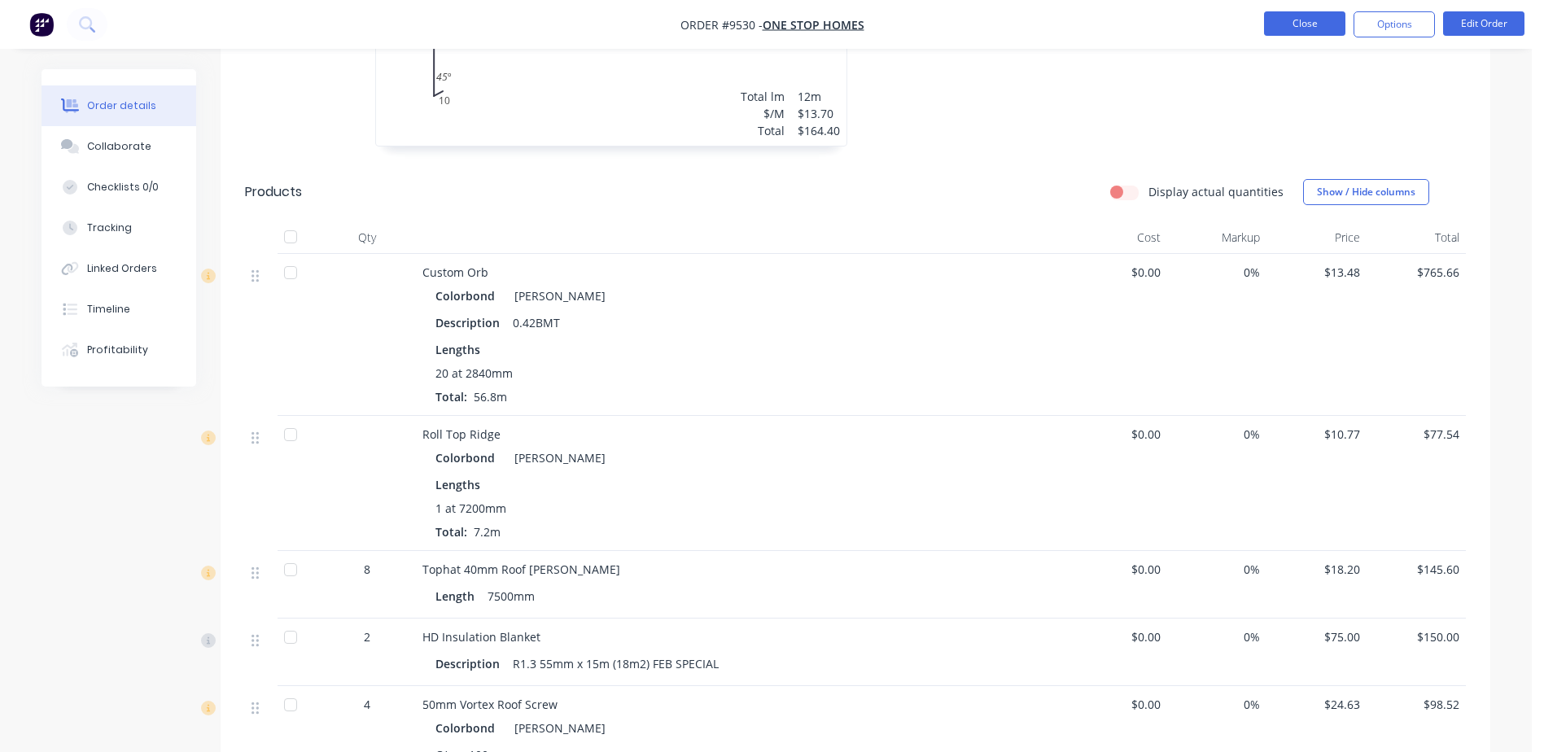
click at [1298, 24] on button "Close" at bounding box center [1304, 23] width 81 height 24
